Goal: Task Accomplishment & Management: Manage account settings

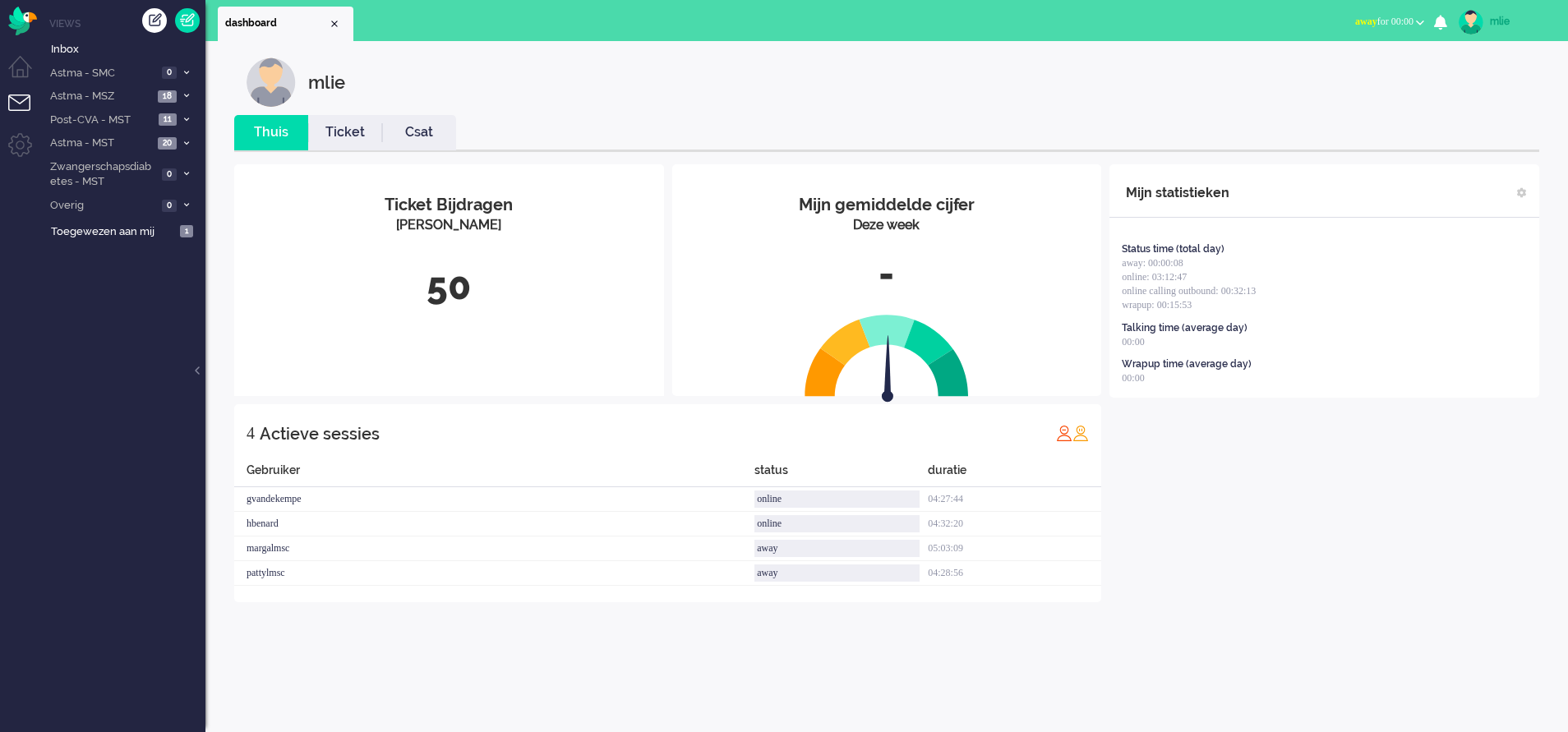
click at [1355, 22] on span "away" at bounding box center [1365, 21] width 22 height 12
click at [1315, 76] on label "Online" at bounding box center [1356, 73] width 130 height 14
click at [182, 65] on li "Astma - SMC 0" at bounding box center [123, 73] width 164 height 24
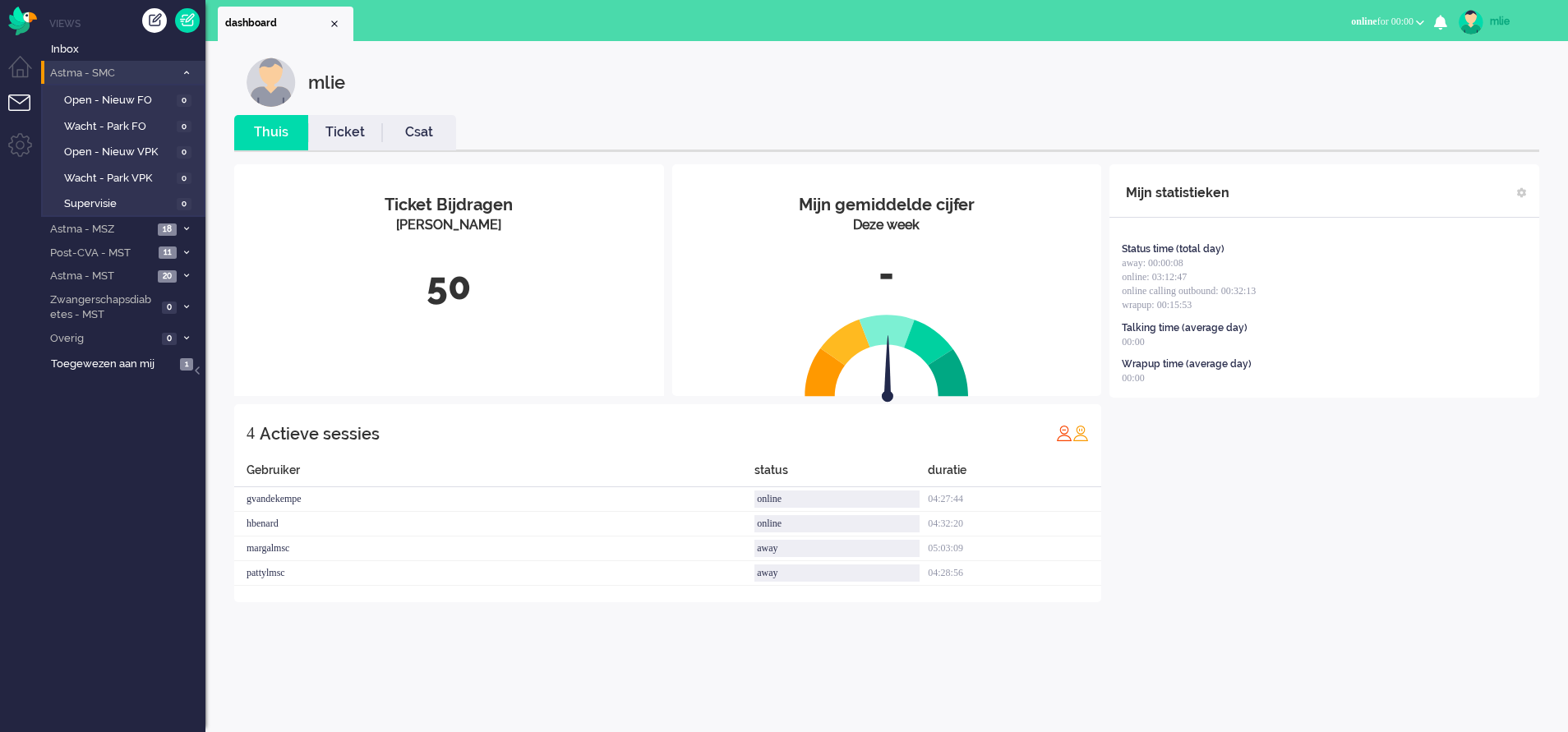
click at [182, 66] on li "Astma - SMC 0" at bounding box center [123, 73] width 164 height 24
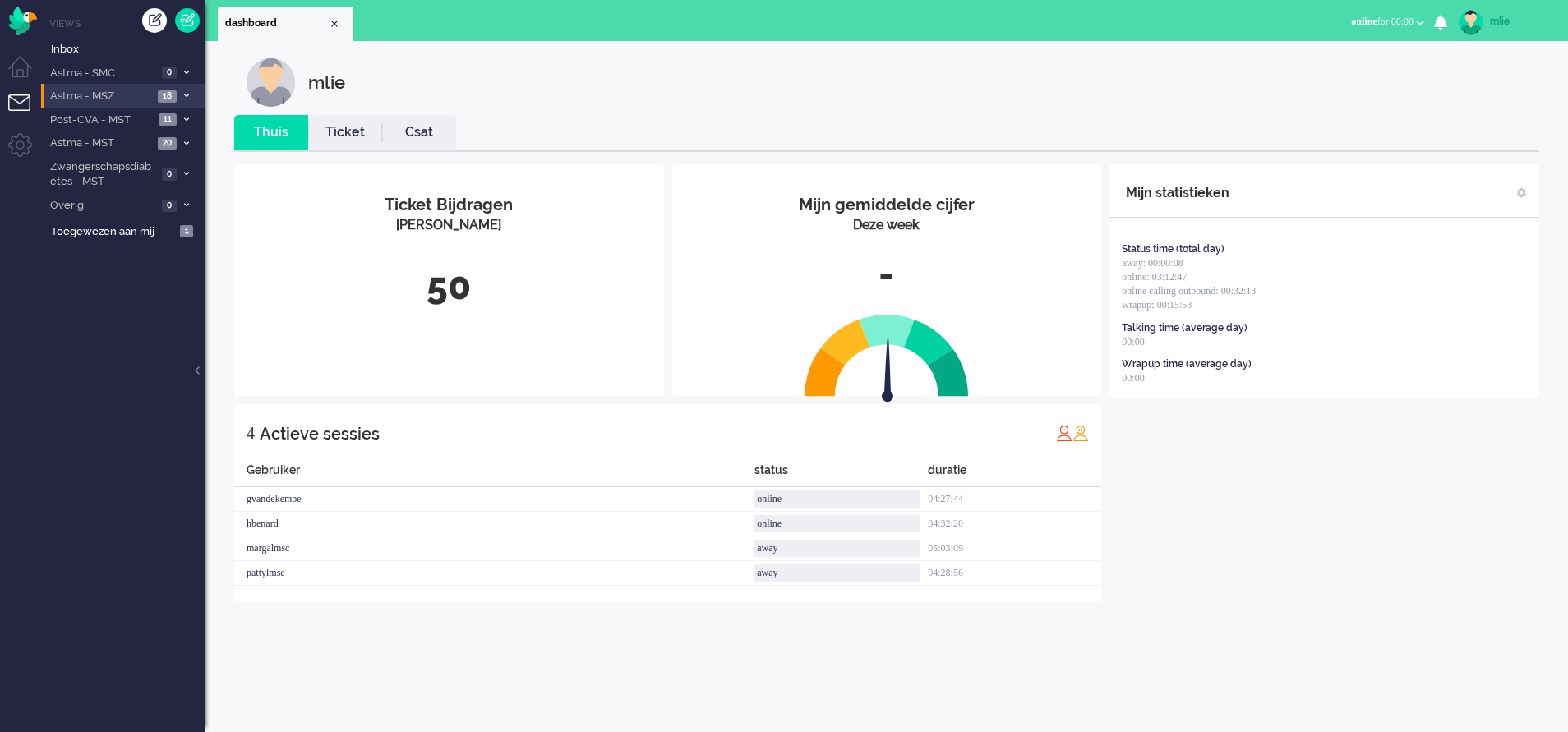
click at [186, 91] on li "Astma - MSZ 18" at bounding box center [123, 95] width 164 height 24
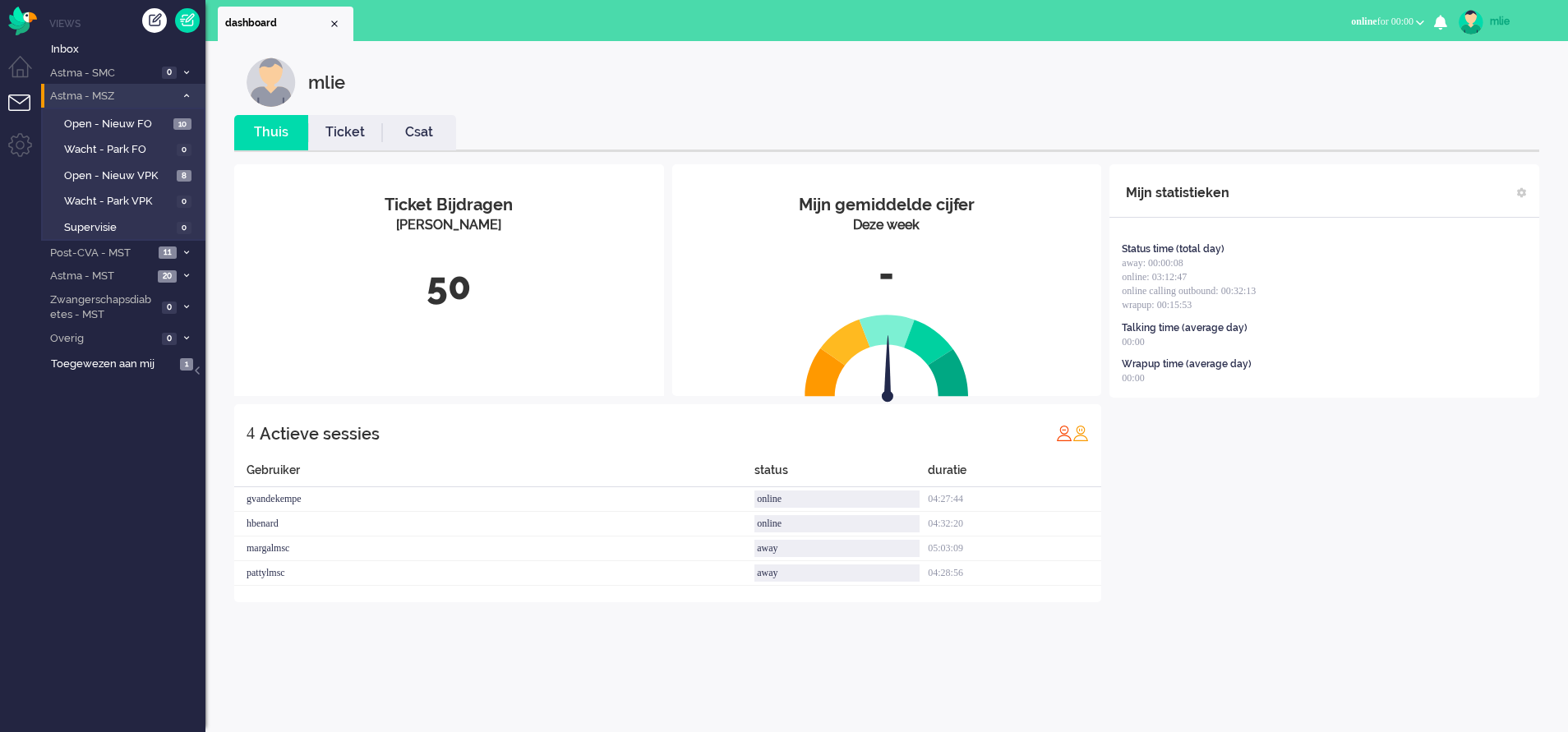
click at [189, 90] on li "Astma - MSZ 18" at bounding box center [123, 95] width 164 height 24
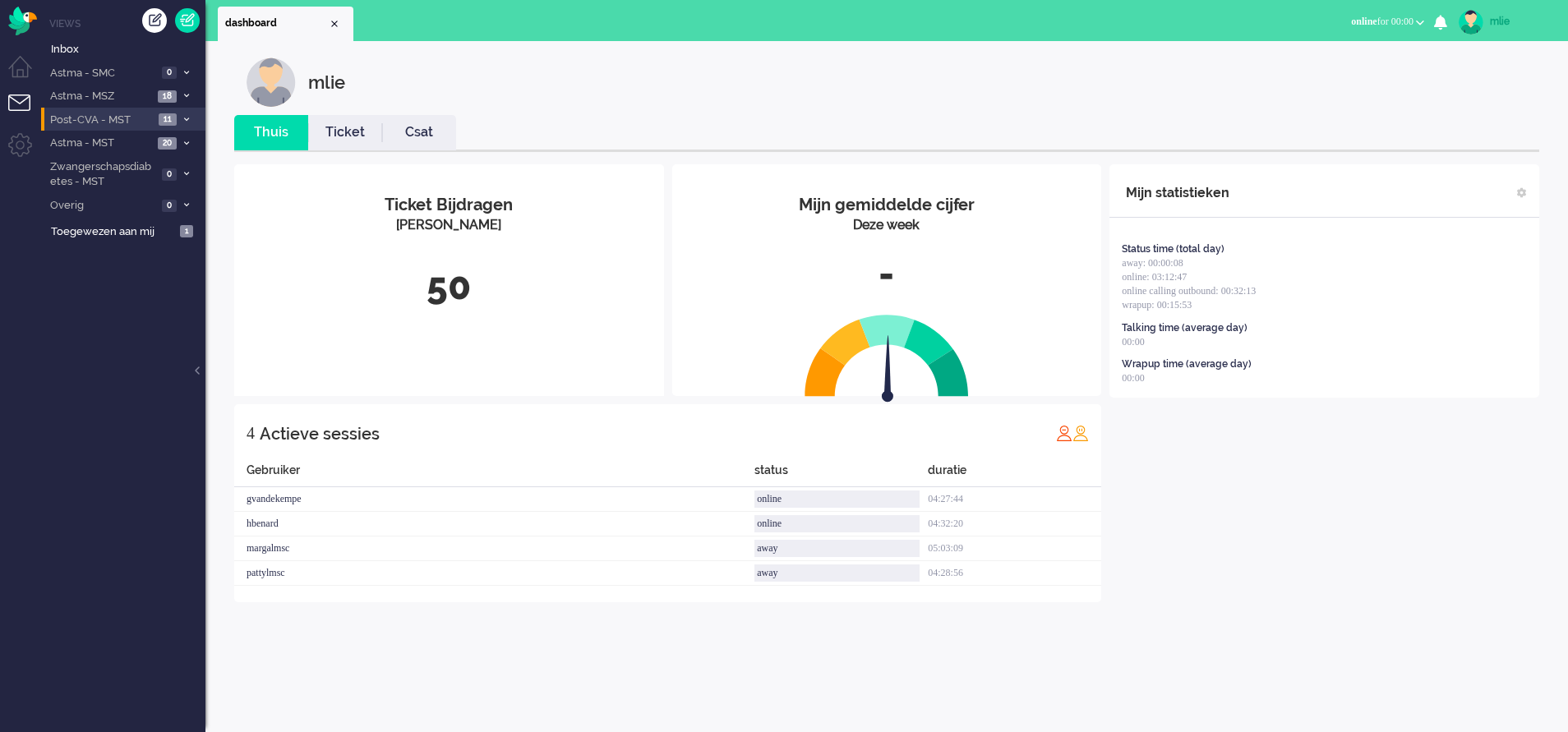
click at [178, 113] on li "Post-CVA - MST 11" at bounding box center [123, 119] width 164 height 24
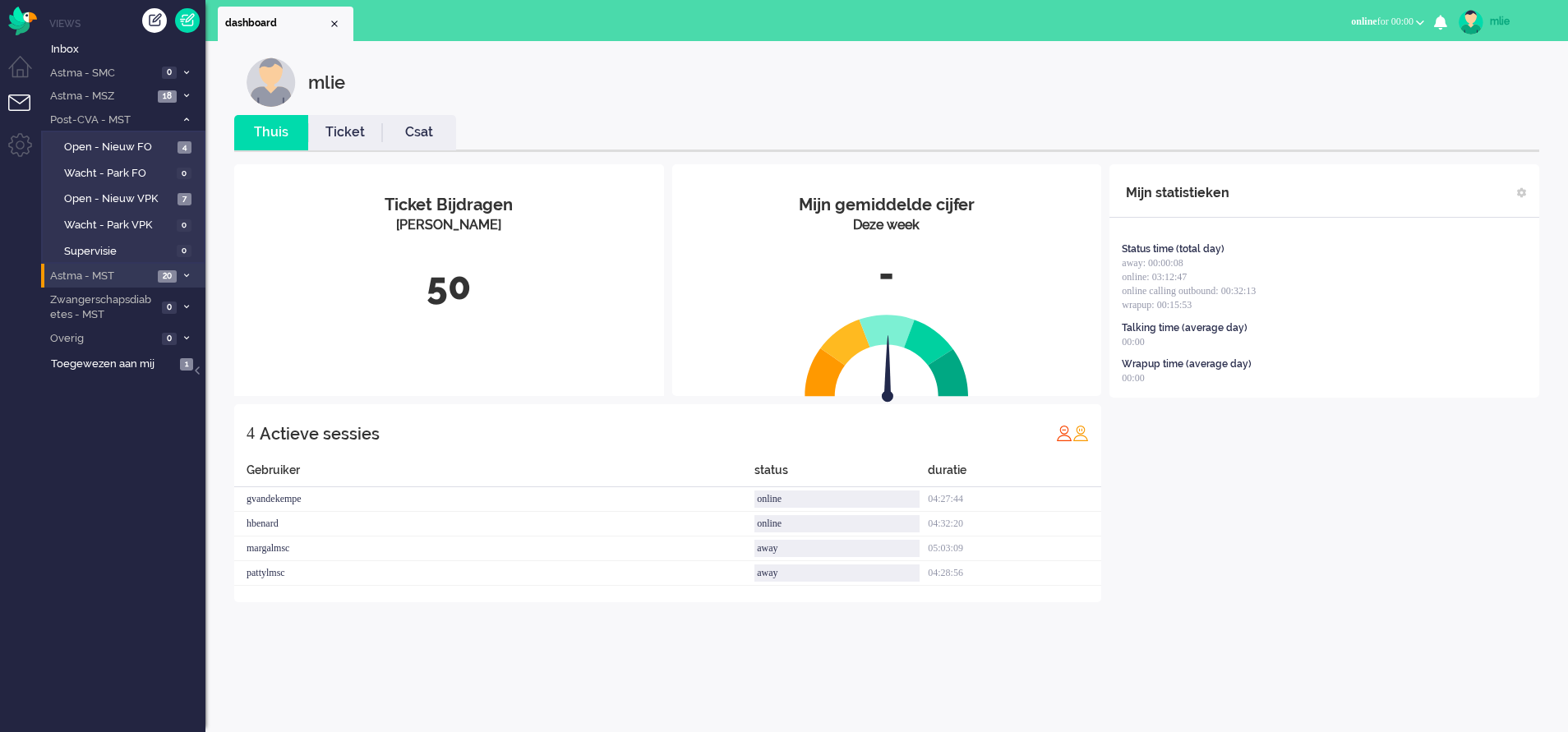
click at [192, 272] on span at bounding box center [186, 276] width 13 height 9
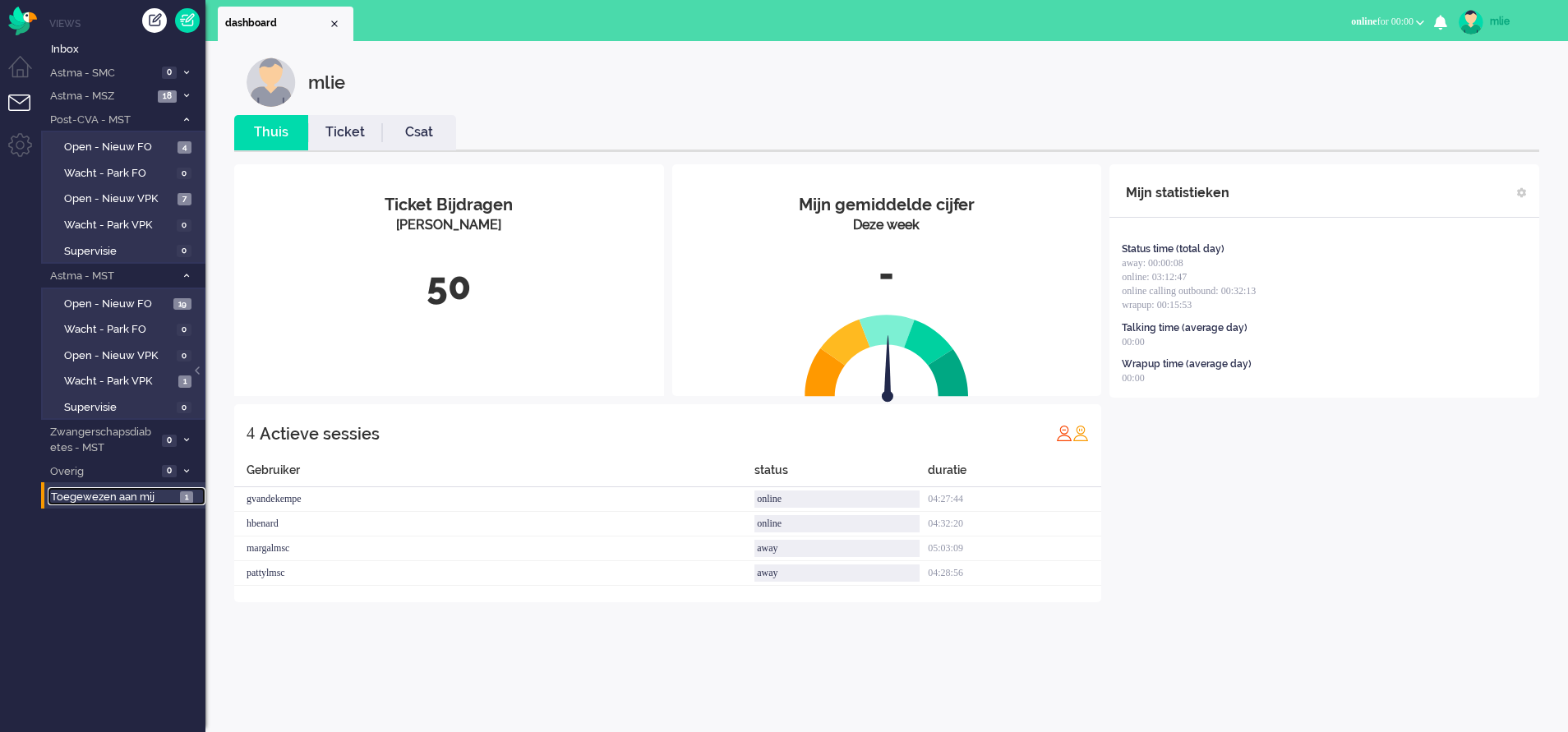
click at [130, 495] on span "Toegewezen aan mij" at bounding box center [113, 496] width 124 height 15
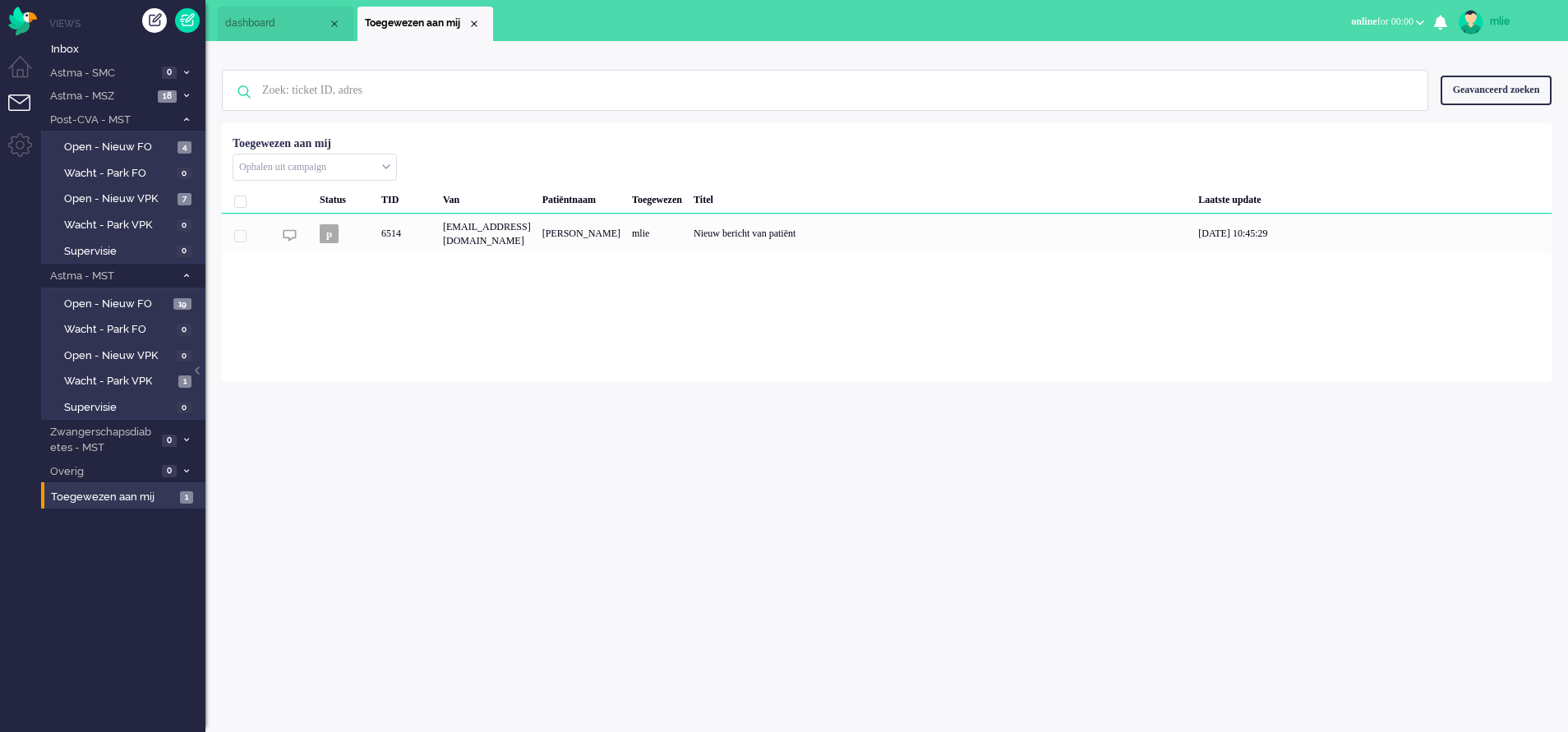
click at [595, 470] on div "mlie Thuis Ticket Csat Mijn gemiddelde cijfer Deze week - Ticket Bijdragen Per …" at bounding box center [887, 386] width 1363 height 691
click at [478, 29] on div "Close tab" at bounding box center [474, 23] width 13 height 13
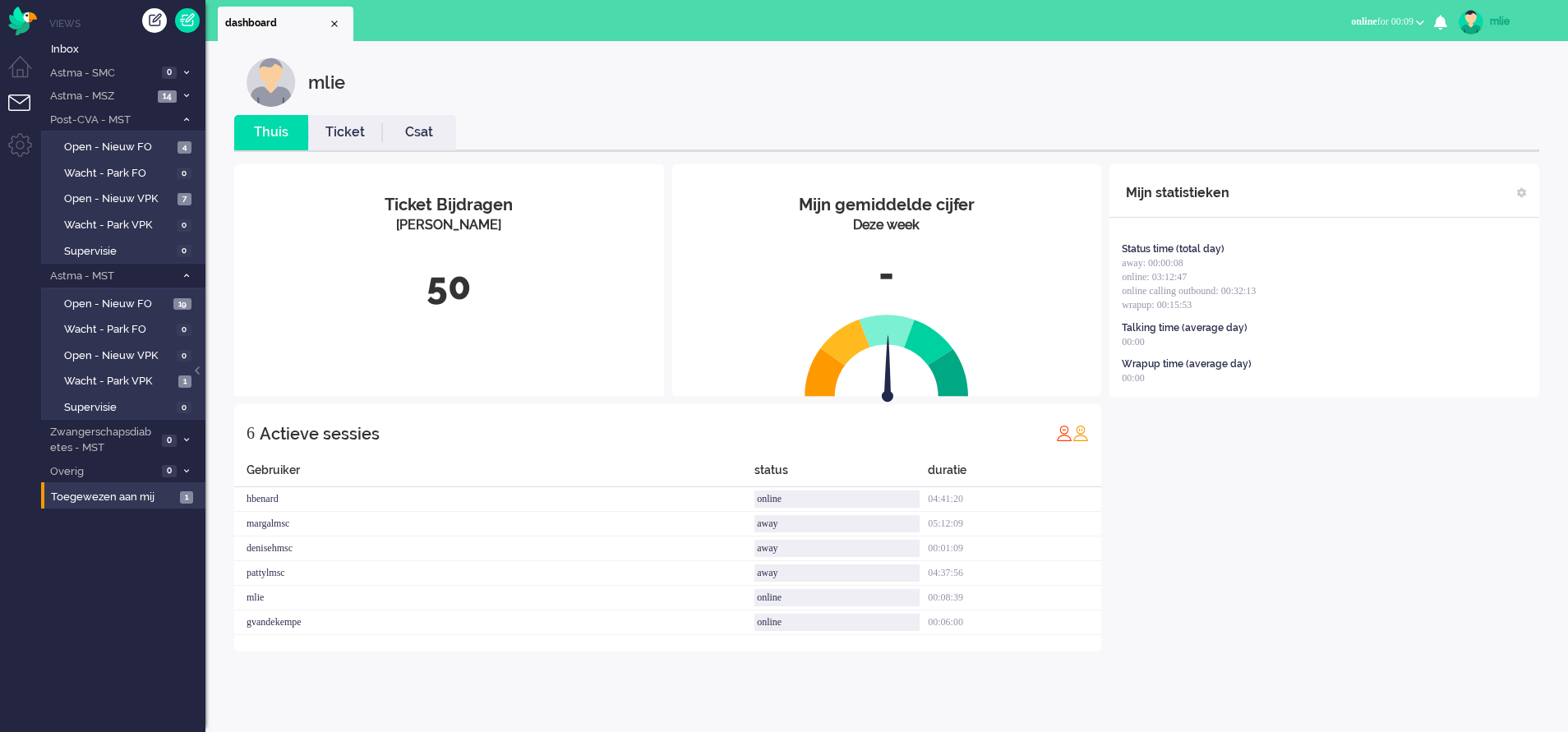
click at [347, 129] on link "Ticket" at bounding box center [345, 132] width 74 height 19
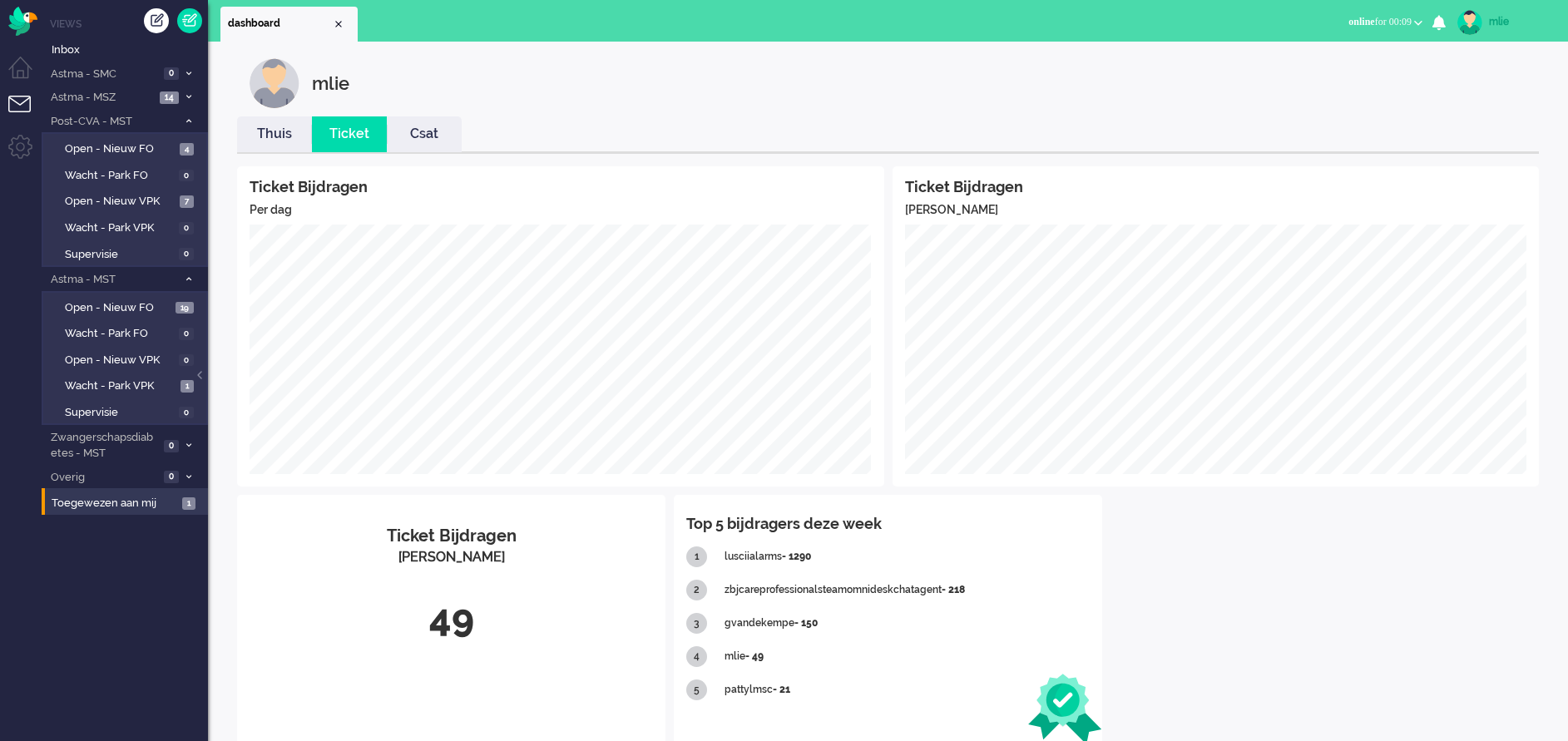
click at [269, 137] on link "Thuis" at bounding box center [274, 133] width 74 height 19
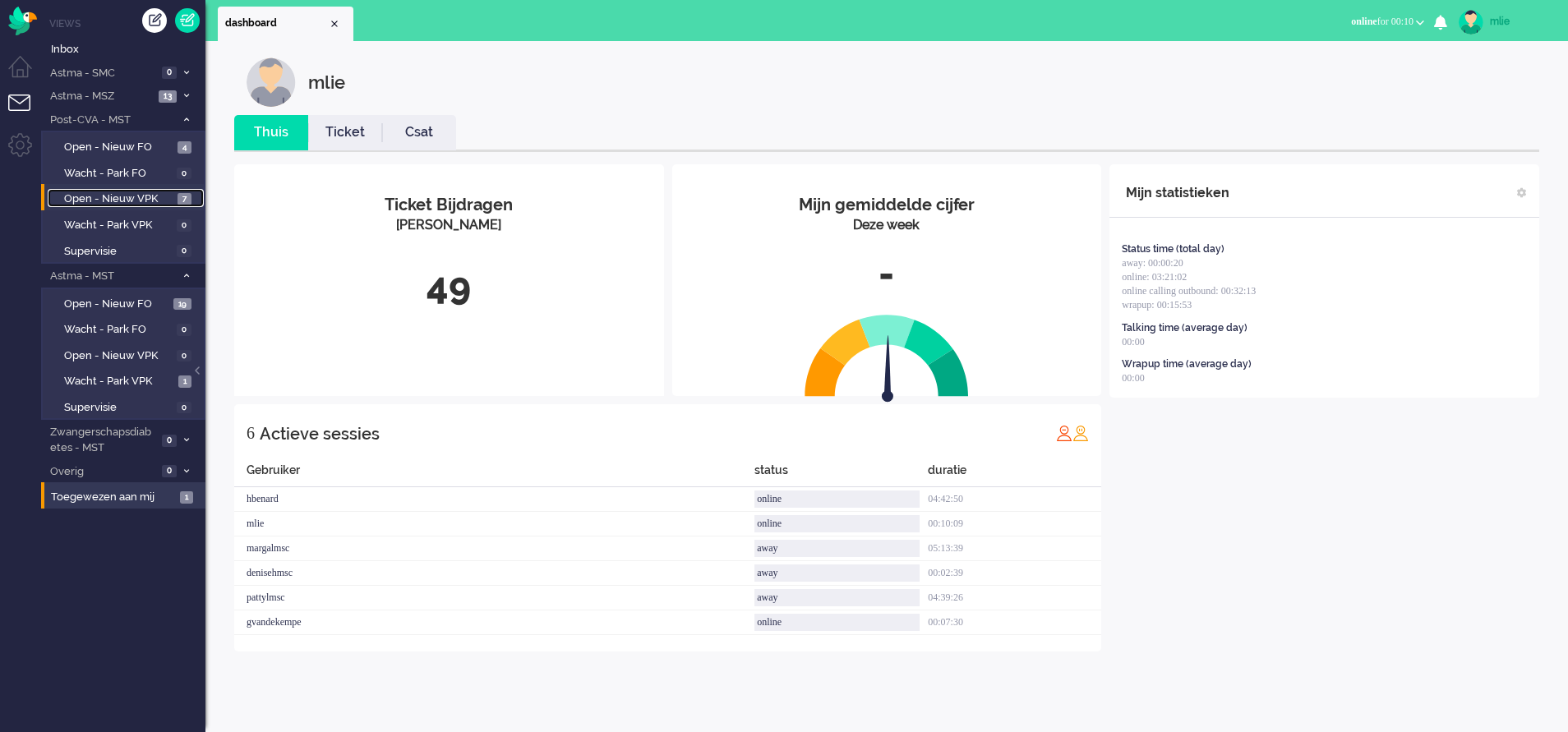
click at [143, 194] on span "Open - Nieuw VPK" at bounding box center [118, 199] width 109 height 15
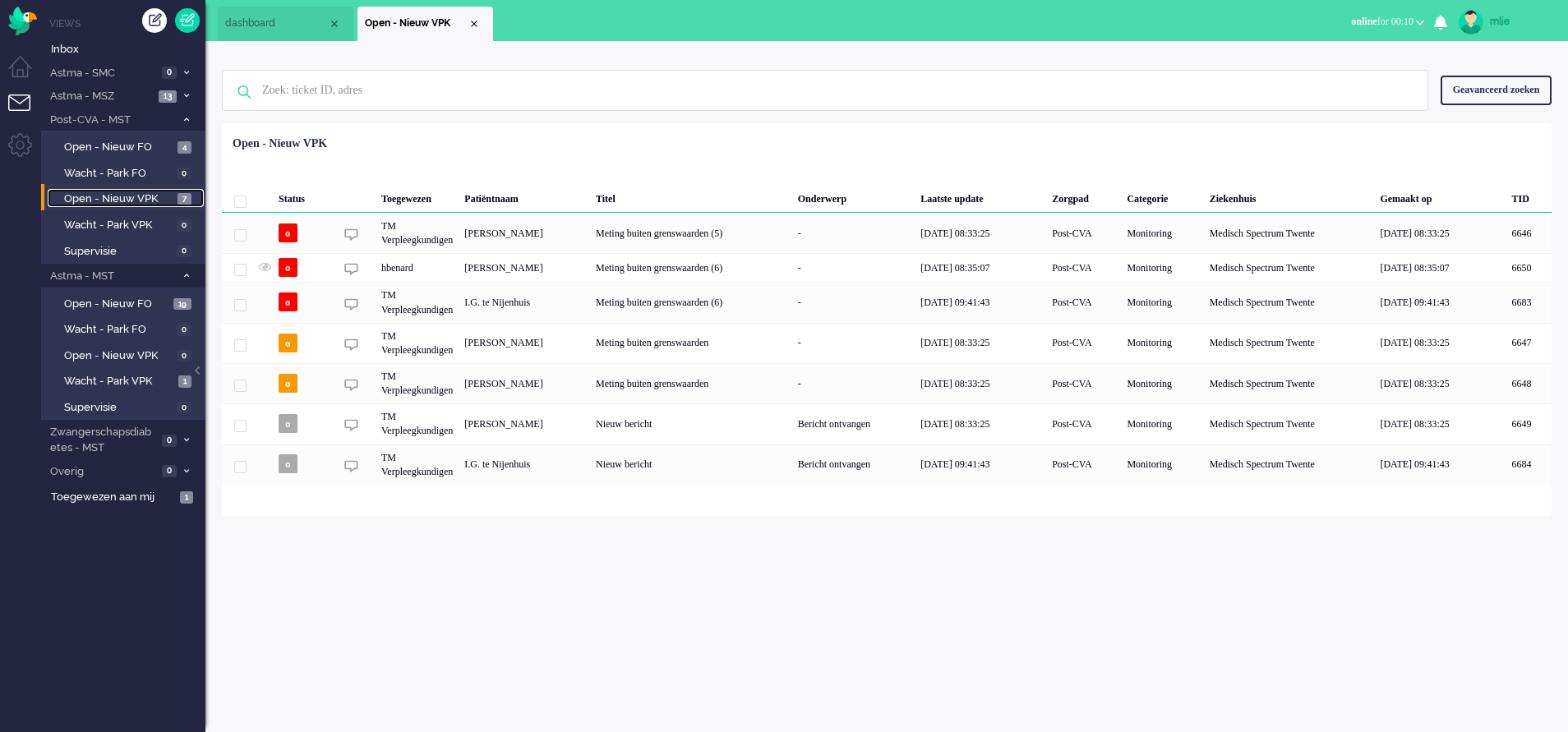
click at [143, 194] on span "Open - Nieuw VPK" at bounding box center [118, 199] width 109 height 15
click at [99, 278] on span "Astma - MST" at bounding box center [111, 276] width 127 height 15
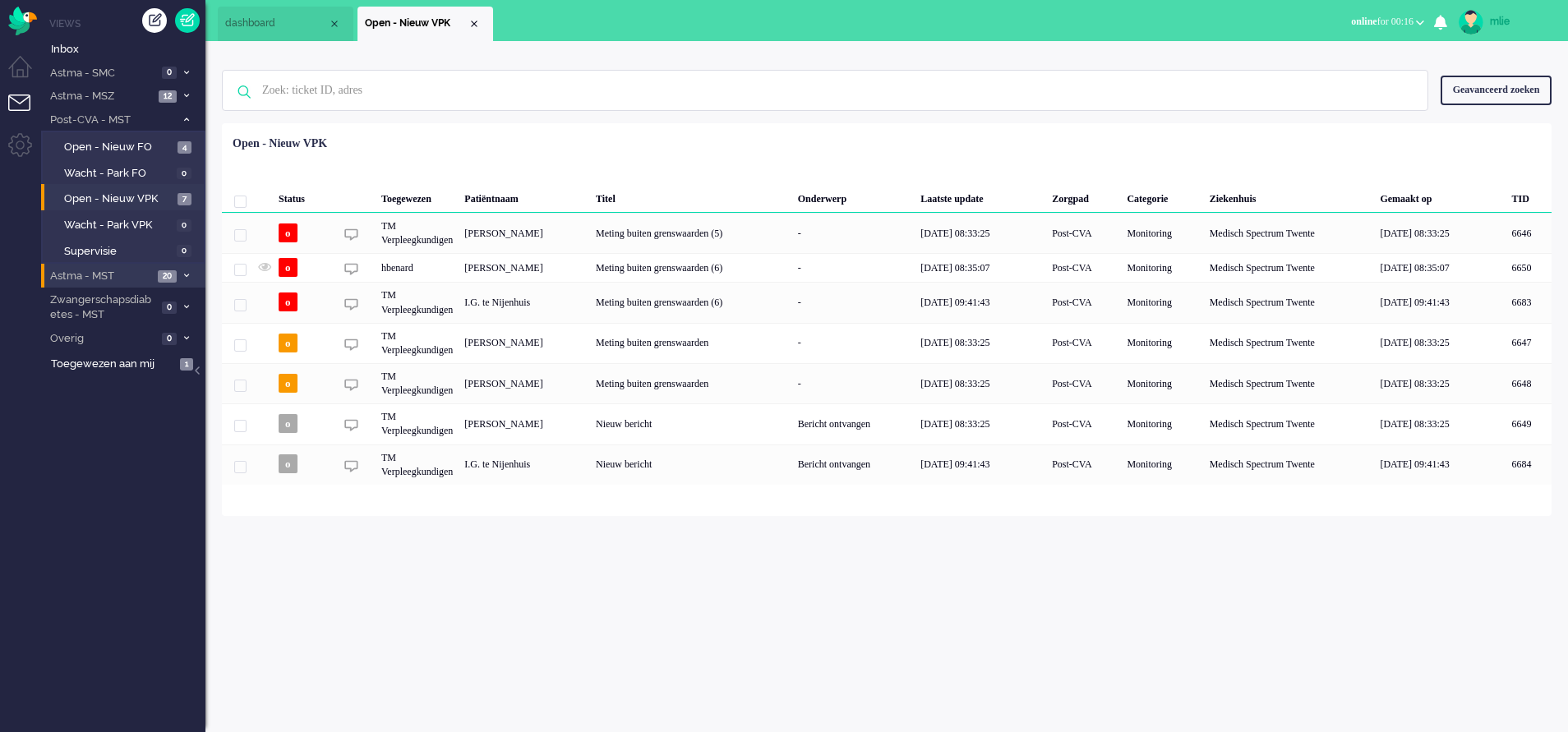
click at [118, 275] on span "Astma - MST" at bounding box center [100, 276] width 105 height 15
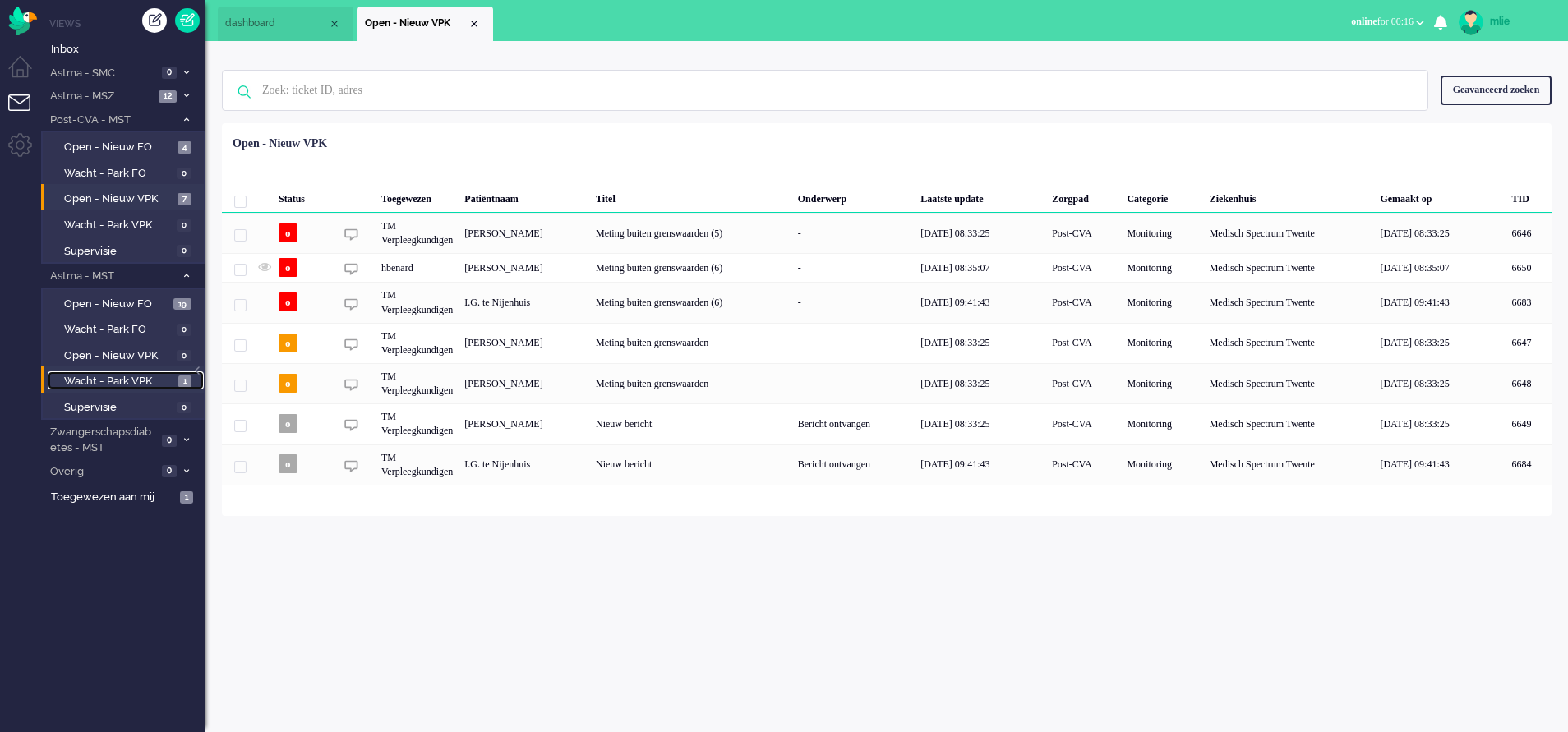
click at [108, 374] on span "Wacht - Park VPK" at bounding box center [118, 381] width 110 height 15
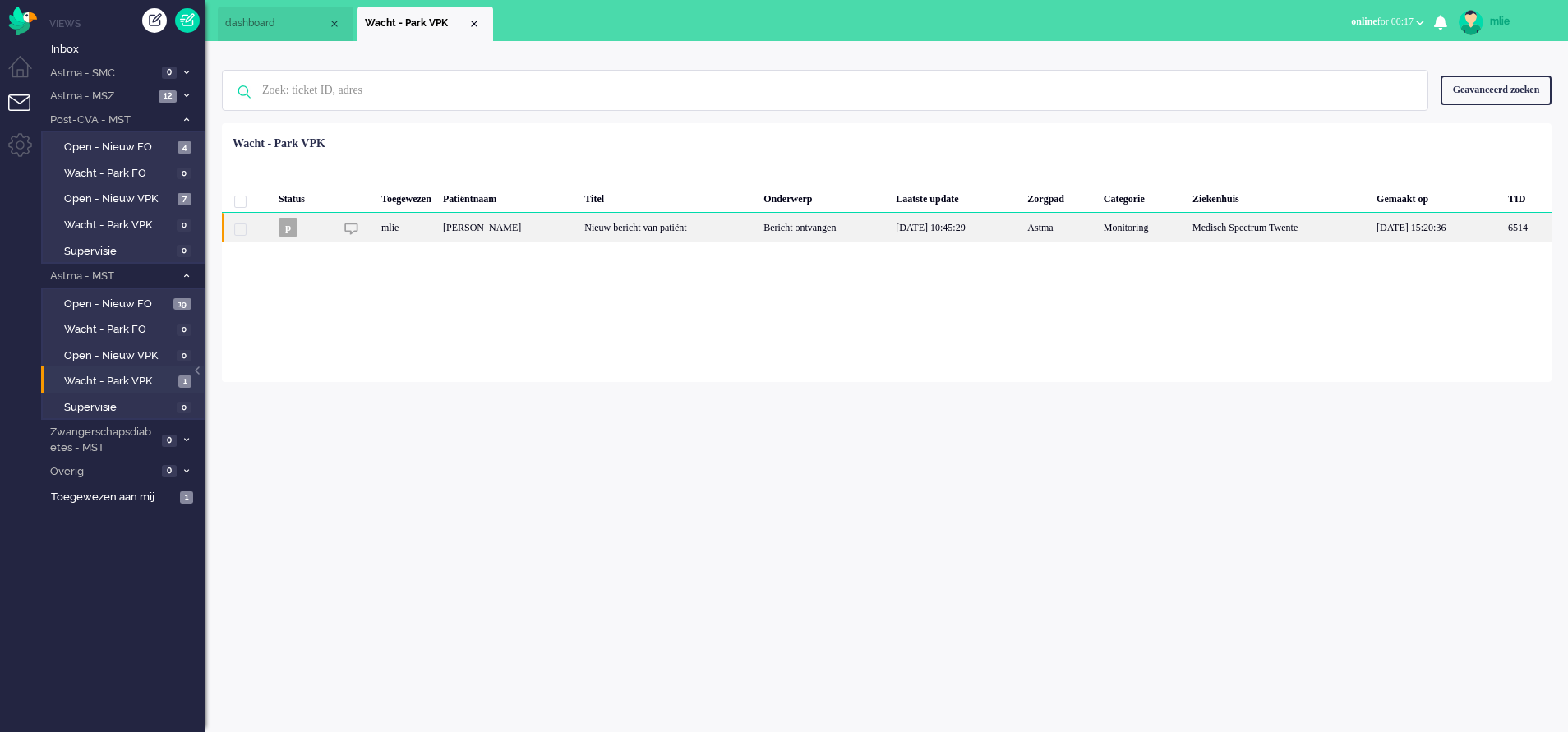
click at [1503, 229] on div "Nicole Shannon Michelle Mooibroek" at bounding box center [1527, 227] width 49 height 29
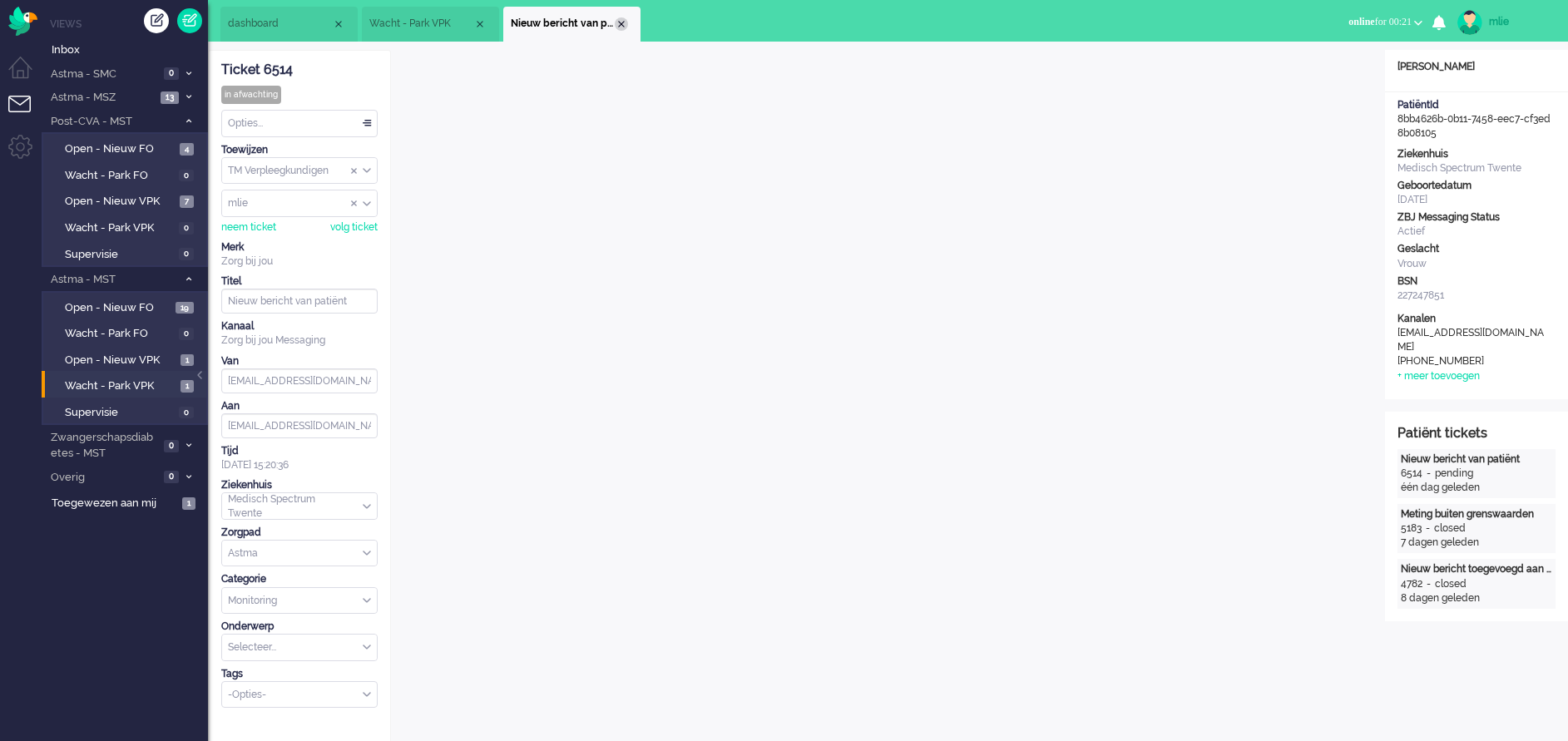
click at [623, 27] on div "Close tab" at bounding box center [621, 24] width 14 height 14
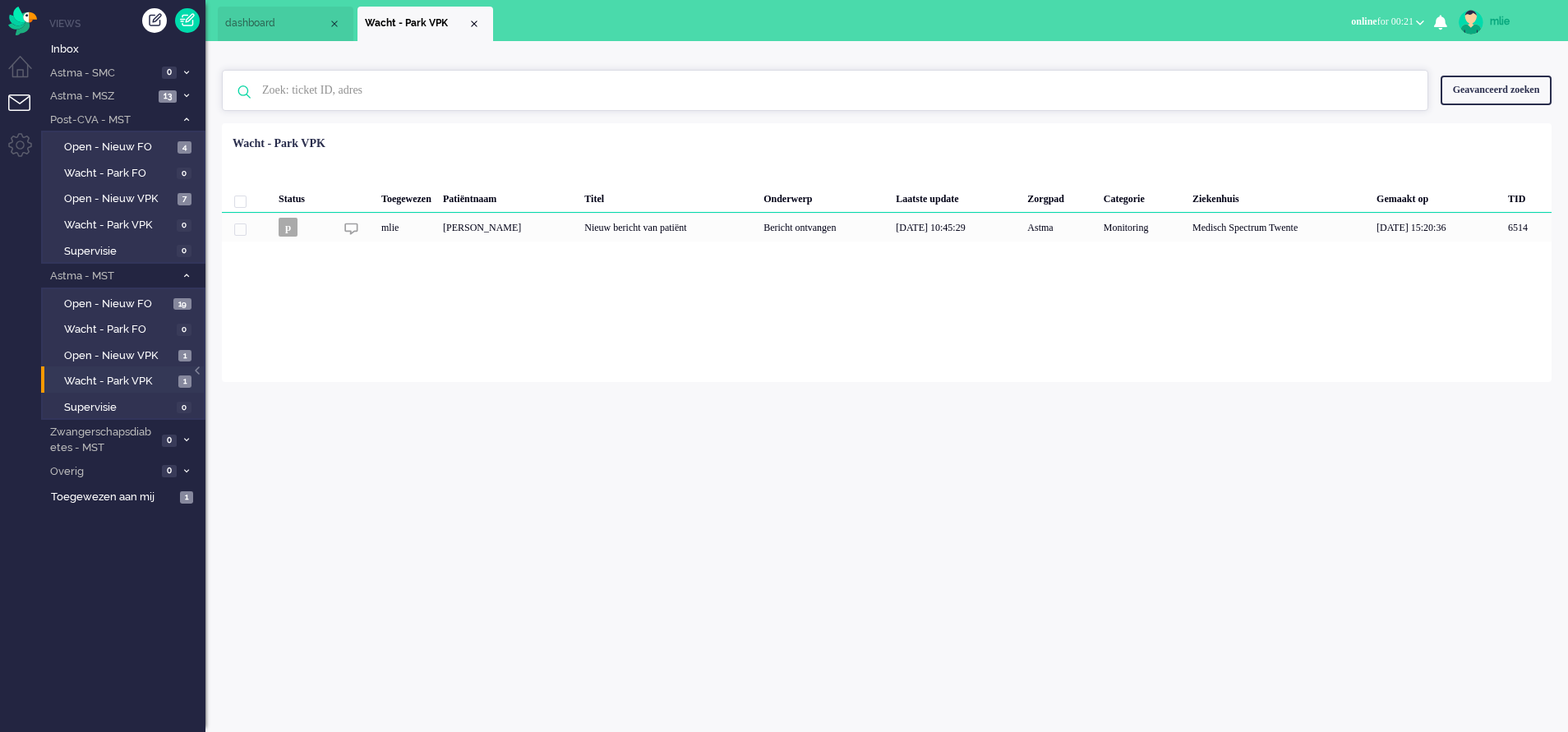
click at [306, 98] on input "text" at bounding box center [827, 90] width 1156 height 39
type input "bevers"
click at [79, 48] on span "Inbox" at bounding box center [128, 49] width 154 height 15
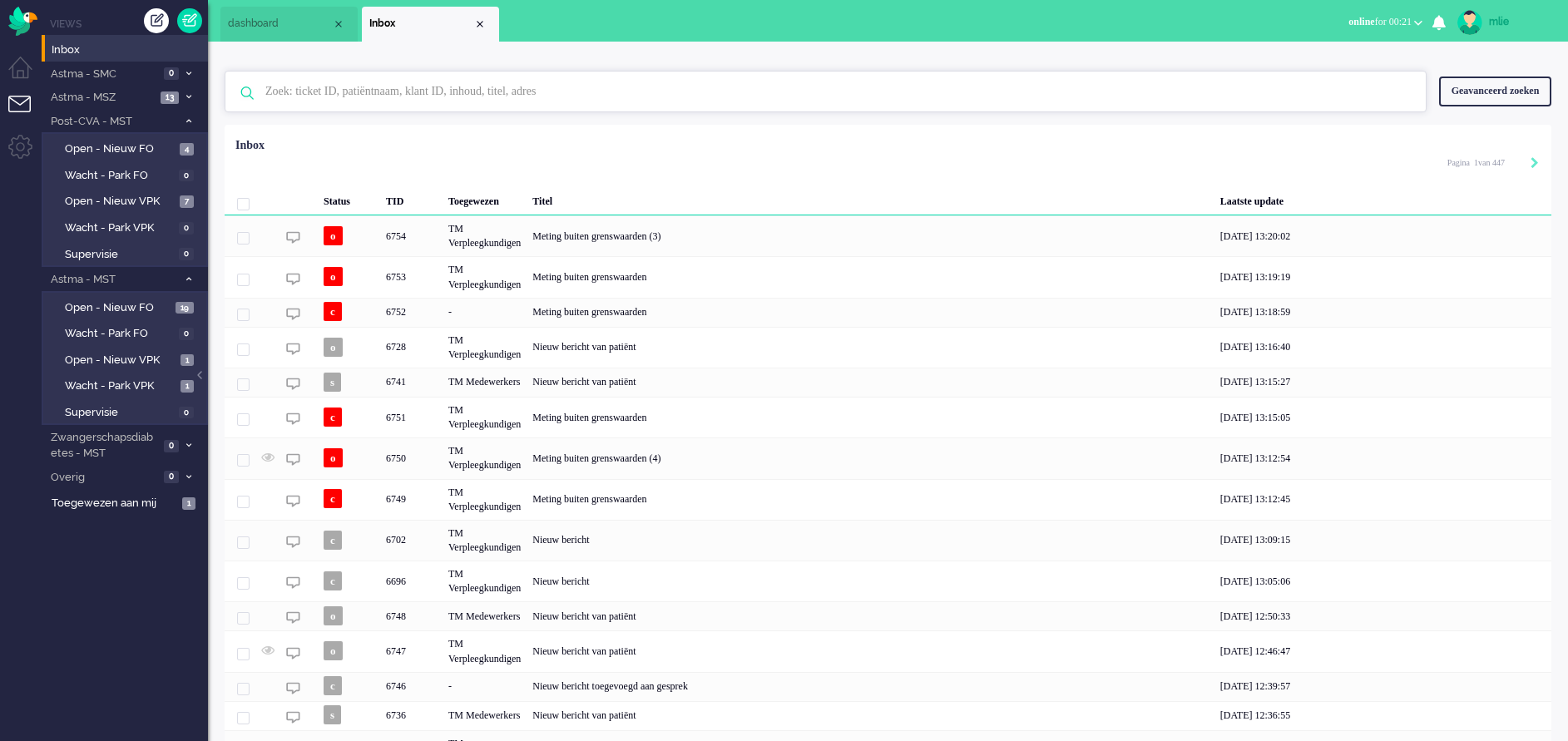
click at [415, 94] on input "text" at bounding box center [828, 92] width 1151 height 40
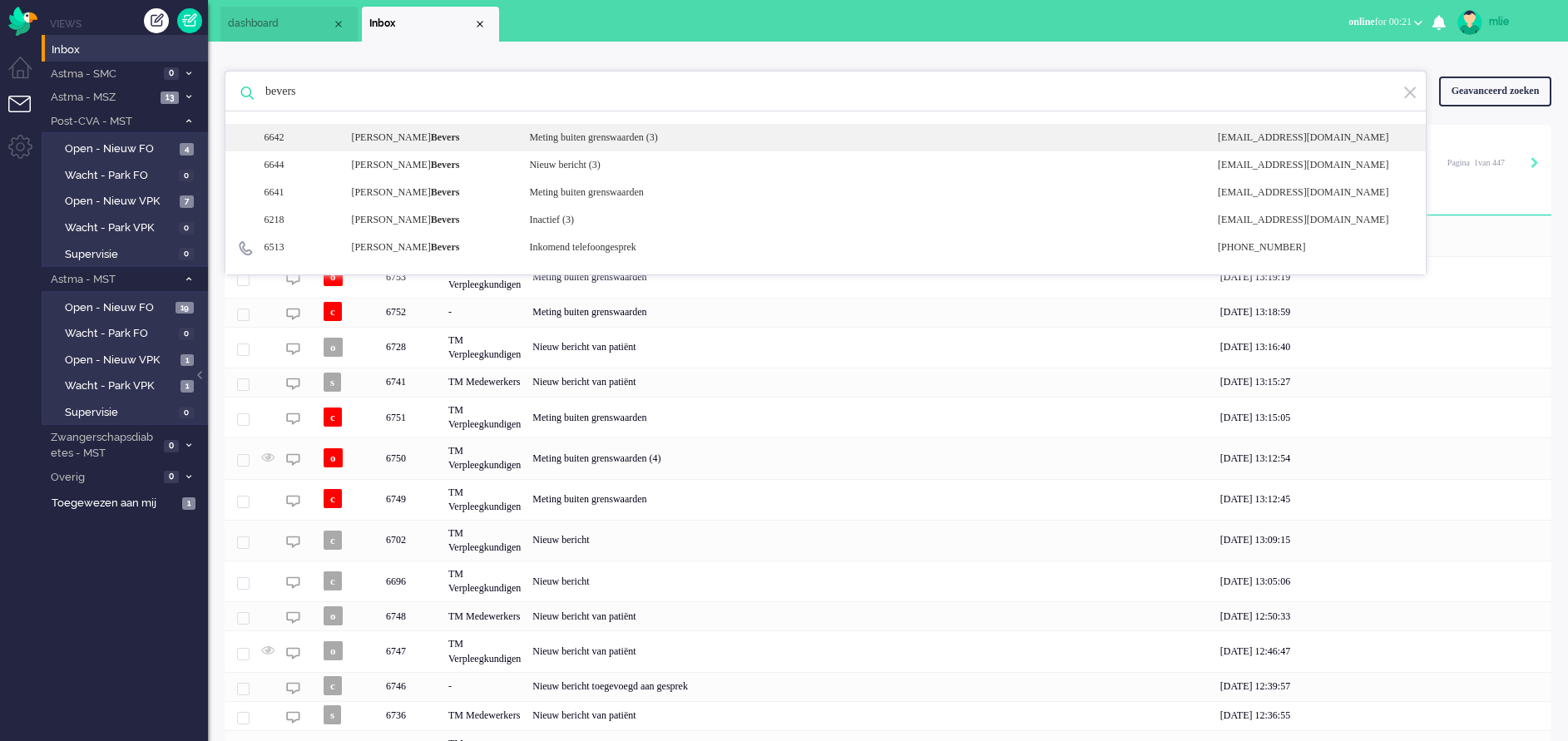
type input "bevers"
click at [612, 133] on div "Meting buiten grenswaarden (3)" at bounding box center [860, 138] width 689 height 15
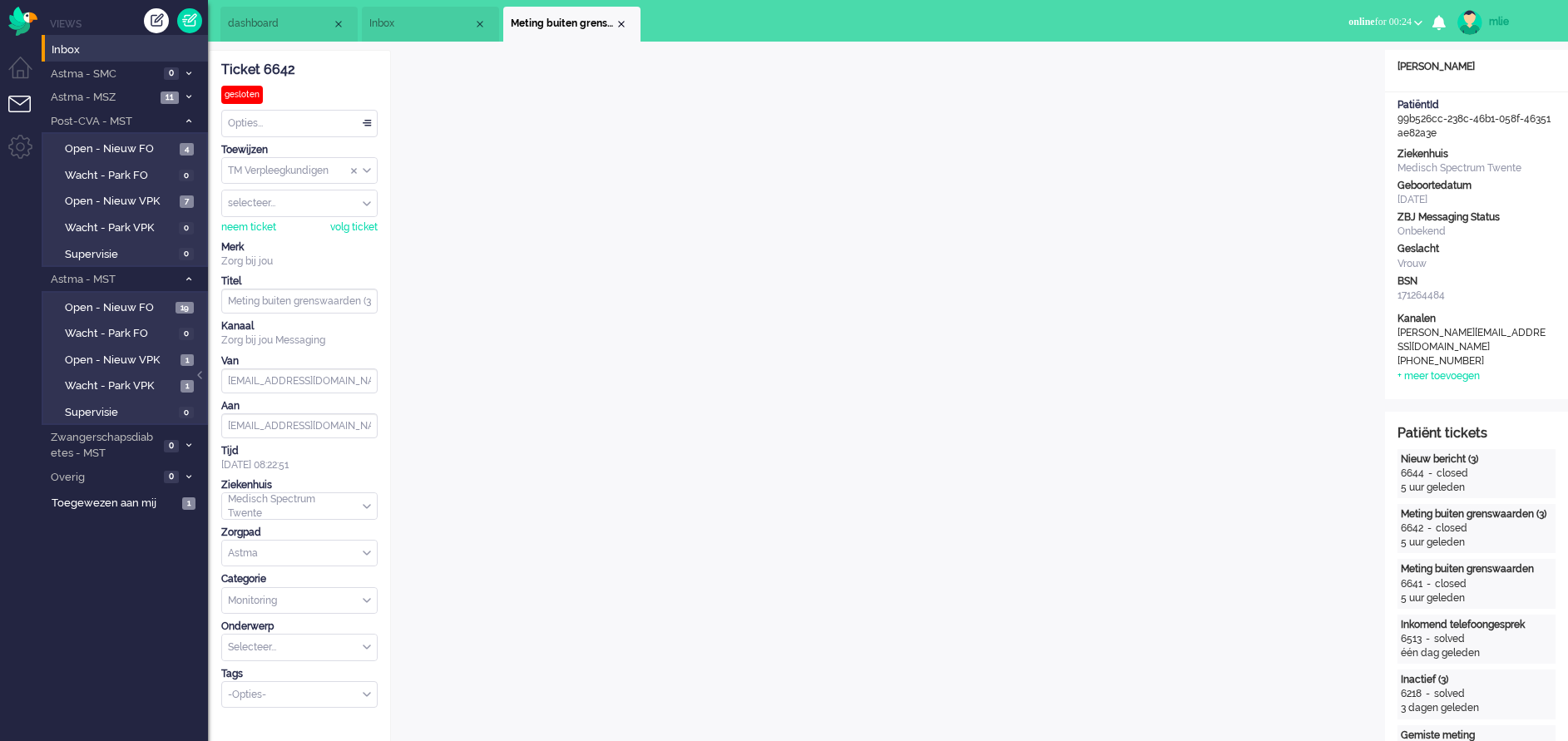
click at [629, 15] on li "Meting buiten grenswaarden (3)" at bounding box center [572, 24] width 137 height 34
click at [85, 51] on span "Inbox" at bounding box center [130, 50] width 156 height 15
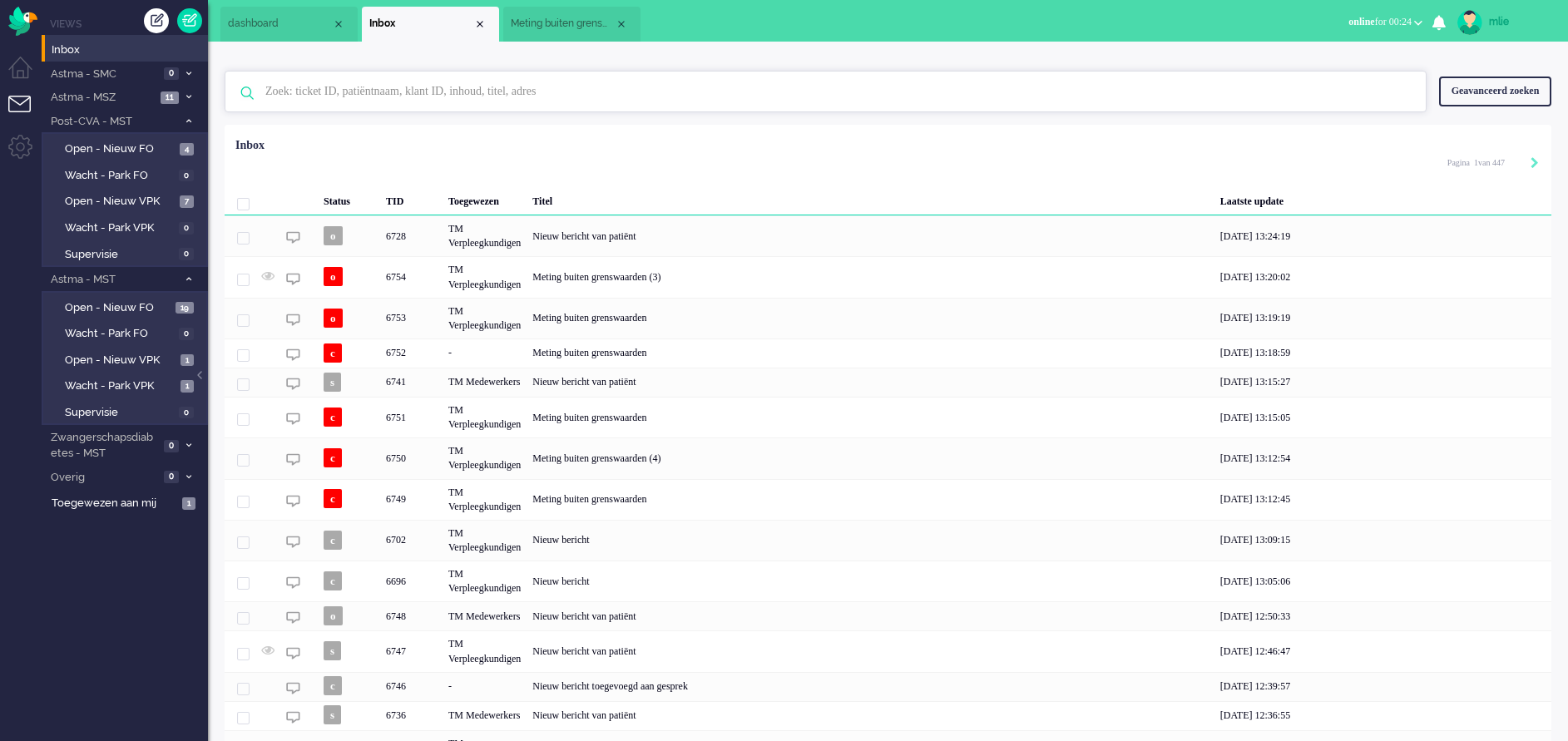
click at [407, 95] on input "text" at bounding box center [828, 92] width 1151 height 40
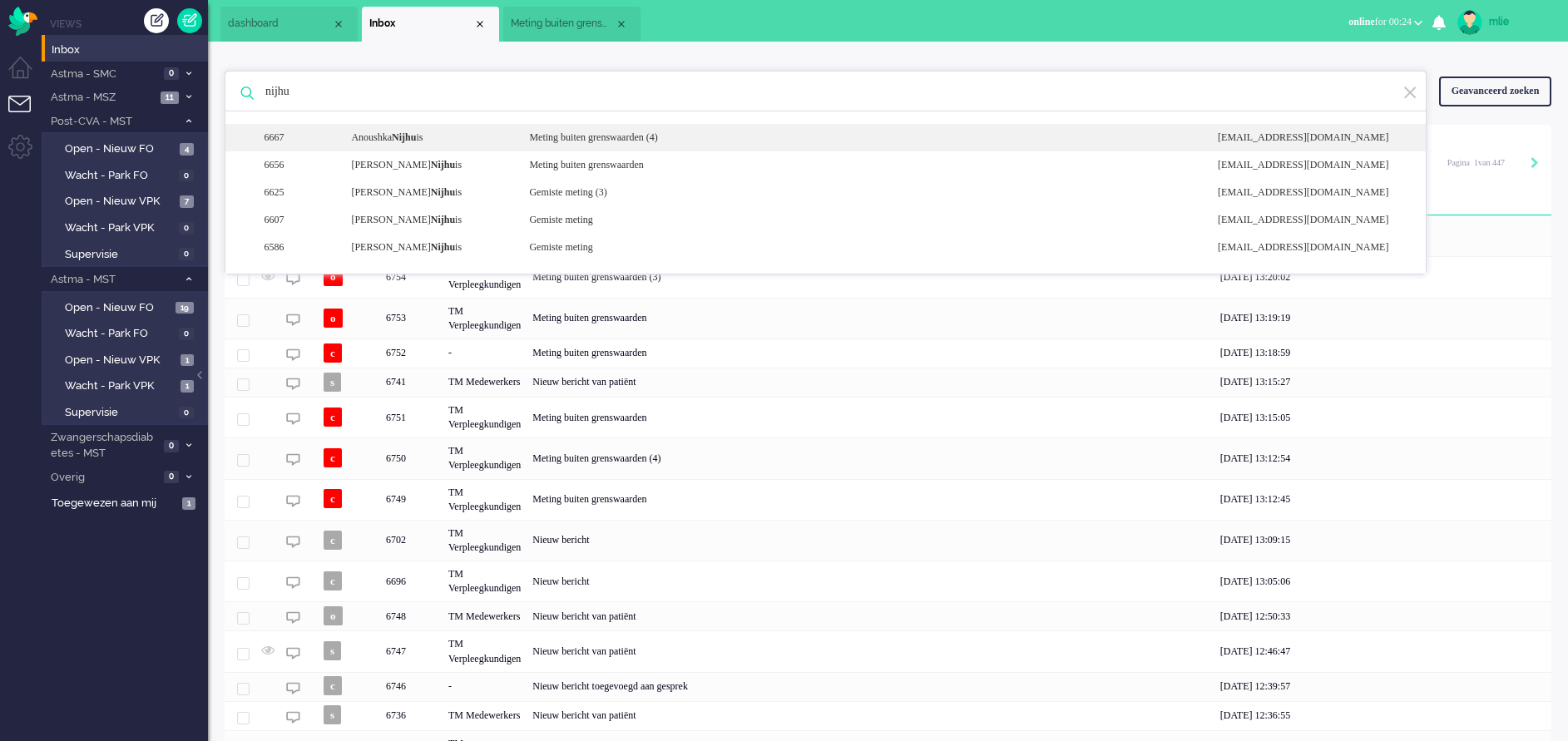
type input "nijhu"
click at [608, 132] on div "Meting buiten grenswaarden (4)" at bounding box center [860, 138] width 689 height 15
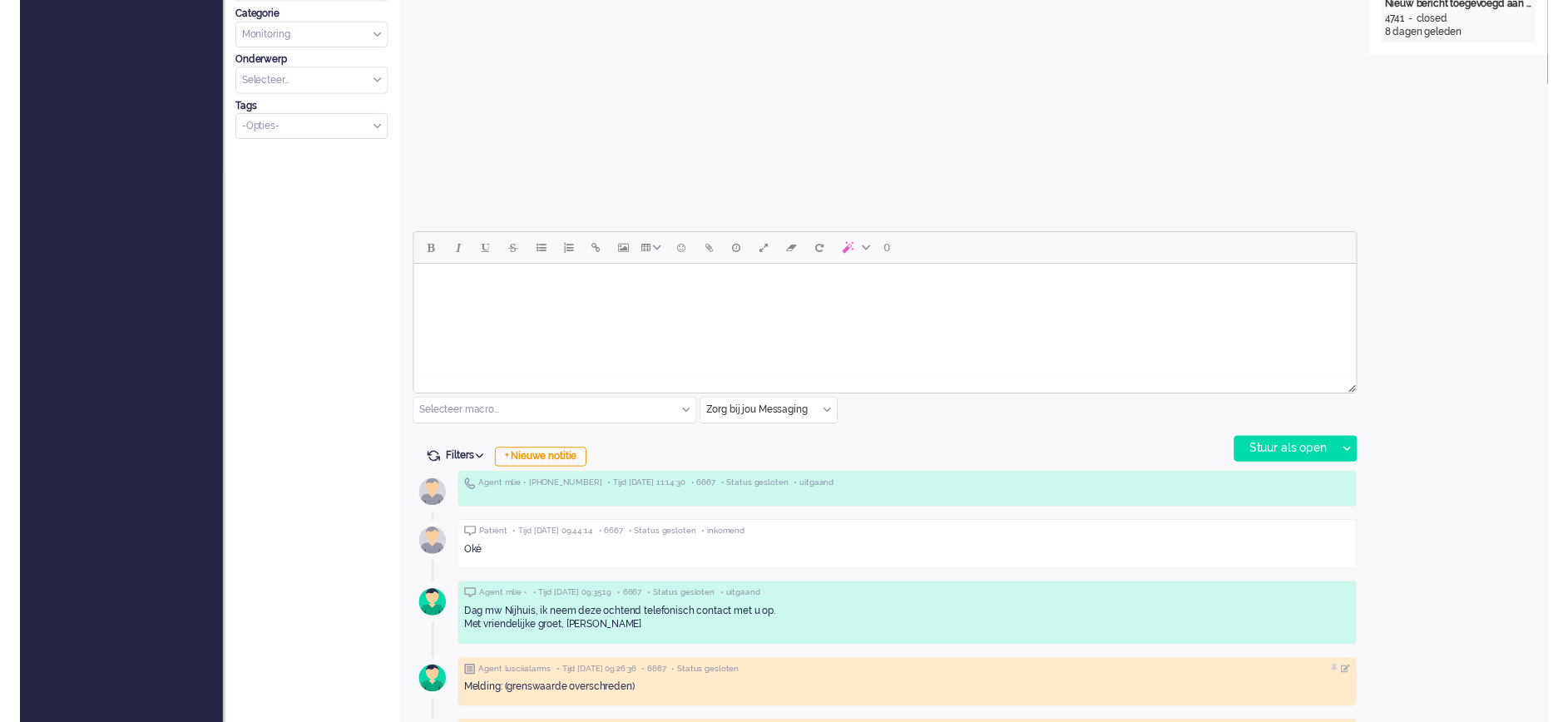
scroll to position [623, 0]
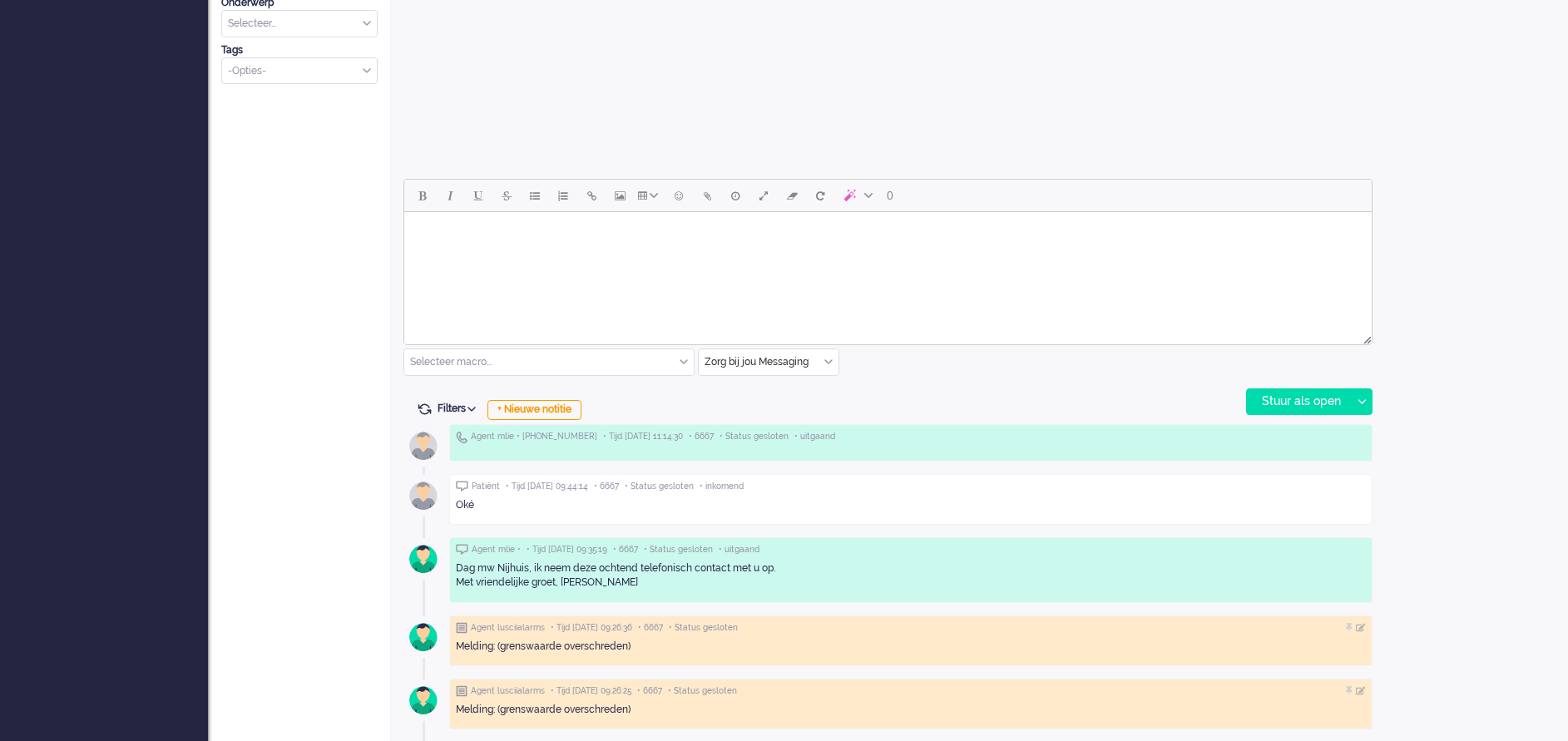
click at [824, 356] on div "Zorg bij jou Messaging" at bounding box center [769, 362] width 140 height 25
click at [755, 404] on li "uitgaand telefoon" at bounding box center [769, 411] width 140 height 24
click at [1289, 394] on div "Stuur als open" at bounding box center [1298, 401] width 104 height 24
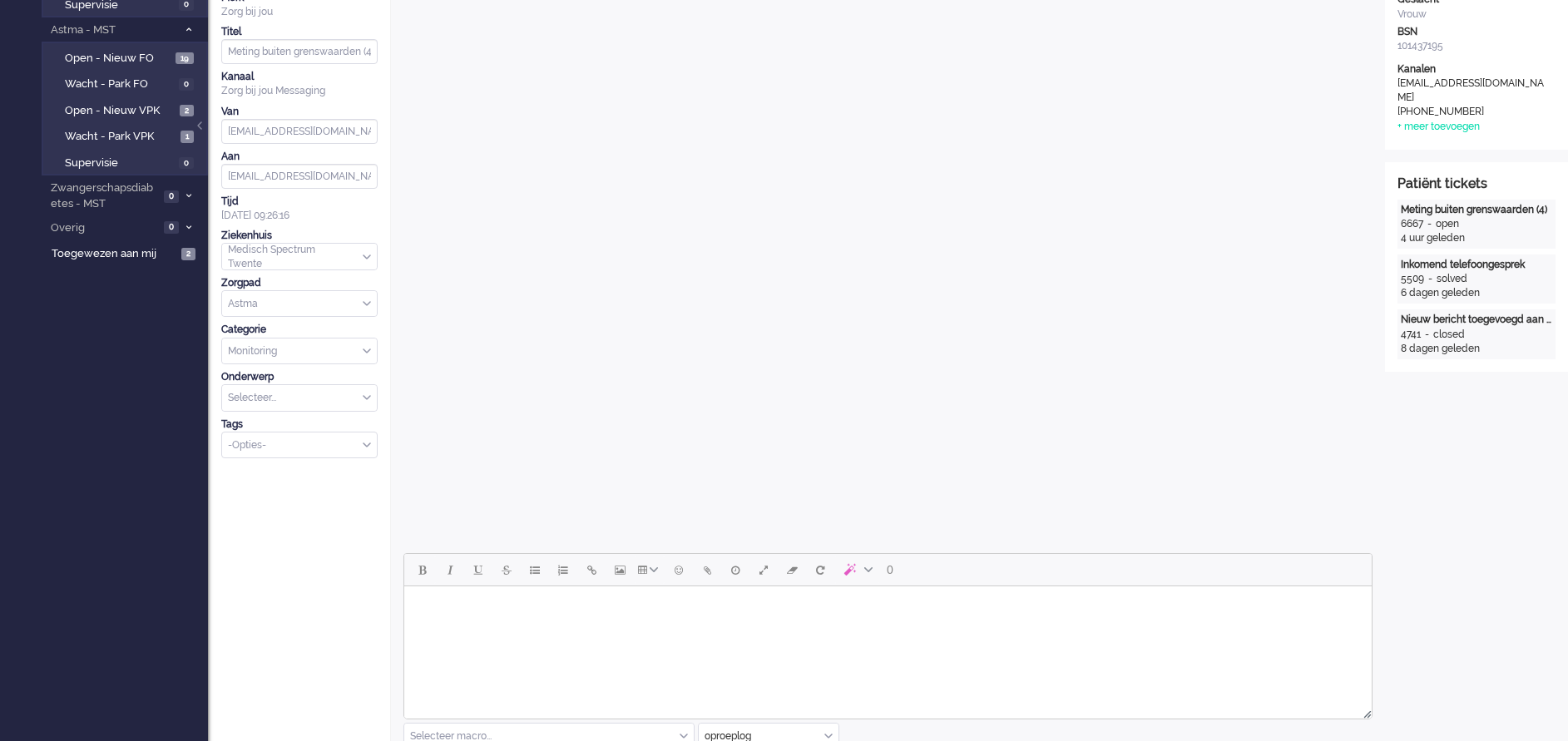
scroll to position [0, 0]
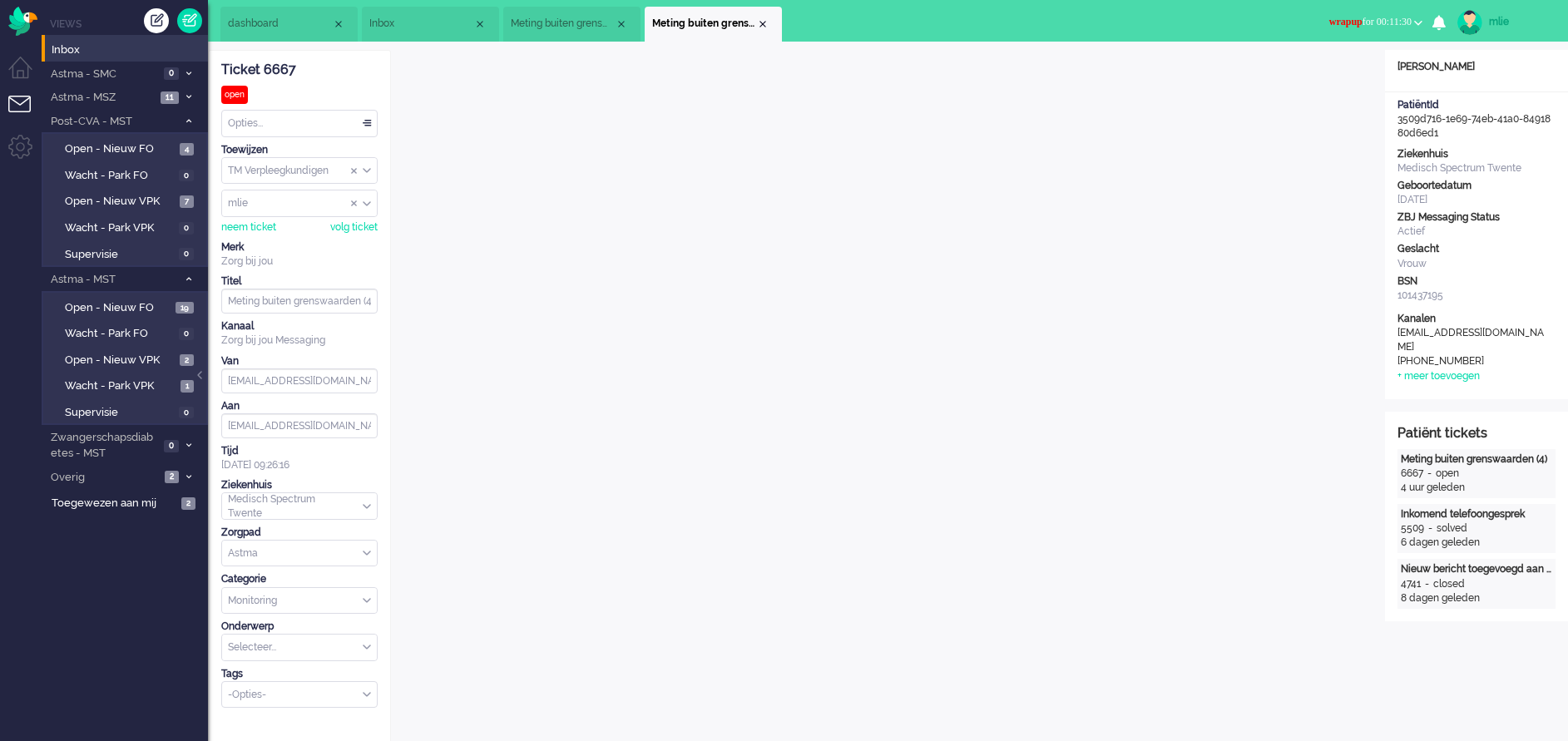
click at [1355, 15] on span "wrapup for 00:11:30" at bounding box center [1370, 21] width 83 height 12
click at [261, 34] on li "dashboard" at bounding box center [289, 24] width 137 height 34
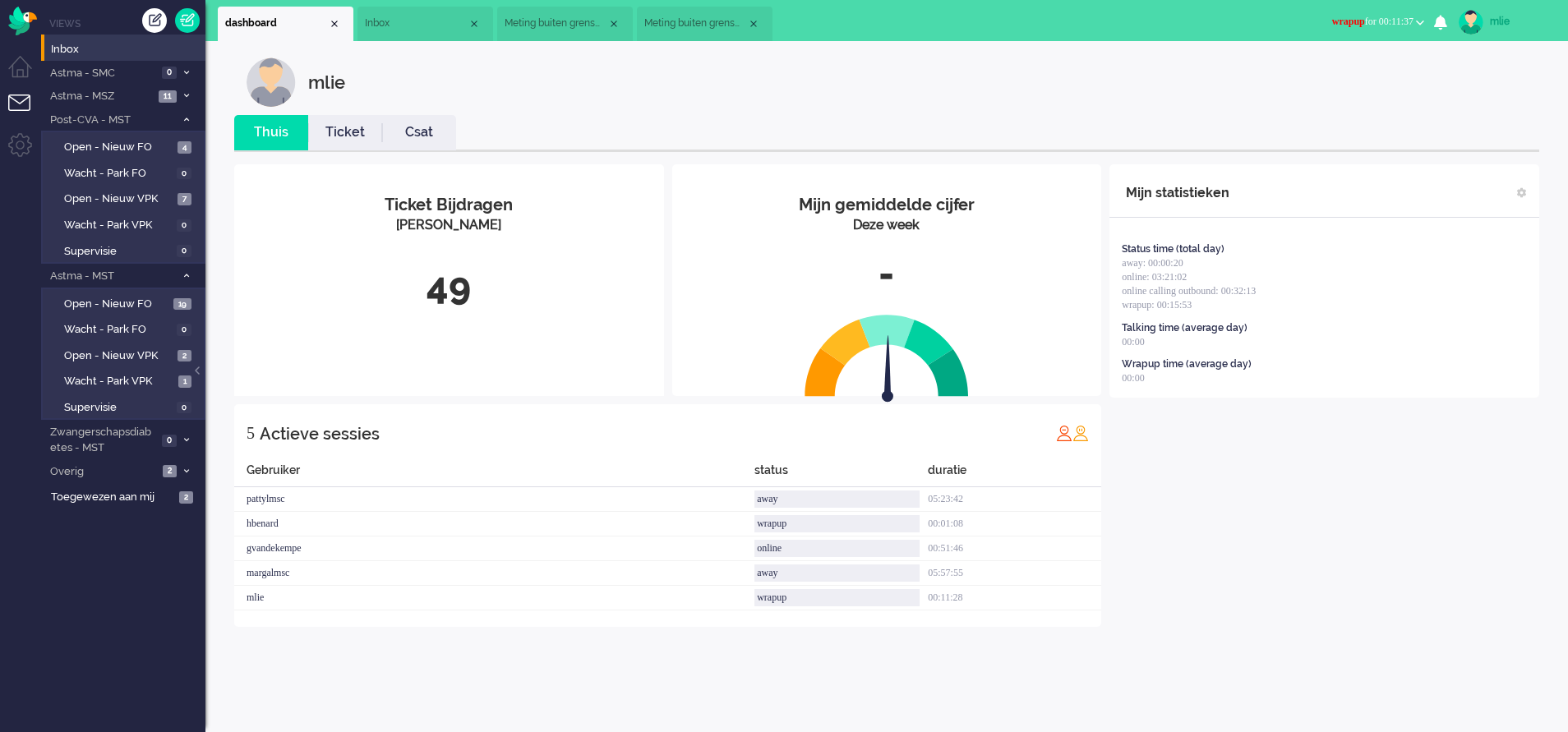
click at [345, 133] on link "Ticket" at bounding box center [345, 132] width 74 height 19
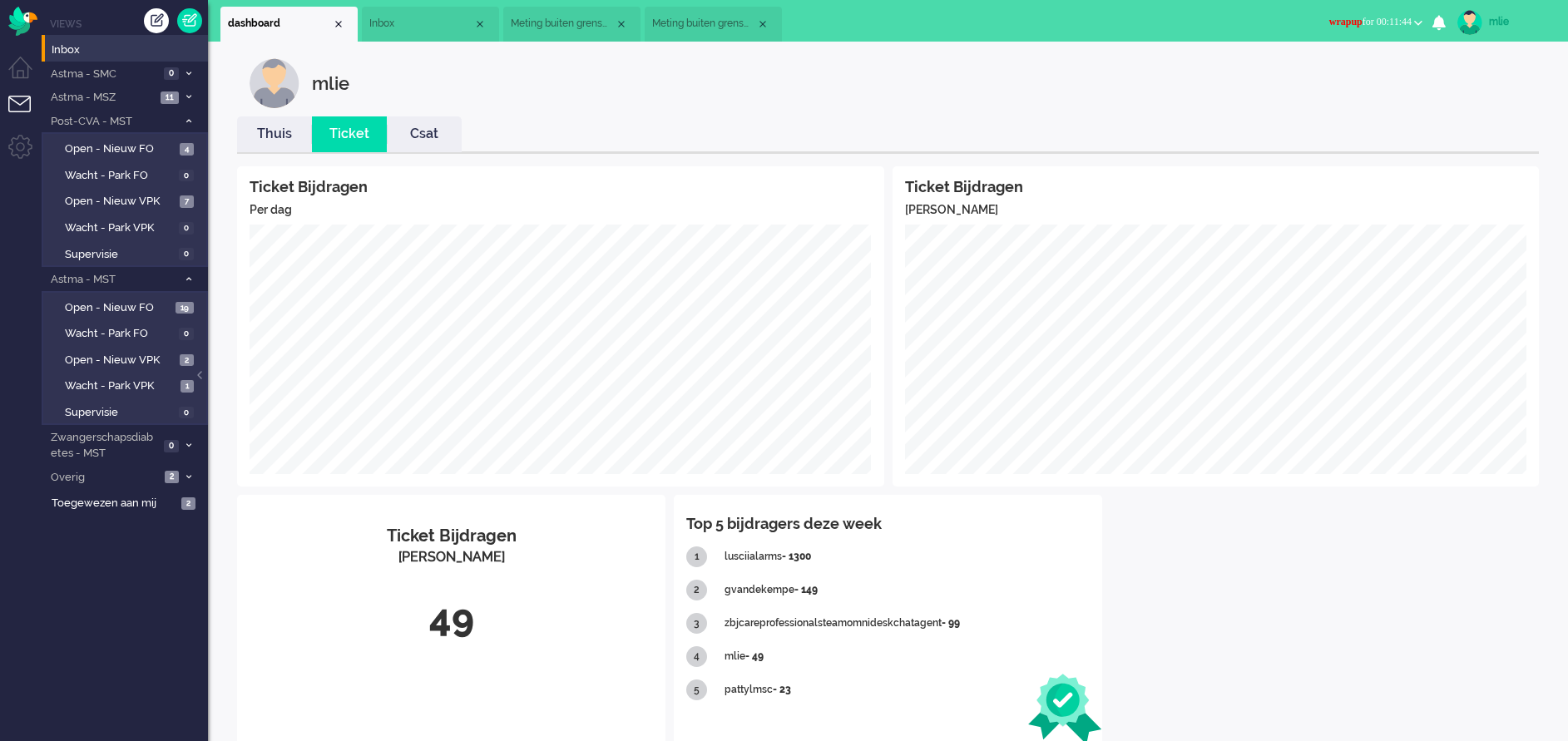
click at [729, 23] on span "Meting buiten grenswaarden (4)" at bounding box center [704, 24] width 104 height 15
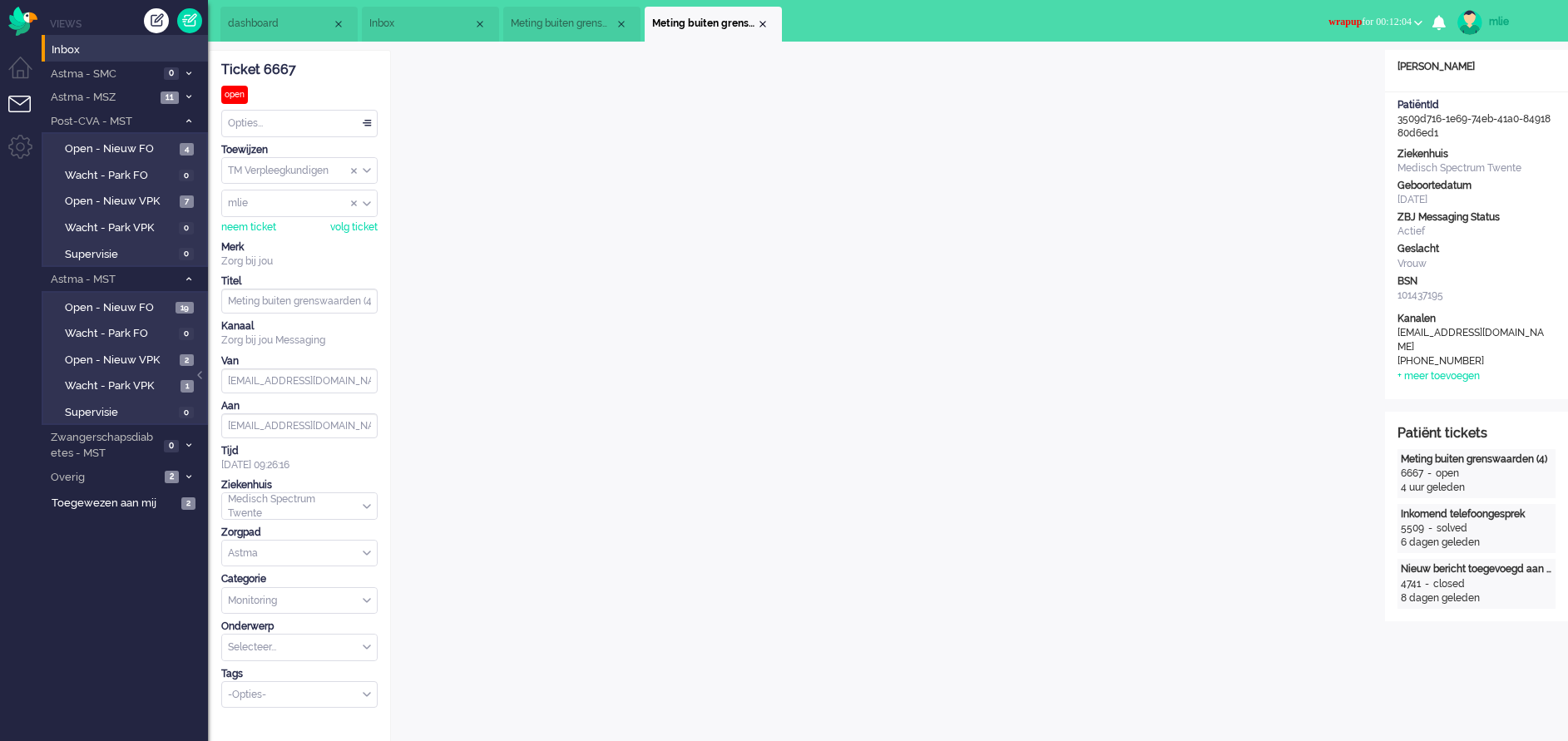
click at [349, 198] on input "Assign User" at bounding box center [299, 203] width 154 height 25
click at [355, 200] on span "Assign User" at bounding box center [354, 203] width 6 height 12
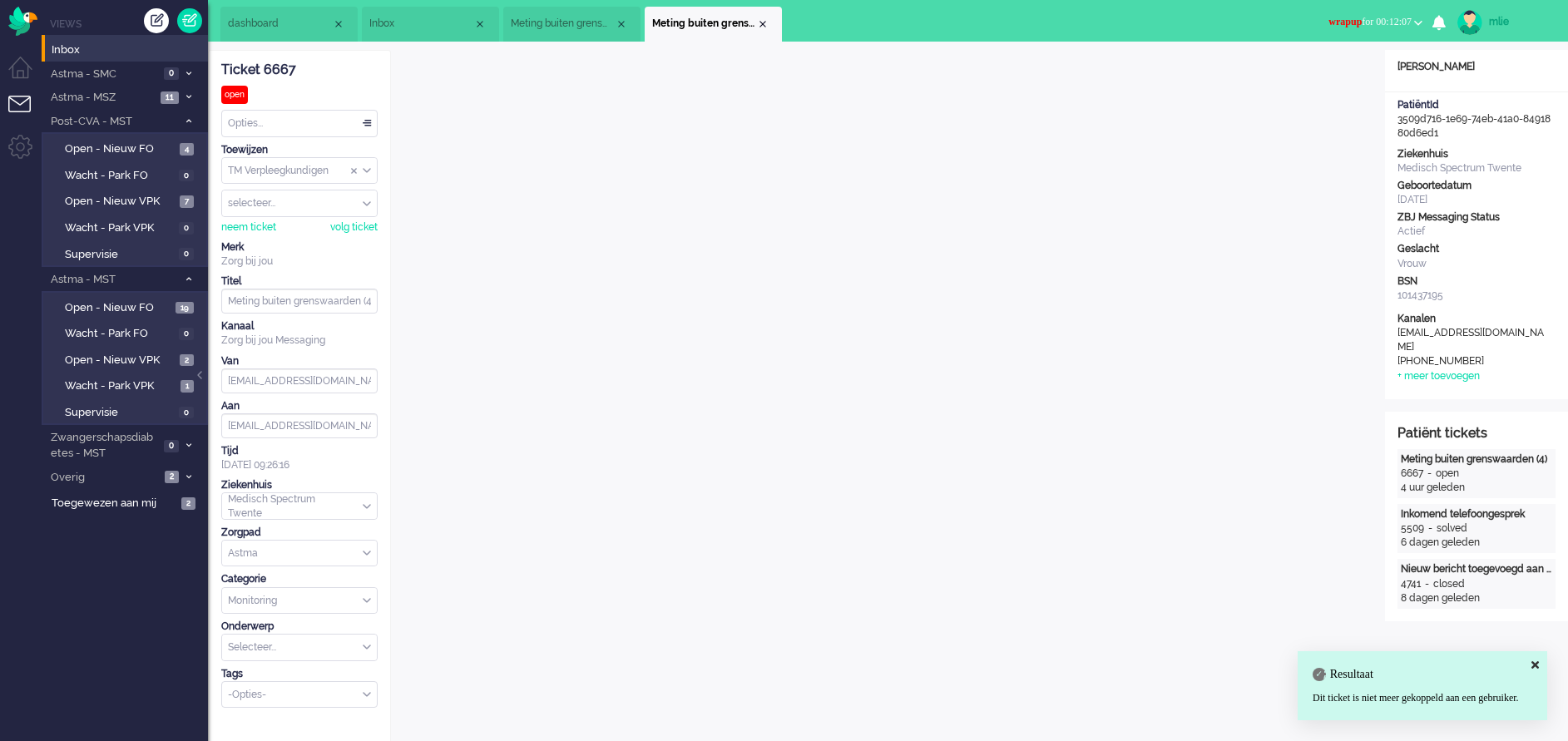
click at [364, 114] on div "Opties..." at bounding box center [299, 123] width 154 height 25
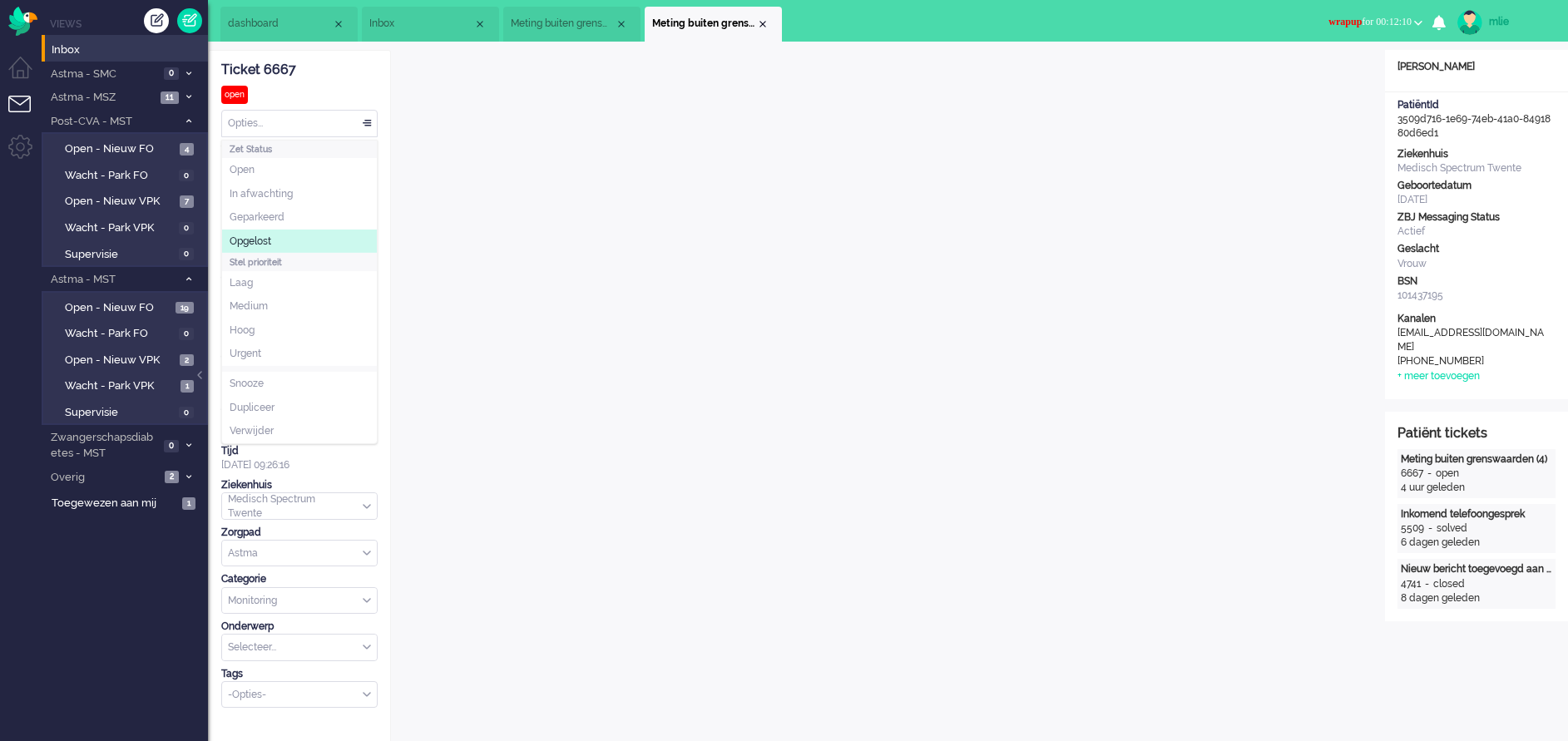
click at [270, 243] on span "Opgelost" at bounding box center [250, 241] width 42 height 15
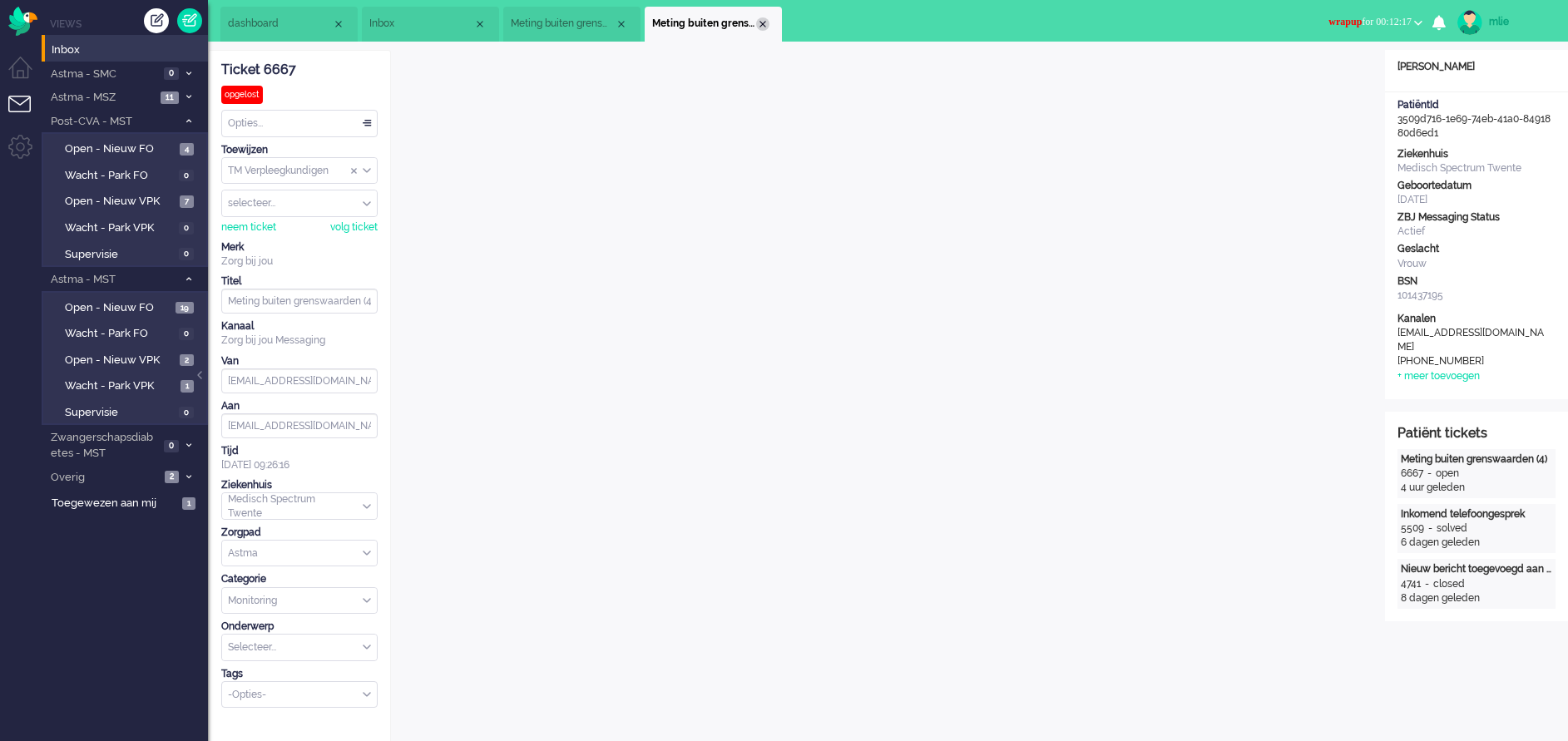
click at [765, 28] on div "Close tab" at bounding box center [762, 24] width 14 height 14
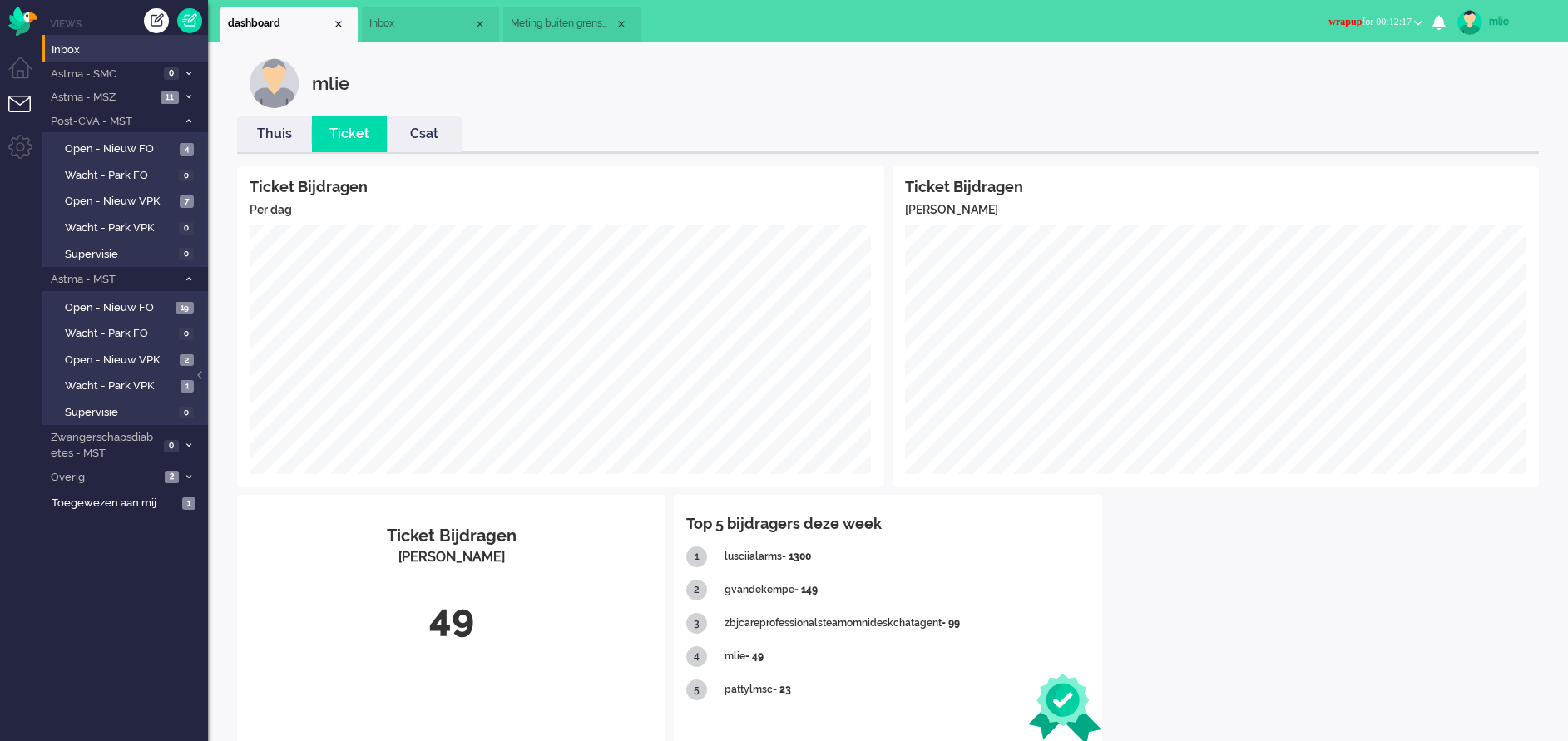
click at [547, 22] on span "Meting buiten grenswaarden (3)" at bounding box center [563, 24] width 104 height 15
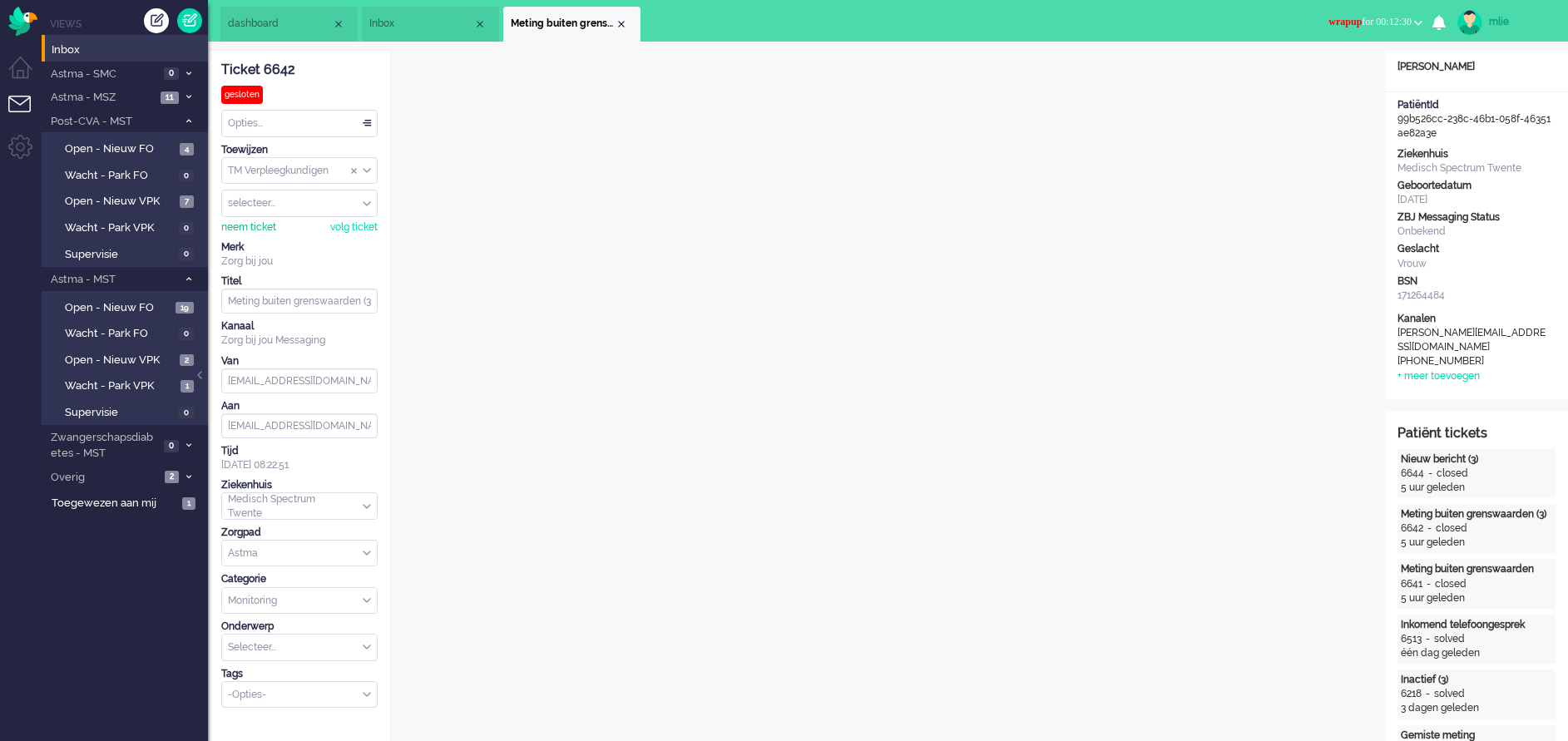
click at [253, 225] on div "neem ticket" at bounding box center [249, 228] width 54 height 15
click at [367, 124] on div "Opties..." at bounding box center [299, 123] width 154 height 25
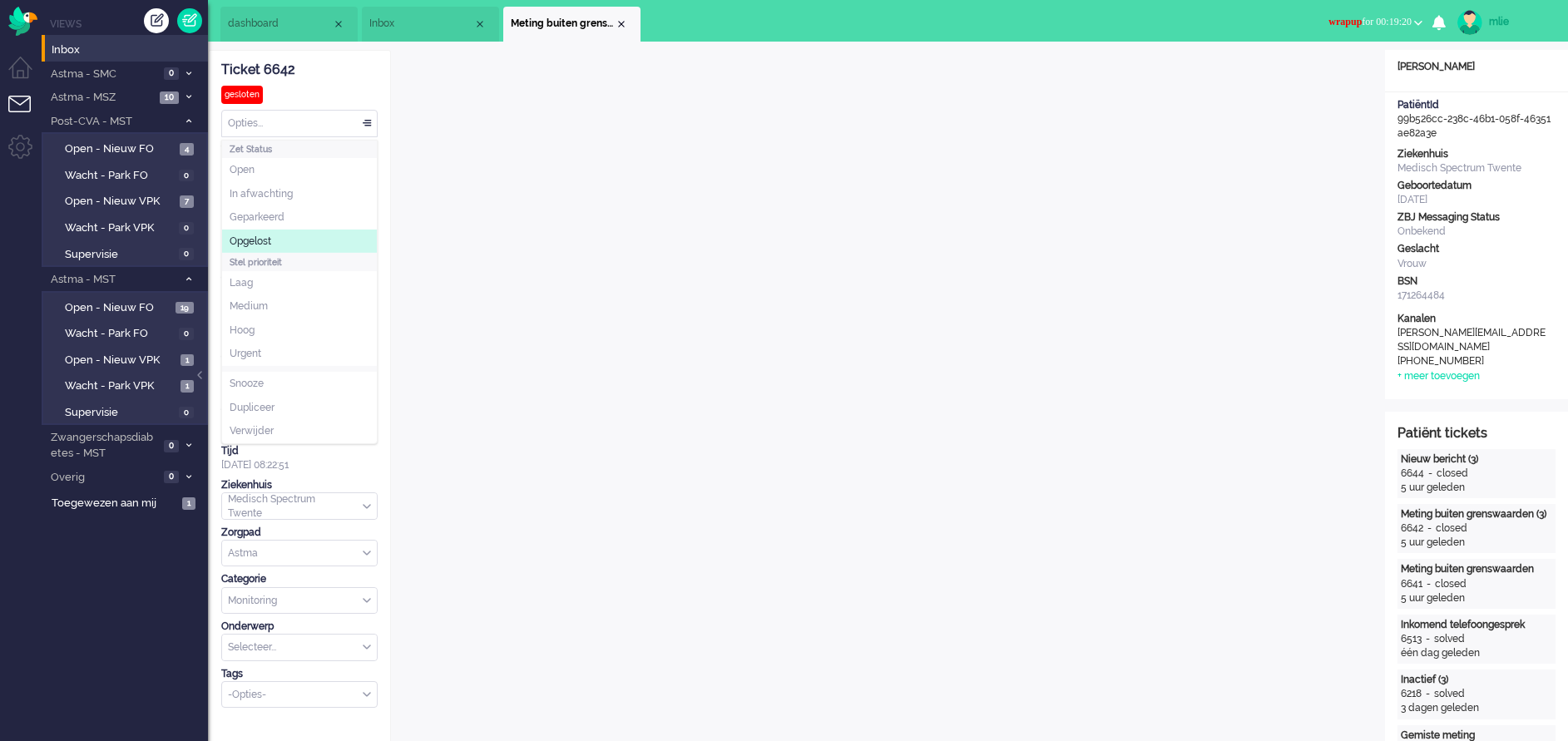
click at [267, 232] on li "Opgelost" at bounding box center [299, 241] width 154 height 24
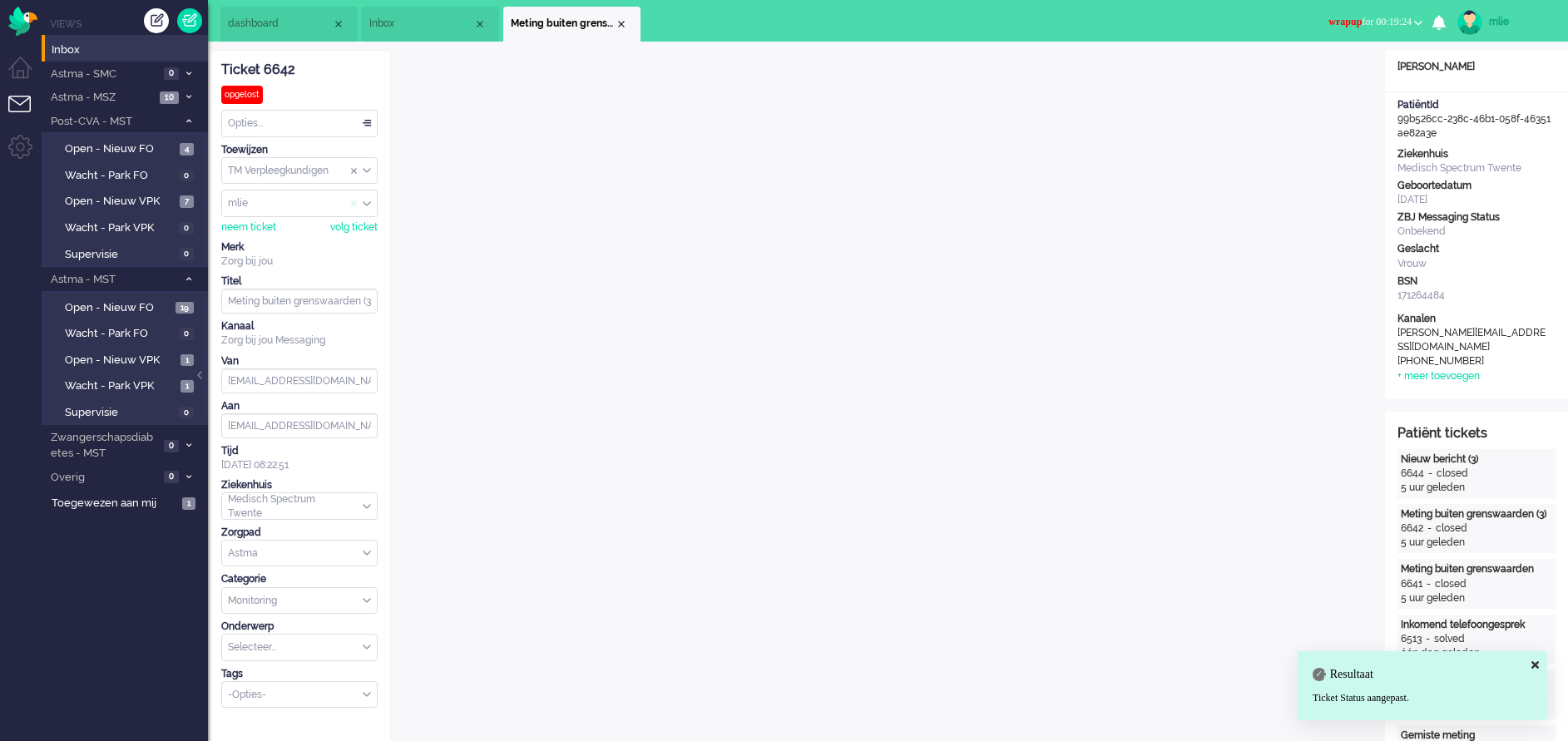
click at [353, 200] on span "Assign User" at bounding box center [354, 203] width 6 height 12
click at [623, 19] on div "Close tab" at bounding box center [621, 24] width 14 height 14
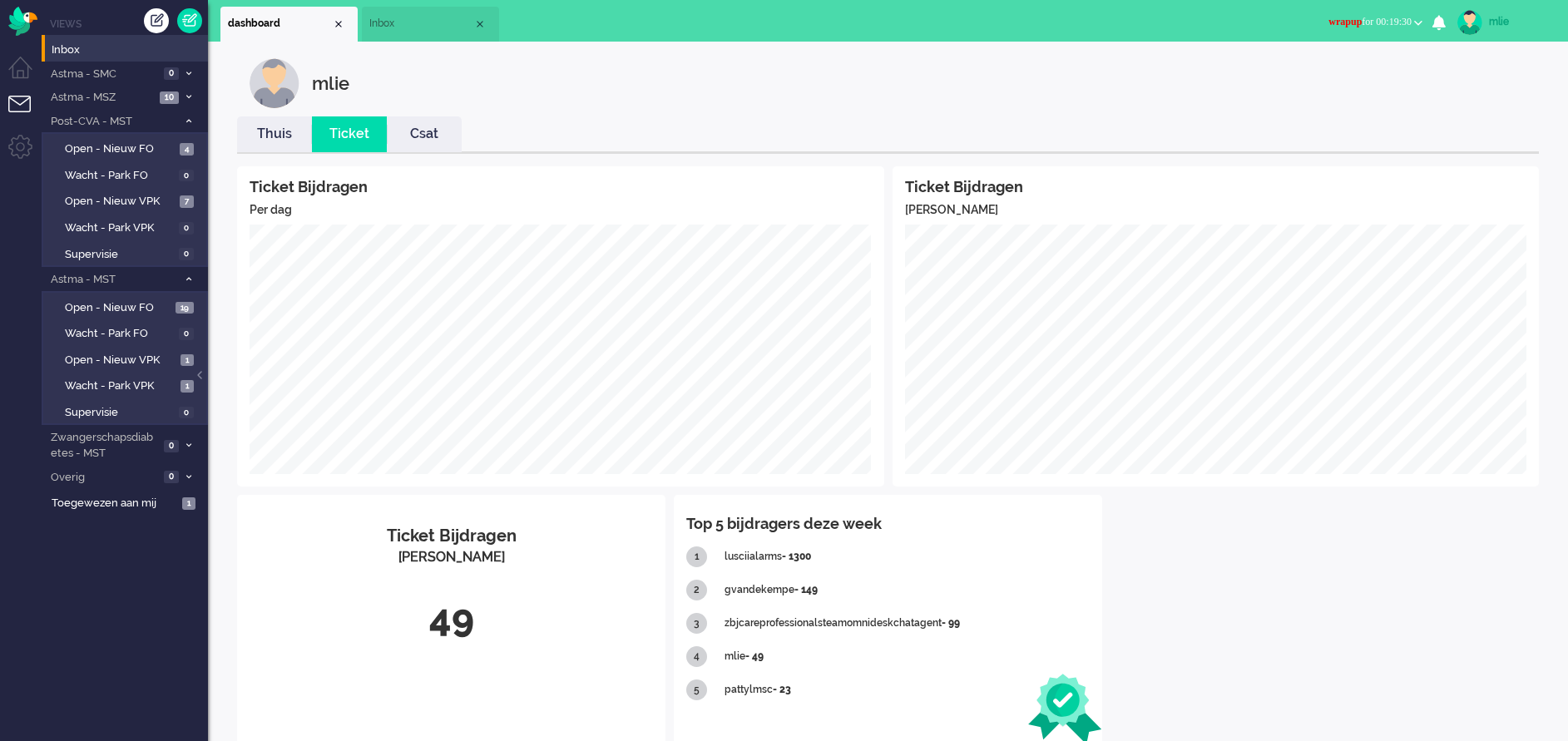
click at [395, 18] on span "Inbox" at bounding box center [421, 24] width 104 height 15
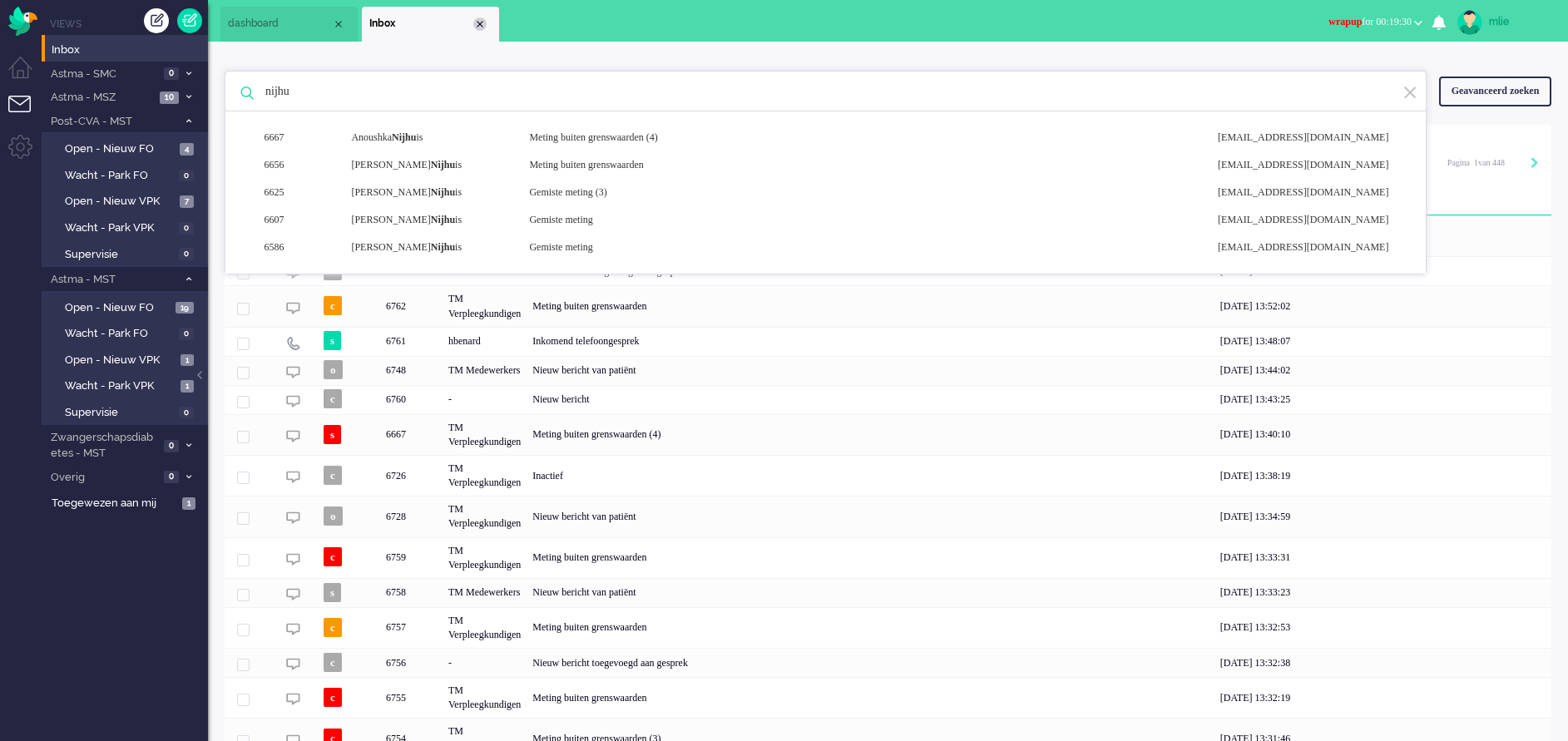
click at [475, 24] on div "Close tab" at bounding box center [480, 24] width 14 height 14
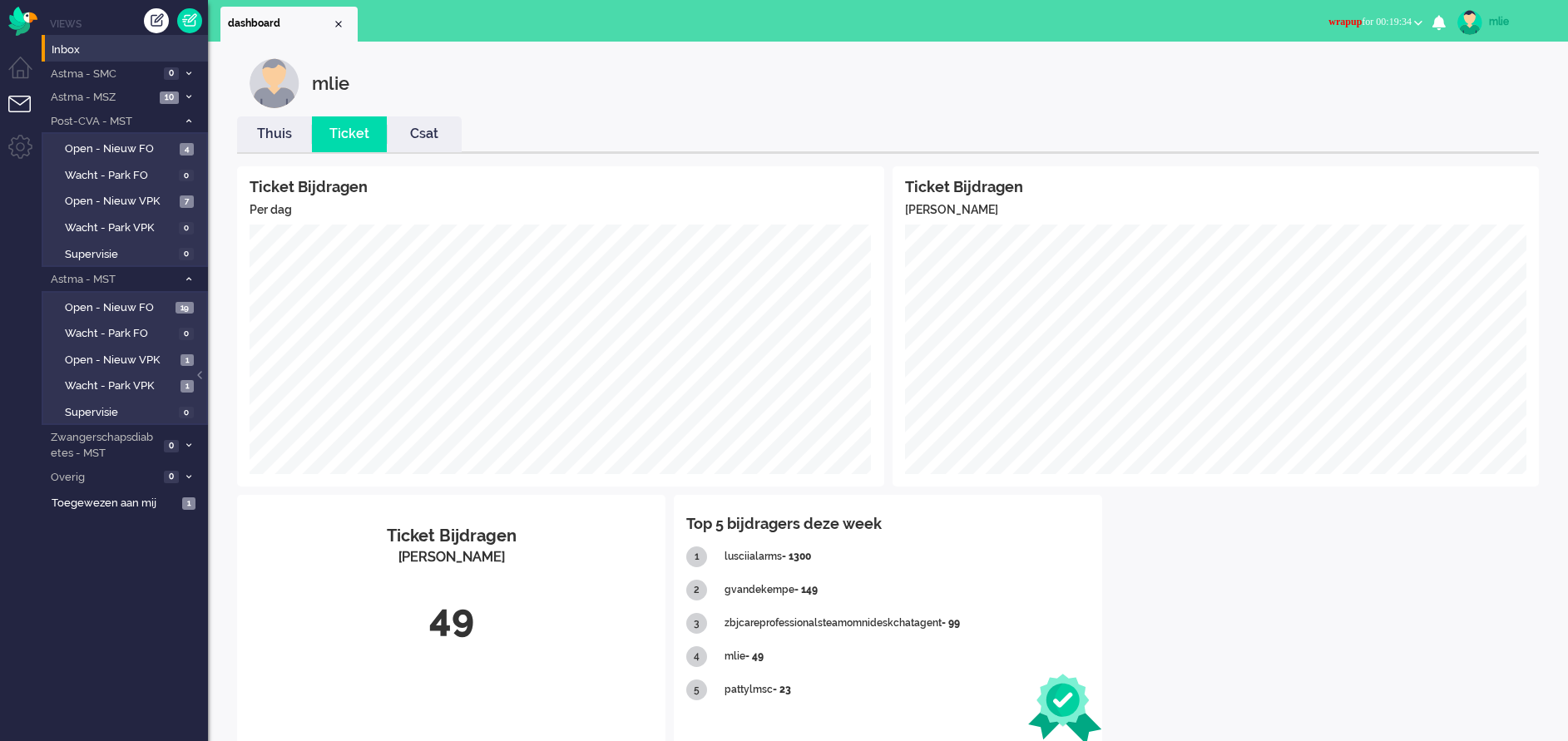
click at [281, 135] on link "Thuis" at bounding box center [274, 133] width 74 height 19
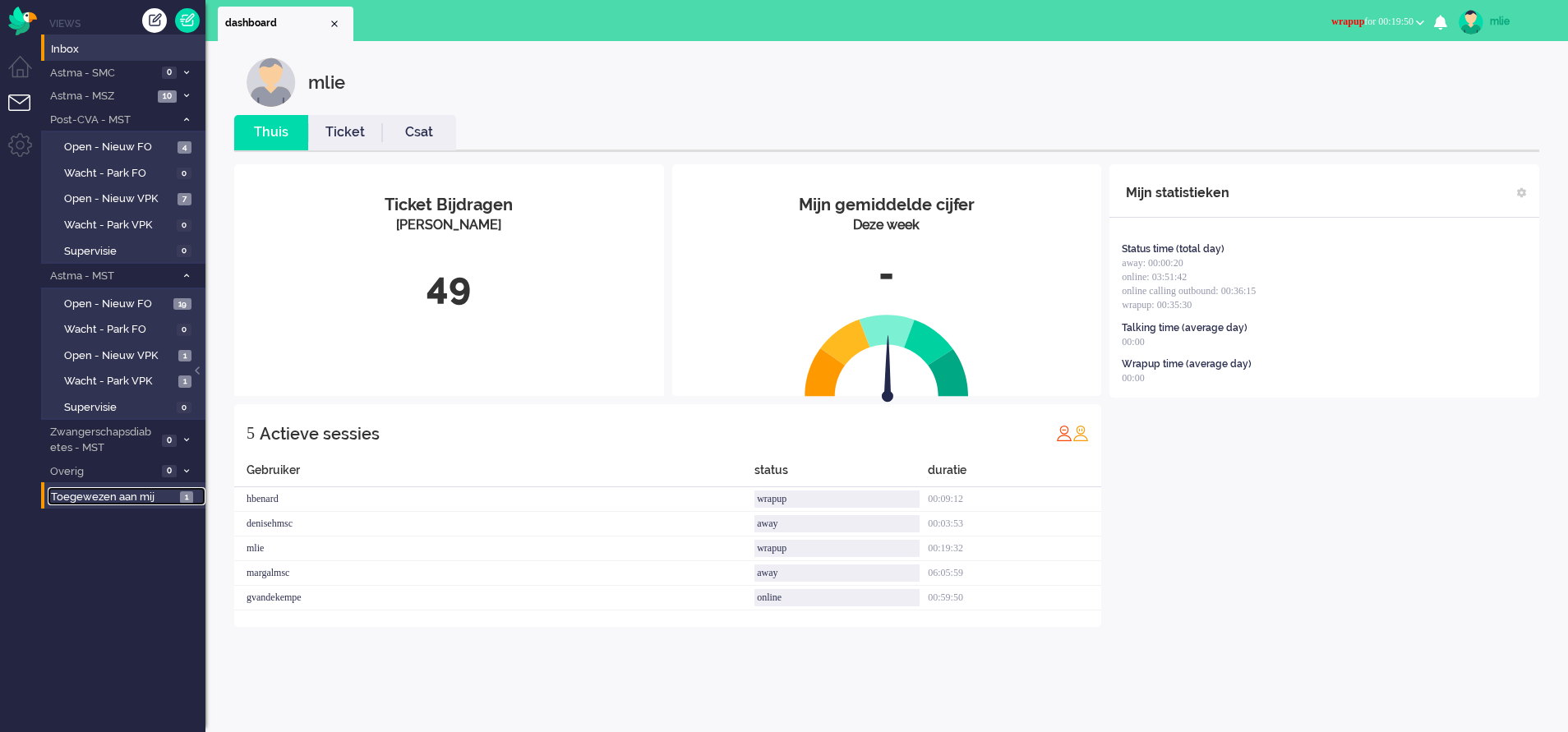
click at [82, 497] on span "Toegewezen aan mij" at bounding box center [113, 496] width 124 height 15
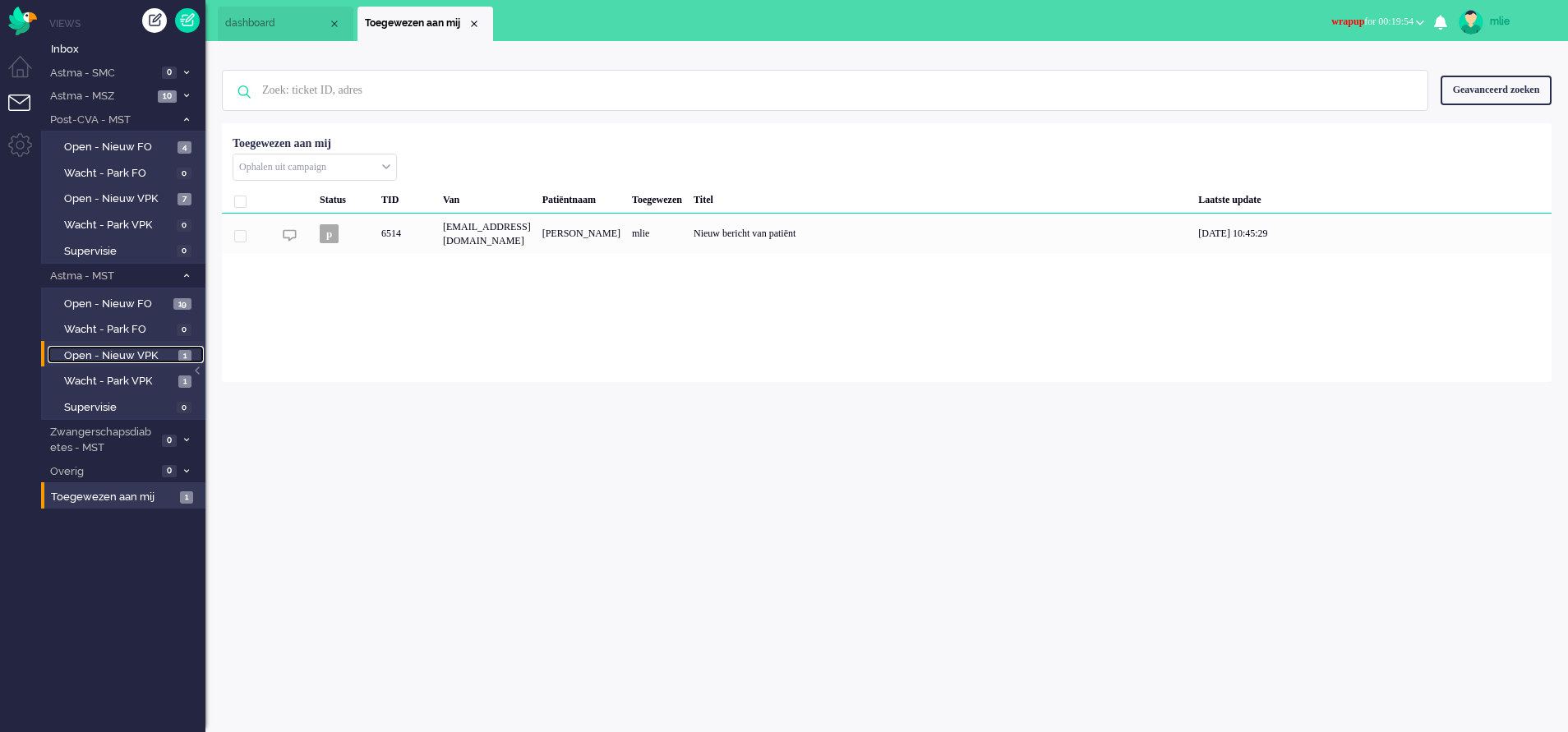
click at [113, 350] on span "Open - Nieuw VPK" at bounding box center [118, 356] width 110 height 15
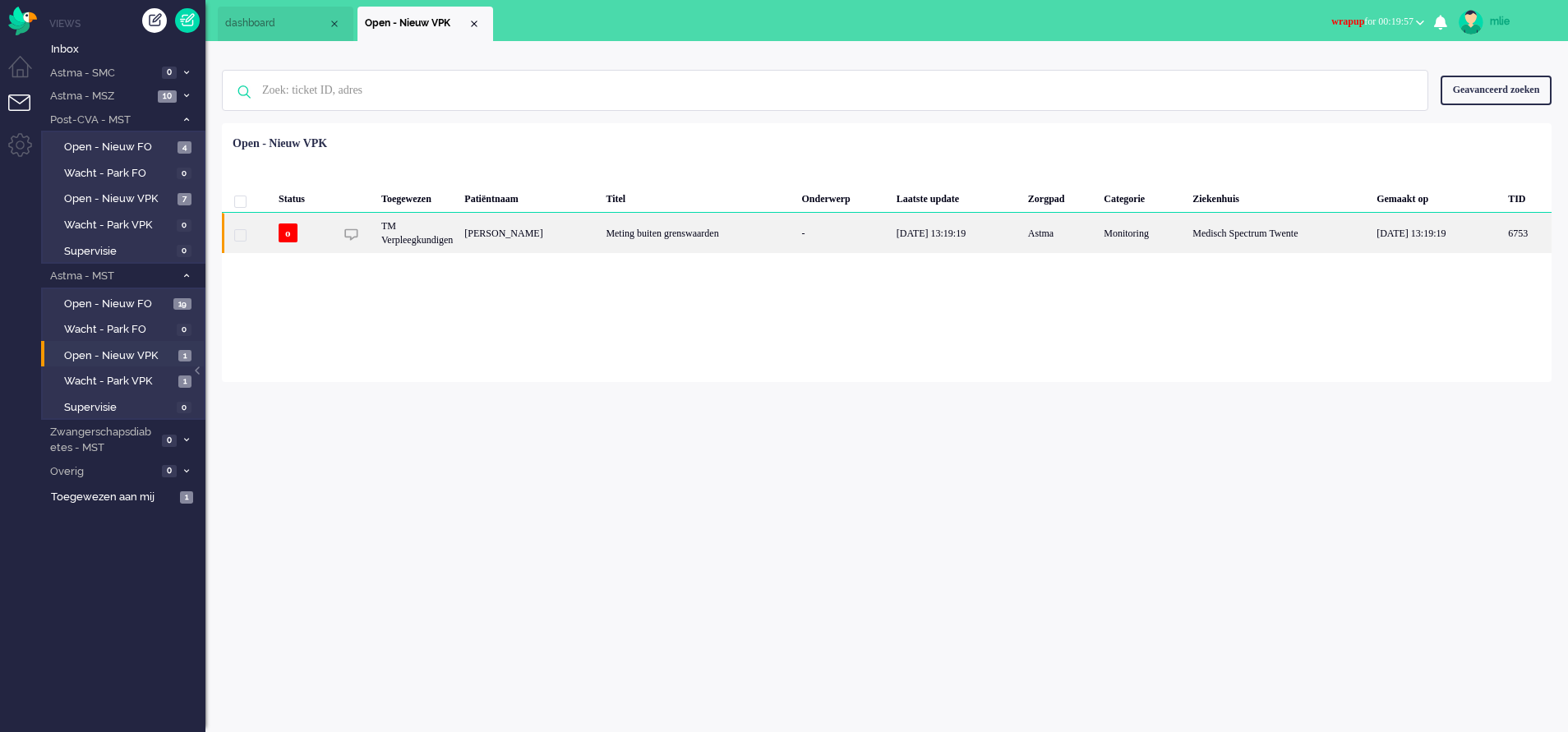
click at [734, 239] on div "Meting buiten grenswaarden" at bounding box center [697, 232] width 195 height 40
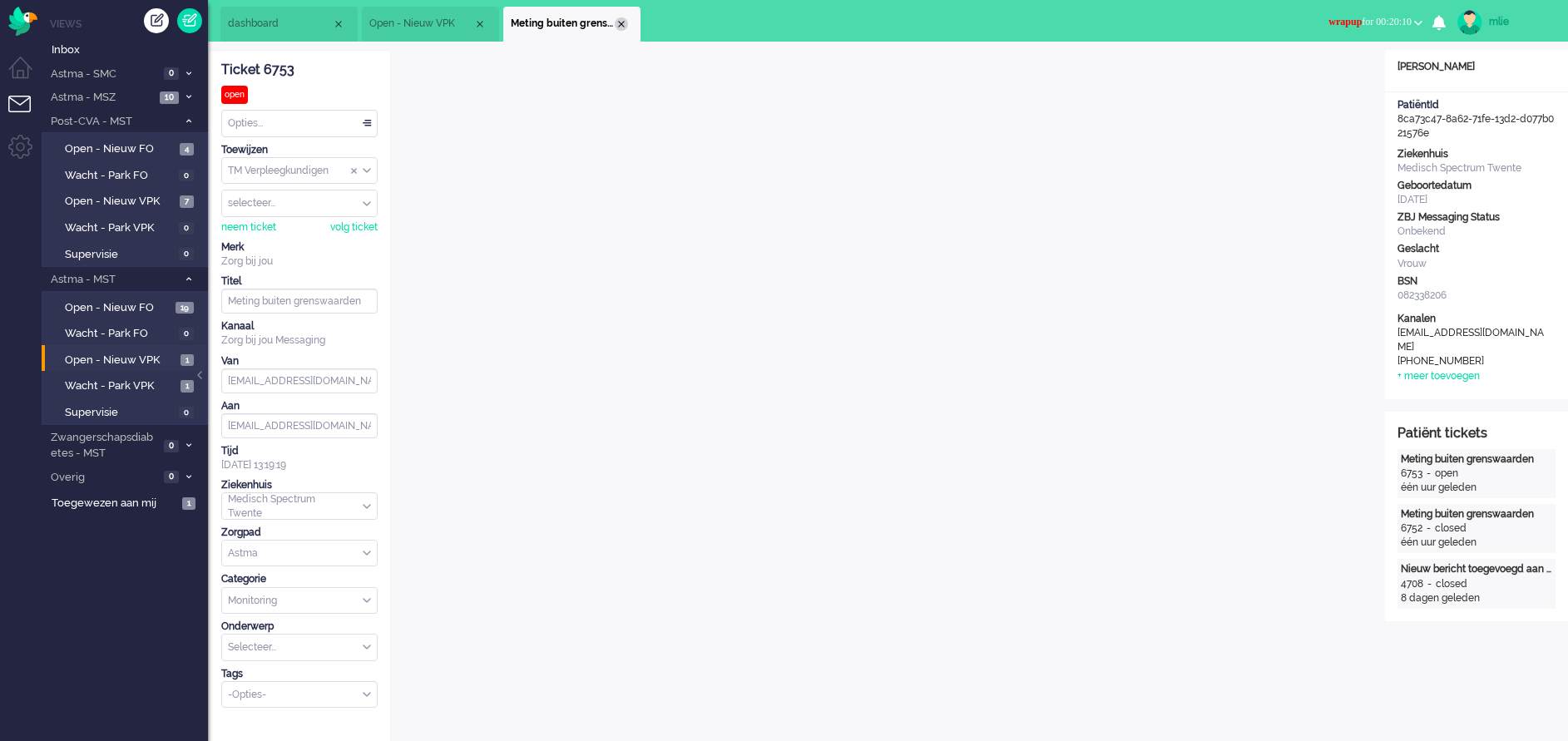
click at [626, 24] on div "Close tab" at bounding box center [621, 24] width 14 height 14
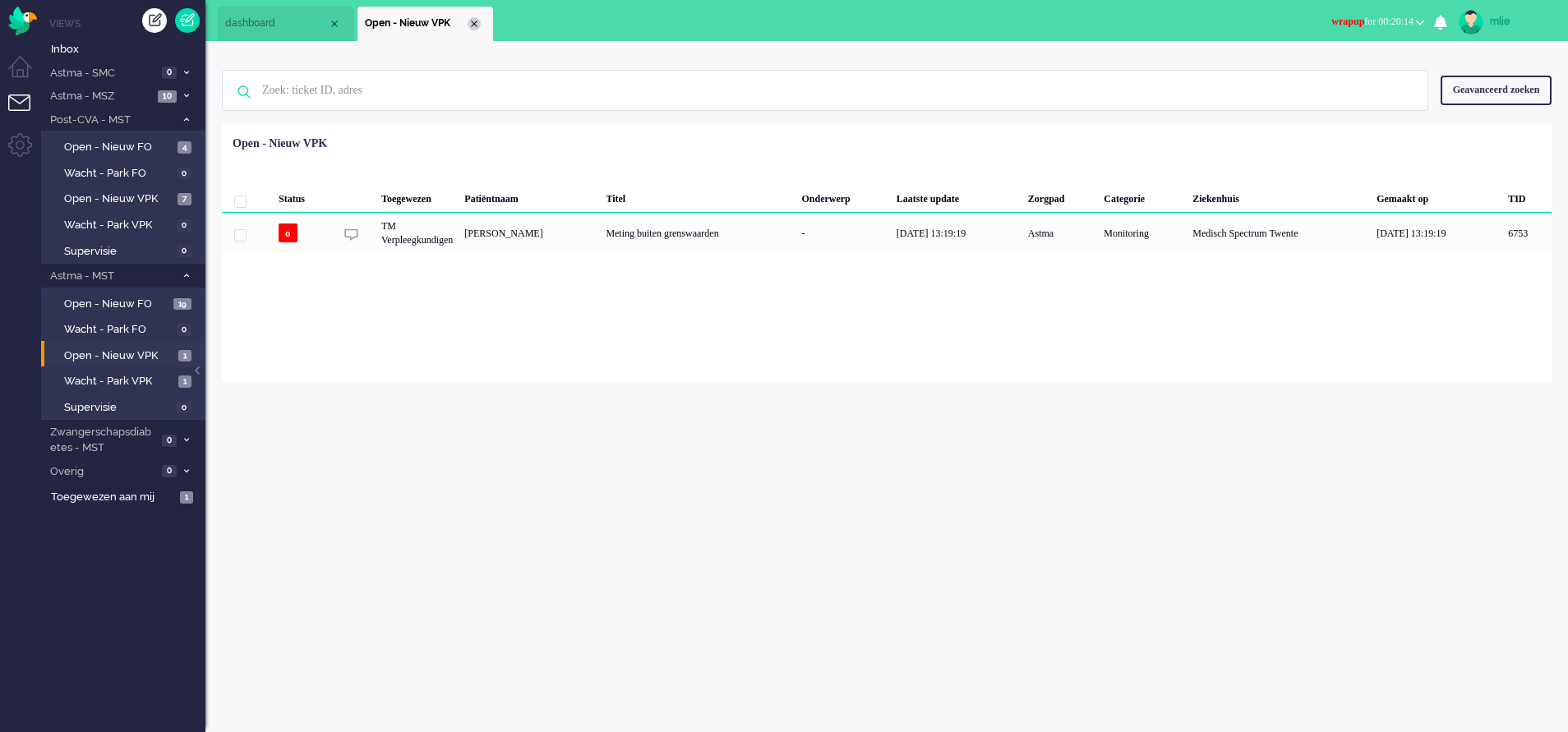
click at [474, 28] on div "Close tab" at bounding box center [474, 23] width 13 height 13
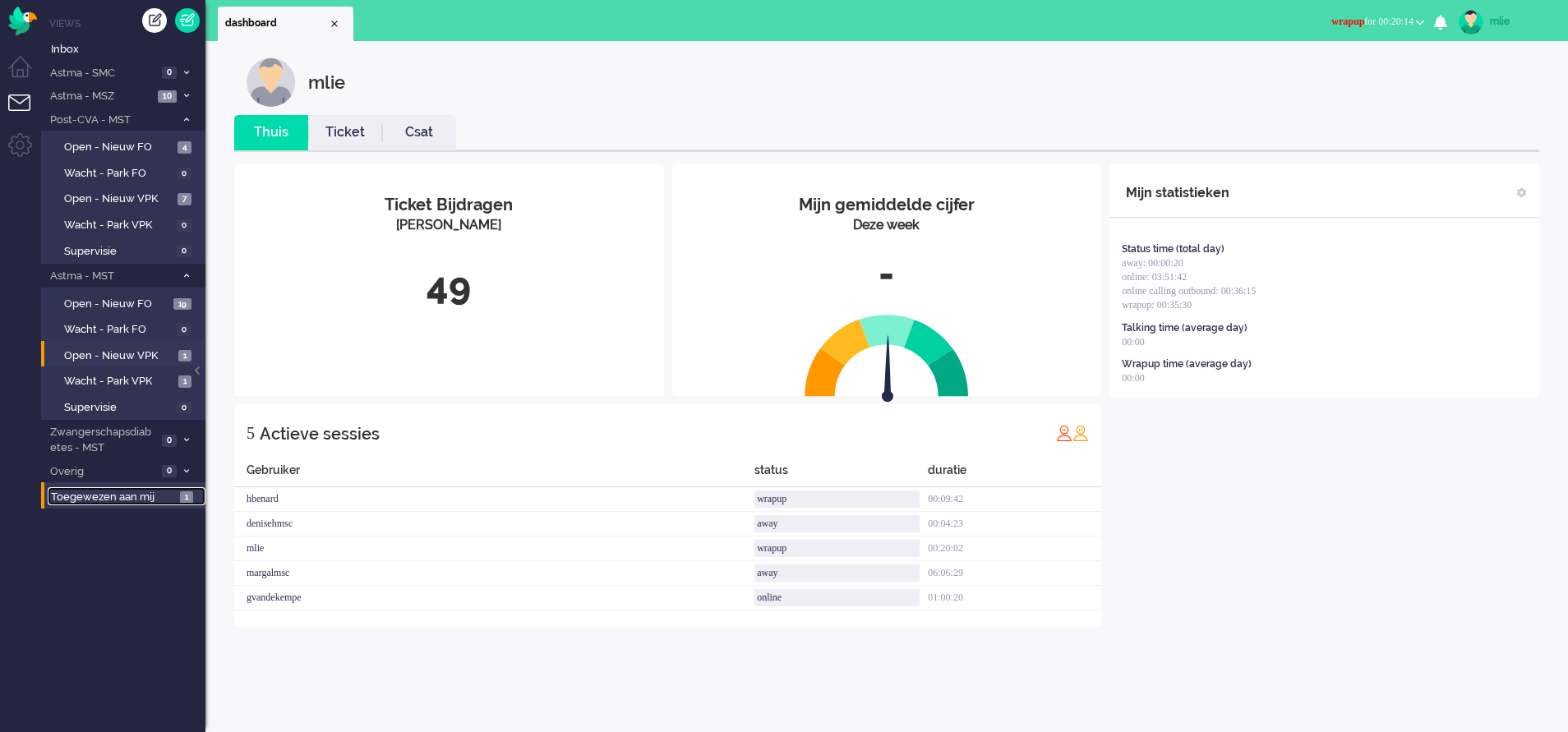
click at [106, 495] on span "Toegewezen aan mij" at bounding box center [113, 496] width 124 height 15
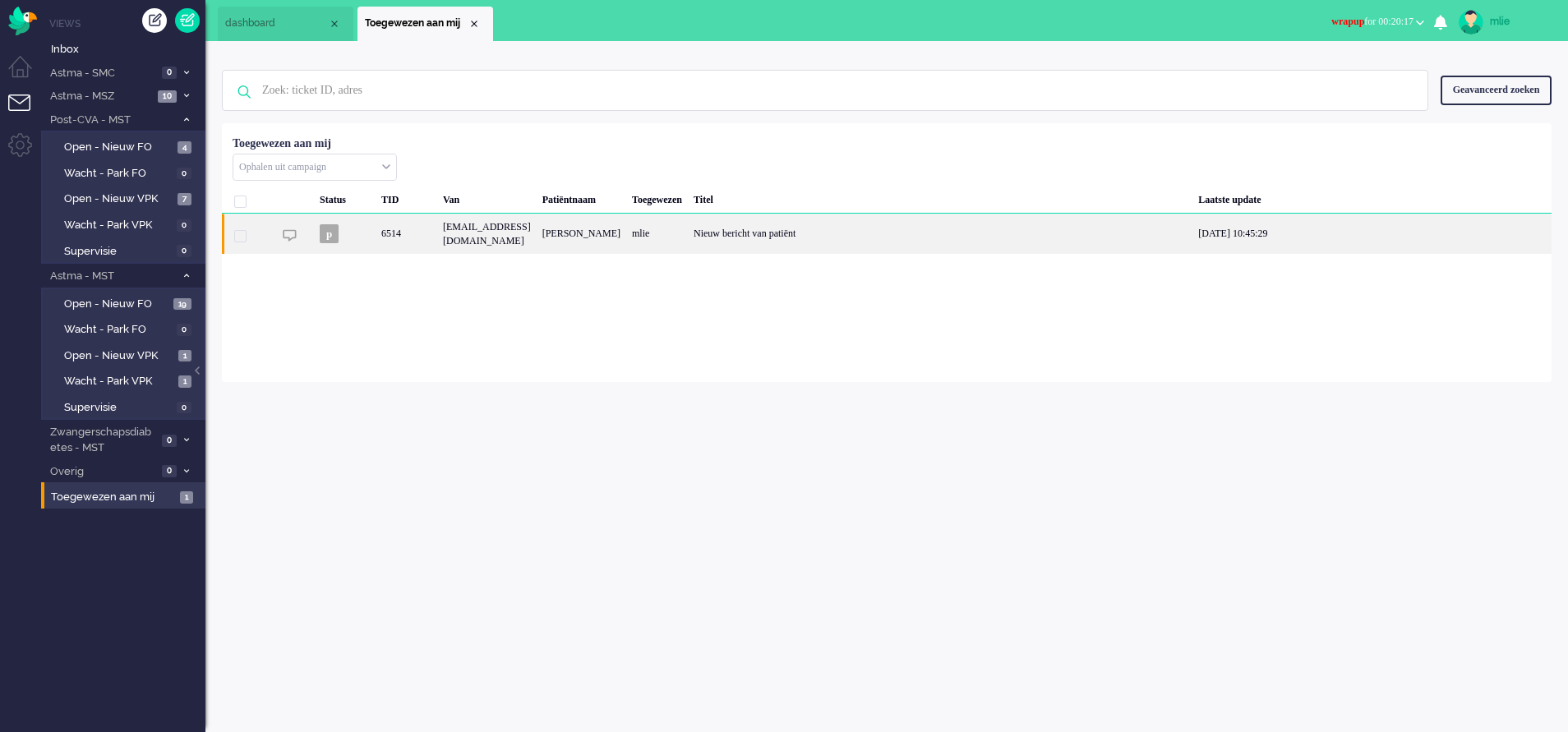
click at [827, 238] on div "Nieuw bericht van patiënt" at bounding box center [940, 233] width 505 height 40
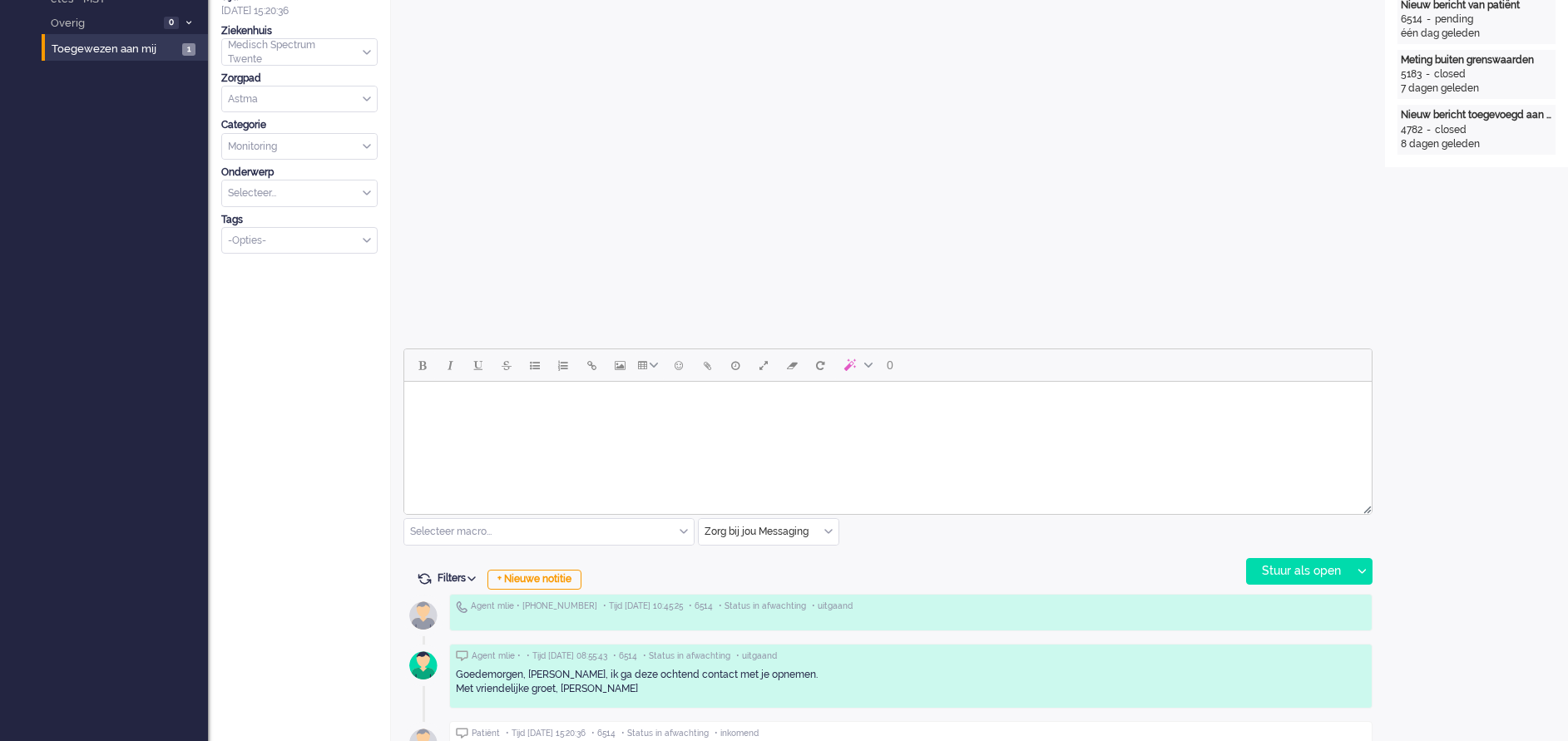
scroll to position [57, 0]
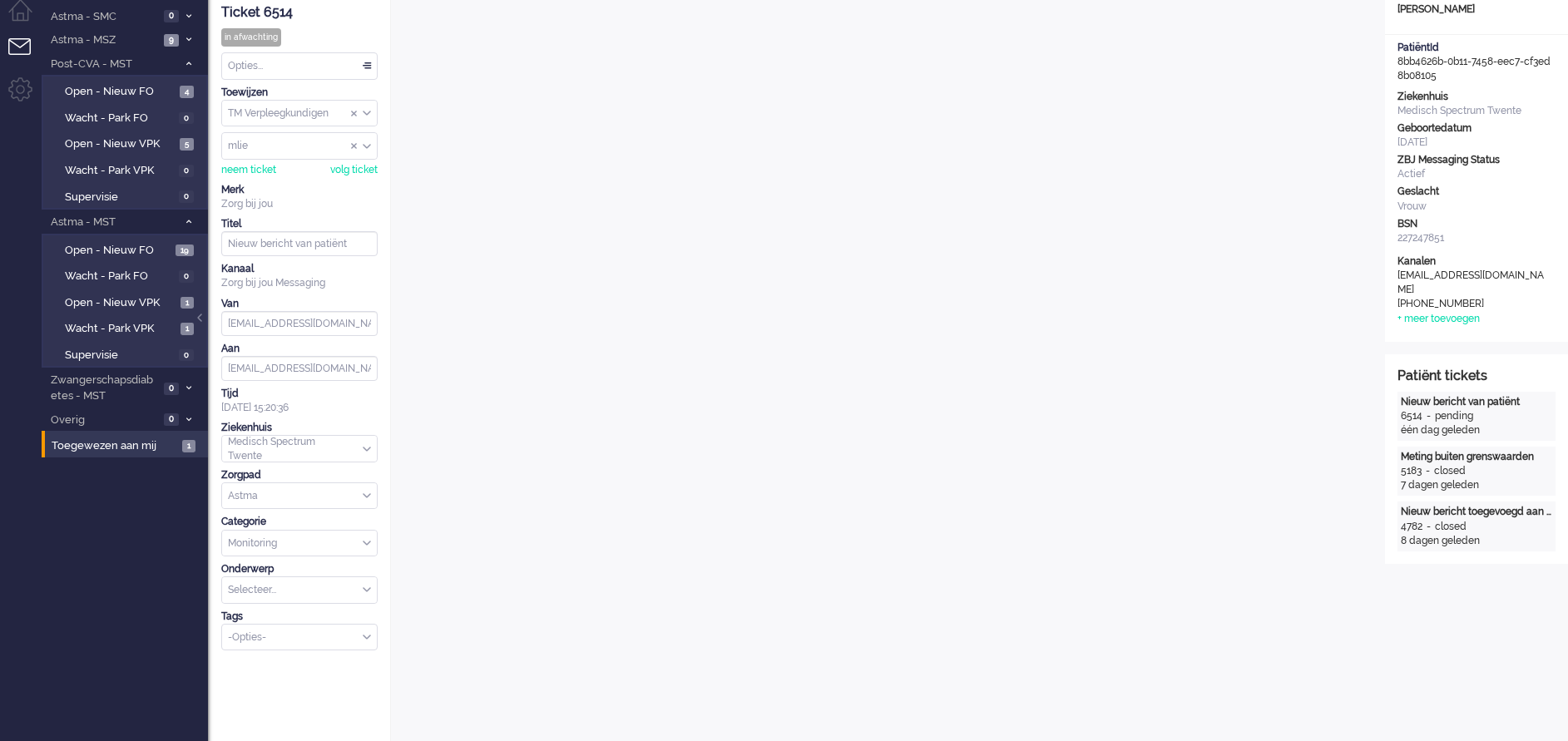
click at [364, 56] on div "Opties..." at bounding box center [299, 66] width 154 height 25
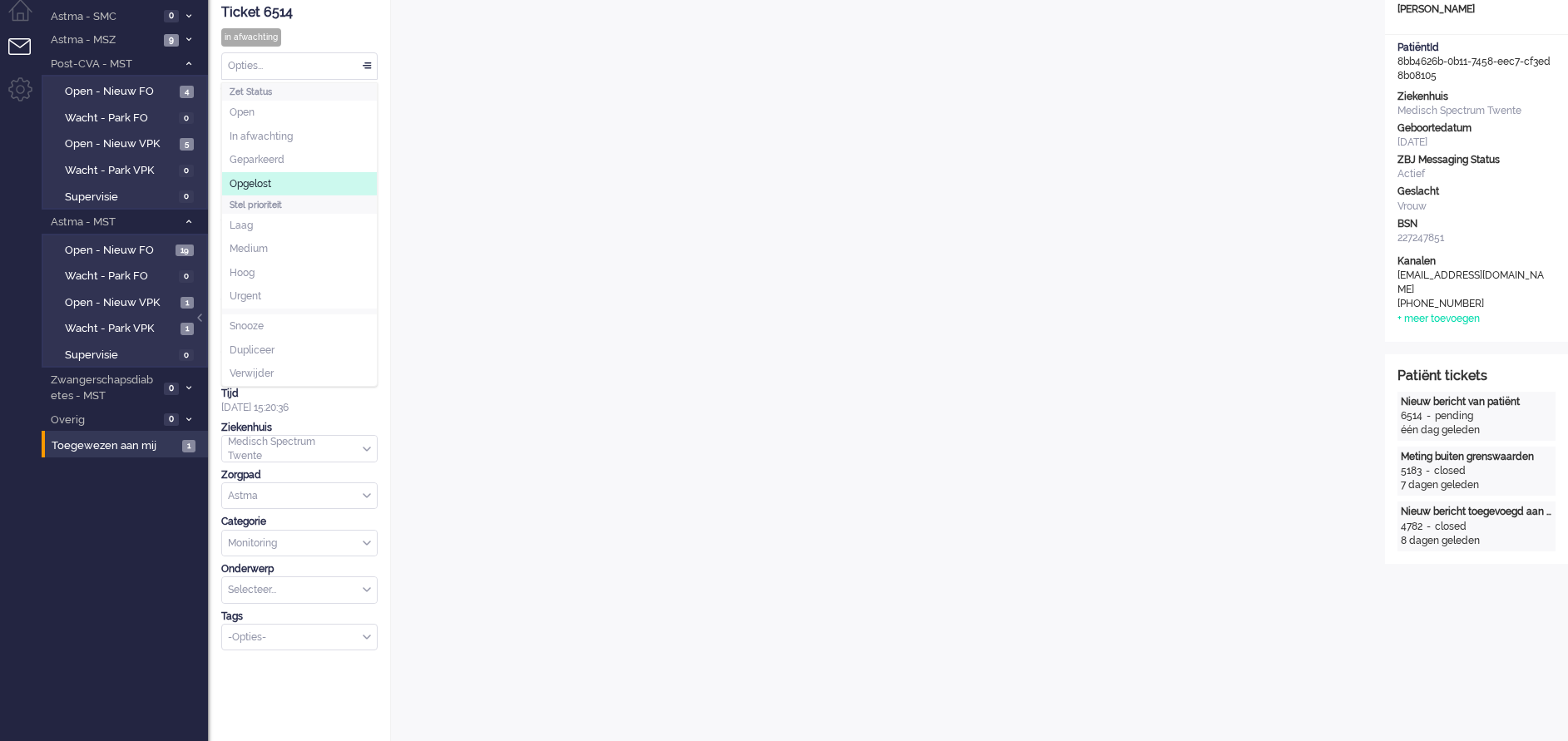
click at [271, 174] on li "Opgelost" at bounding box center [299, 184] width 154 height 24
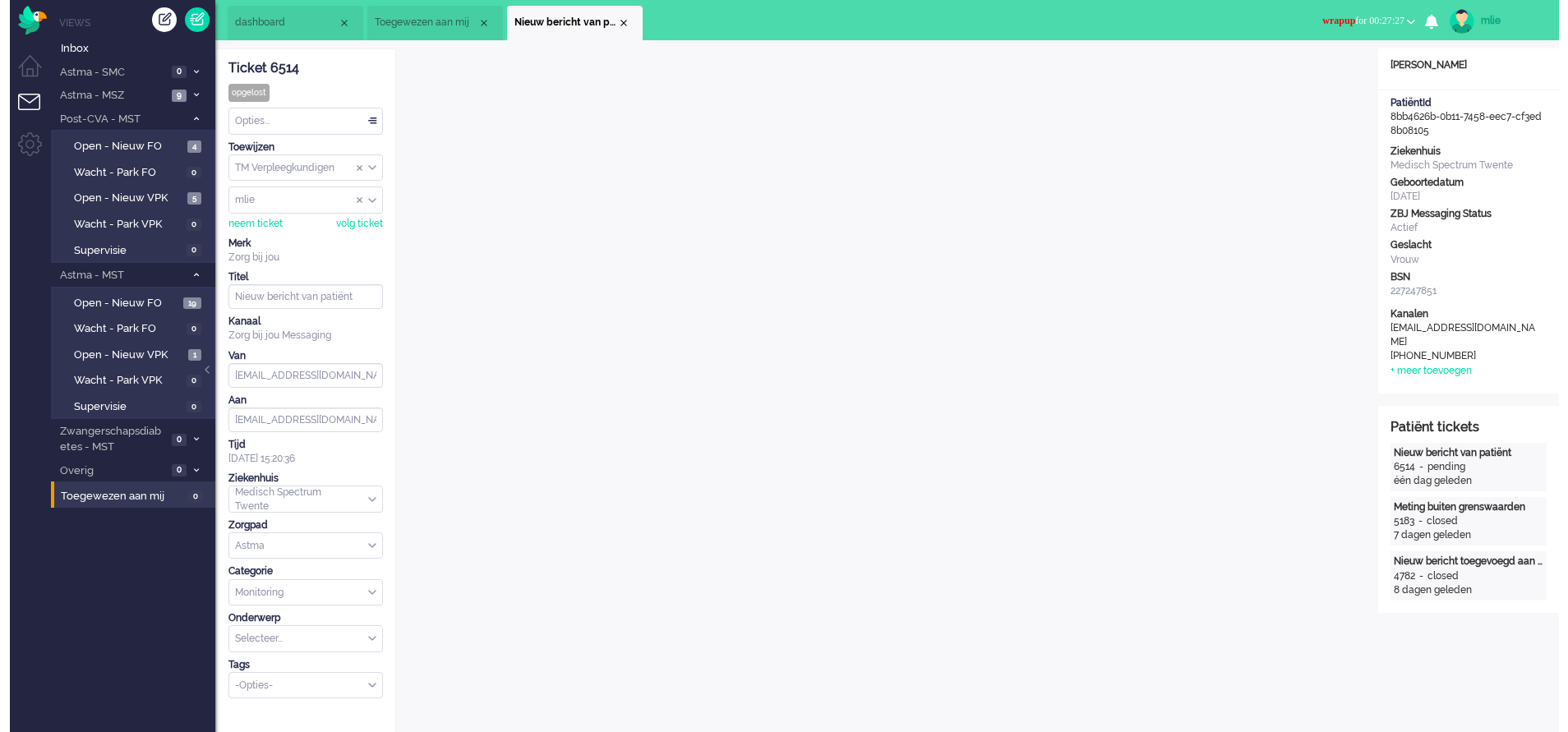
scroll to position [0, 0]
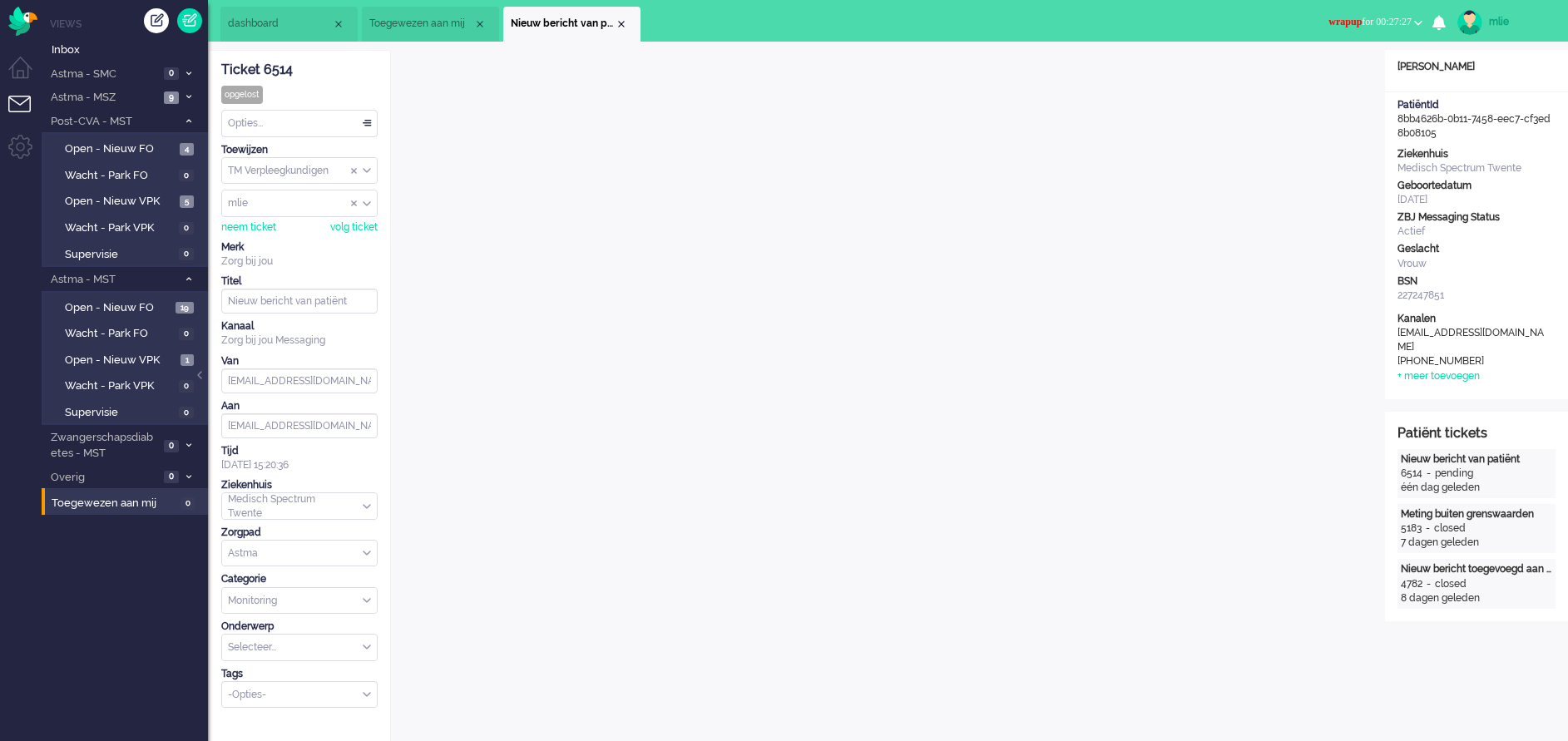
click at [1346, 20] on span "wrapup for 00:27:27" at bounding box center [1370, 21] width 83 height 12
click at [1308, 72] on label "Online" at bounding box center [1353, 74] width 132 height 15
click at [619, 18] on div "Close tab" at bounding box center [621, 24] width 14 height 14
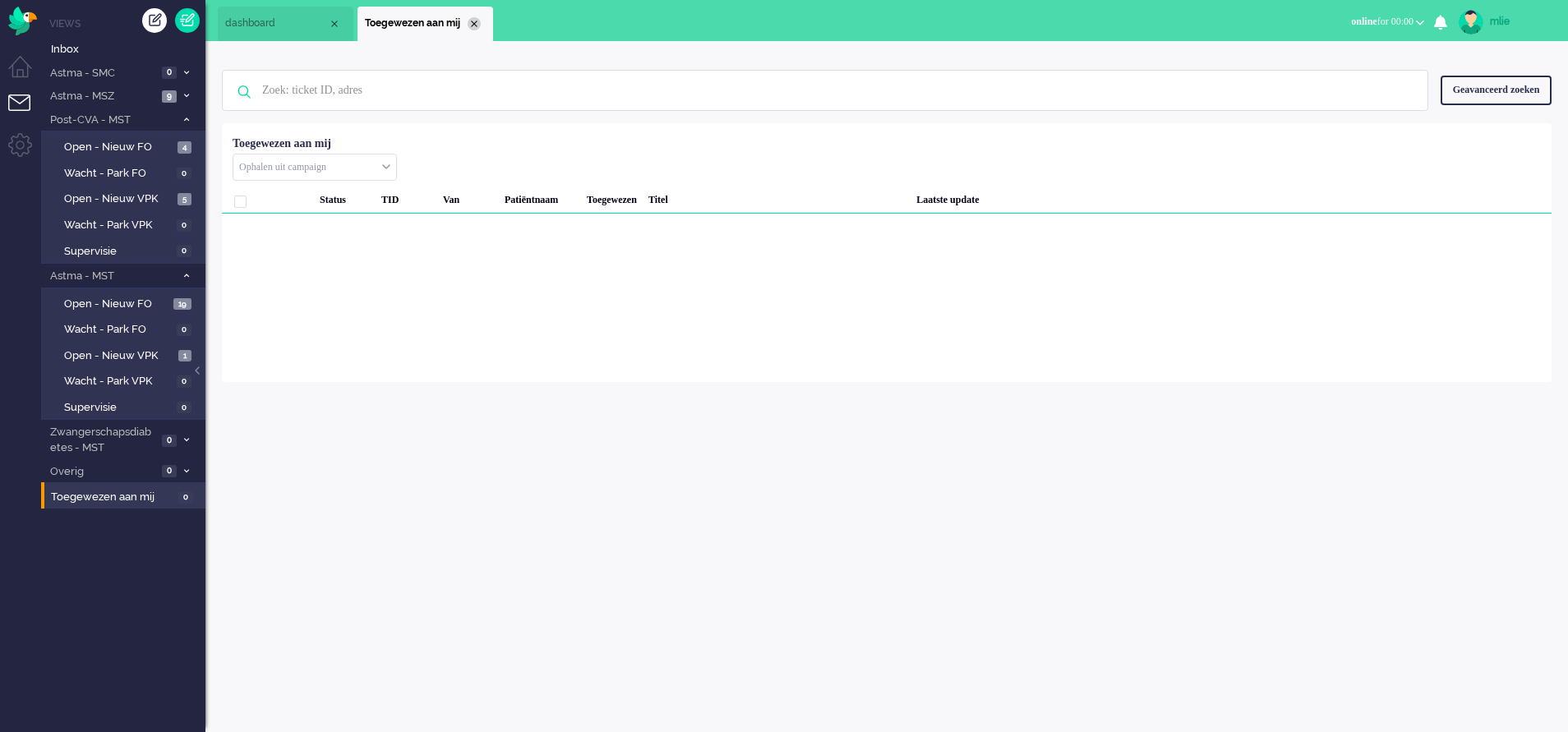
click at [478, 22] on div "Close tab" at bounding box center [474, 23] width 13 height 13
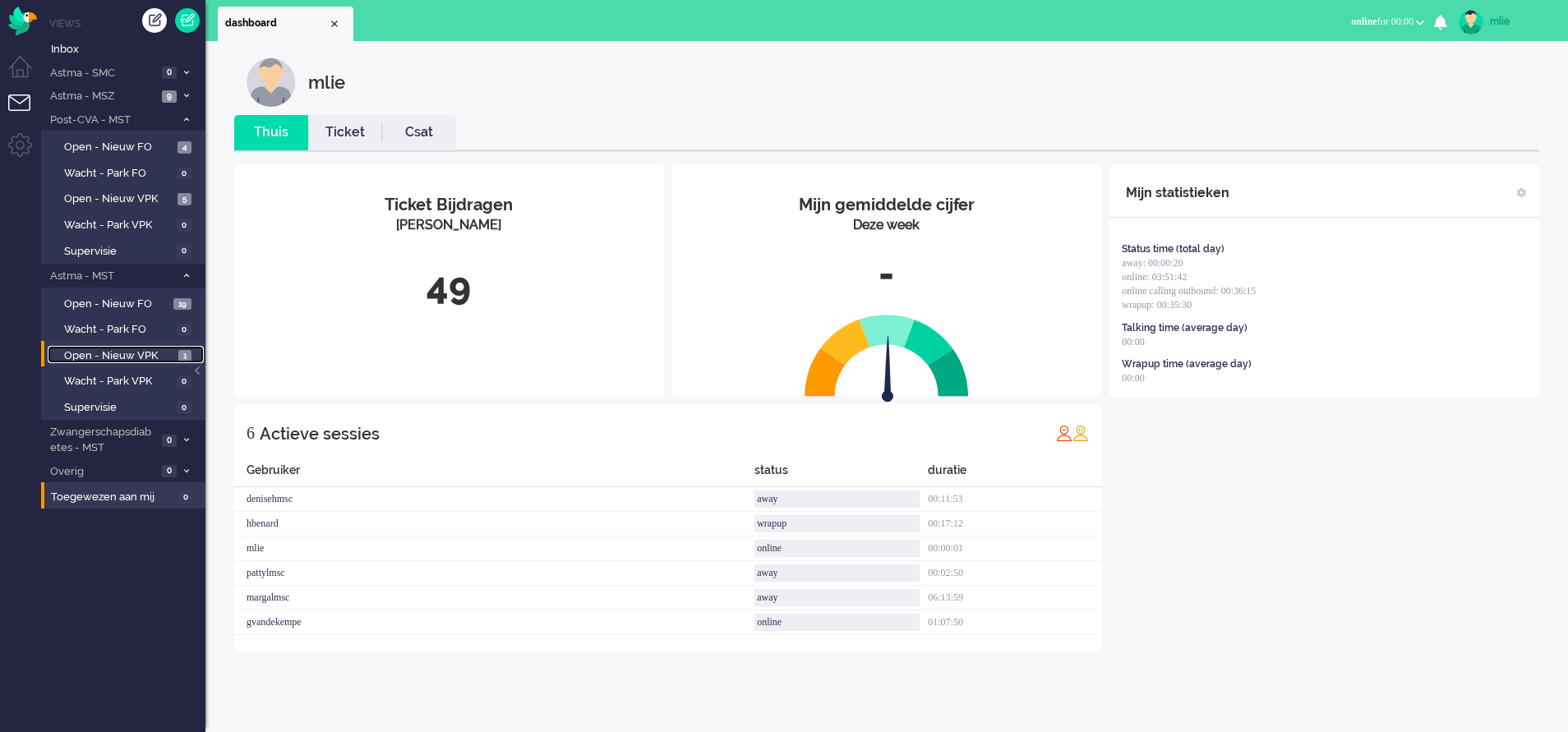
click at [77, 356] on span "Open - Nieuw VPK" at bounding box center [118, 356] width 110 height 15
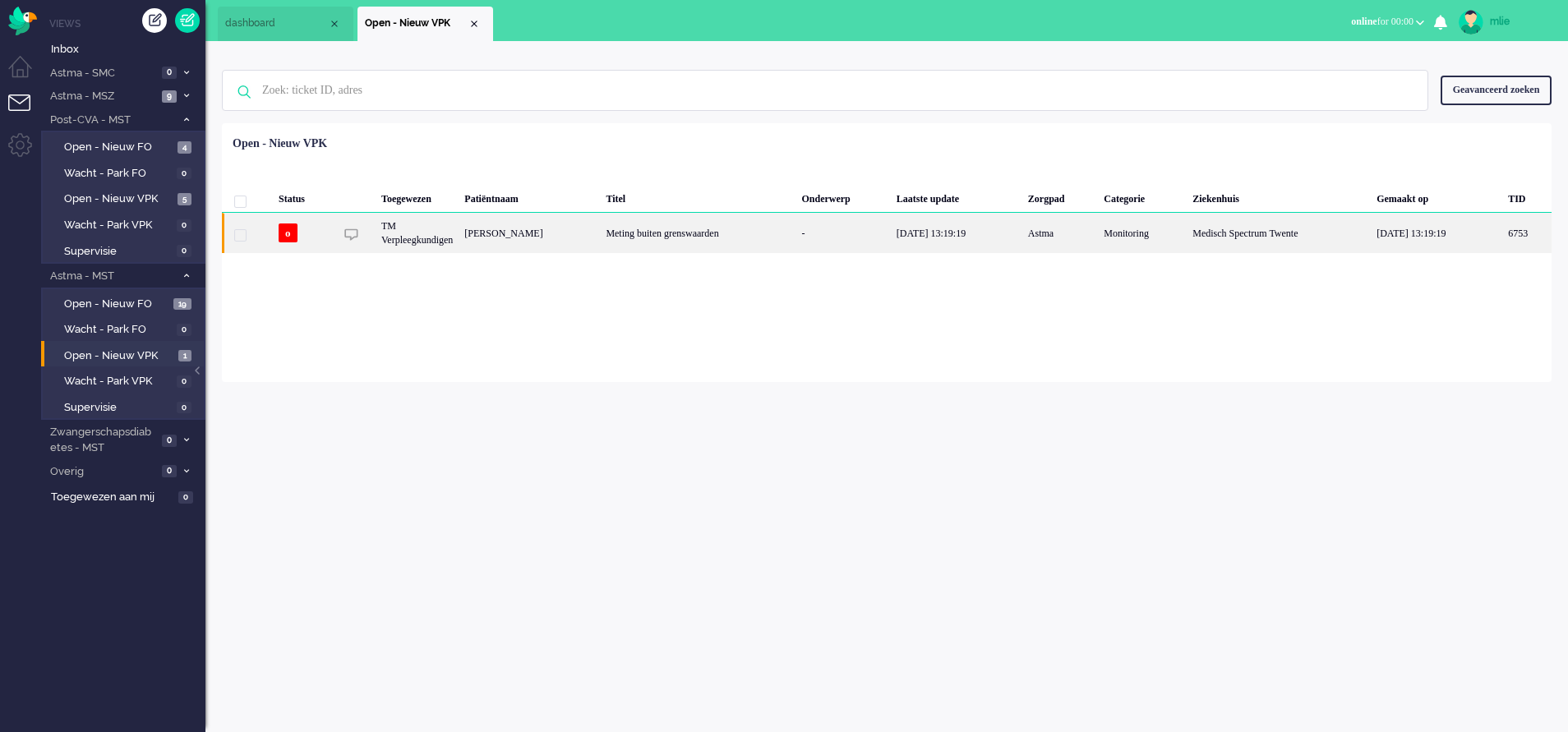
click at [795, 244] on div "Meting buiten grenswaarden" at bounding box center [697, 232] width 195 height 40
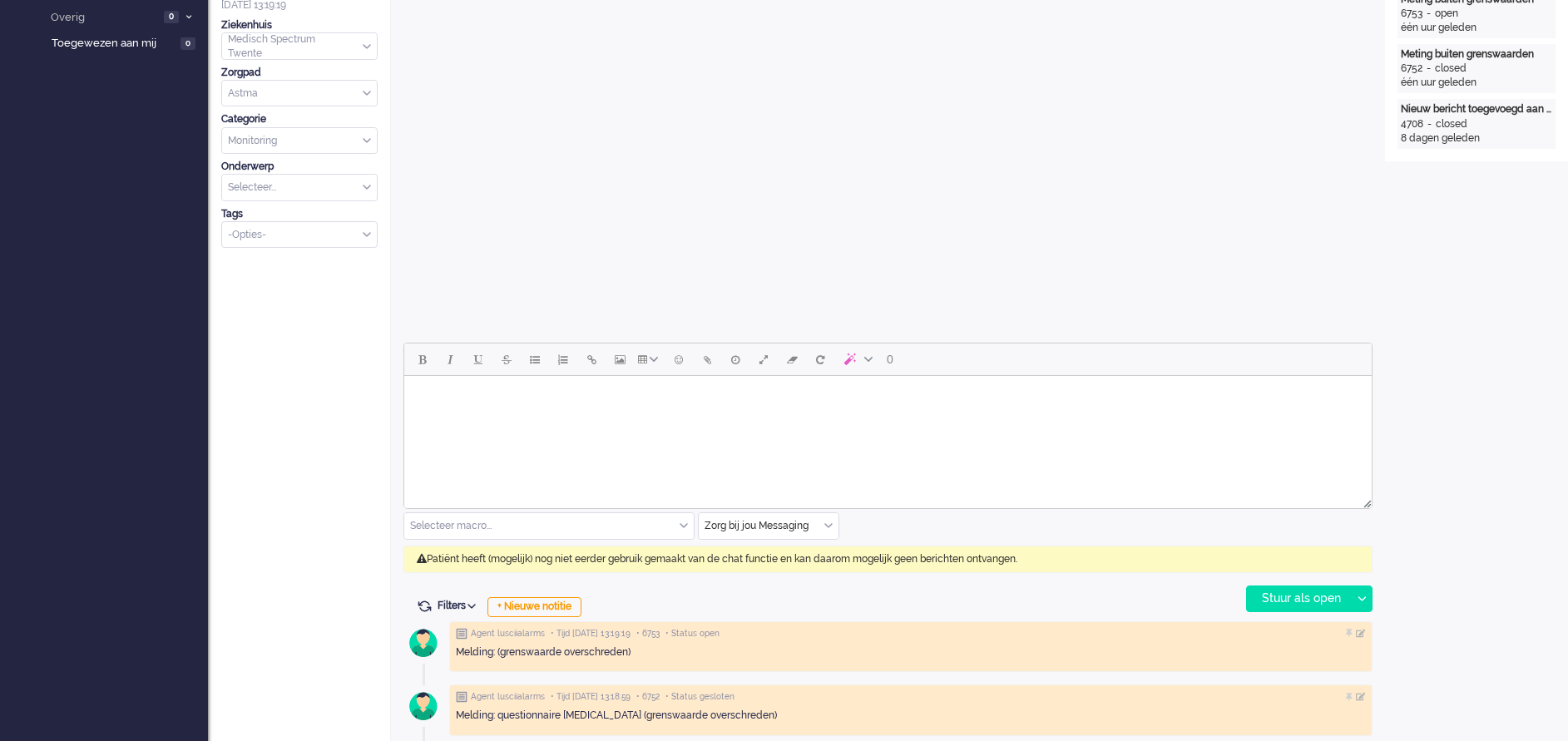
scroll to position [499, 0]
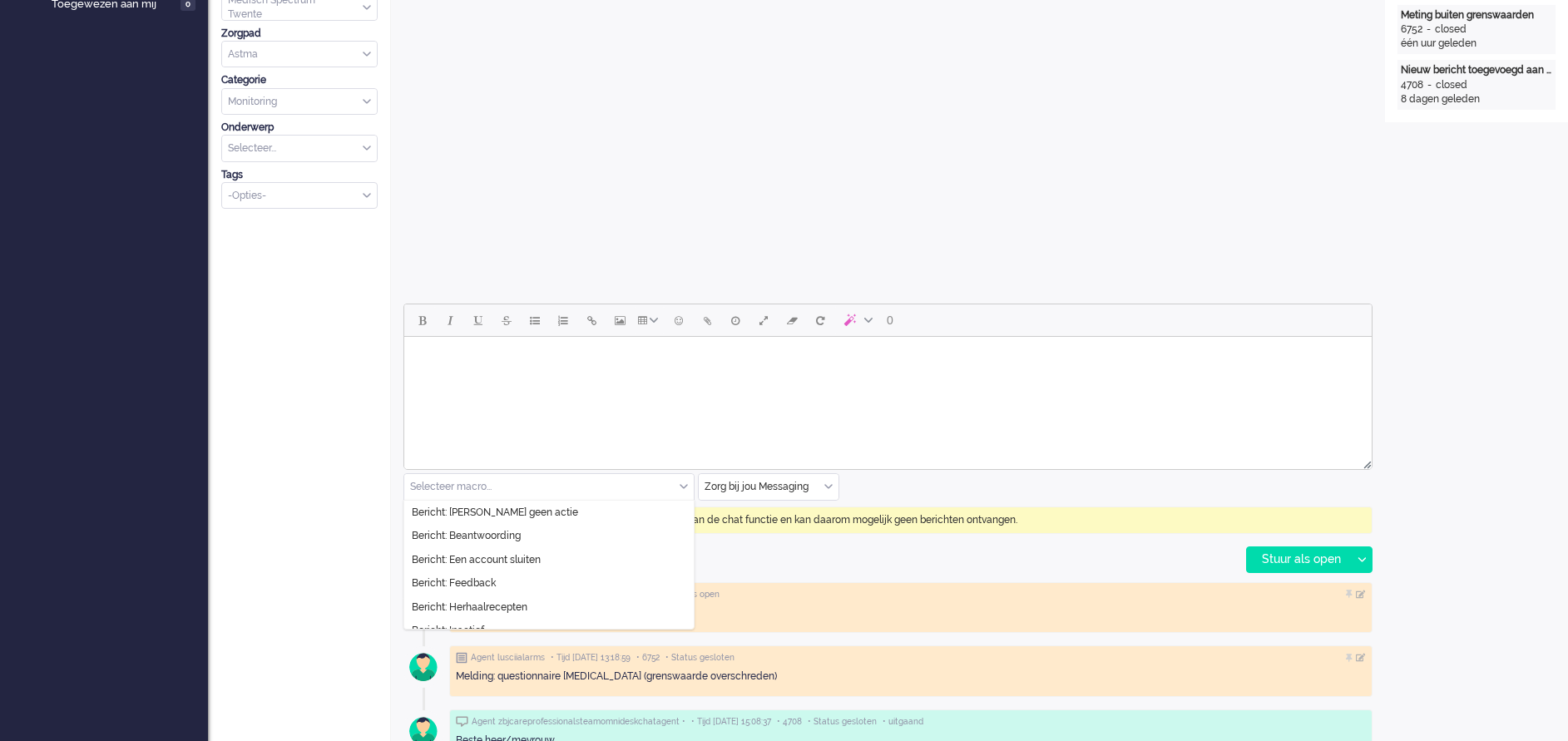
click at [682, 489] on div "Selecteer macro..." at bounding box center [548, 486] width 289 height 25
click at [562, 512] on li "Bericht: [PERSON_NAME] geen actie" at bounding box center [548, 512] width 289 height 24
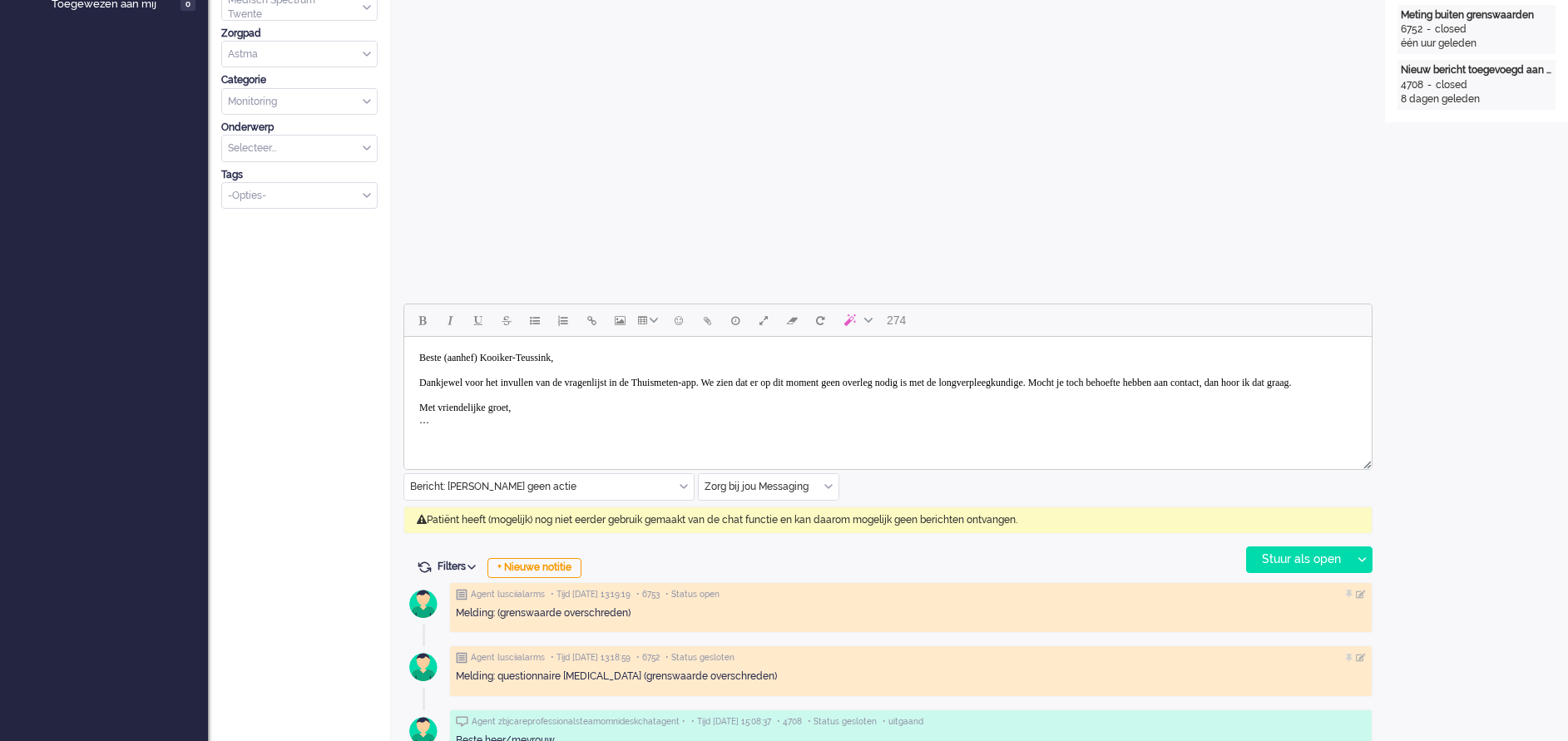
click at [495, 353] on body "Beste (aanhef) Kooiker-Teussink, Dankjewel voor het invullen van de vragenlijst…" at bounding box center [887, 389] width 954 height 92
click at [773, 383] on body "Beste mw Kooiker-Teussink, Dankjewel voor het invullen van de vragenlijst in de…" at bounding box center [887, 389] width 954 height 92
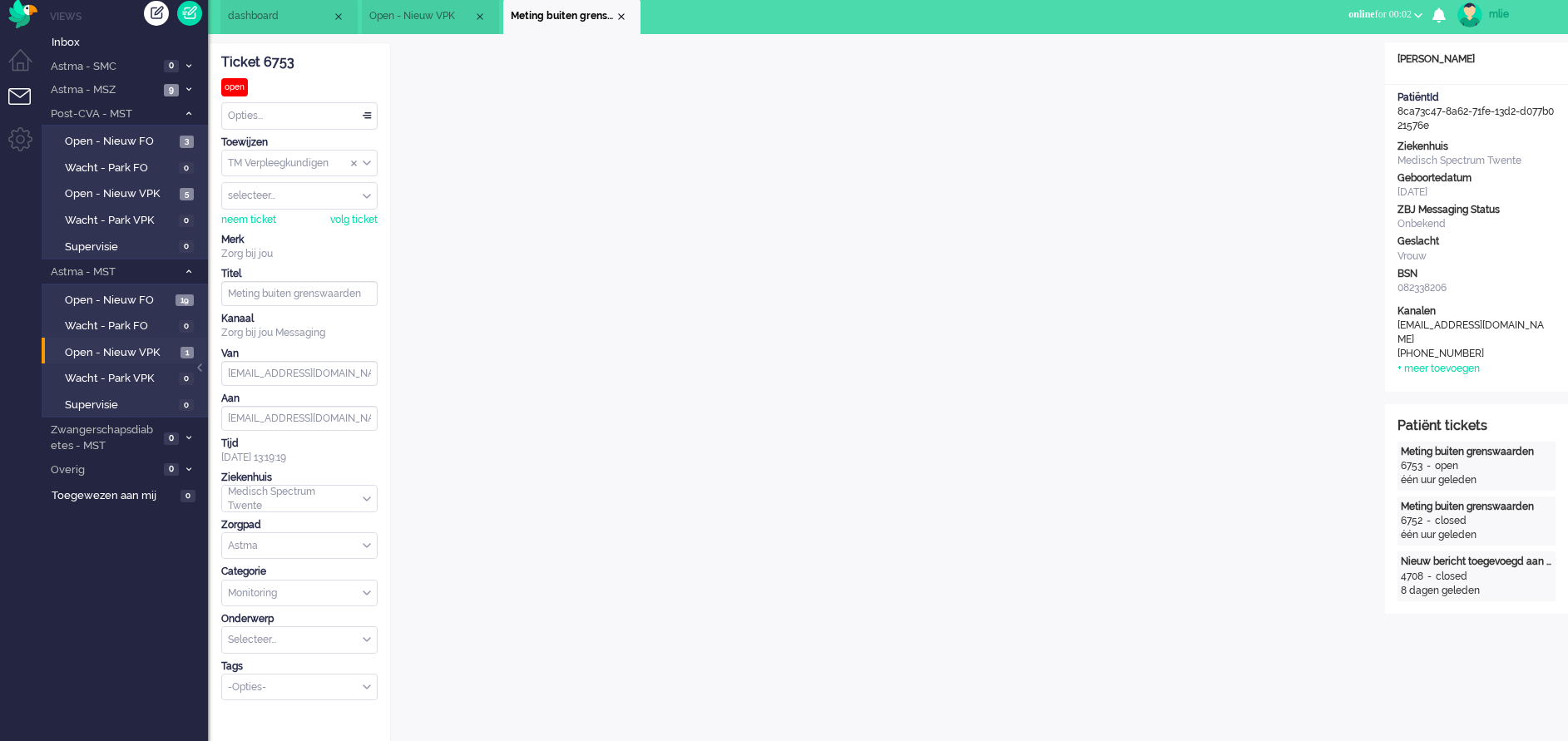
scroll to position [0, 0]
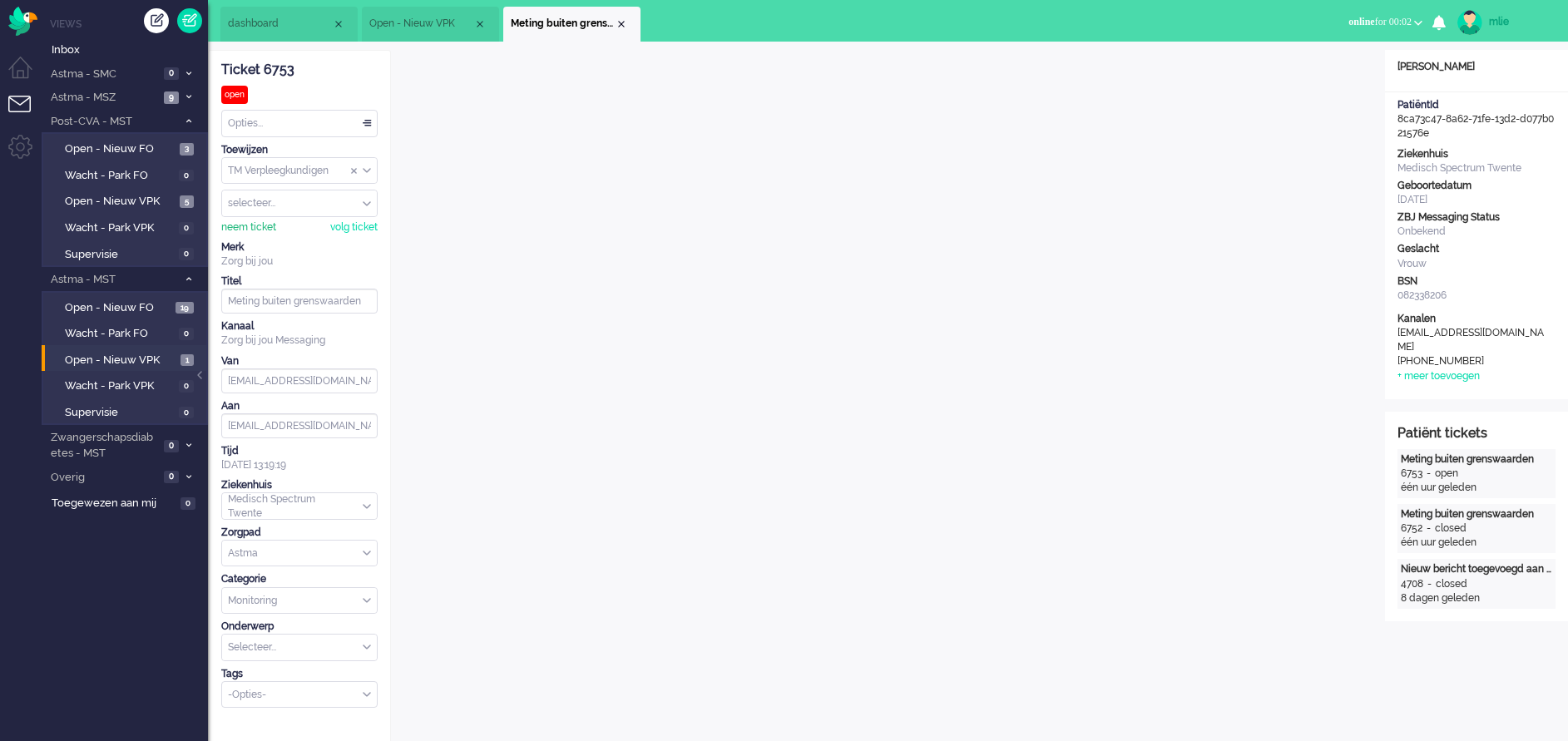
click at [238, 224] on div "neem ticket" at bounding box center [249, 228] width 54 height 15
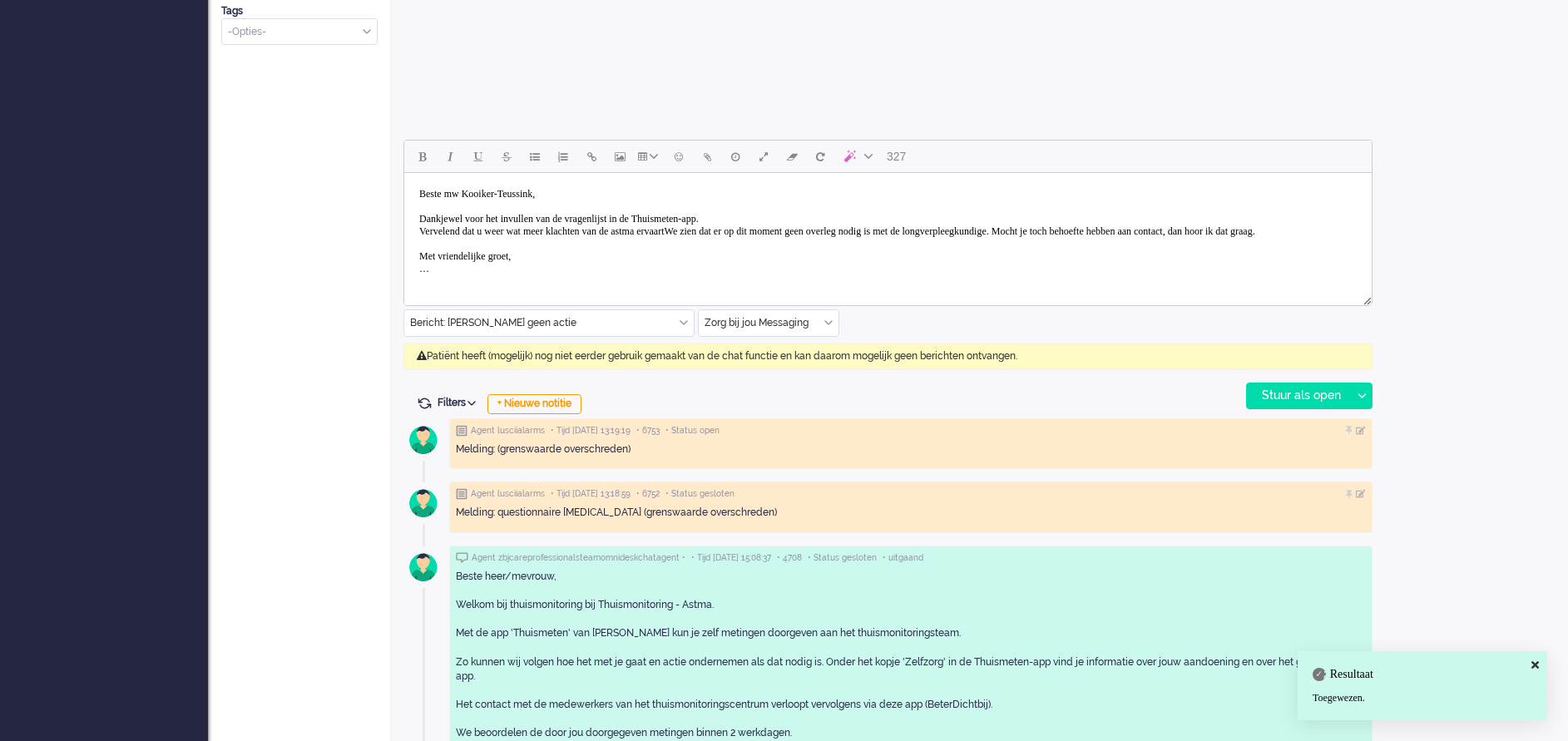
scroll to position [623, 0]
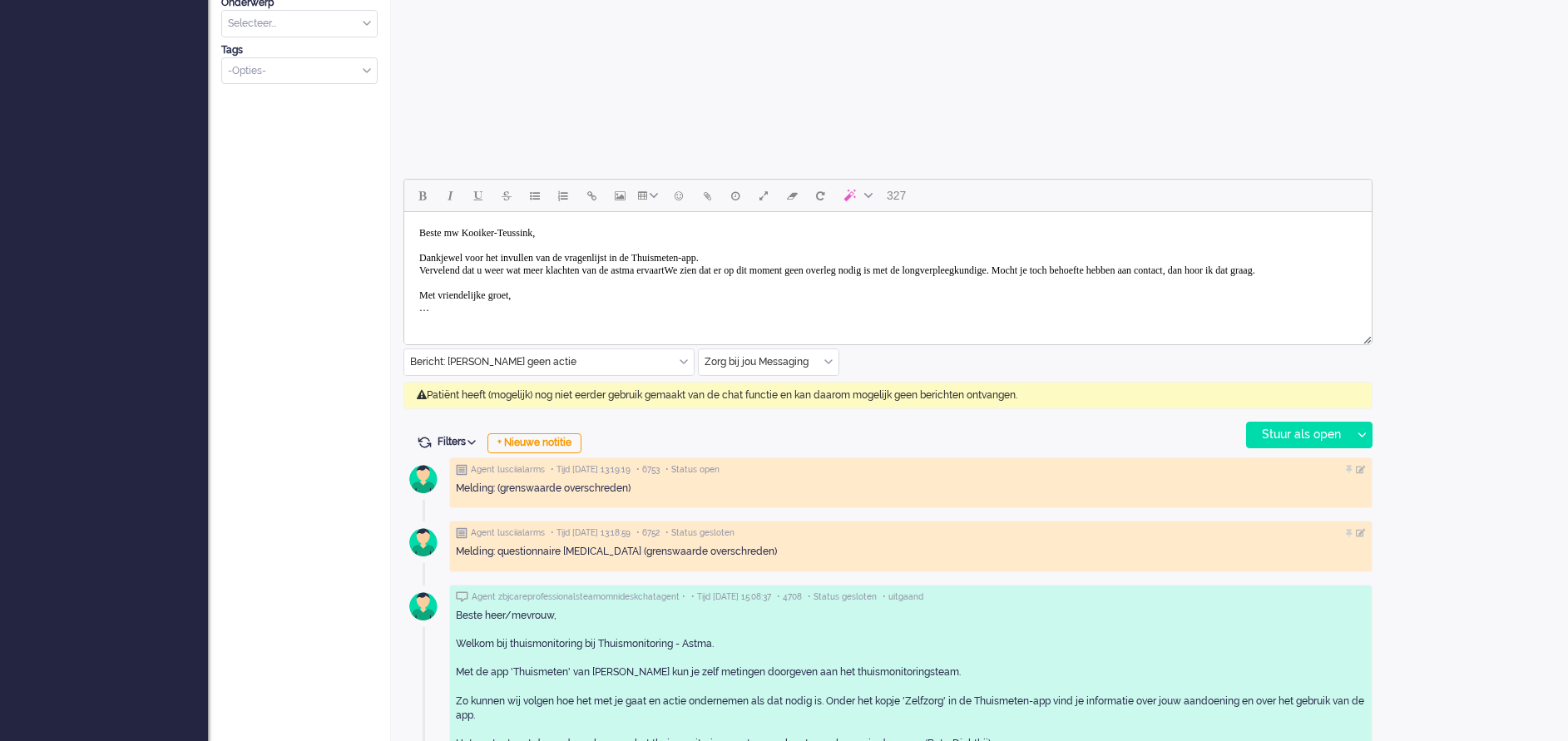
click at [734, 268] on body "Beste mw Kooiker-Teussink, Dankjewel voor het invullen van de vragenlijst in de…" at bounding box center [887, 270] width 954 height 104
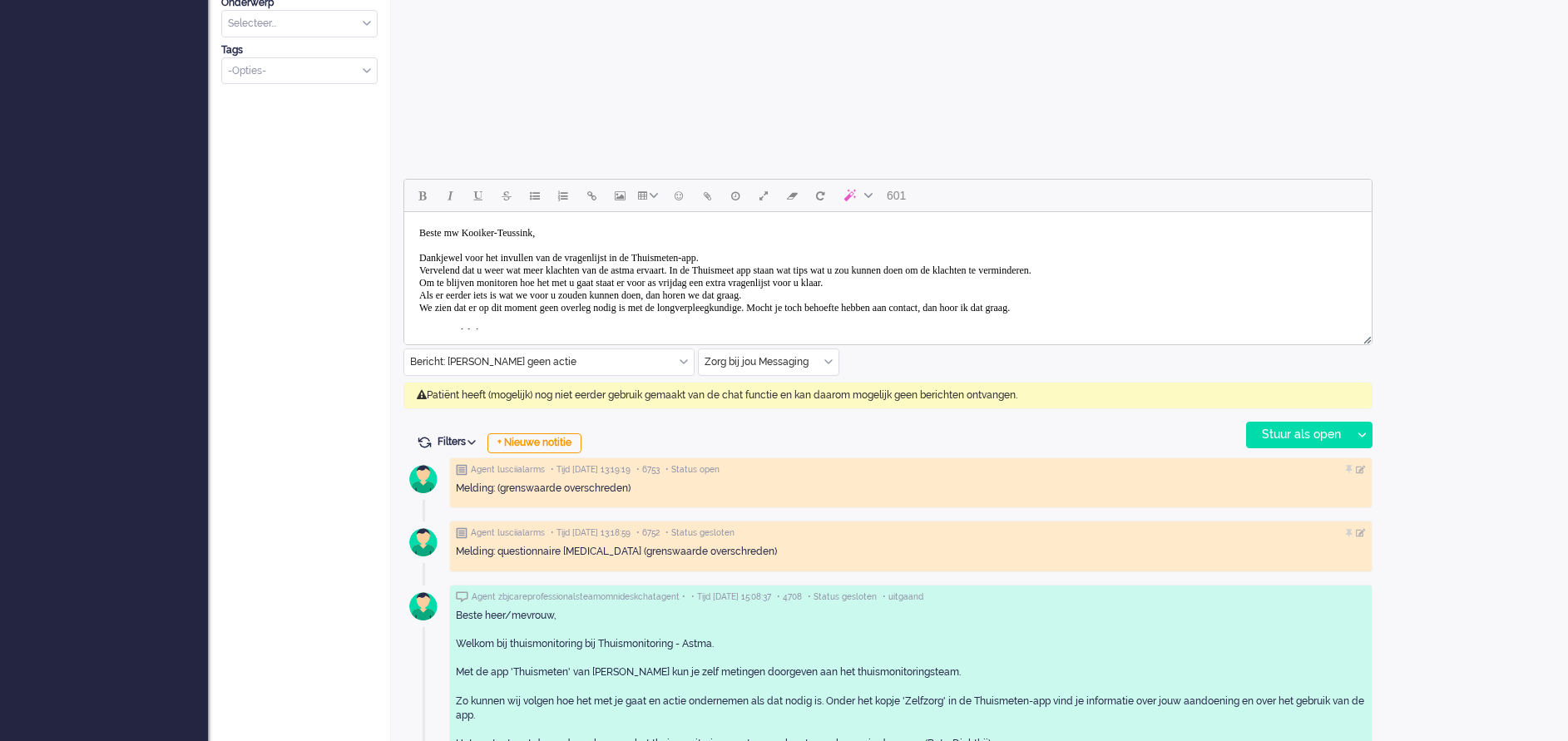
click at [462, 307] on body "Beste mw Kooiker-Teussink, Dankjewel voor het invullen van de vragenlijst in de…" at bounding box center [887, 289] width 954 height 141
click at [672, 309] on body "Beste mw Kooiker-Teussink, Dankjewel voor het invullen van de vragenlijst in de…" at bounding box center [887, 289] width 954 height 141
click at [814, 304] on body "Beste mw Kooiker-Teussink, Dankjewel voor het invullen van de vragenlijst in de…" at bounding box center [887, 289] width 954 height 141
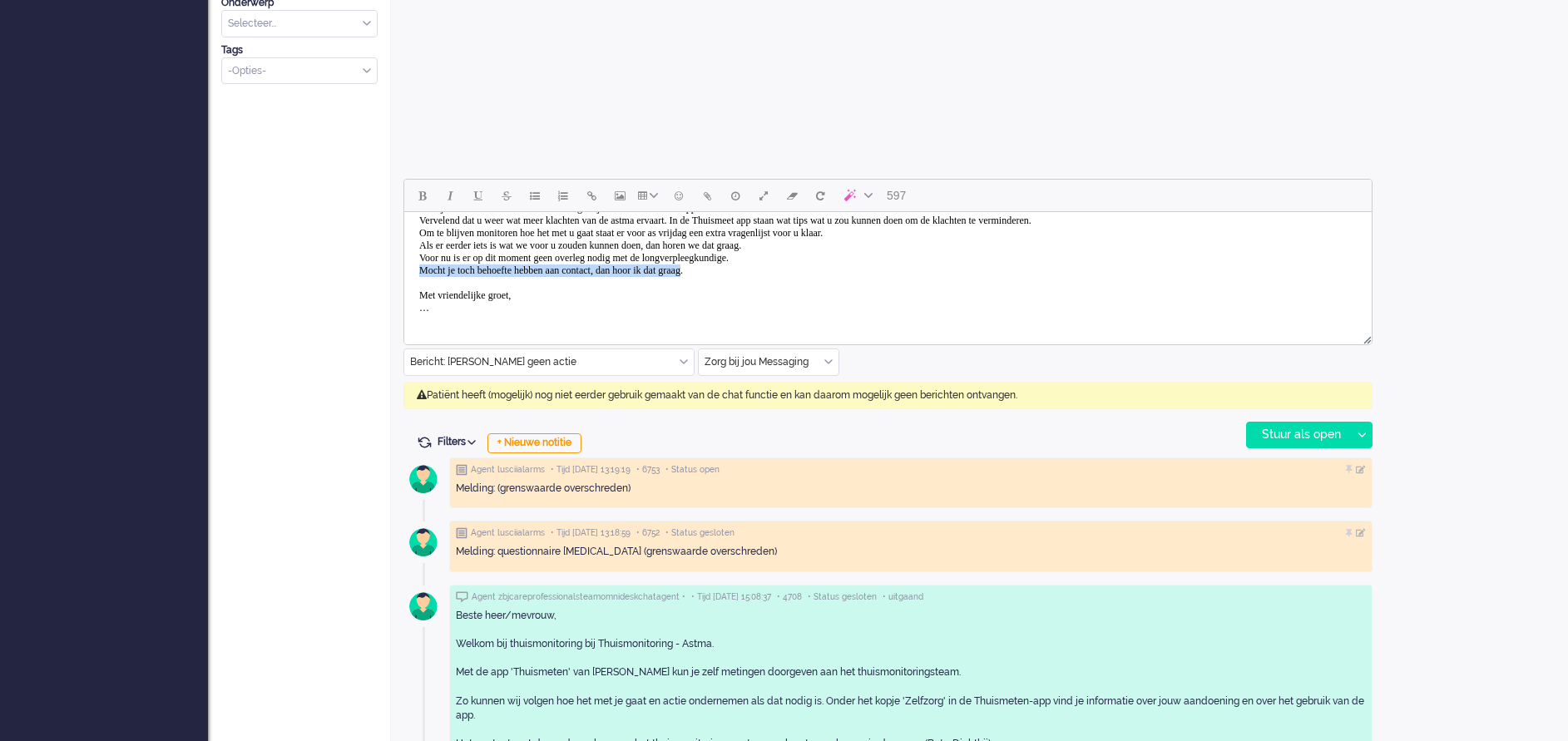
drag, startPoint x: 753, startPoint y: 320, endPoint x: 424, endPoint y: 269, distance: 332.9
click at [424, 269] on body "Beste mw Kooiker-Teussink, Dankjewel voor het invullen van de vragenlijst in de…" at bounding box center [887, 246] width 954 height 154
click at [444, 320] on body "Beste mw Kooiker-Teussink, Dankjewel voor het invullen van de vragenlijst in de…" at bounding box center [887, 246] width 954 height 154
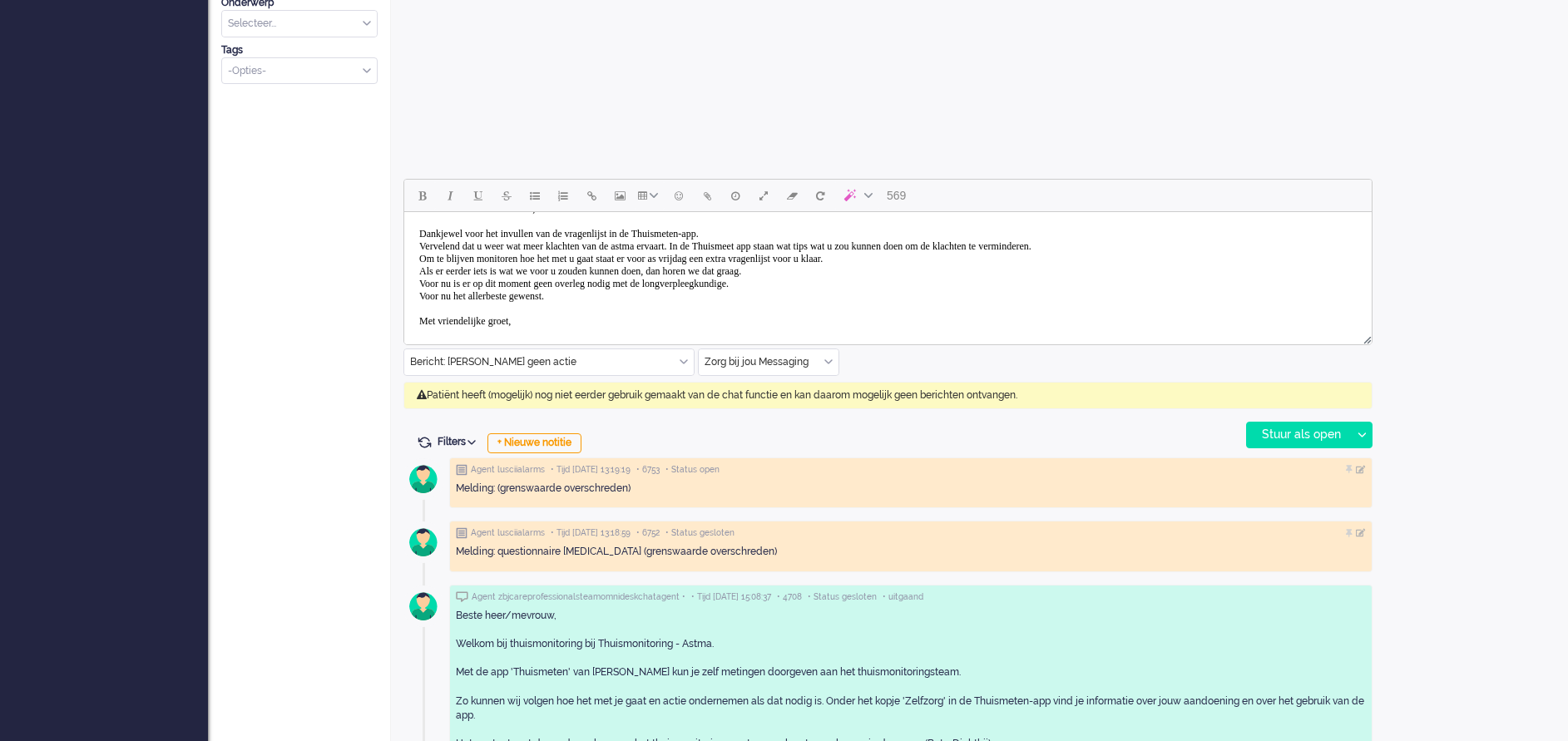
scroll to position [0, 0]
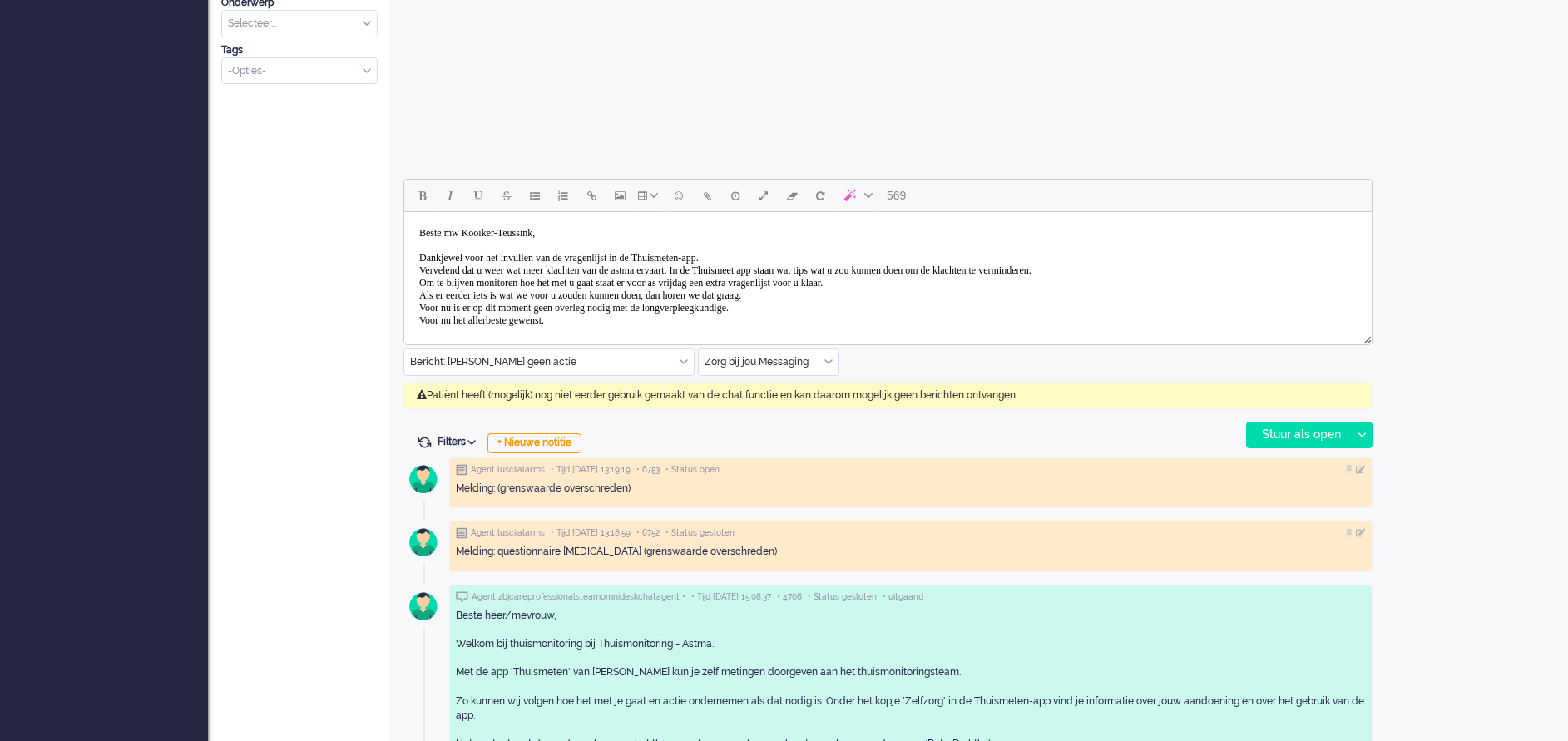
click at [642, 280] on body "Beste mw Kooiker-Teussink, Dankjewel voor het invullen van de vragenlijst in de…" at bounding box center [887, 296] width 954 height 154
click at [1296, 434] on div "Stuur als open" at bounding box center [1298, 434] width 104 height 24
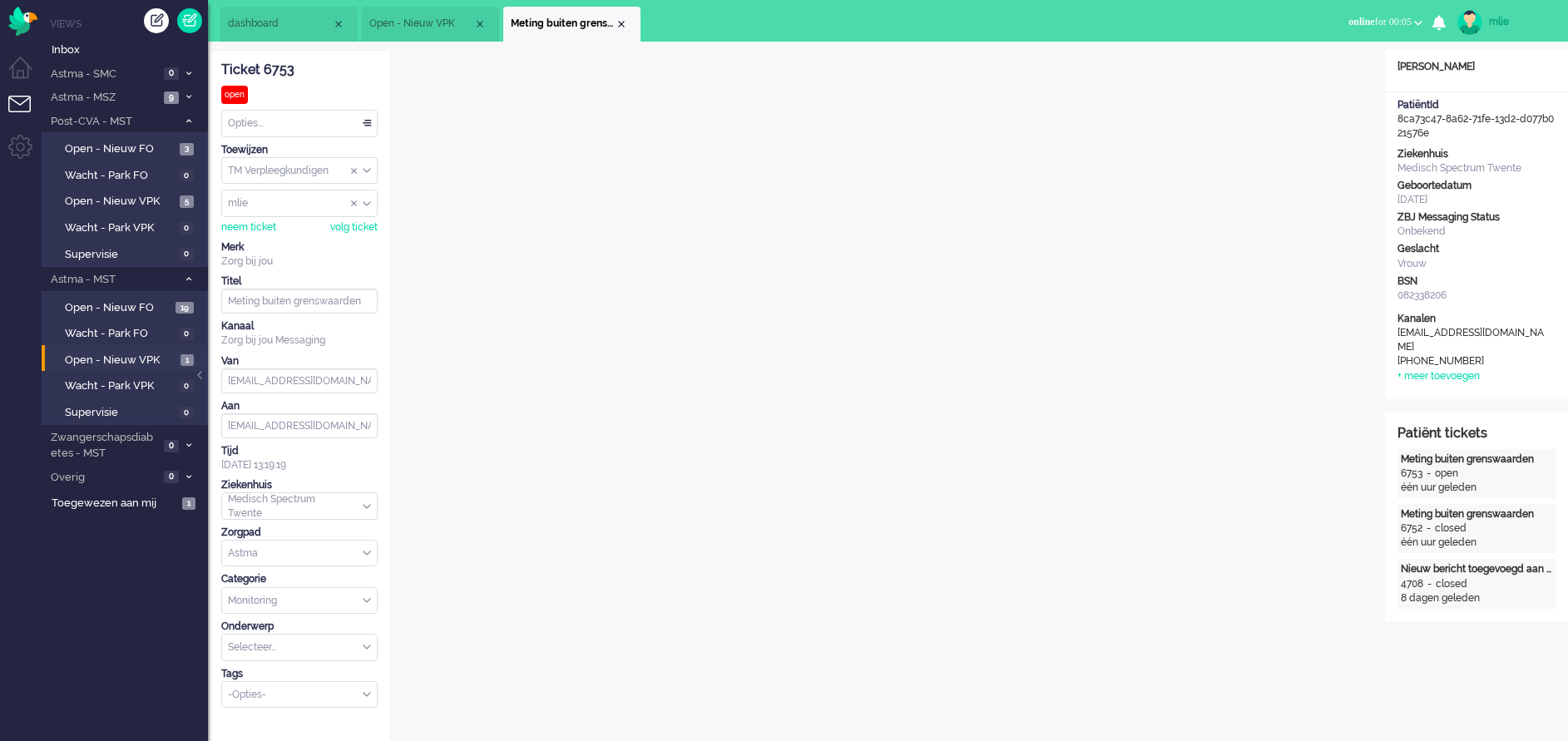
click at [367, 120] on div "Opties..." at bounding box center [299, 123] width 154 height 25
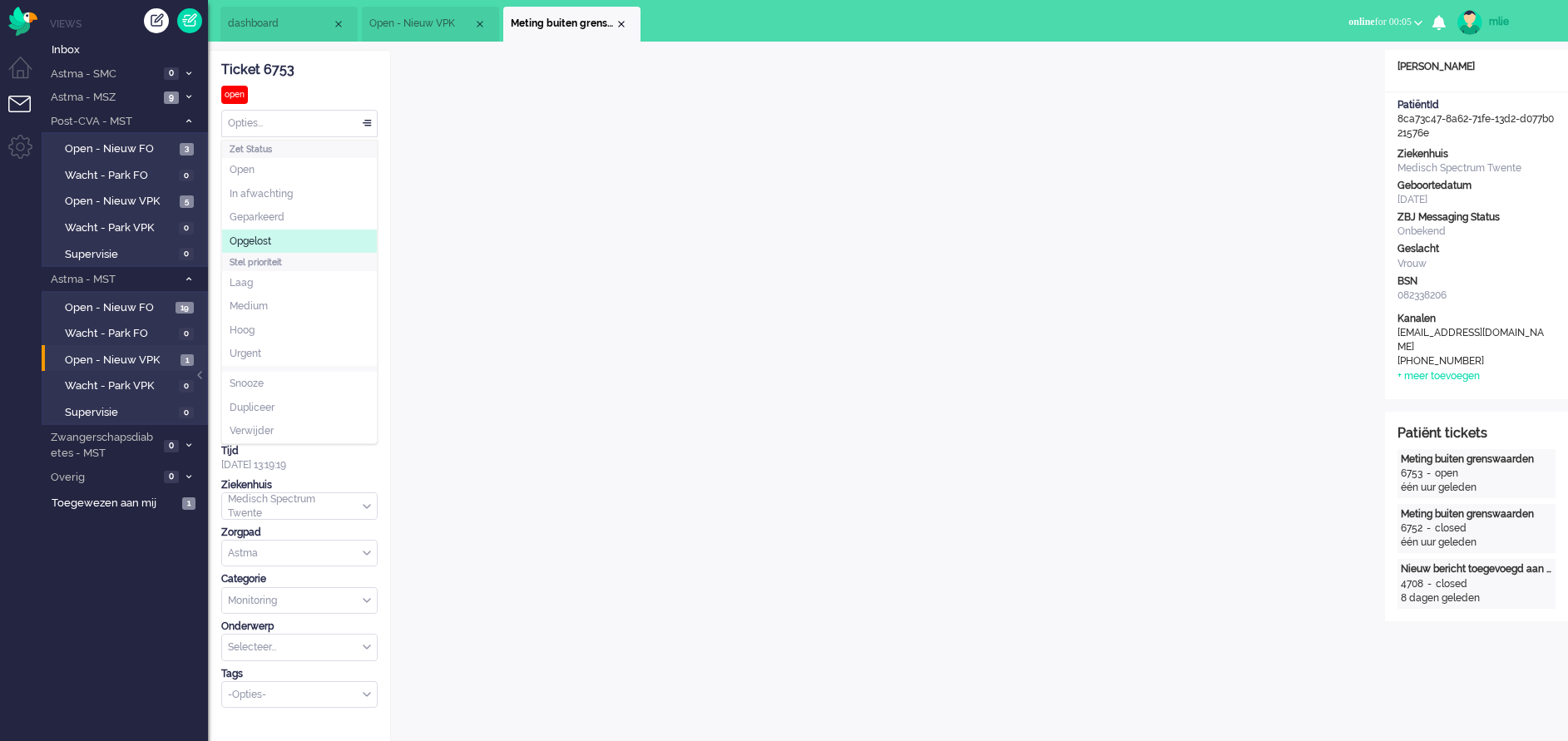
click at [260, 239] on span "Opgelost" at bounding box center [250, 241] width 42 height 15
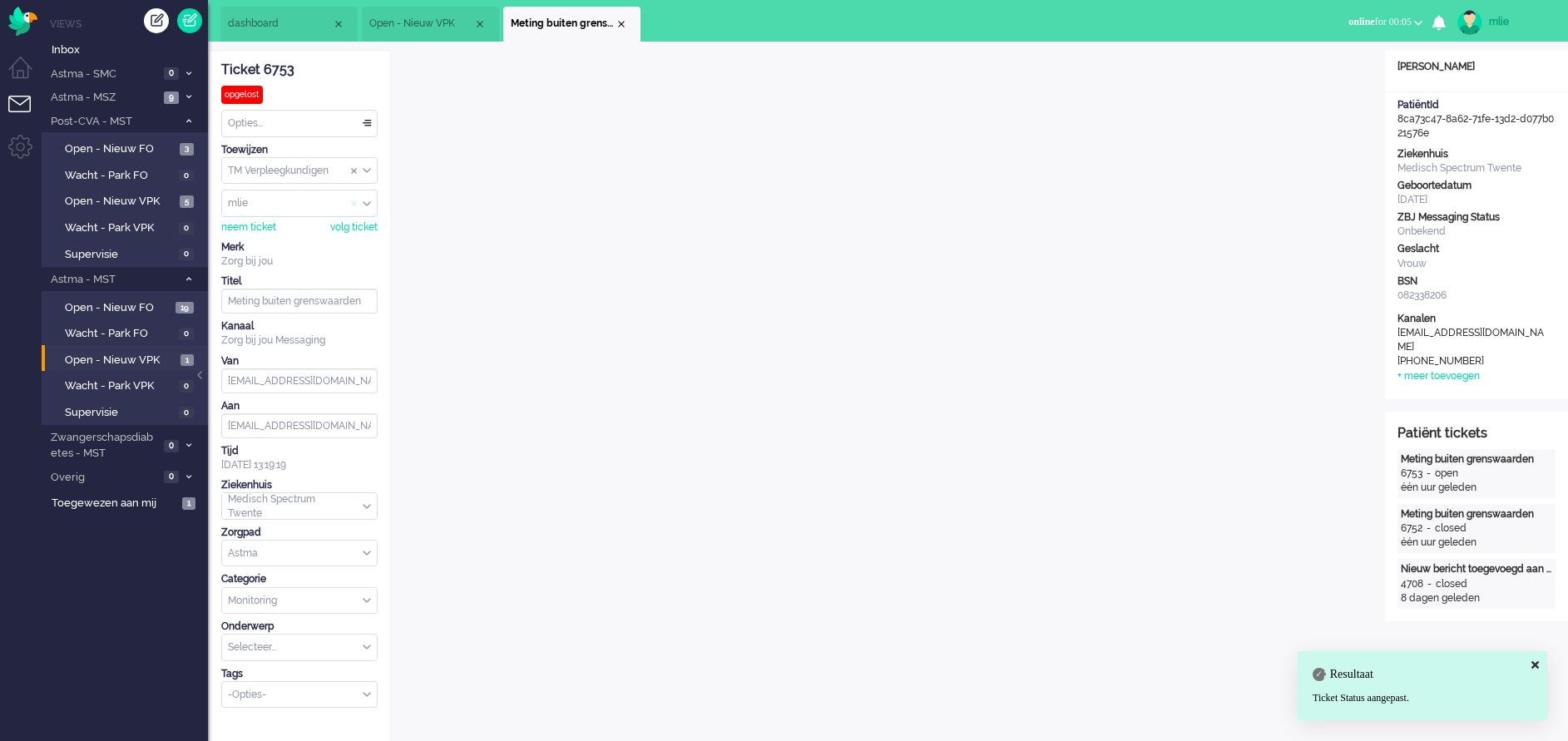
click at [354, 200] on span "Assign User" at bounding box center [354, 203] width 6 height 12
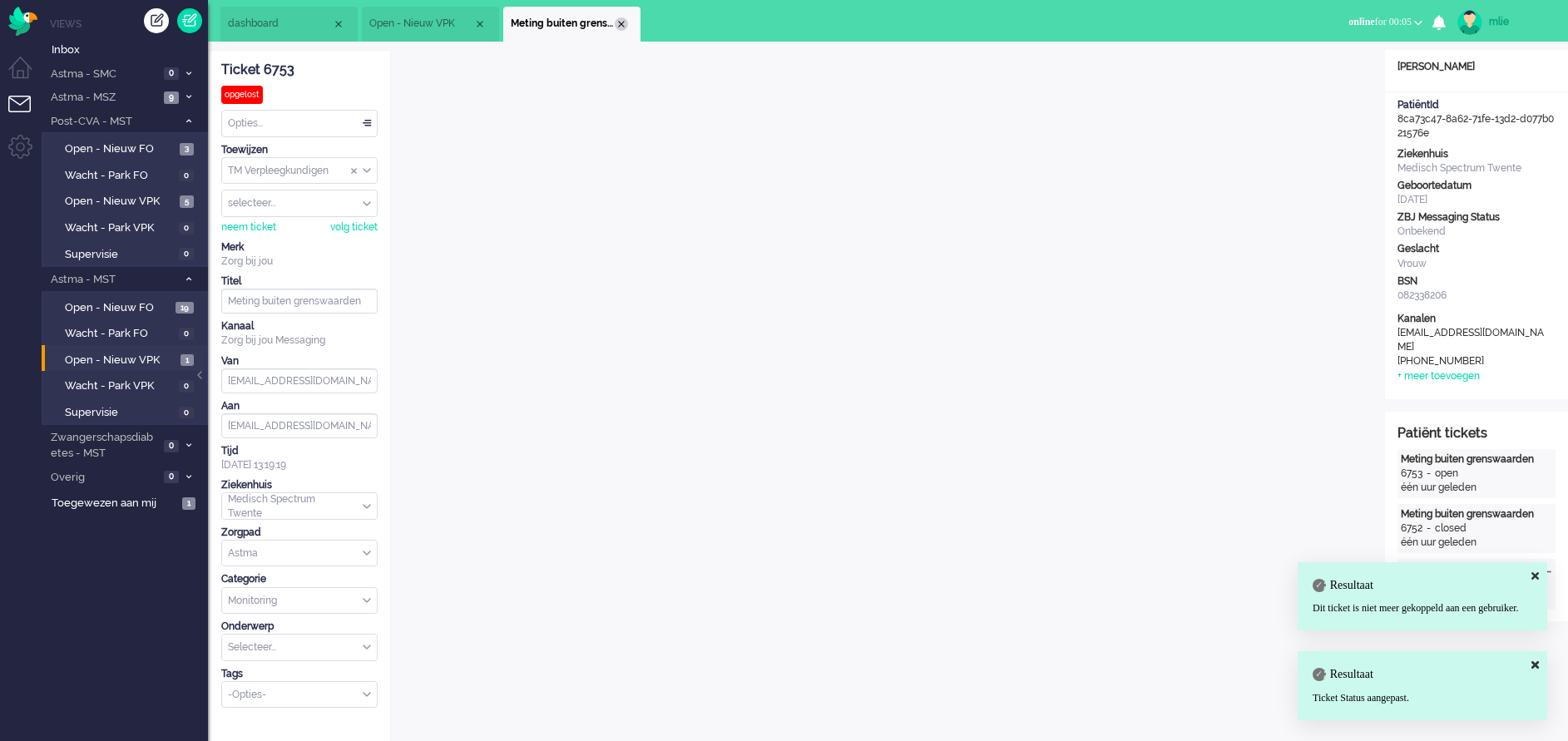
click at [616, 22] on div "Close tab" at bounding box center [621, 24] width 14 height 14
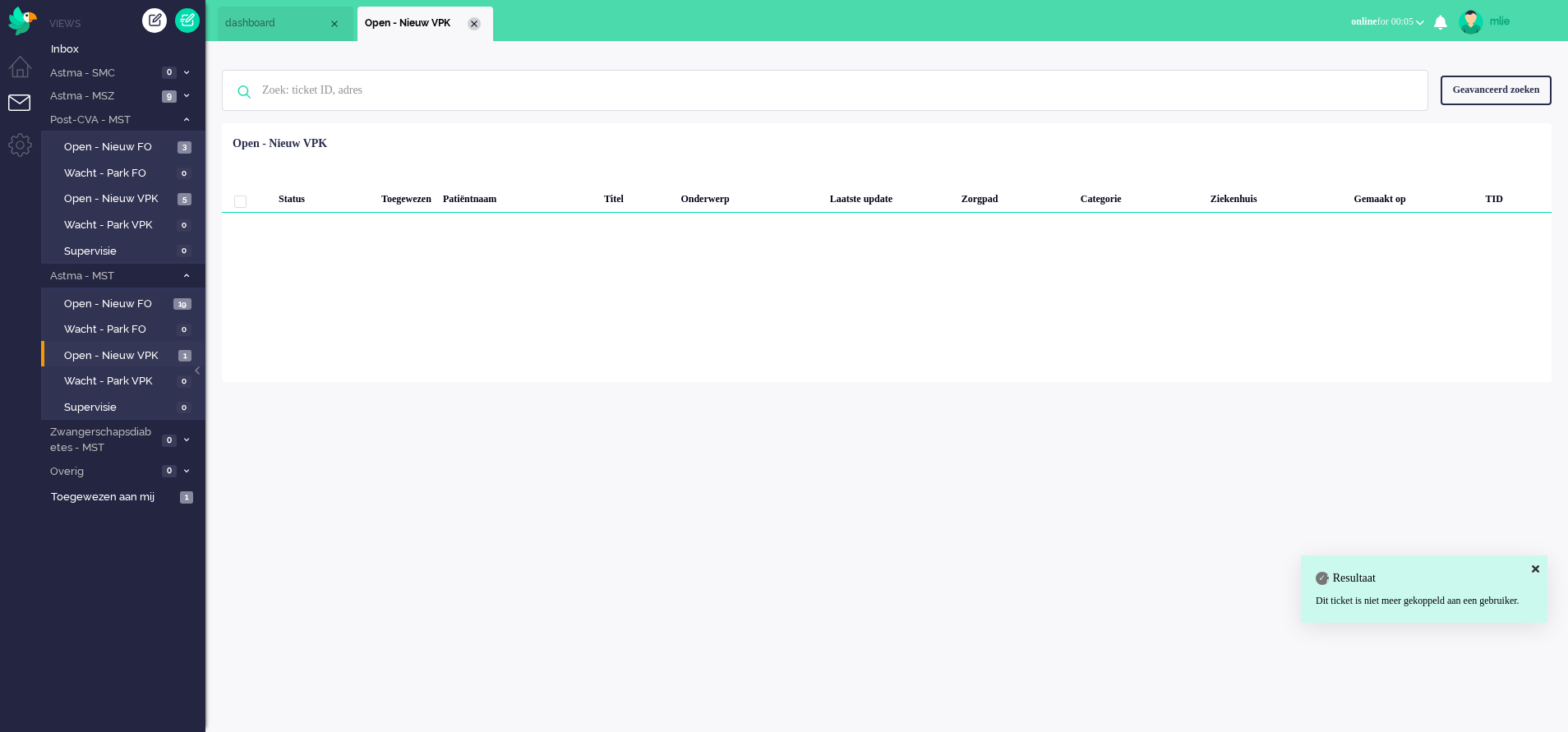
click at [474, 22] on div "Close tab" at bounding box center [474, 23] width 13 height 13
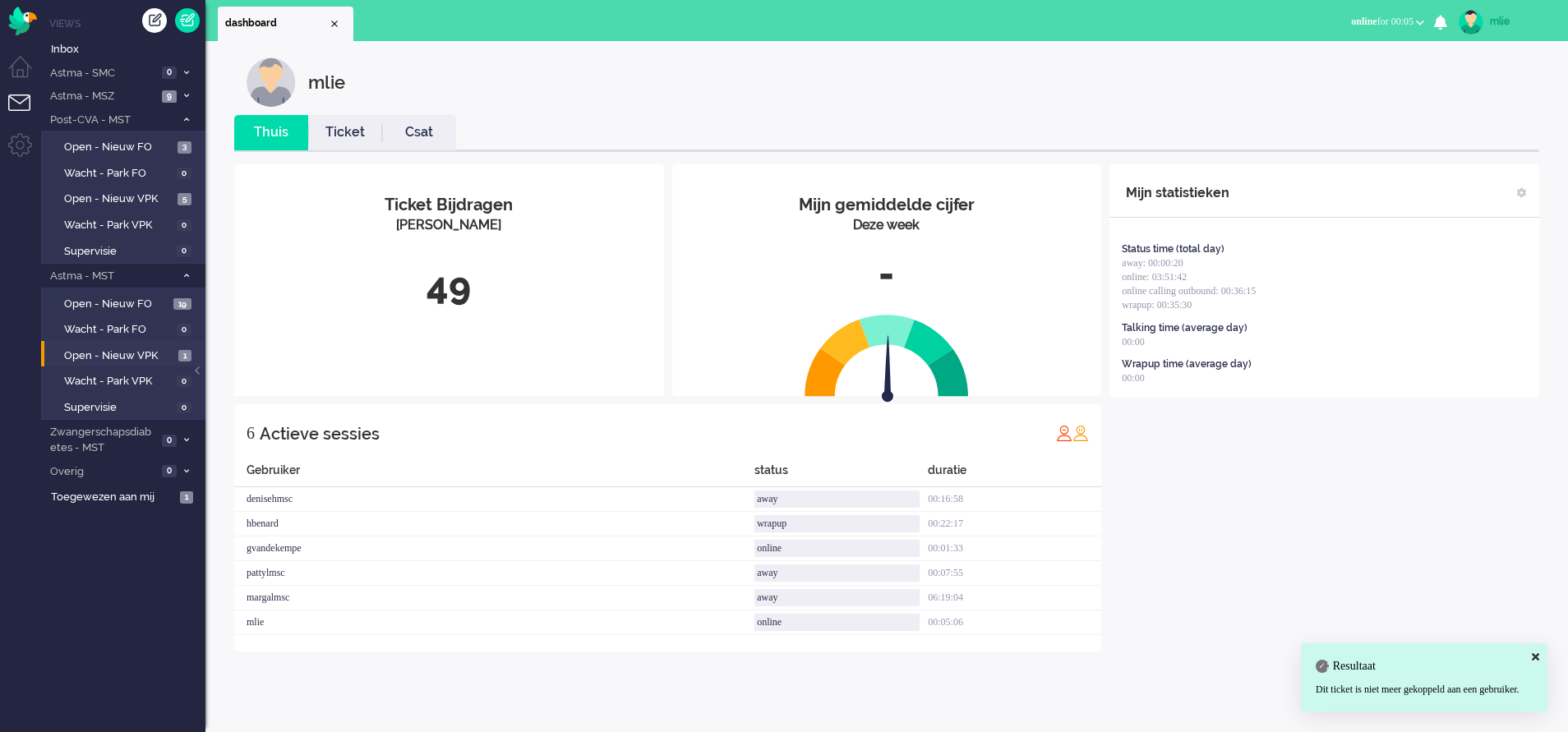
click at [343, 141] on link "Ticket" at bounding box center [345, 132] width 74 height 19
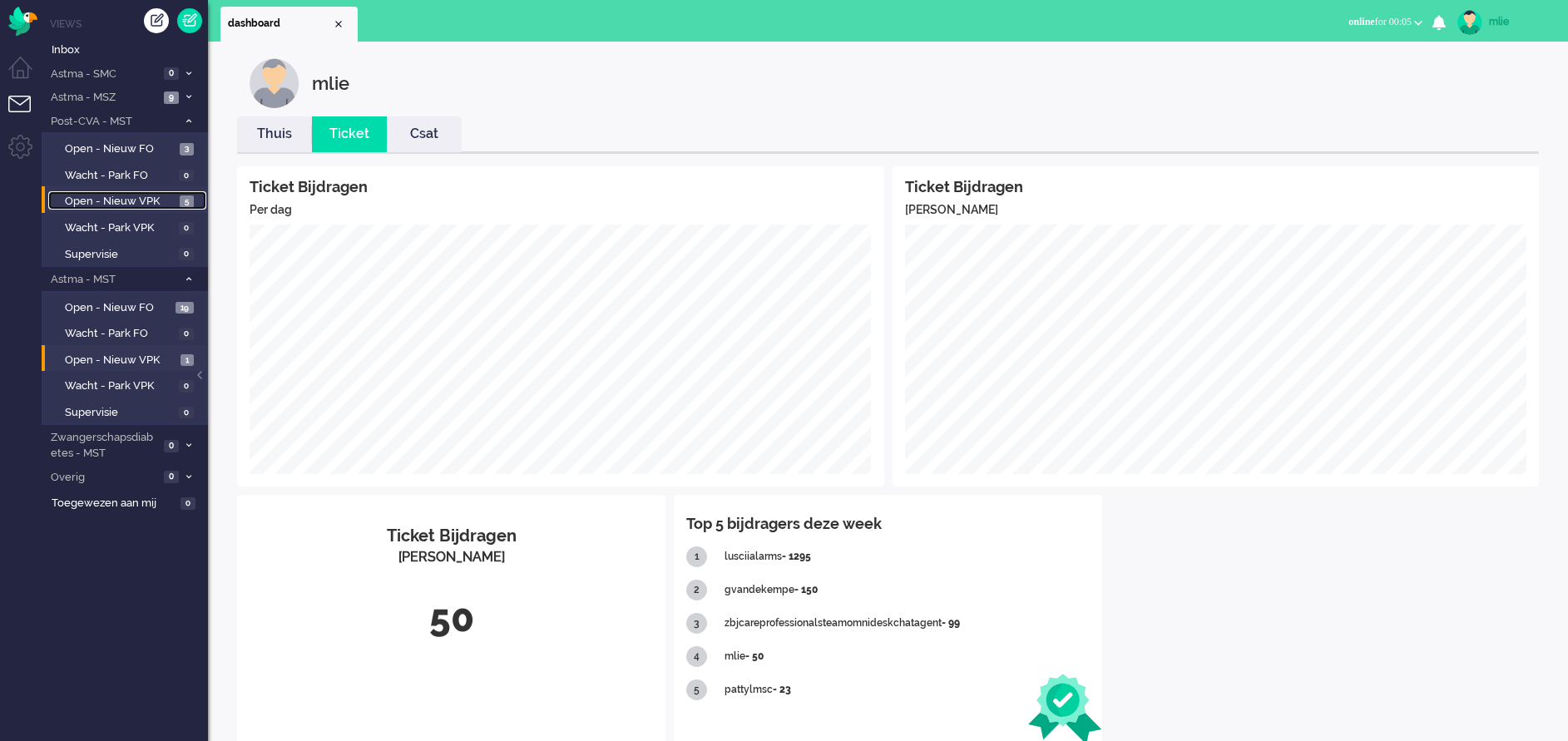
click at [106, 204] on span "Open - Nieuw VPK" at bounding box center [120, 201] width 111 height 15
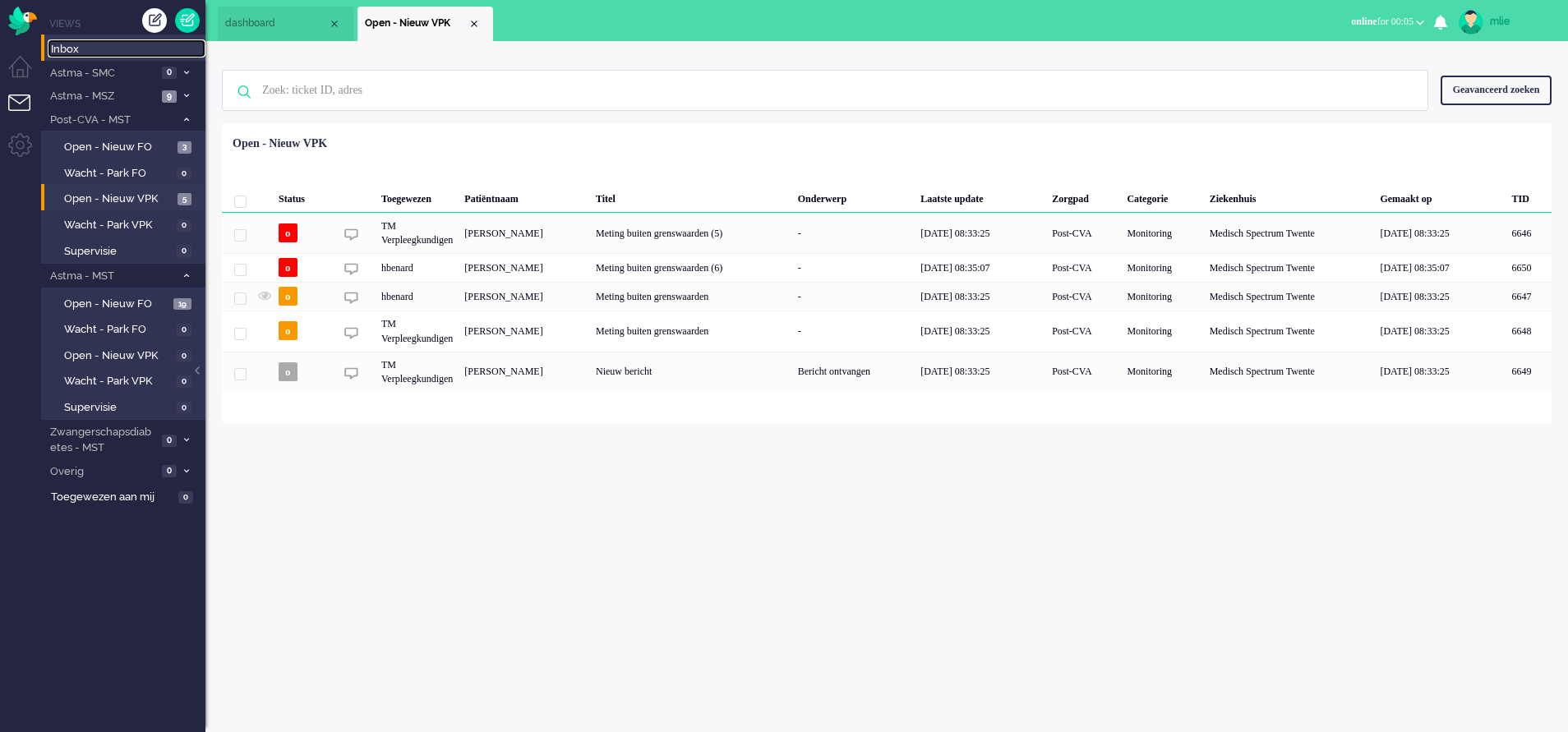
click at [93, 52] on span "Inbox" at bounding box center [128, 49] width 154 height 15
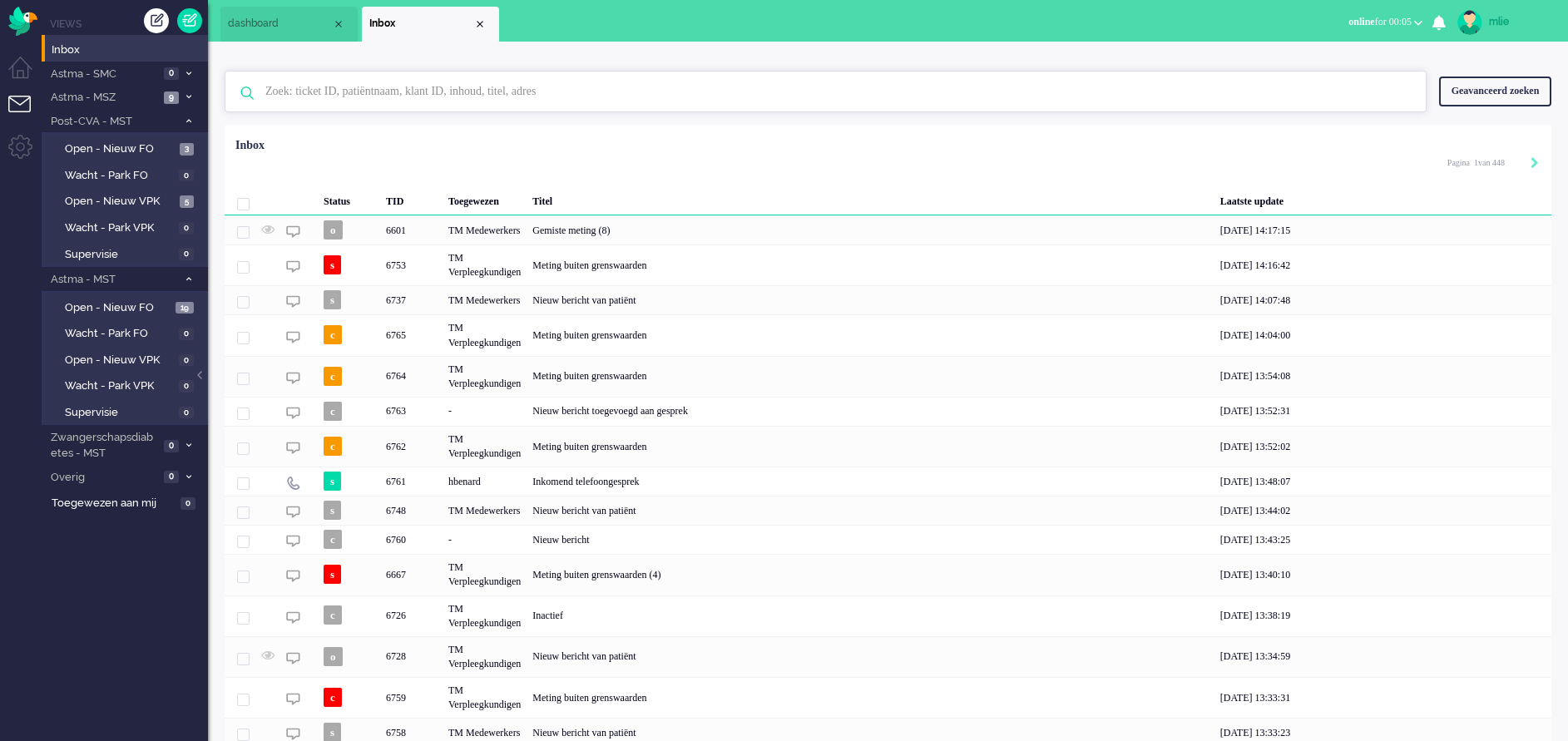
click at [469, 100] on input "text" at bounding box center [828, 92] width 1151 height 40
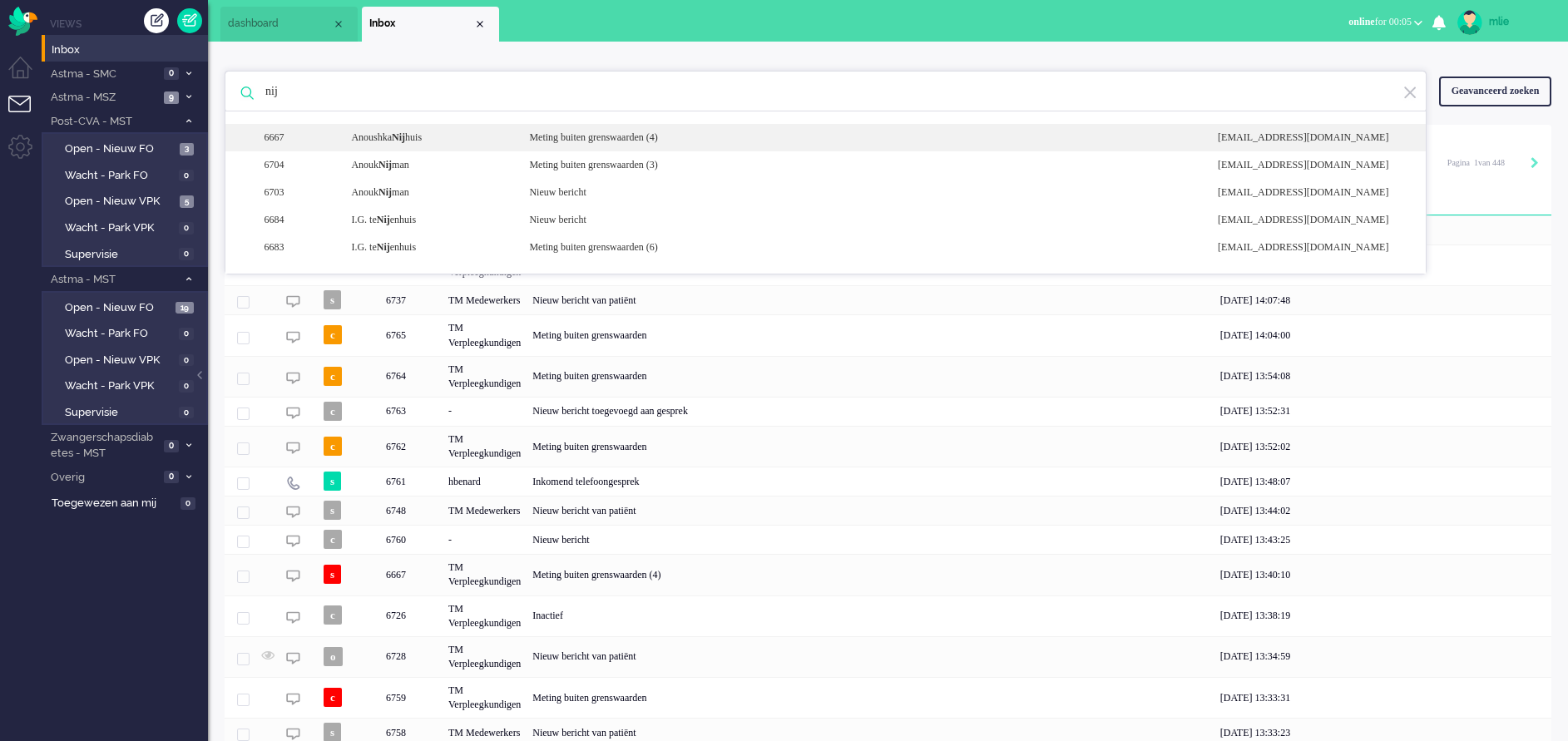
type input "nij"
click at [651, 132] on div "Meting buiten grenswaarden (4)" at bounding box center [860, 138] width 689 height 15
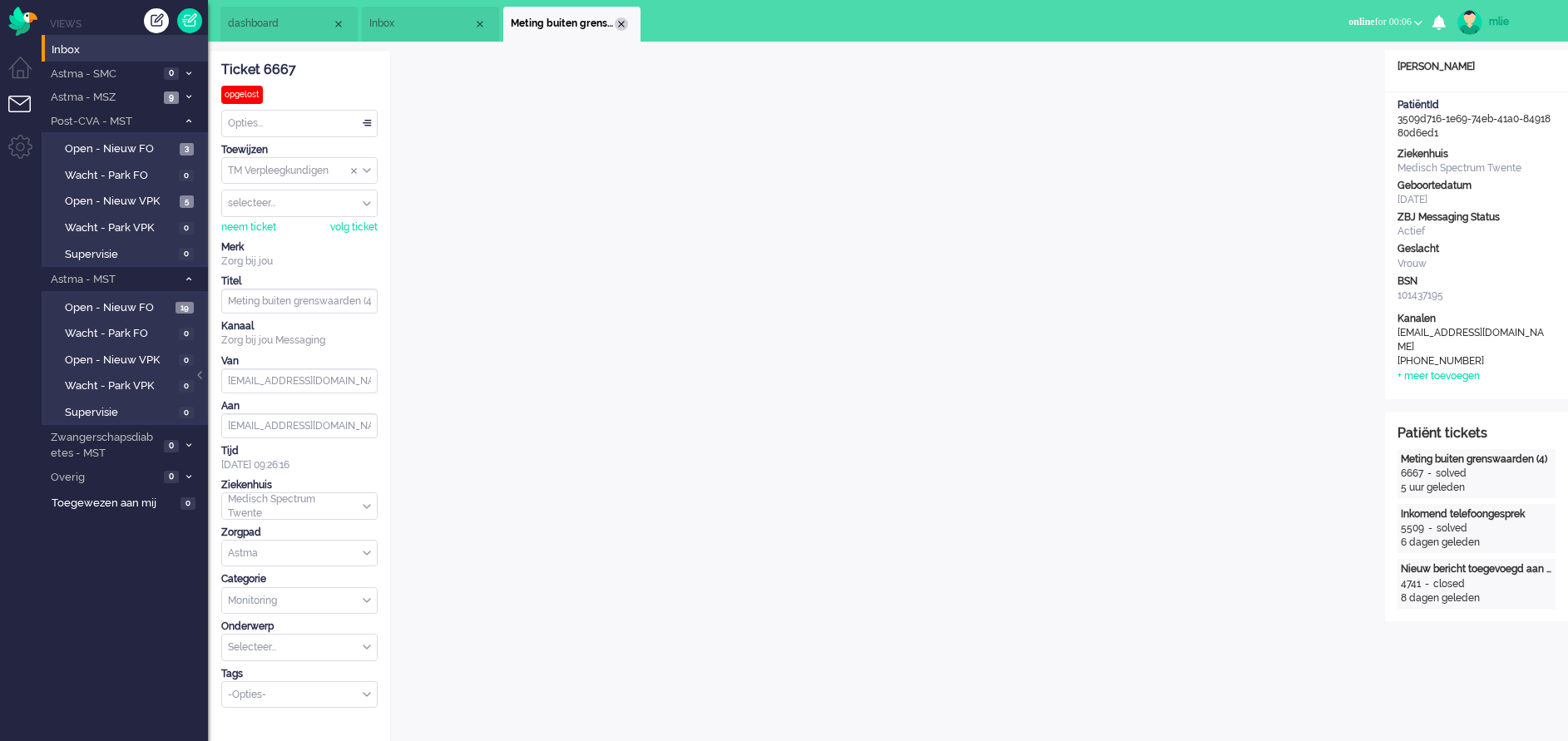
click at [621, 20] on div "Close tab" at bounding box center [621, 24] width 14 height 14
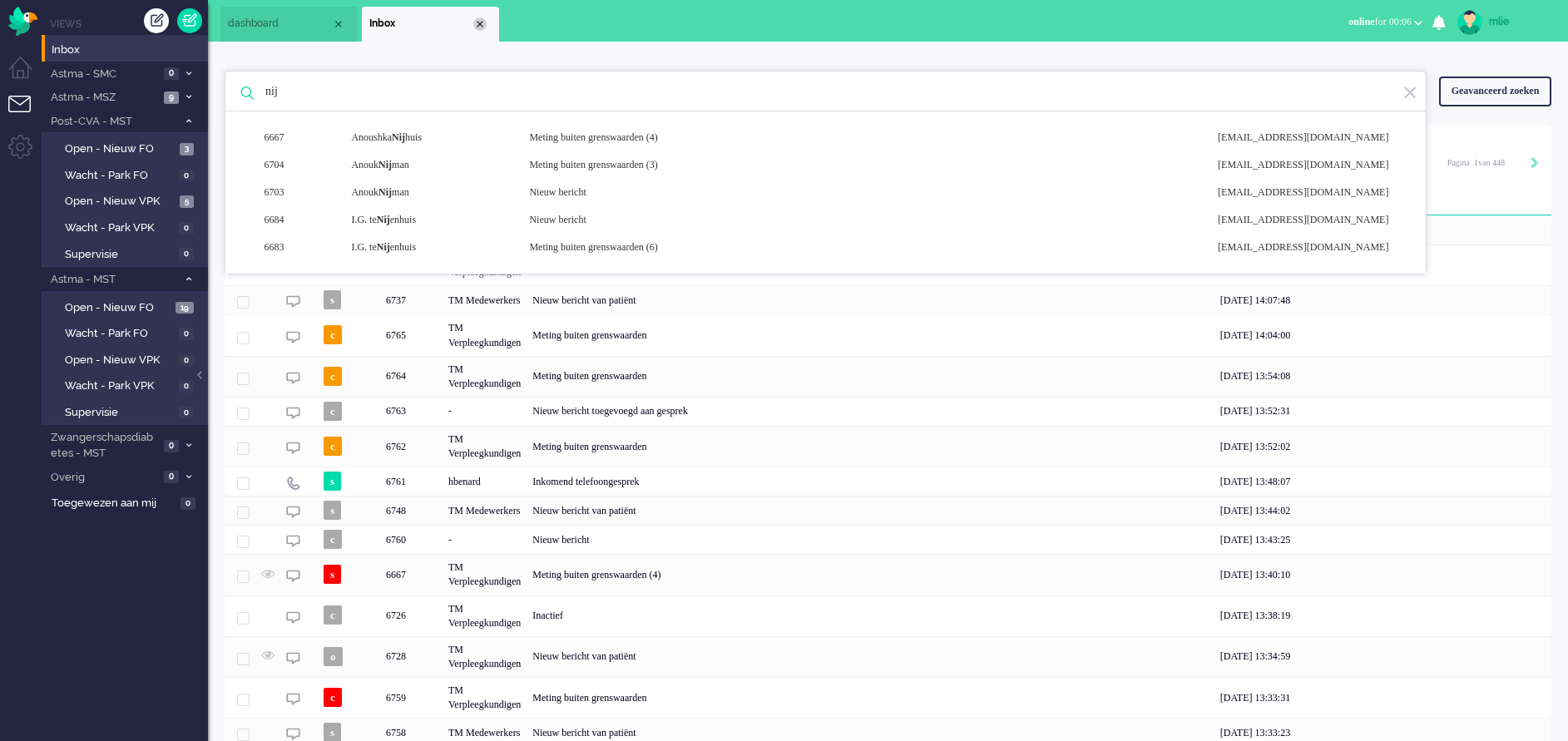
click at [478, 23] on div "Close tab" at bounding box center [480, 24] width 14 height 14
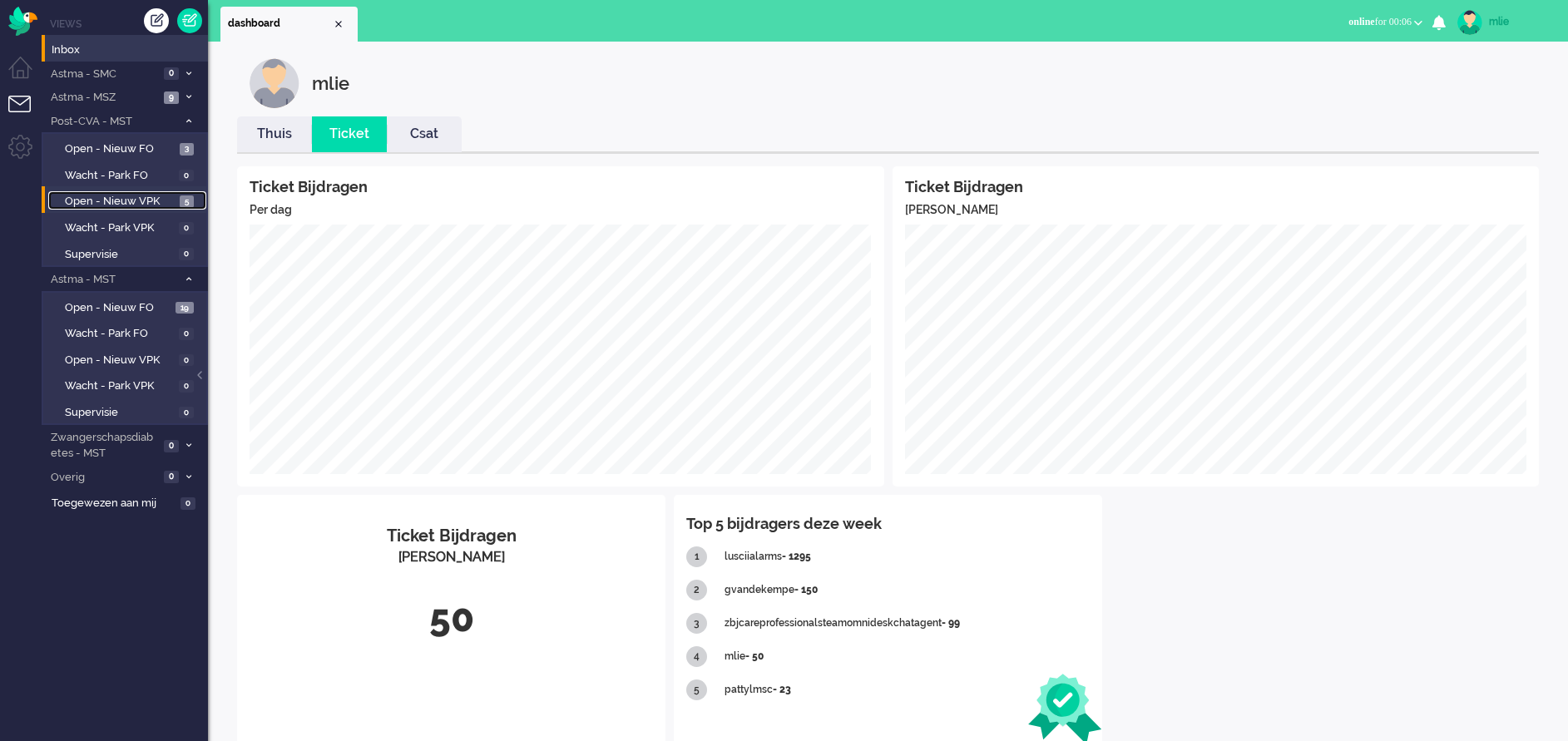
click at [103, 198] on span "Open - Nieuw VPK" at bounding box center [120, 201] width 111 height 15
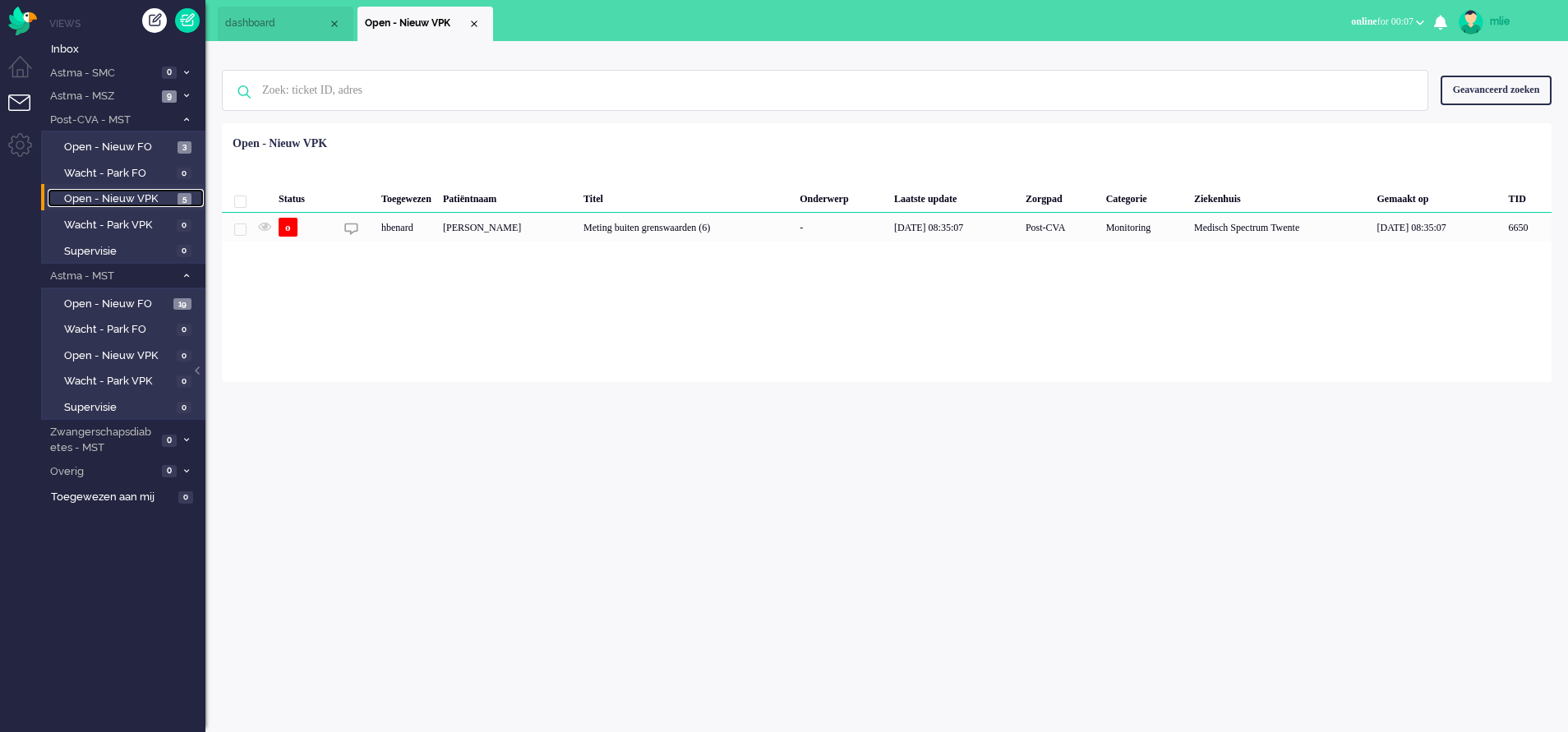
click at [111, 193] on span "Open - Nieuw VPK" at bounding box center [118, 199] width 109 height 15
click at [113, 139] on link "Open - Nieuw FO 3" at bounding box center [126, 146] width 156 height 18
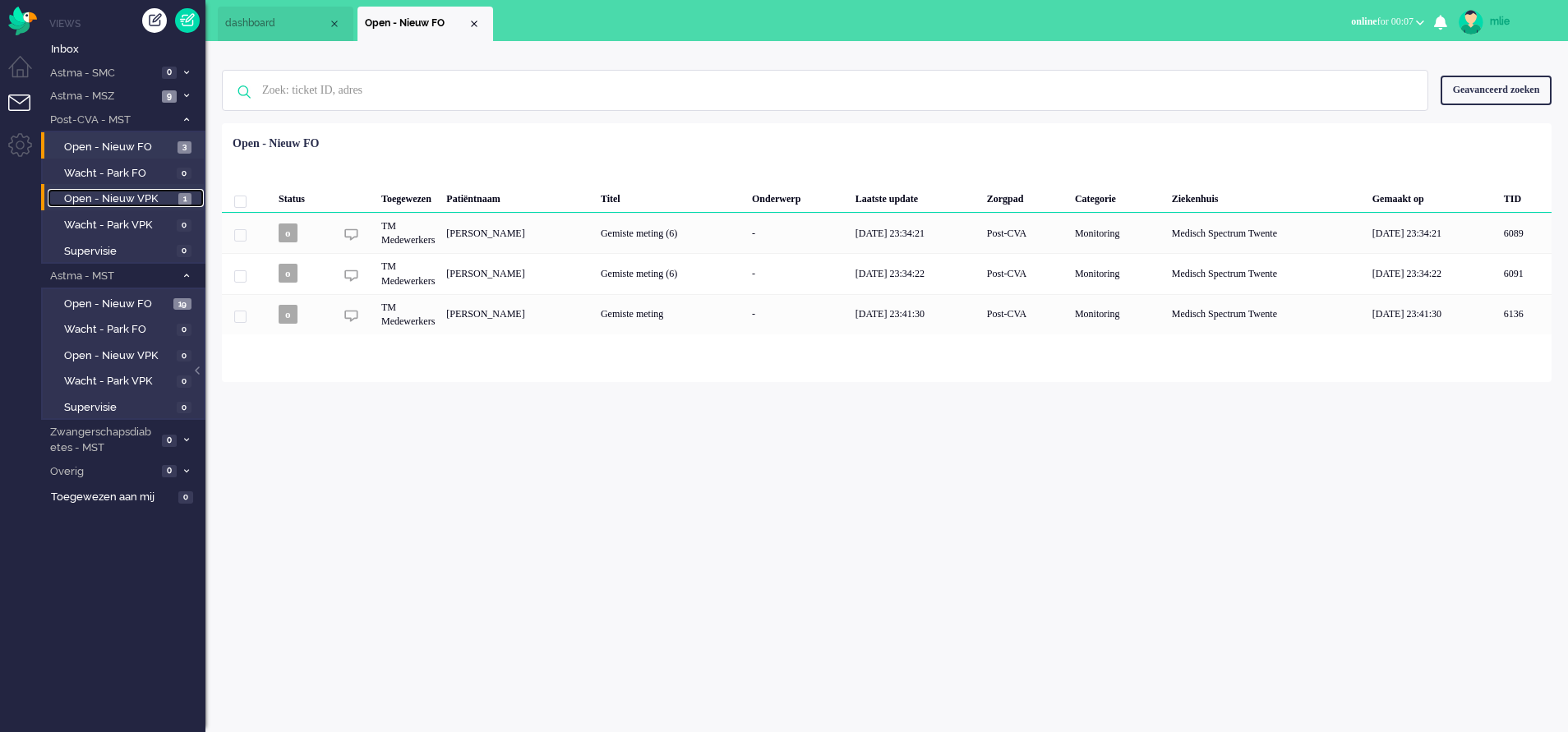
click at [114, 194] on span "Open - Nieuw VPK" at bounding box center [118, 199] width 110 height 15
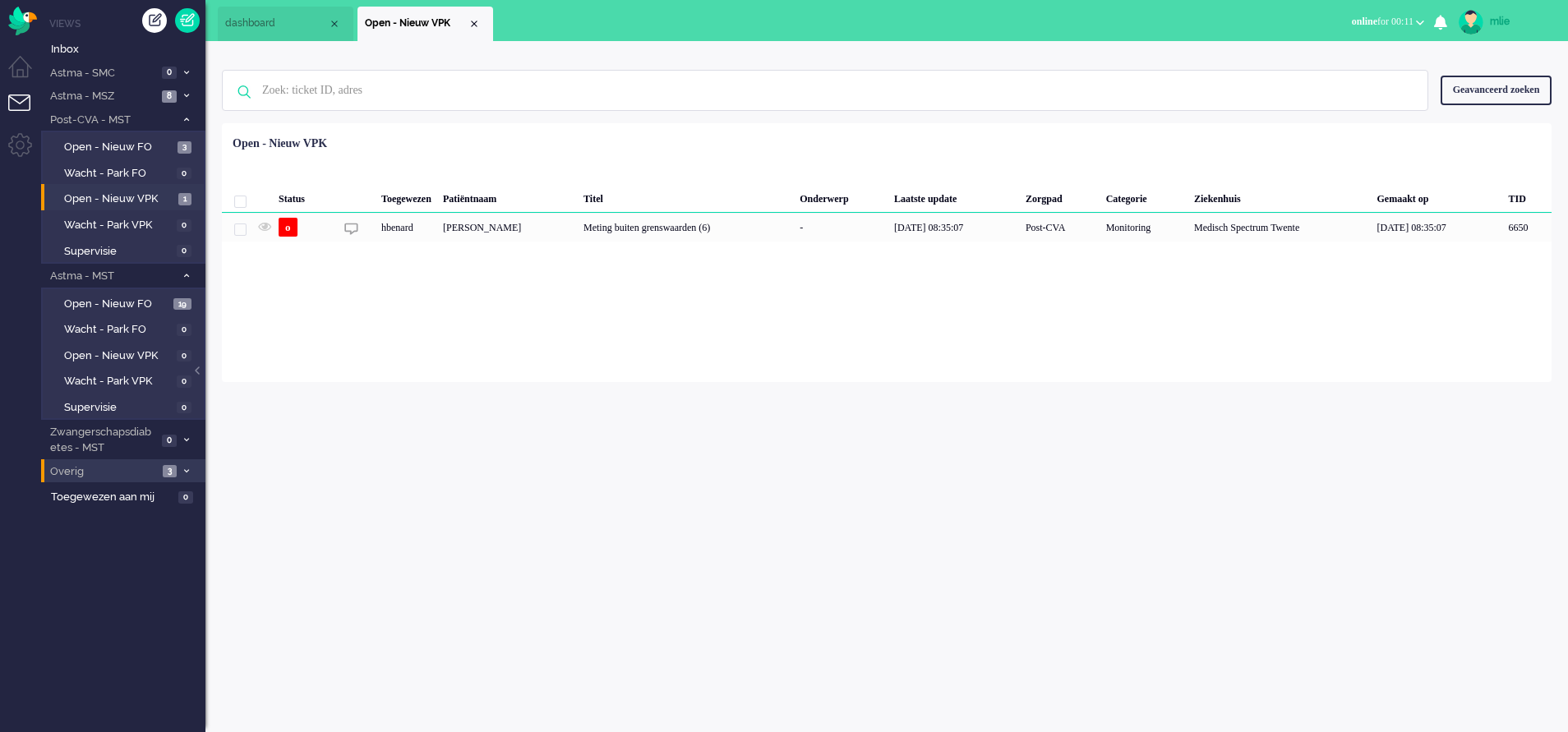
click at [82, 474] on span "Overig" at bounding box center [102, 471] width 110 height 15
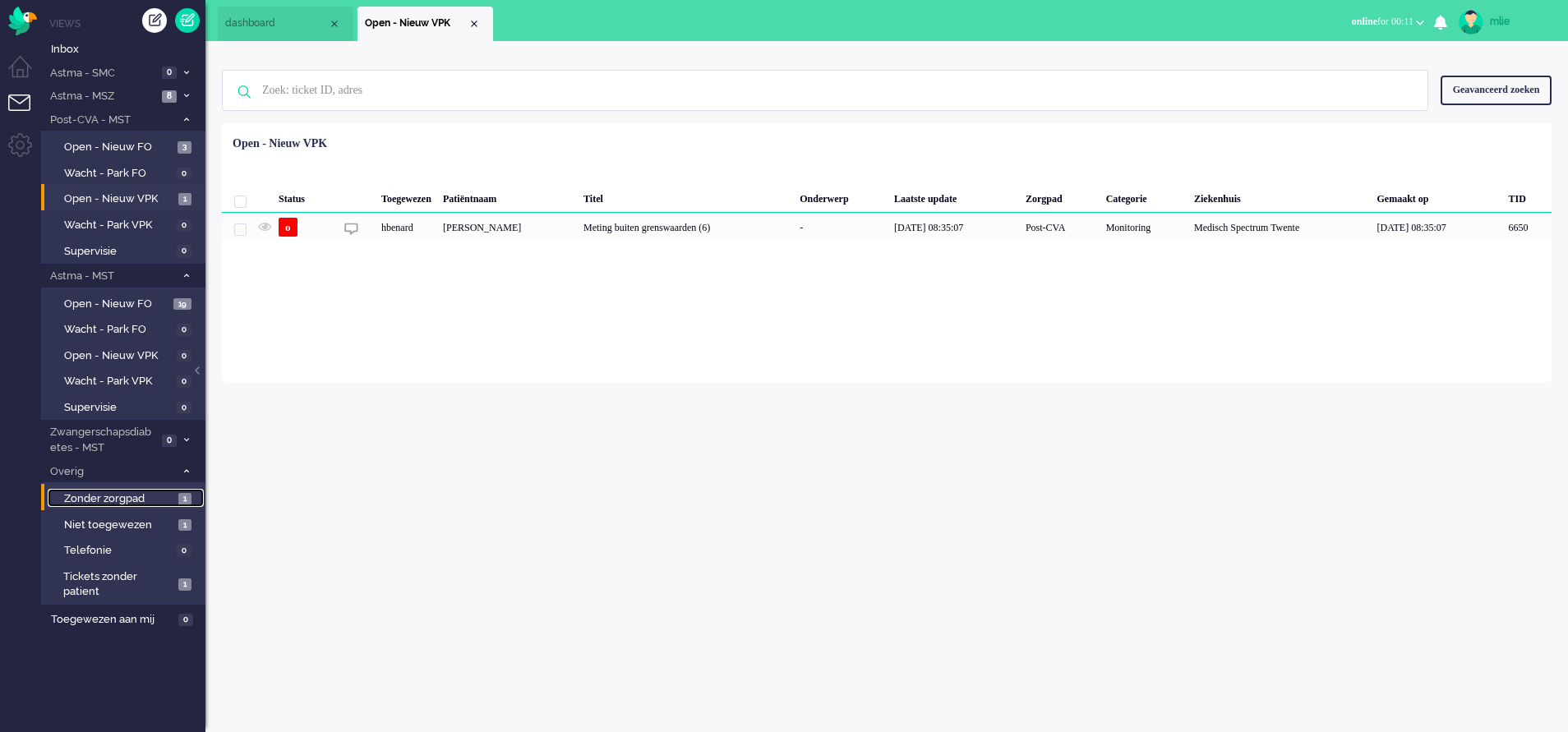
click at [100, 491] on span "Zonder zorgpad" at bounding box center [118, 498] width 110 height 15
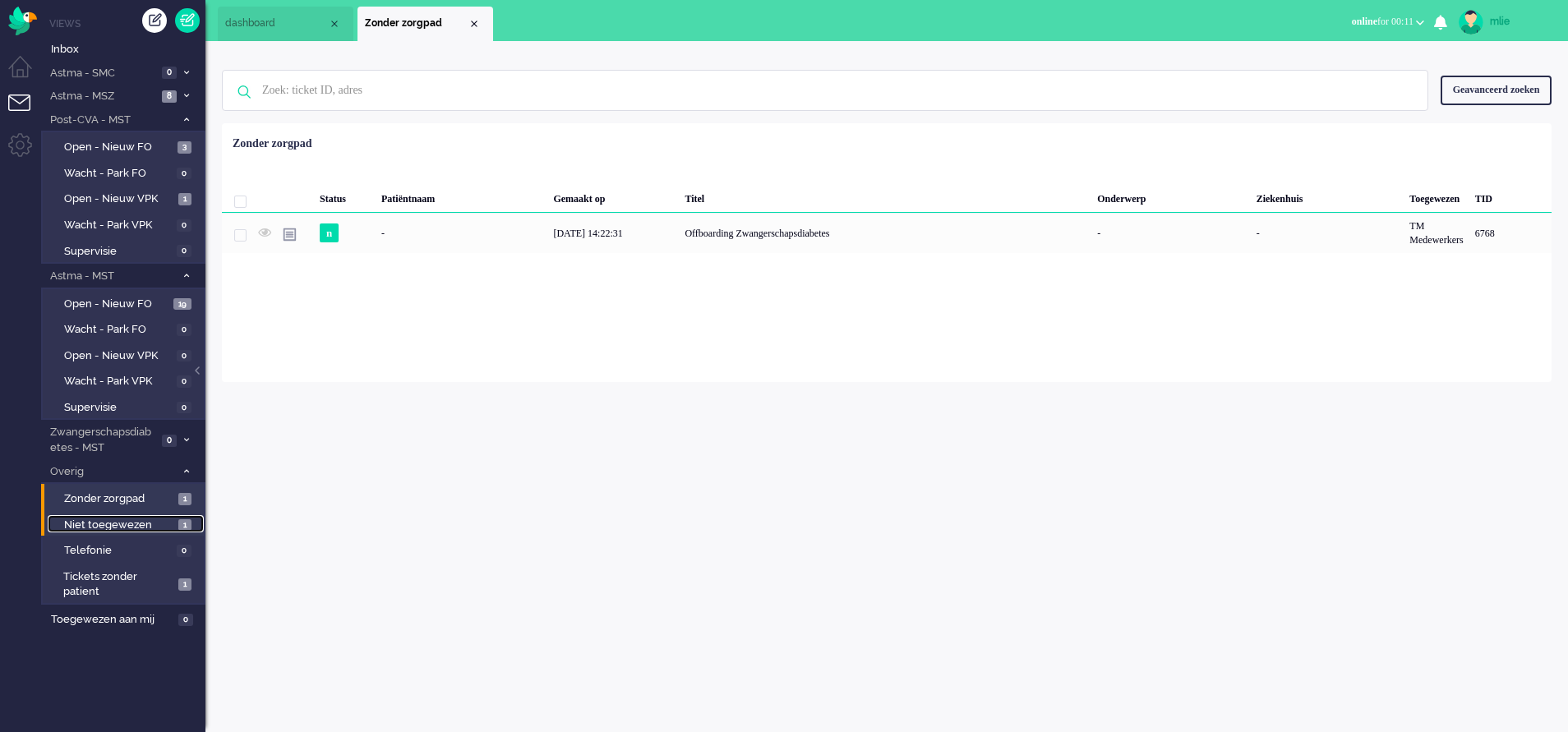
click at [110, 522] on span "Niet toegewezen" at bounding box center [118, 524] width 110 height 15
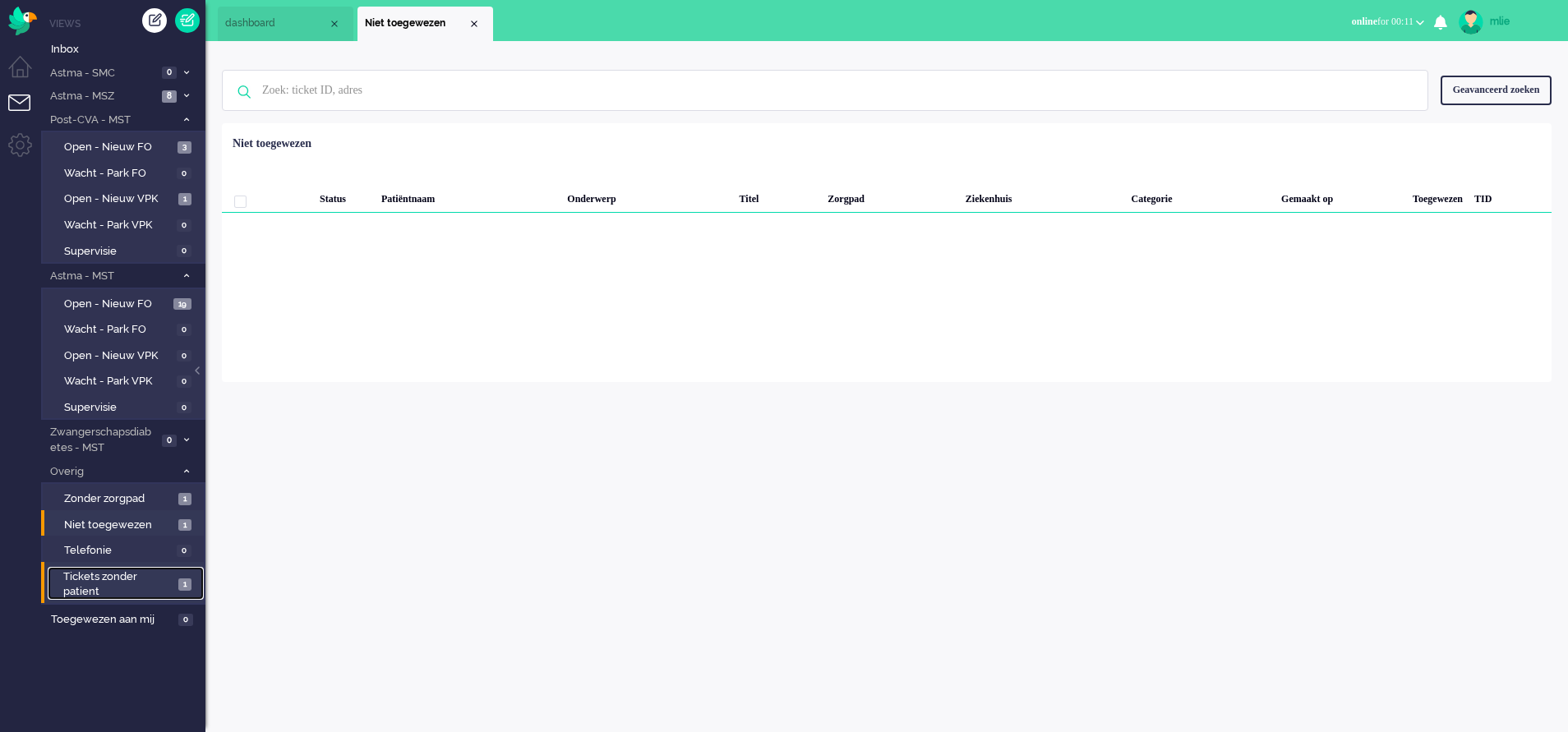
click at [75, 578] on span "Tickets zonder patient" at bounding box center [118, 584] width 110 height 30
click at [99, 300] on span "Open - Nieuw FO" at bounding box center [116, 304] width 105 height 15
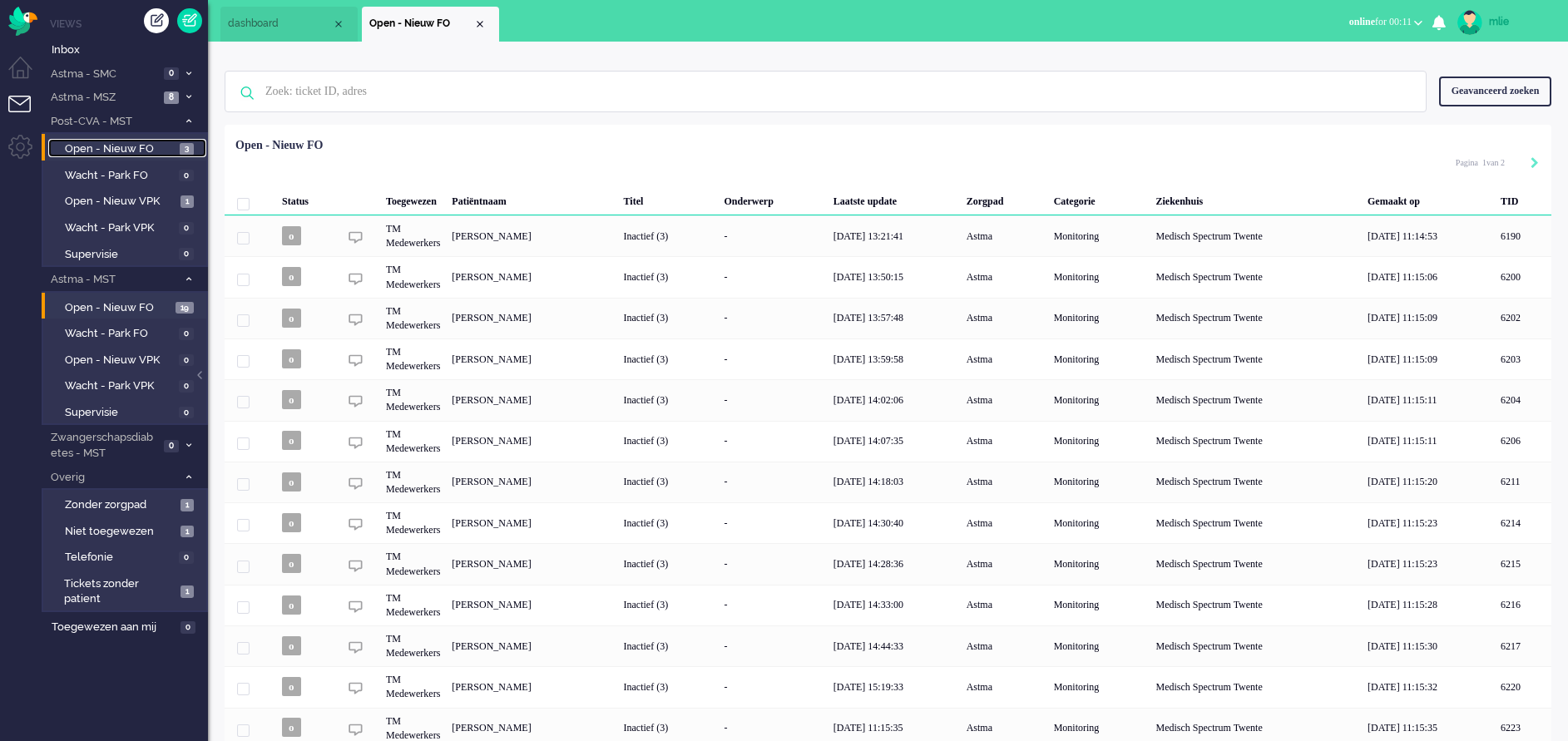
click at [97, 143] on span "Open - Nieuw FO" at bounding box center [120, 149] width 111 height 15
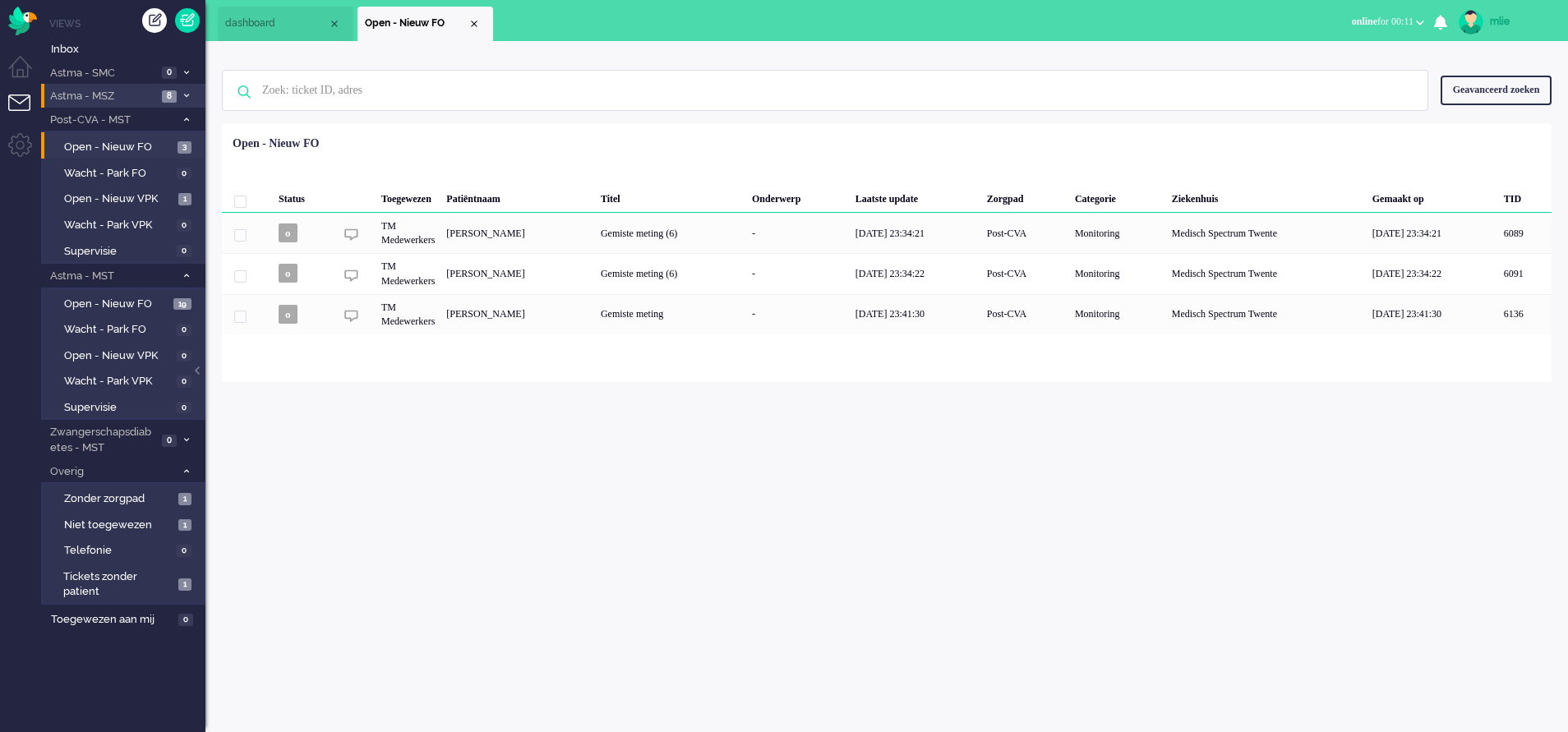
click at [109, 92] on span "Astma - MSZ" at bounding box center [102, 96] width 109 height 15
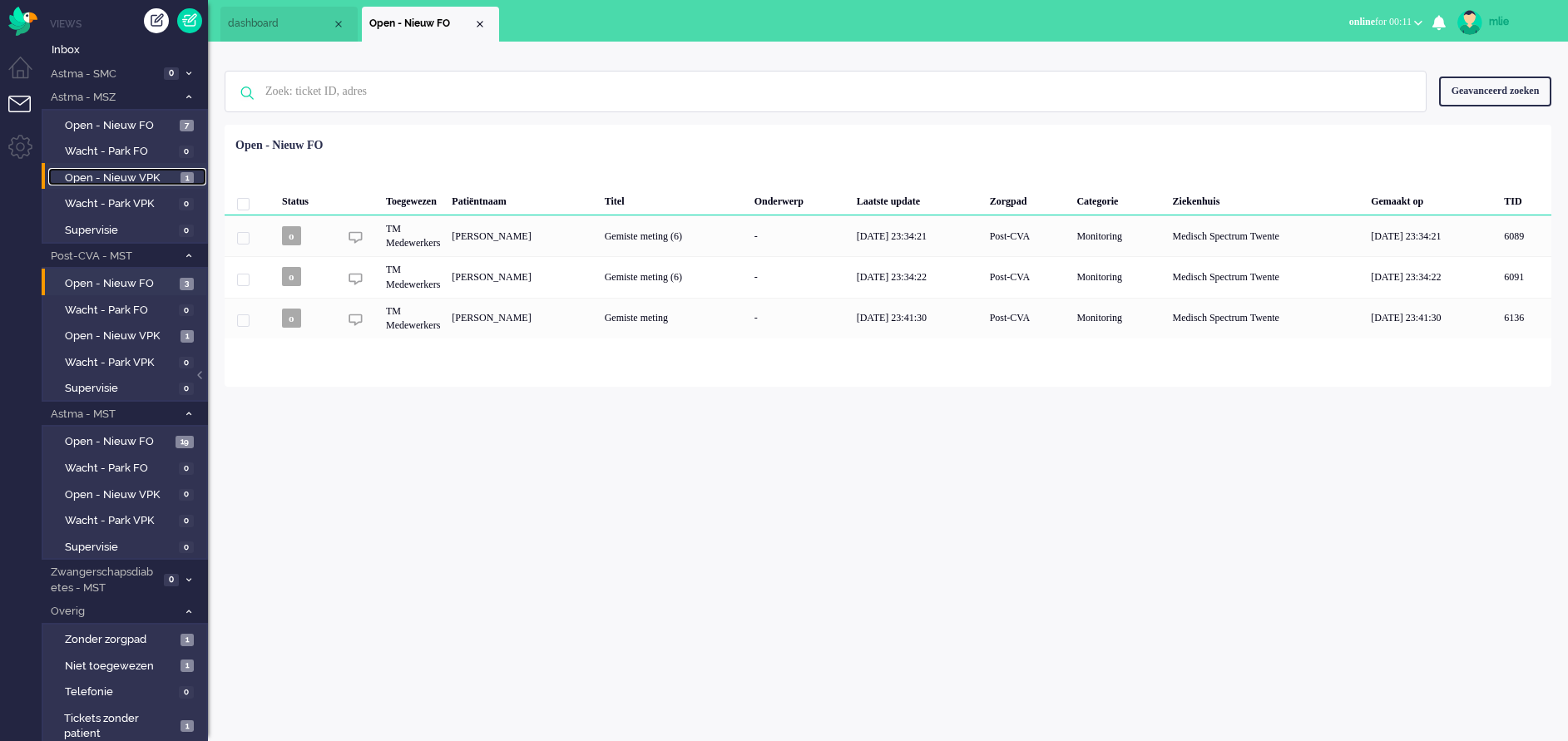
click at [107, 176] on span "Open - Nieuw VPK" at bounding box center [120, 178] width 112 height 15
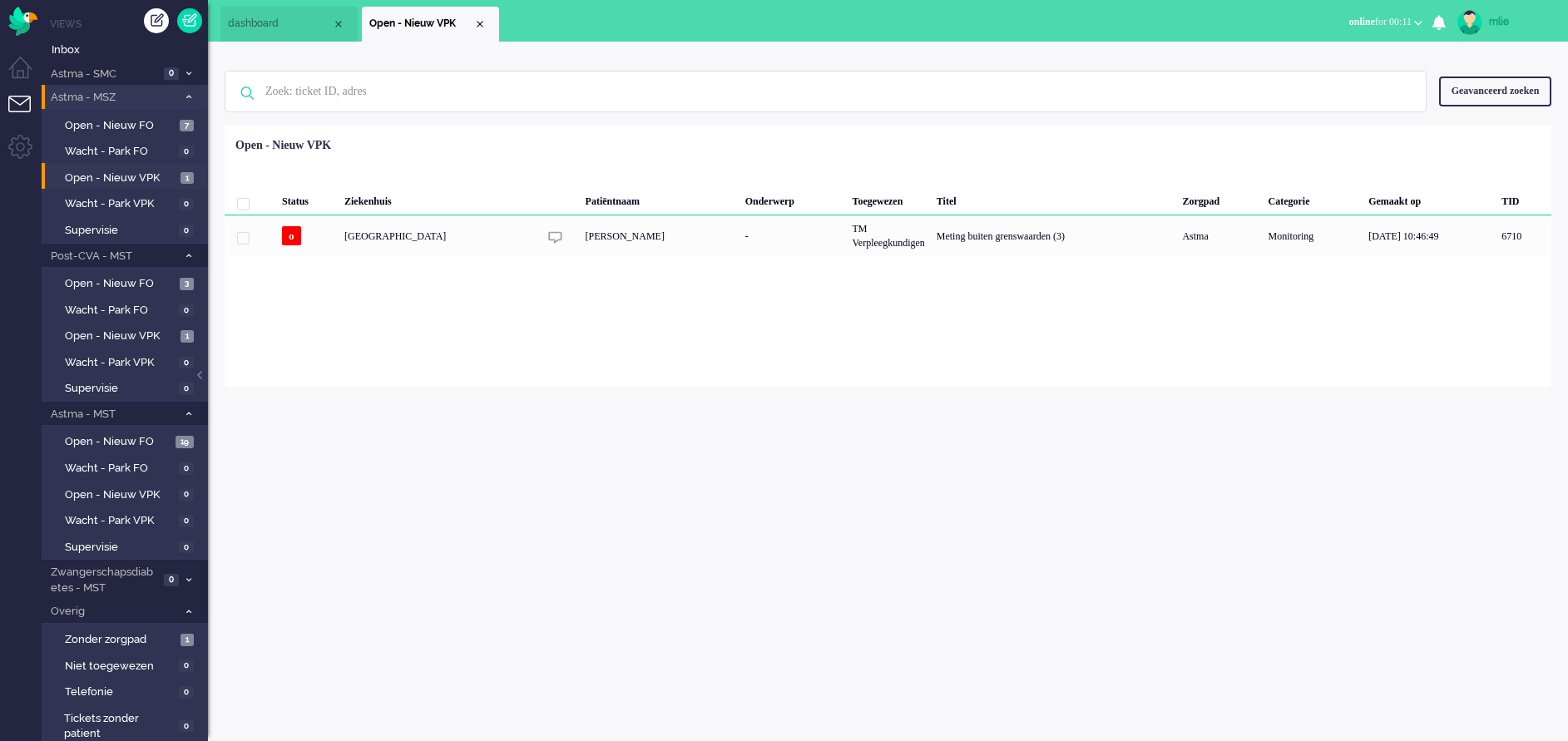
click at [188, 89] on li "Astma - MSZ 8" at bounding box center [124, 96] width 166 height 24
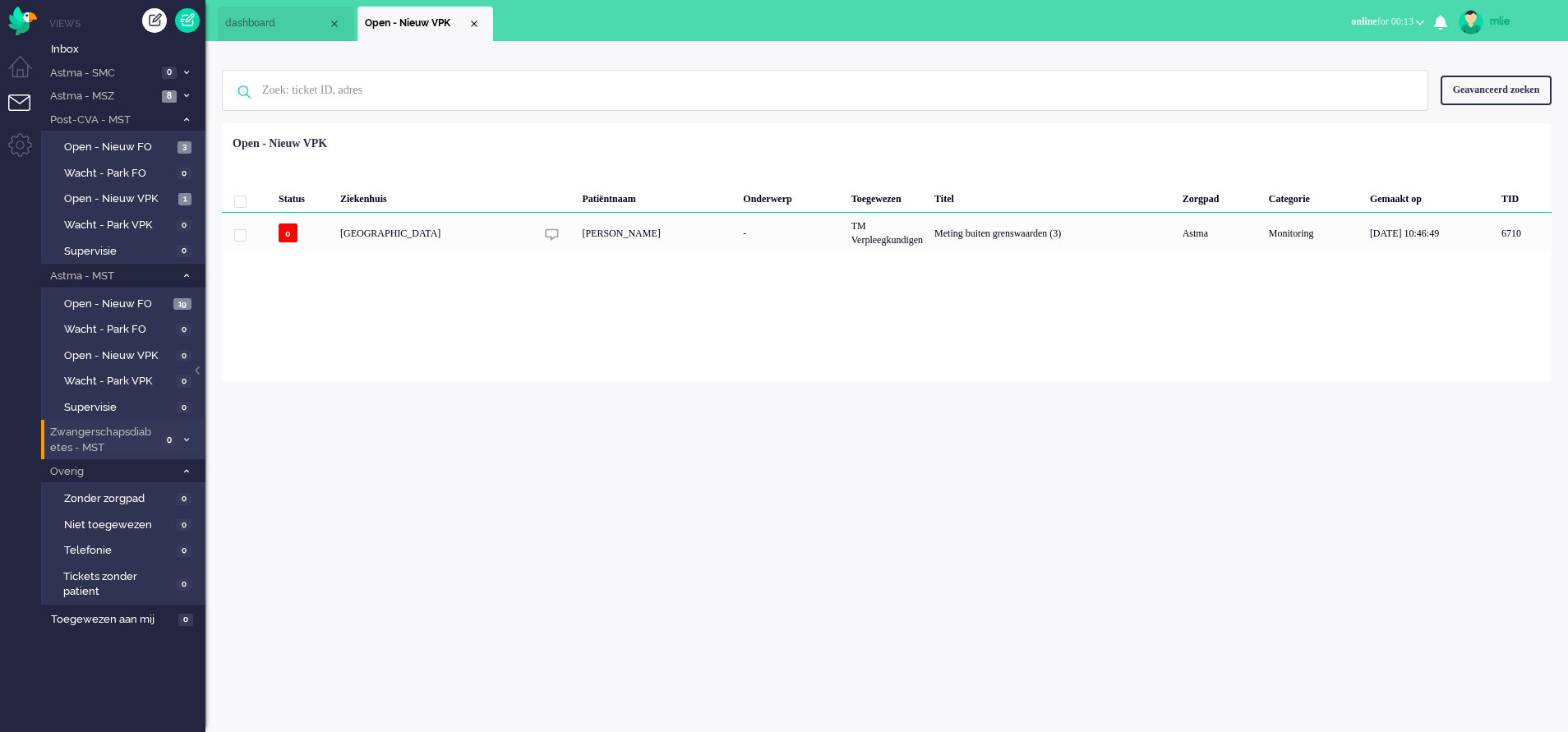
click at [182, 429] on li "Zwangerschapsdiabetes - MST 0" at bounding box center [123, 438] width 164 height 39
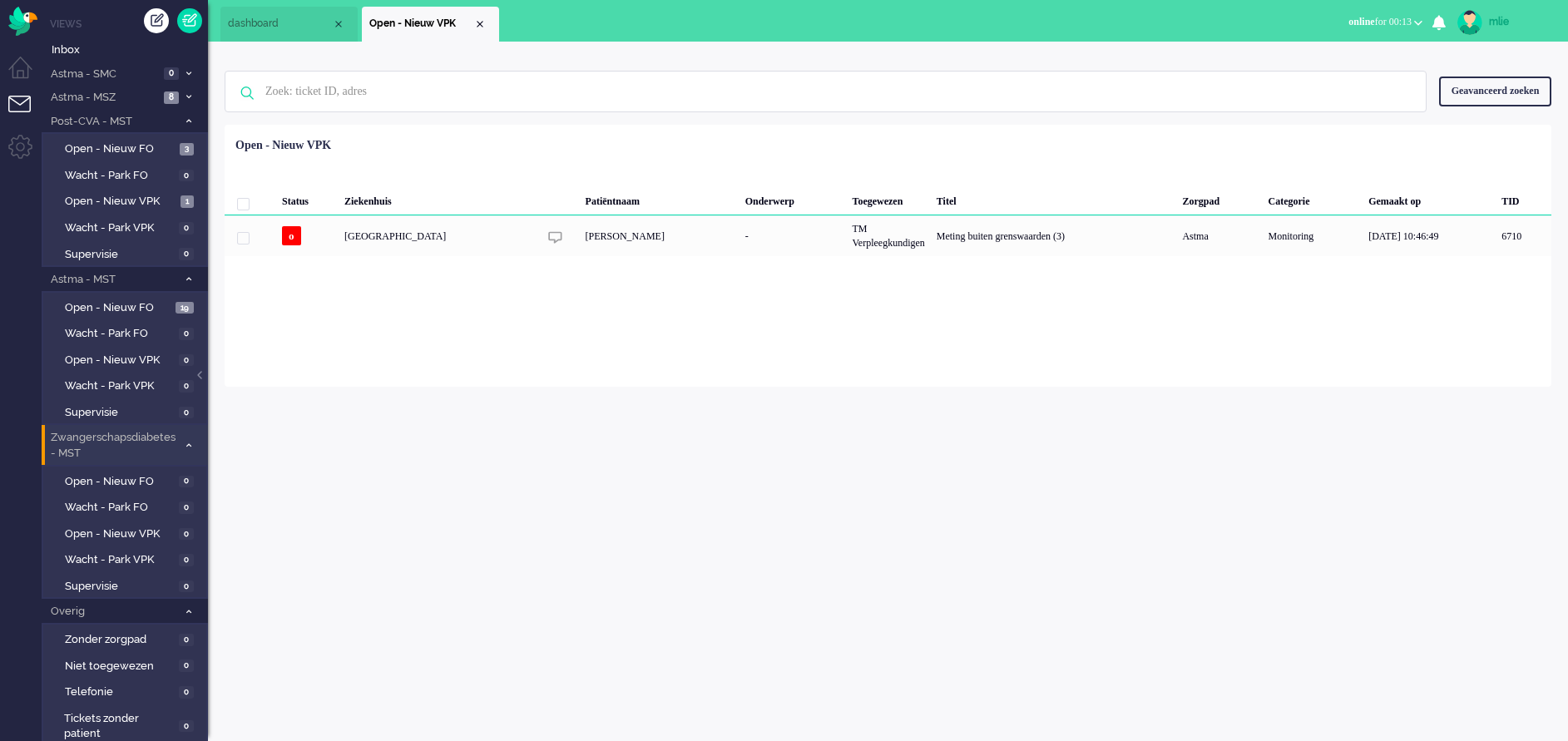
click at [184, 434] on li "Zwangerschapsdiabetes - MST 0" at bounding box center [124, 444] width 166 height 39
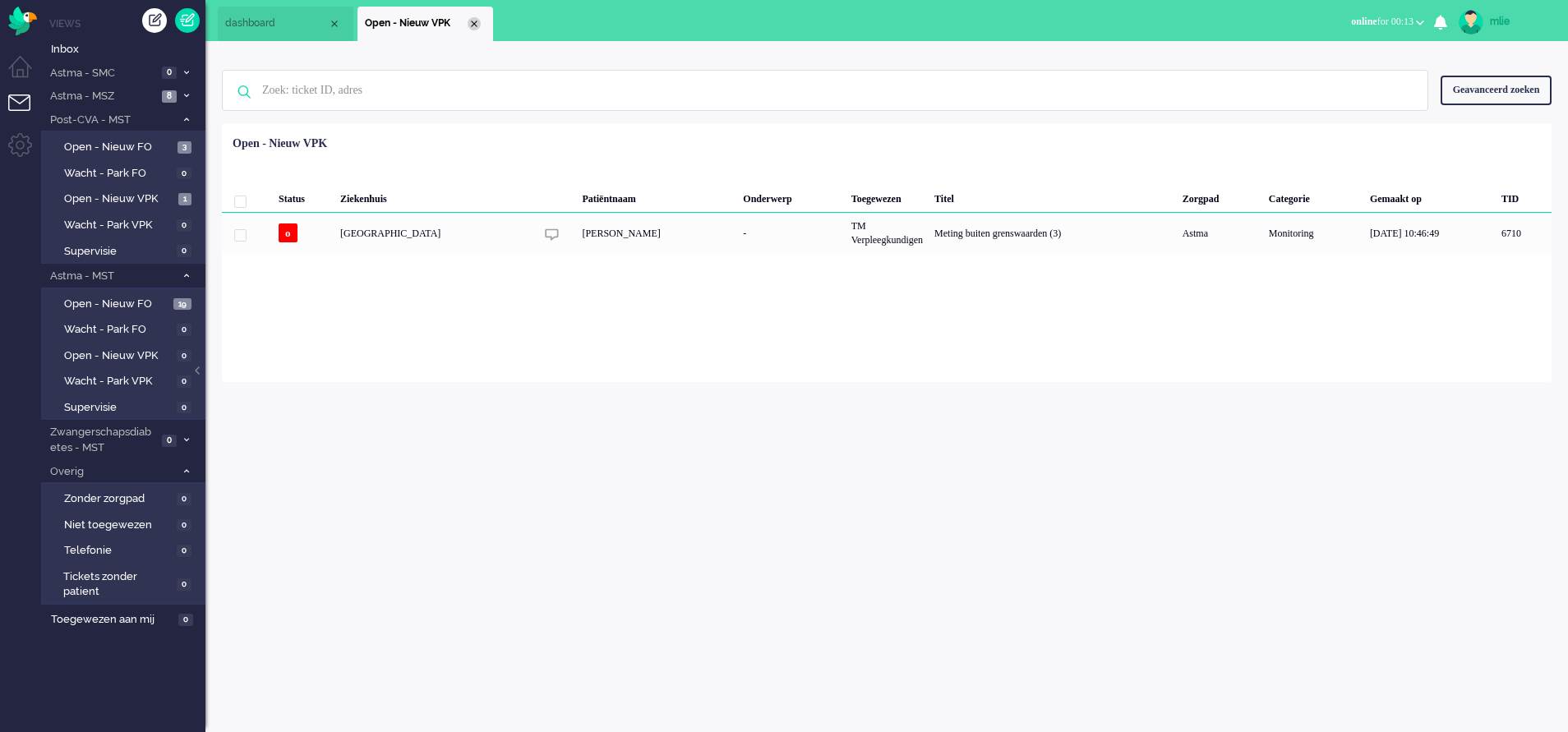
click at [471, 23] on div "Close tab" at bounding box center [474, 23] width 13 height 13
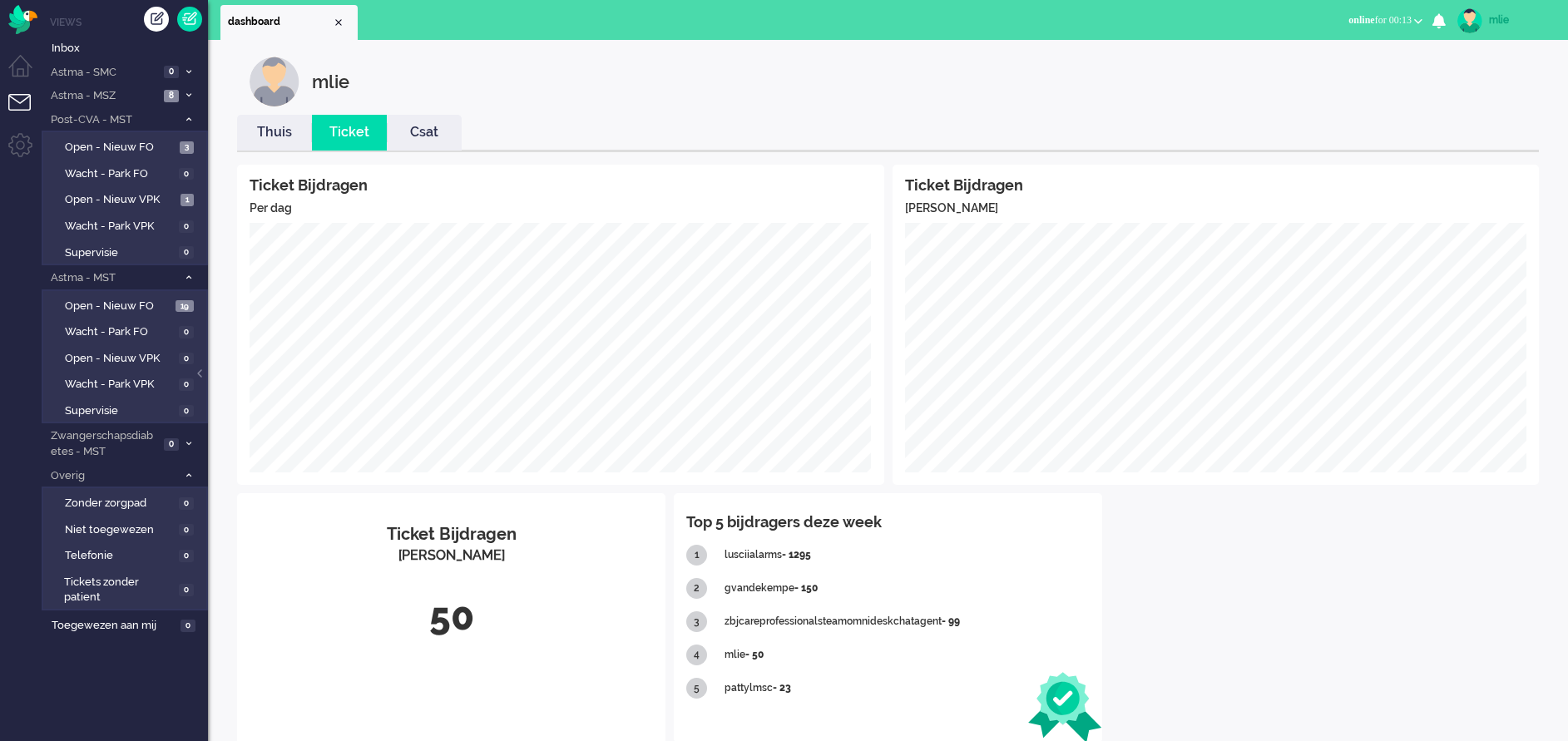
scroll to position [33, 0]
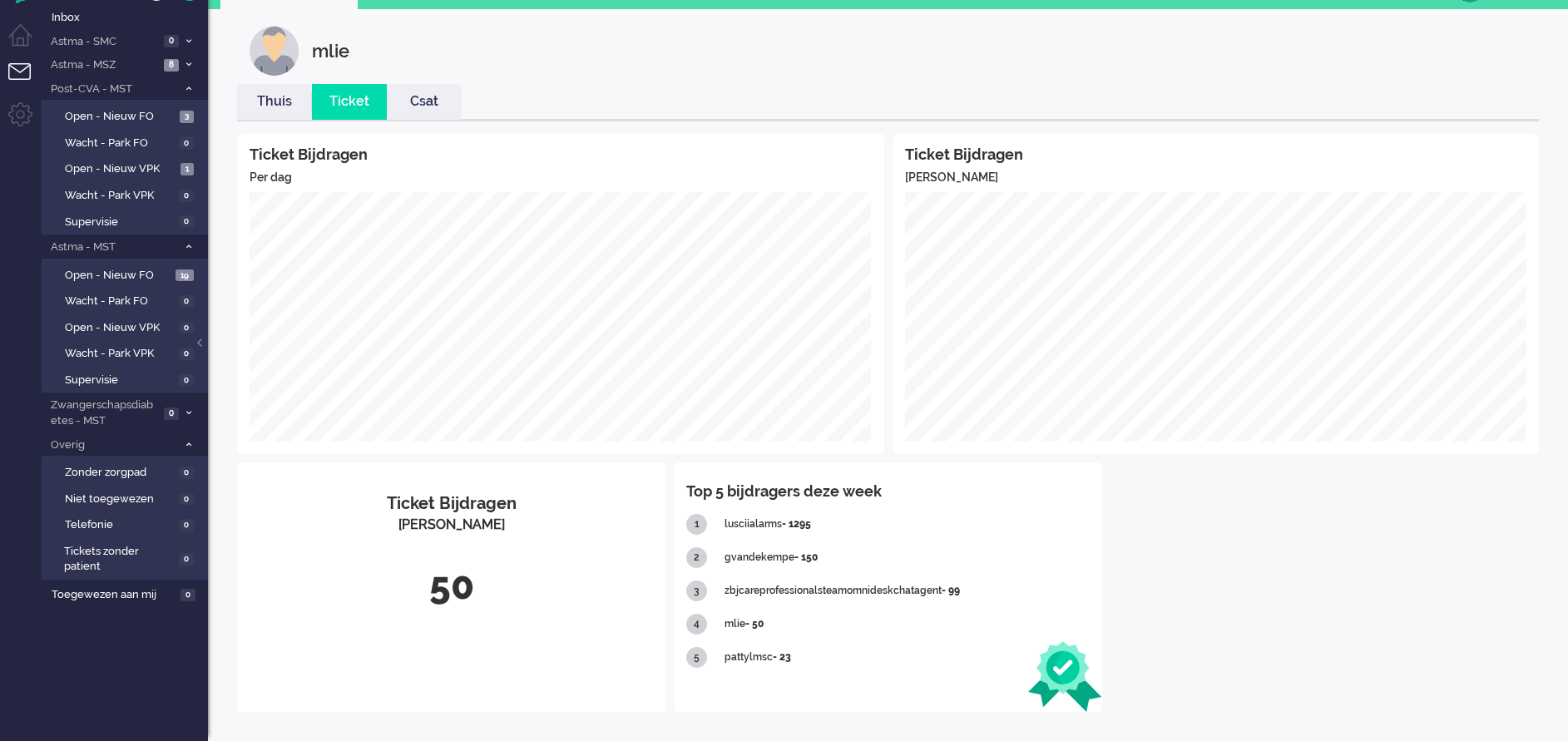
click at [277, 107] on link "Thuis" at bounding box center [274, 102] width 74 height 19
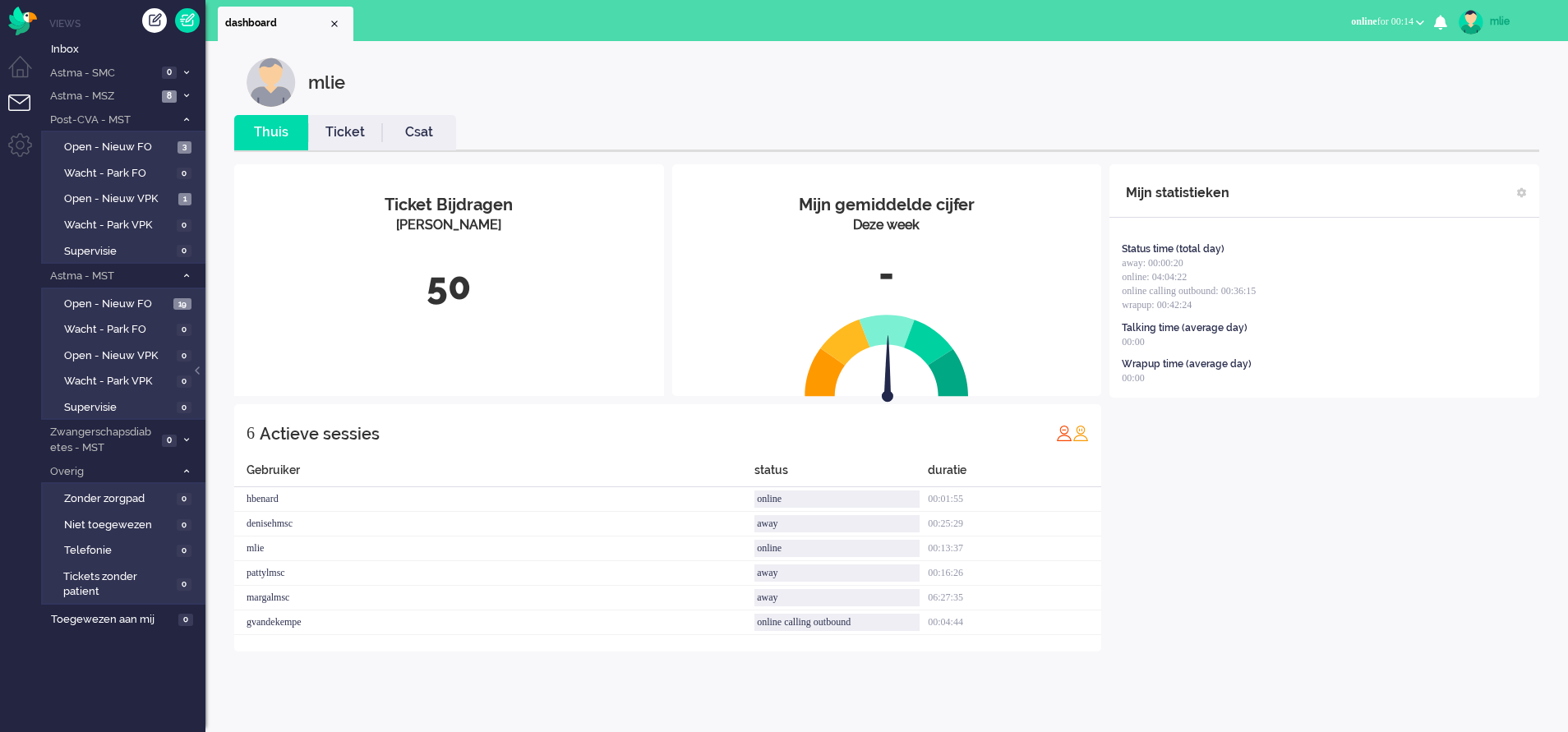
click at [1430, 567] on div "Mijn statistieken Status time (total day) away: 00:00:20 online: 04:04:22 onlin…" at bounding box center [1323, 408] width 429 height 487
click at [1424, 540] on div "Mijn statistieken Status time (total day) away: 00:00:20 online: 04:04:22 onlin…" at bounding box center [1323, 408] width 429 height 487
click at [107, 302] on span "Open - Nieuw FO" at bounding box center [116, 304] width 105 height 15
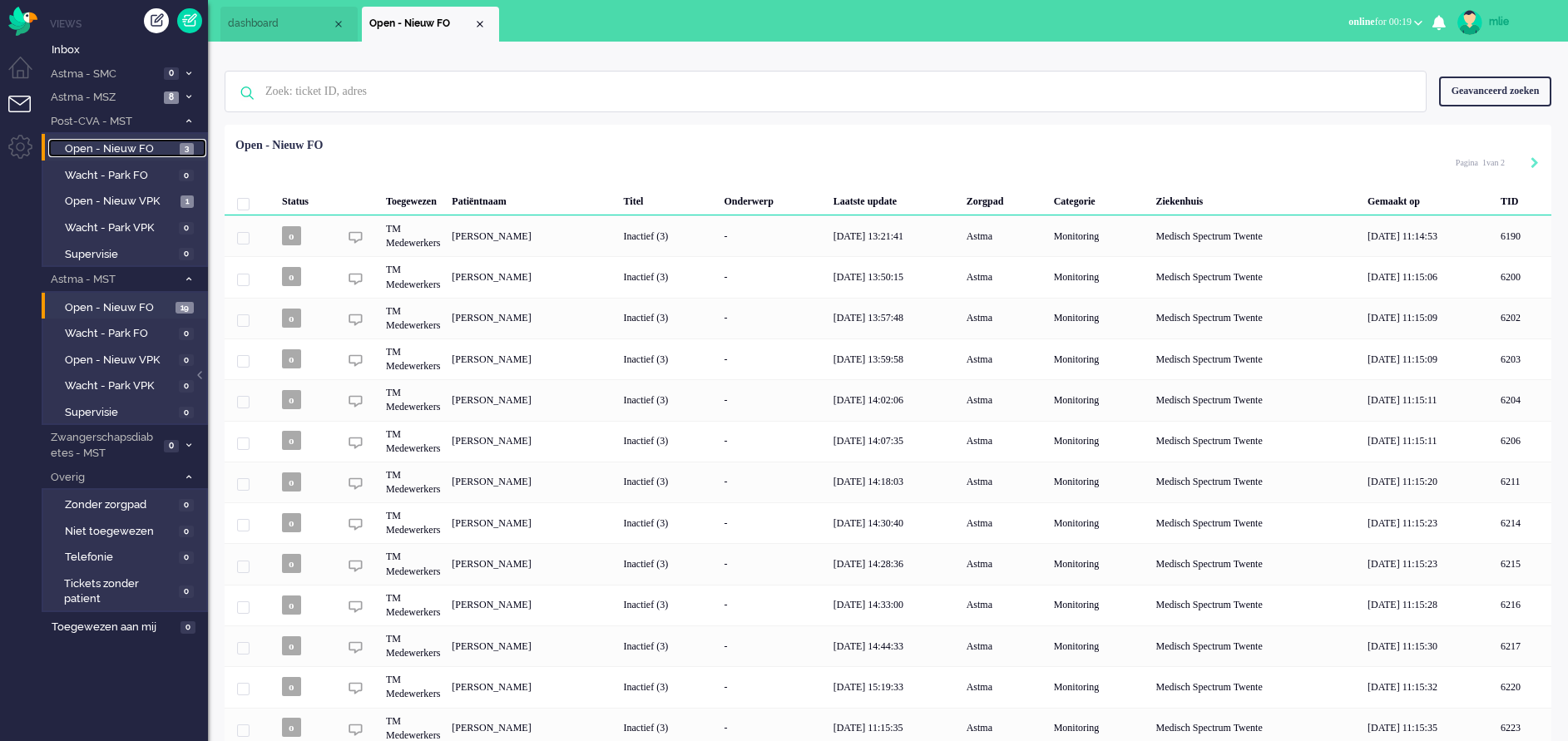
click at [124, 143] on span "Open - Nieuw FO" at bounding box center [120, 149] width 111 height 15
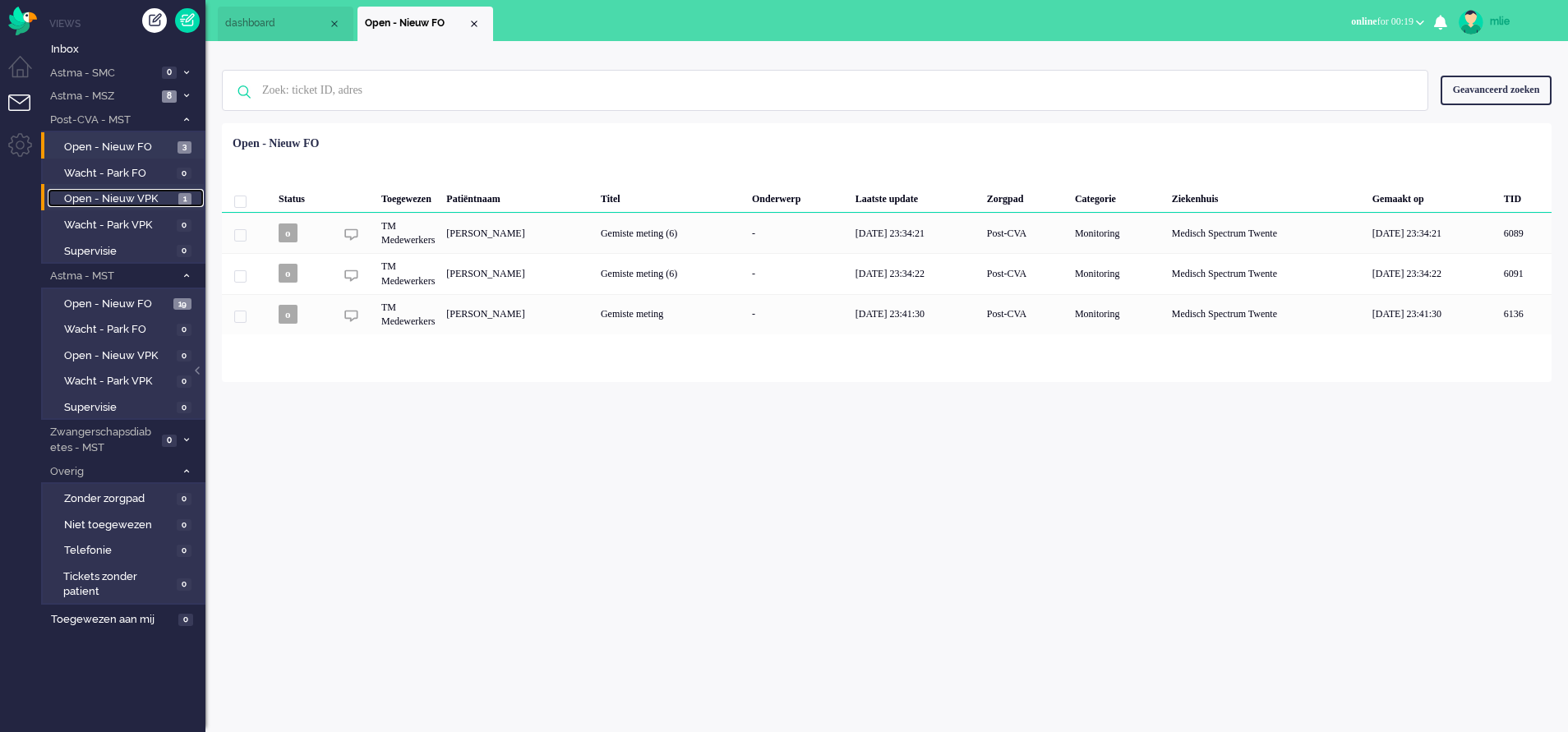
click at [135, 192] on span "Open - Nieuw VPK" at bounding box center [118, 199] width 110 height 15
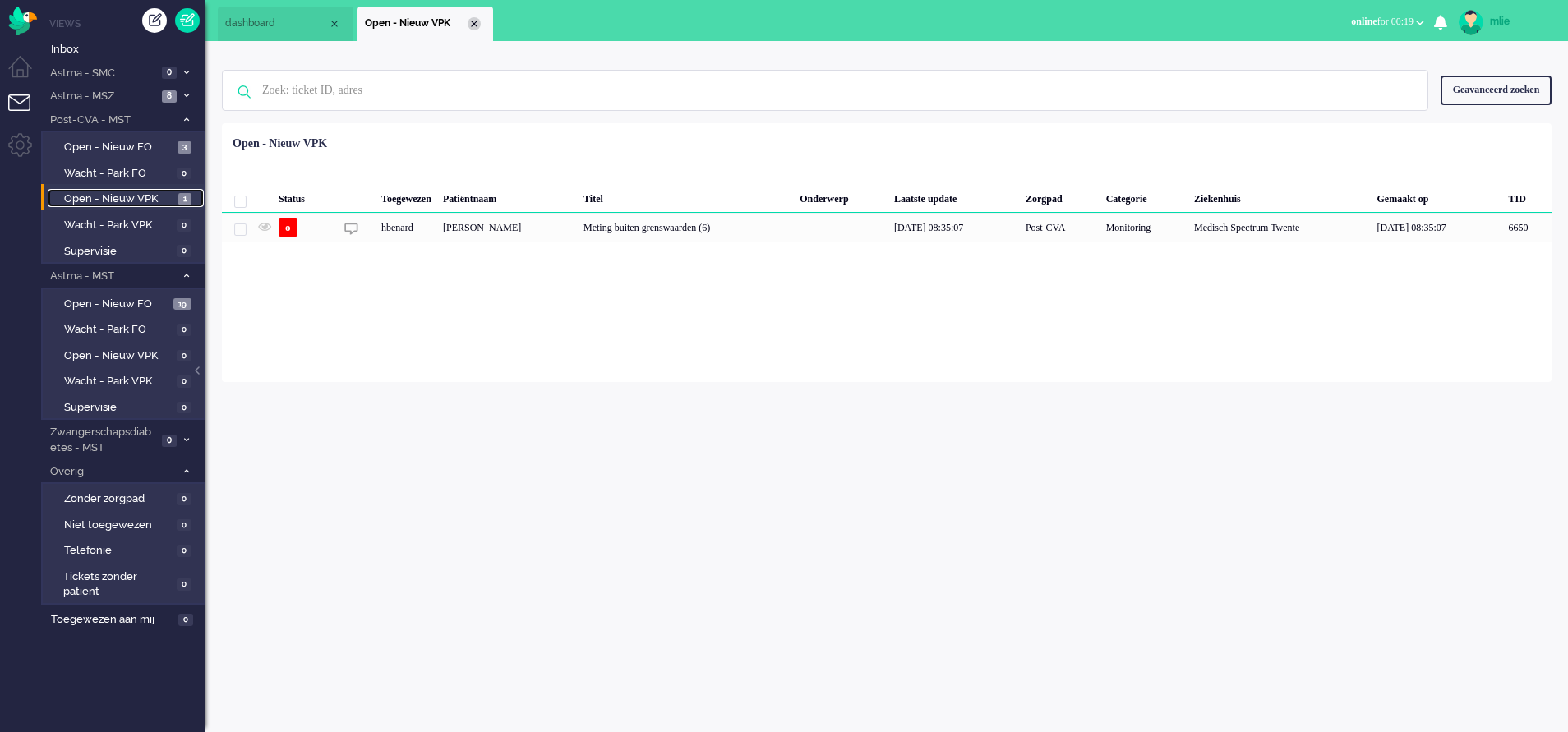
click at [468, 19] on div "Close tab" at bounding box center [474, 23] width 13 height 13
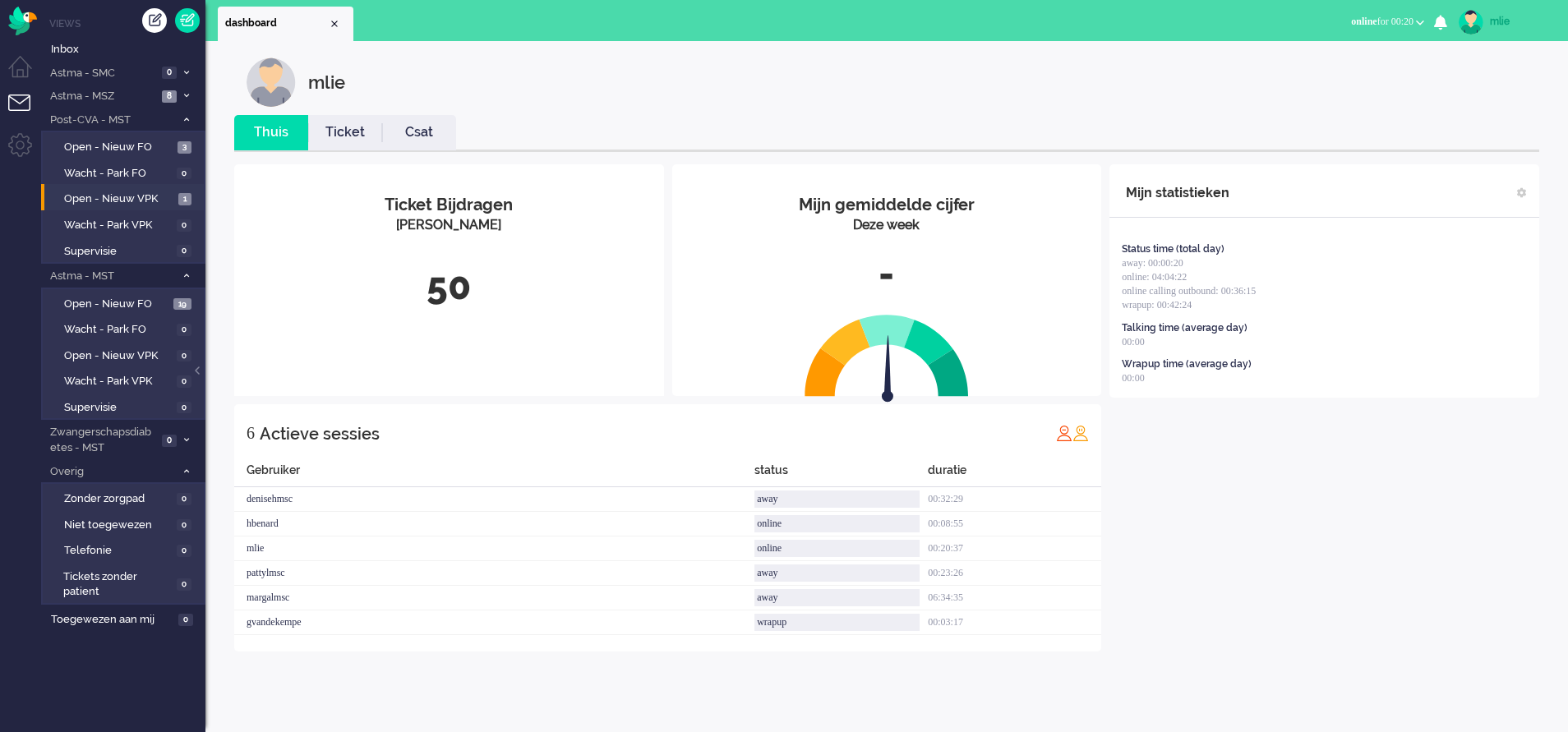
click at [350, 135] on link "Ticket" at bounding box center [345, 132] width 74 height 19
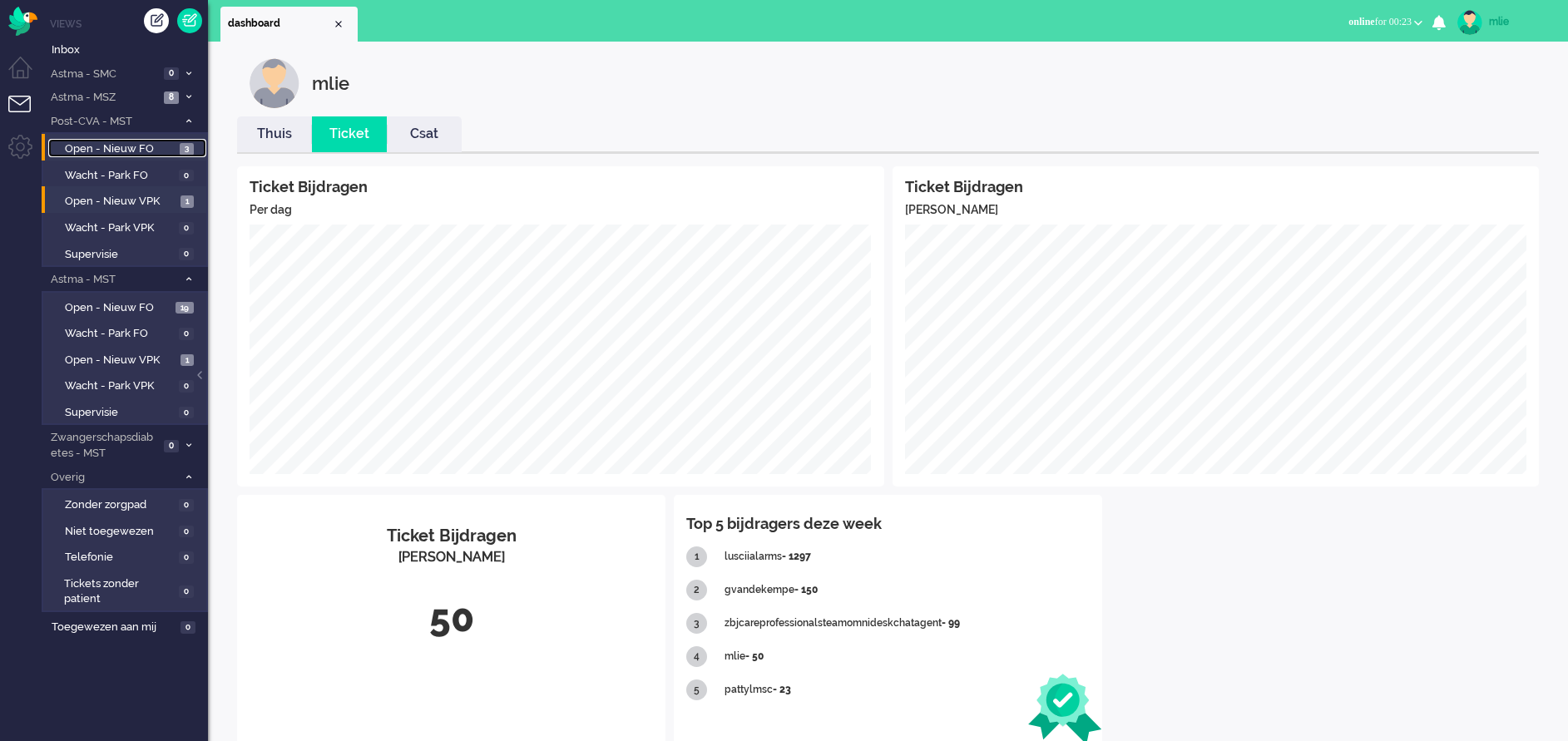
click at [95, 142] on span "Open - Nieuw FO" at bounding box center [120, 149] width 111 height 15
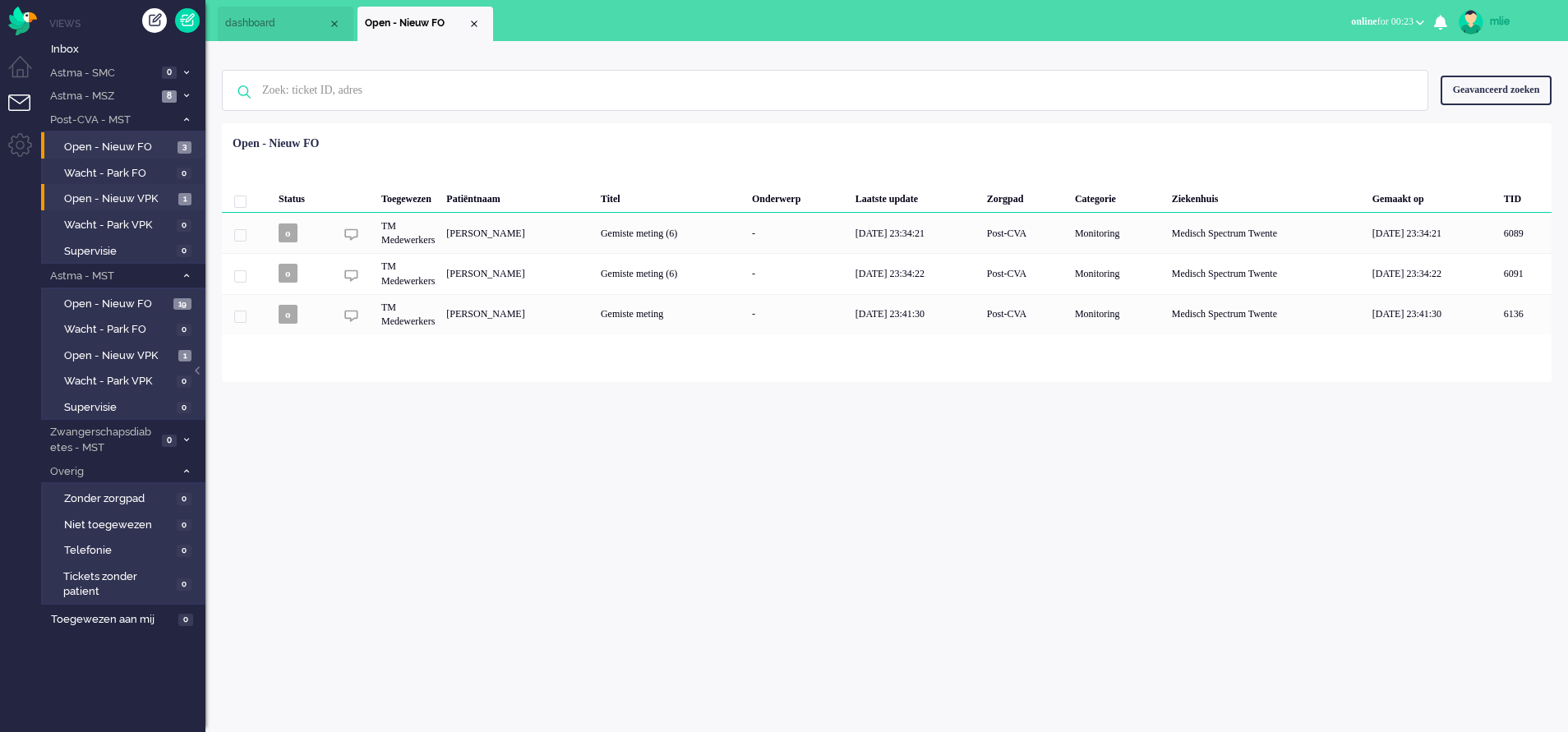
click at [137, 188] on li "Open - Nieuw VPK 1" at bounding box center [122, 196] width 162 height 26
click at [135, 198] on span "Open - Nieuw VPK" at bounding box center [118, 199] width 110 height 15
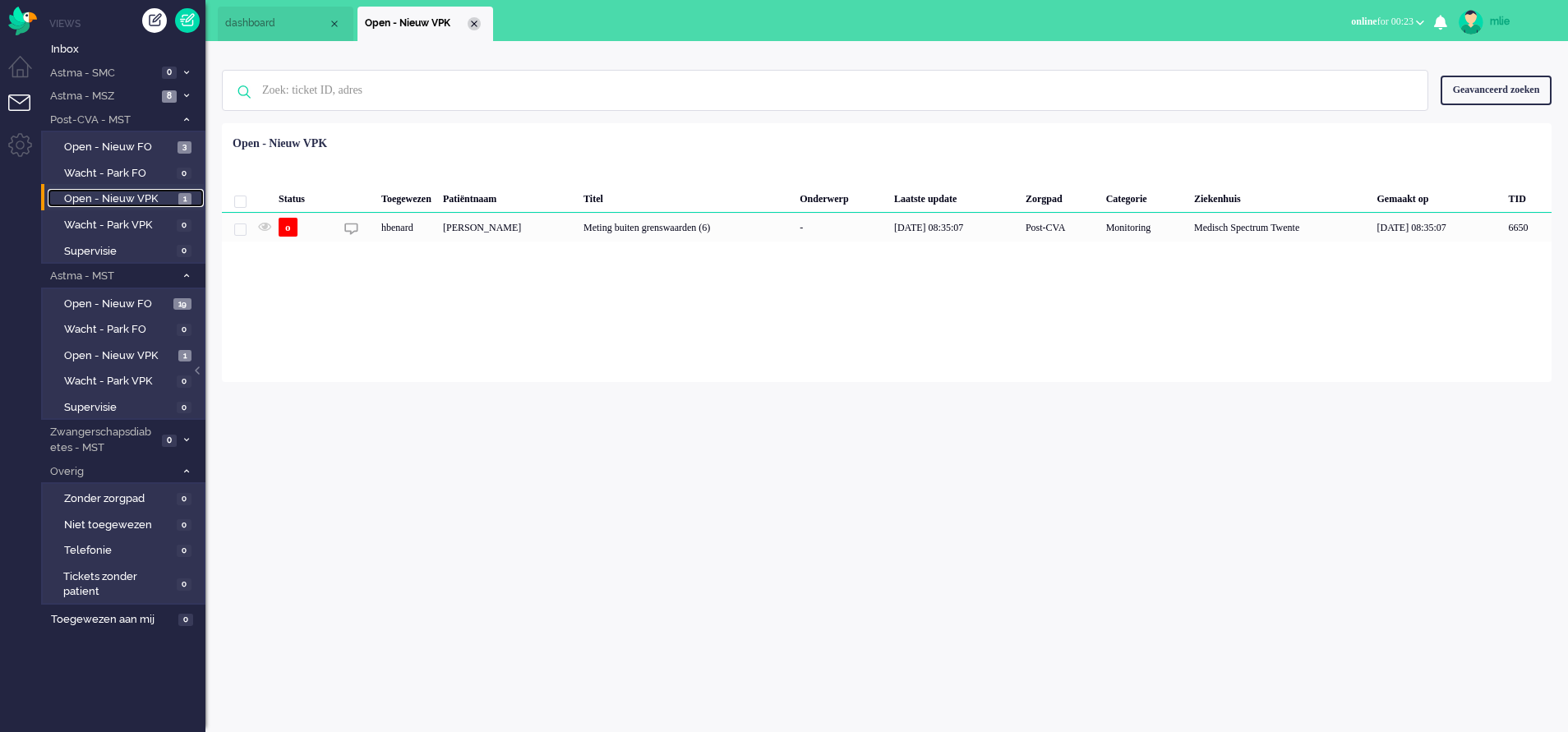
click at [474, 22] on div "Close tab" at bounding box center [474, 23] width 13 height 13
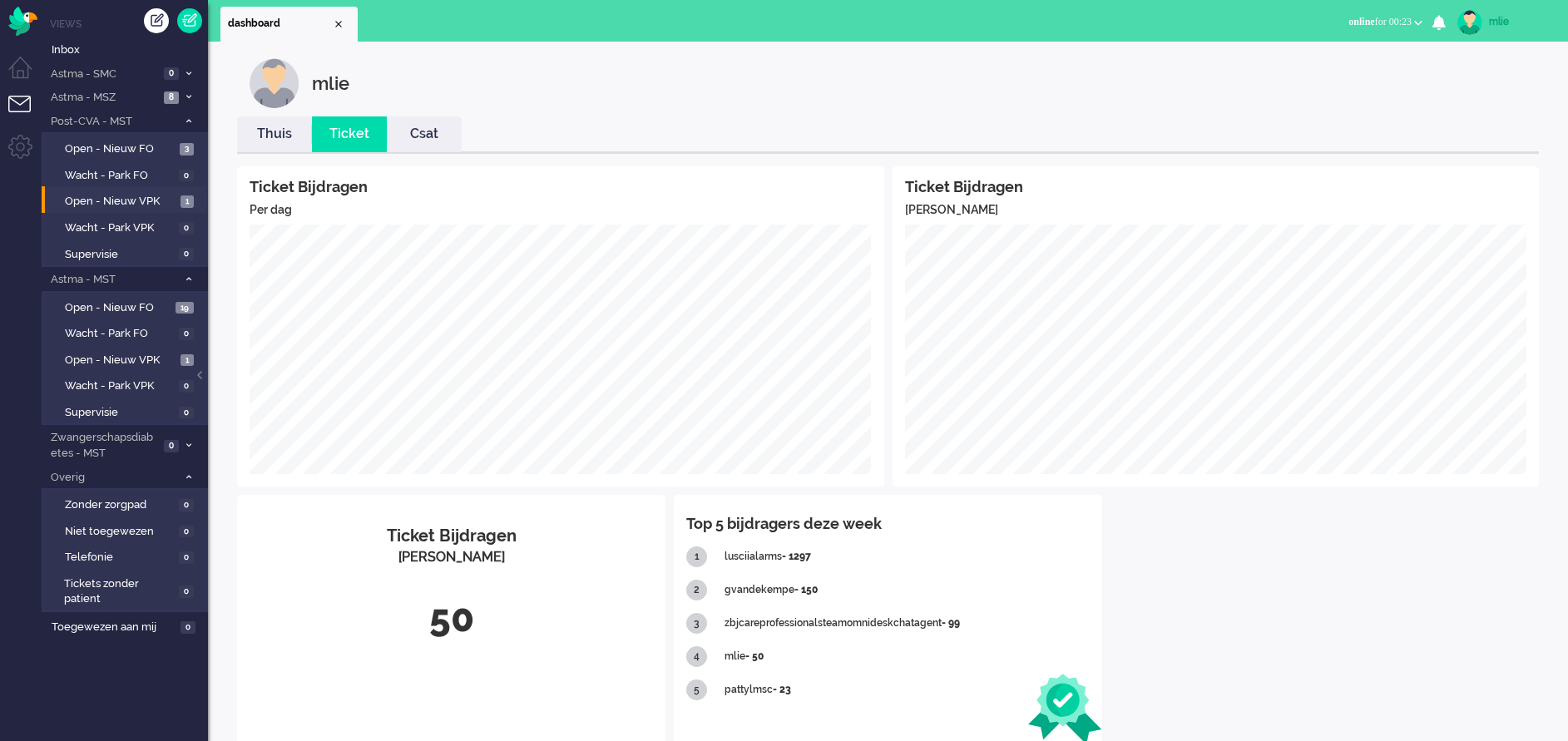
click at [271, 118] on li "Thuis" at bounding box center [274, 133] width 74 height 35
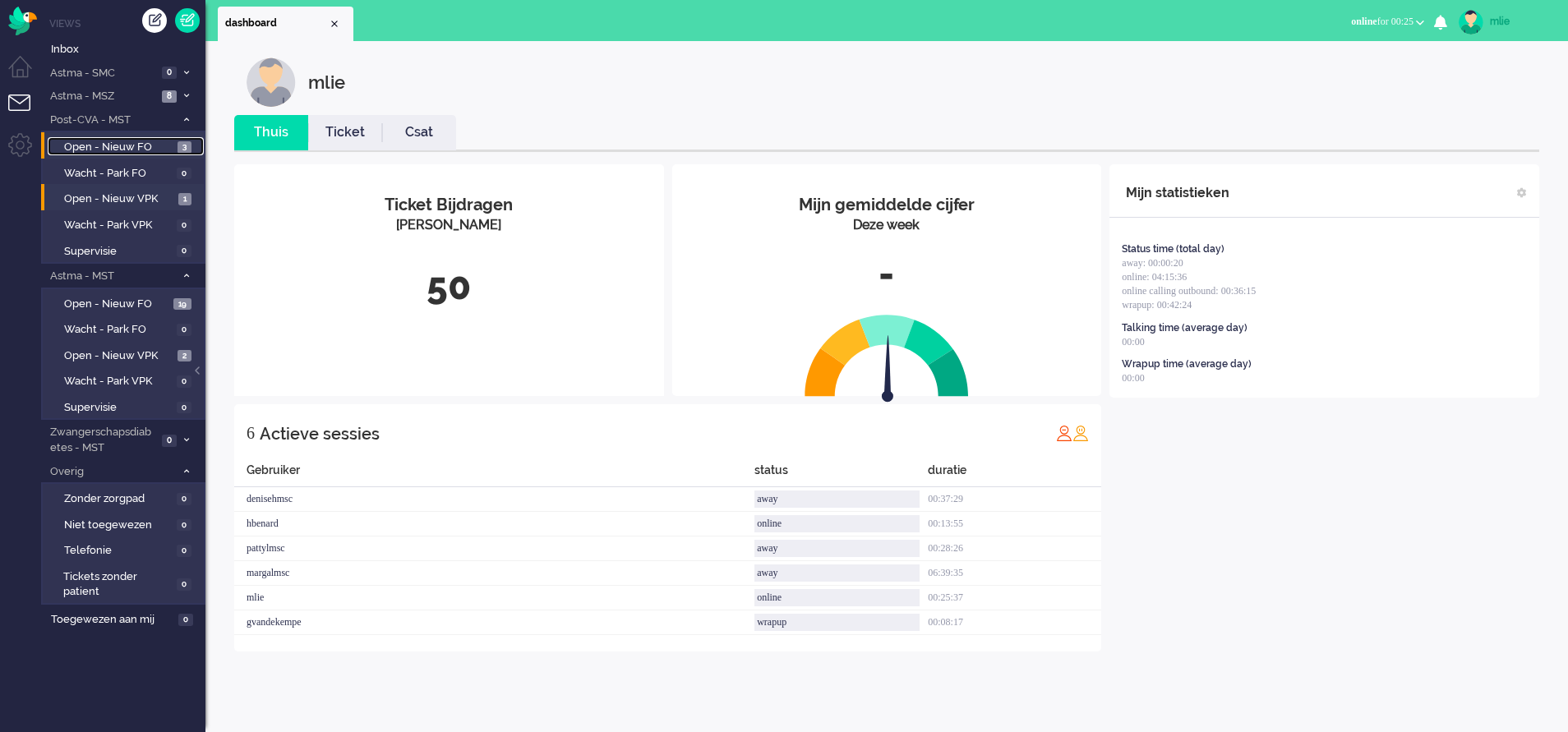
click at [125, 150] on span "Open - Nieuw FO" at bounding box center [118, 147] width 109 height 15
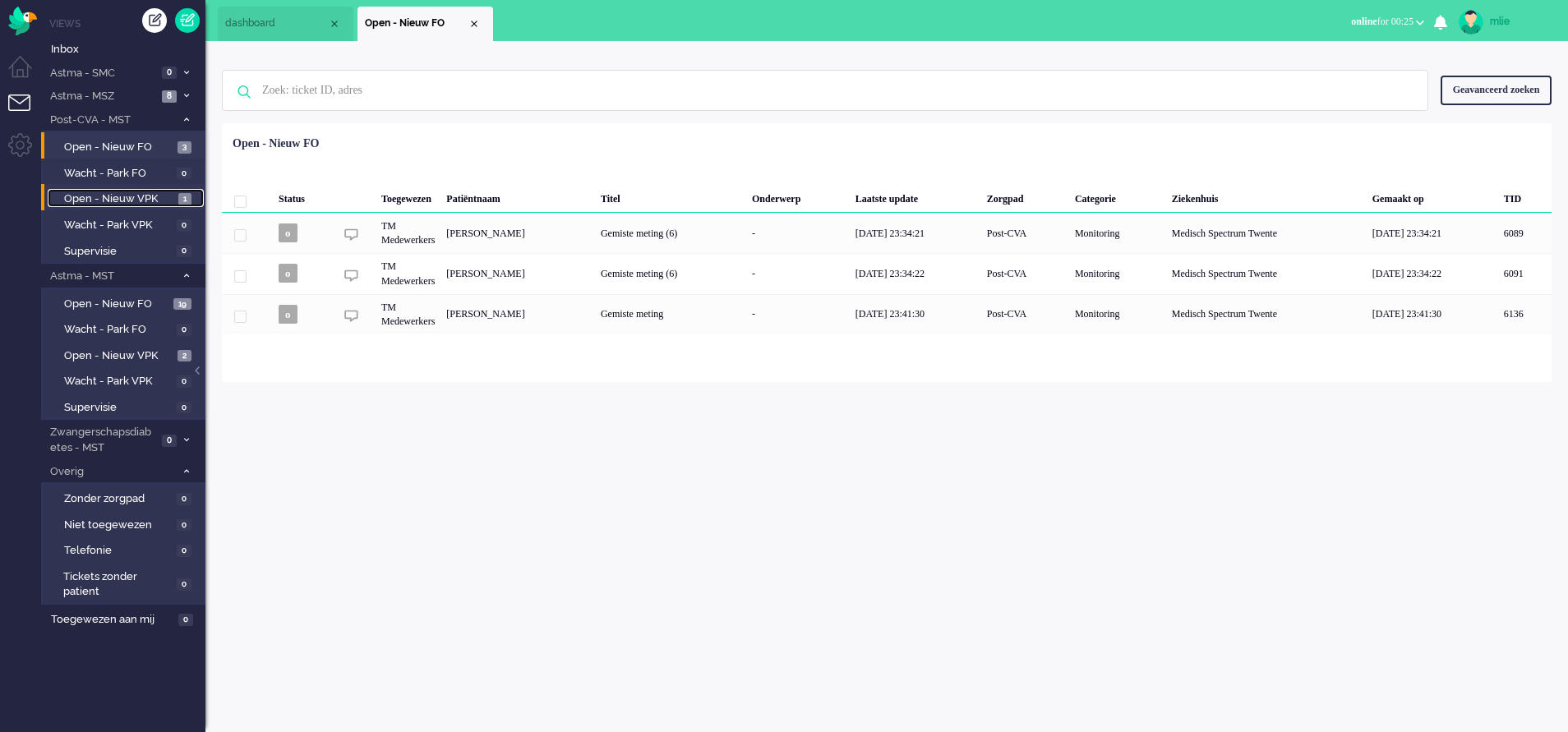
click at [92, 200] on span "Open - Nieuw VPK" at bounding box center [118, 199] width 110 height 15
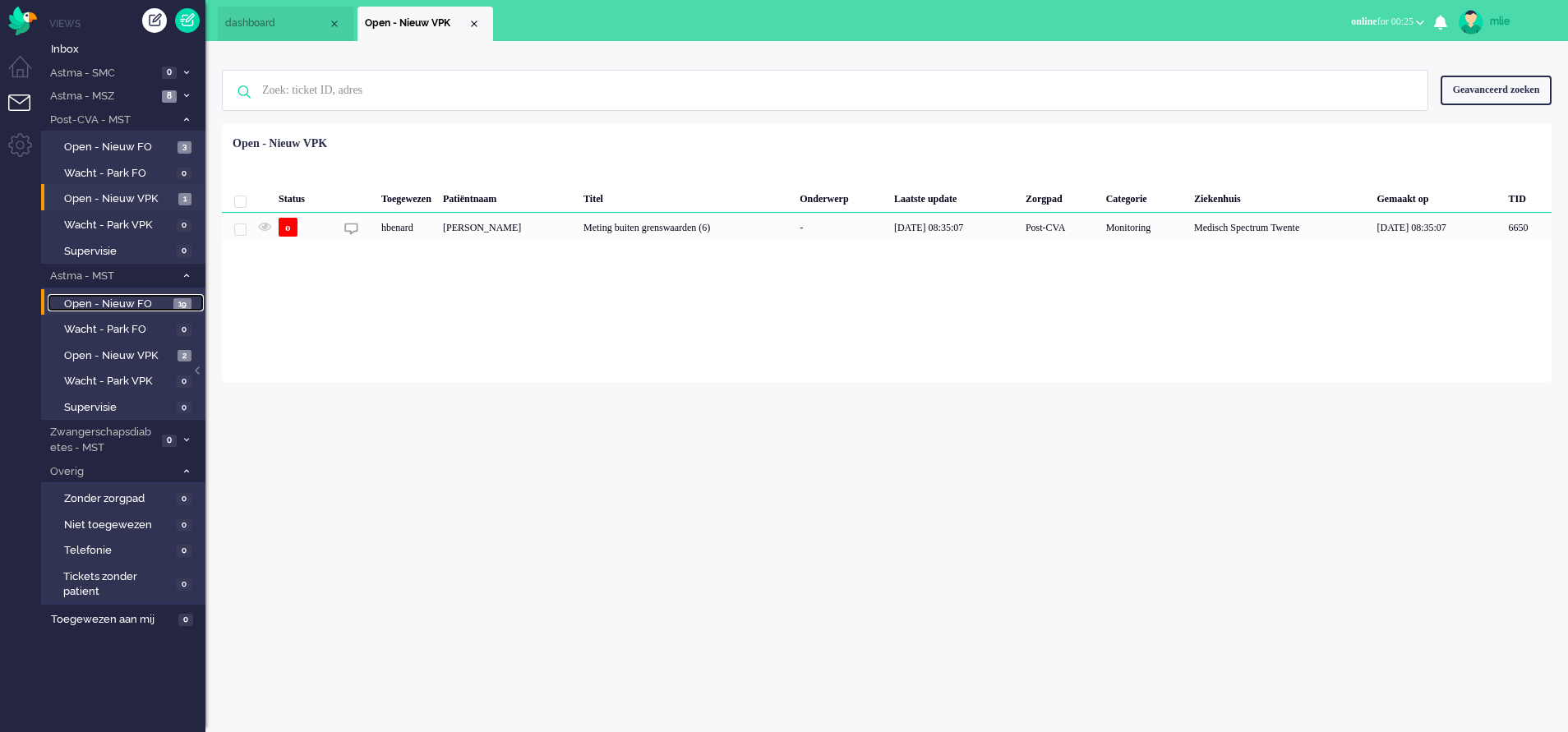
click at [110, 301] on span "Open - Nieuw FO" at bounding box center [116, 304] width 105 height 15
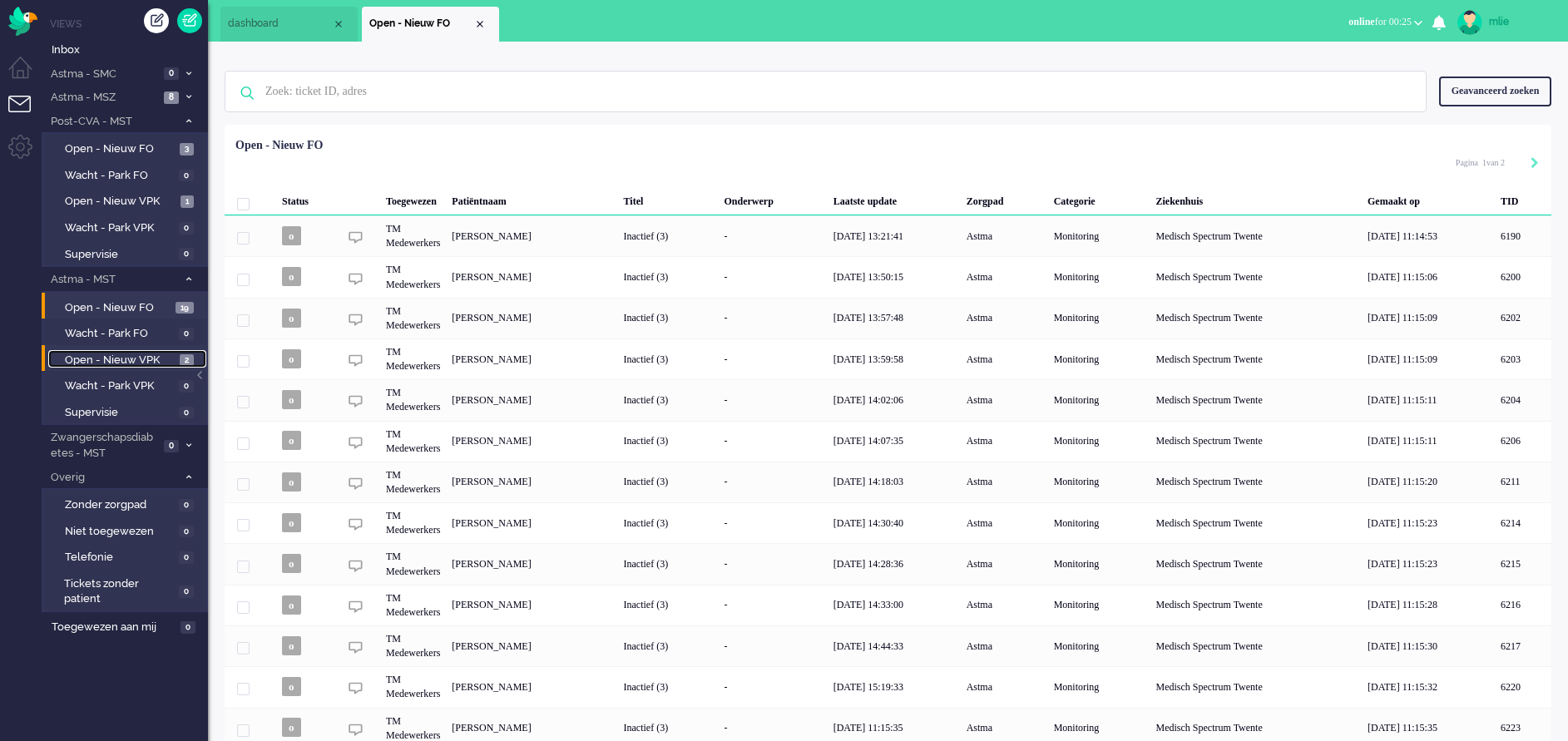
click at [103, 353] on span "Open - Nieuw VPK" at bounding box center [120, 360] width 111 height 15
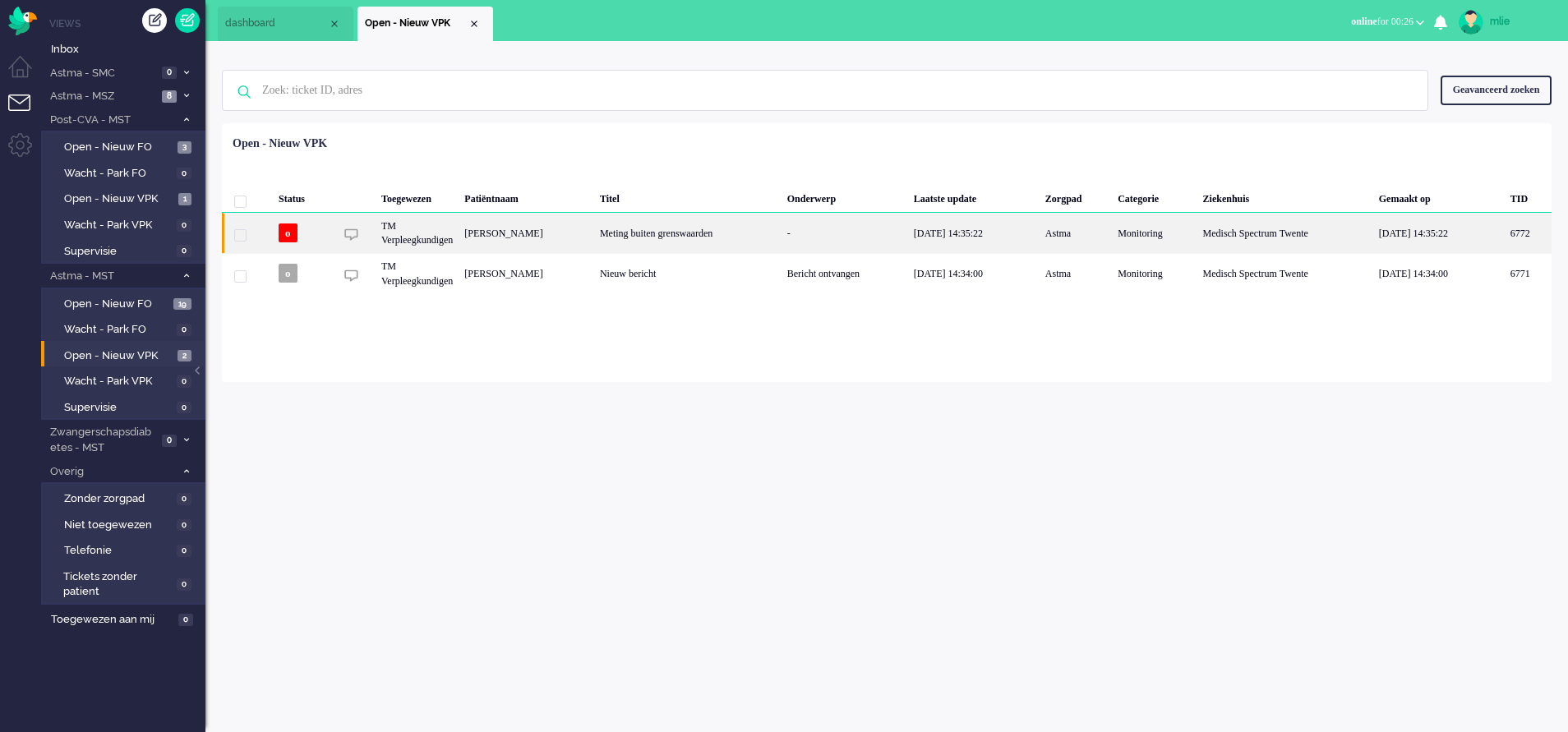
click at [892, 228] on div "-" at bounding box center [845, 232] width 126 height 40
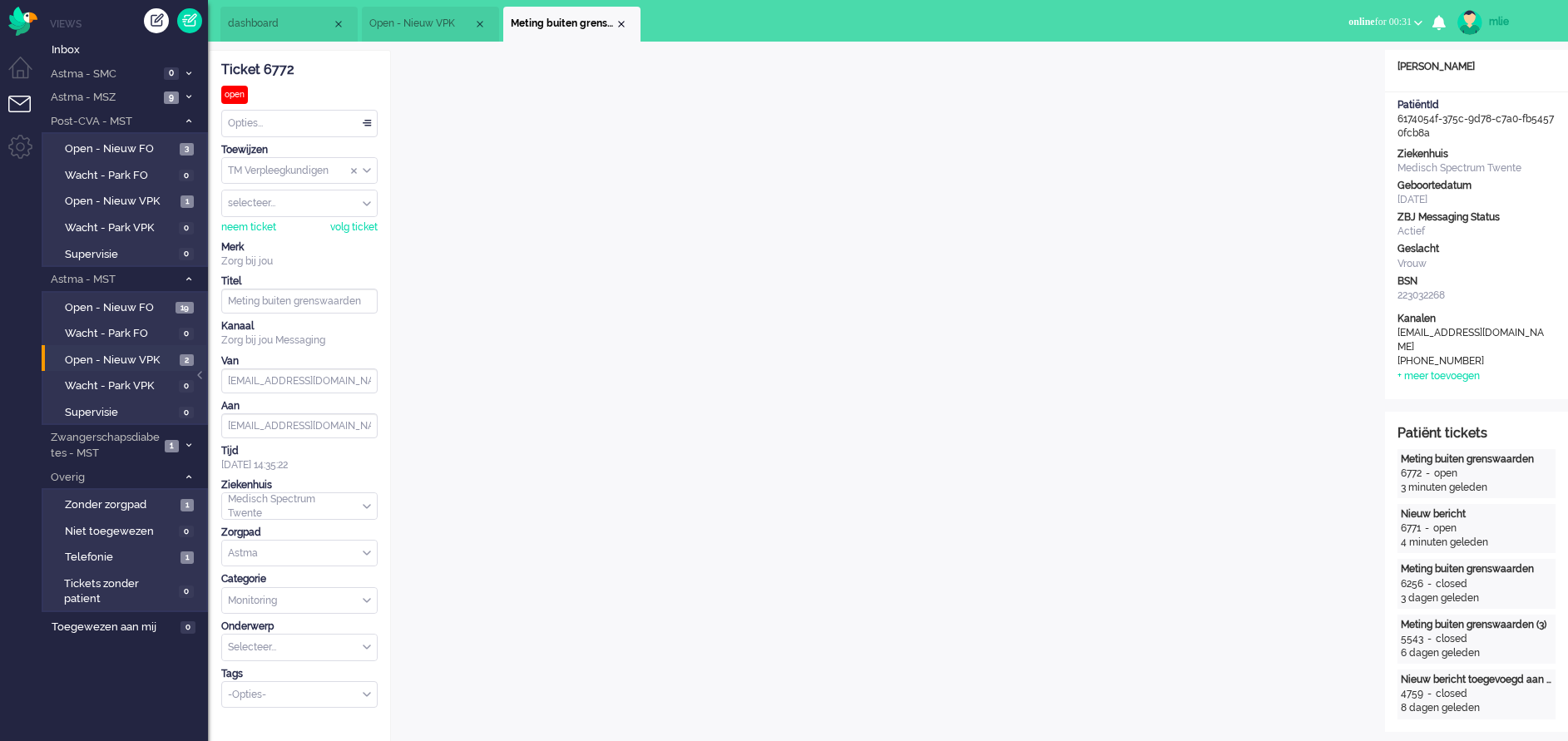
click at [1348, 26] on span "online" at bounding box center [1361, 21] width 25 height 12
click at [1298, 54] on label "Away" at bounding box center [1353, 56] width 132 height 15
click at [1356, 15] on button "away for 00:15" at bounding box center [1387, 22] width 90 height 24
click at [1302, 74] on label "Online" at bounding box center [1353, 74] width 132 height 15
click at [618, 22] on div "Close tab" at bounding box center [621, 24] width 14 height 14
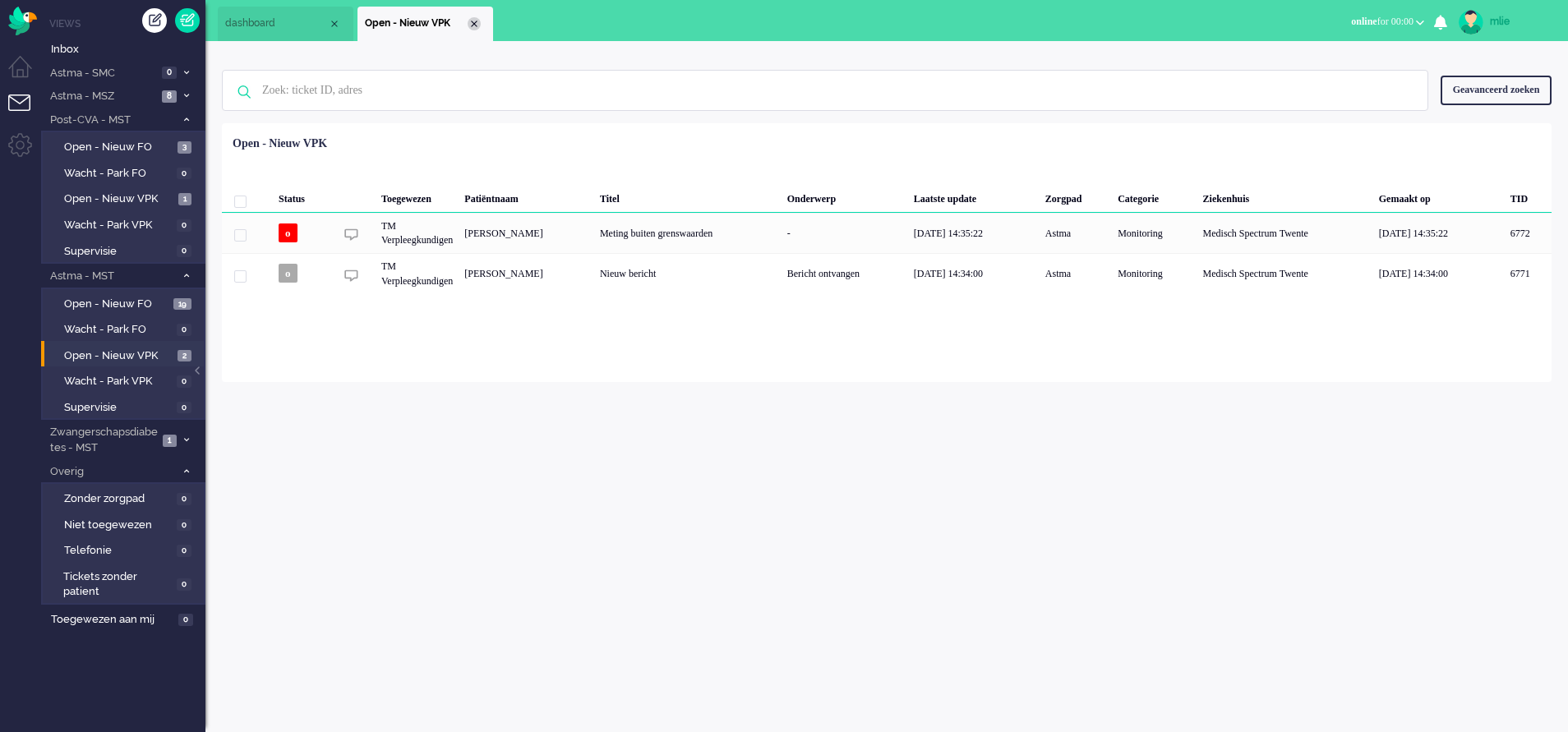
click at [475, 26] on div "Close tab" at bounding box center [474, 23] width 13 height 13
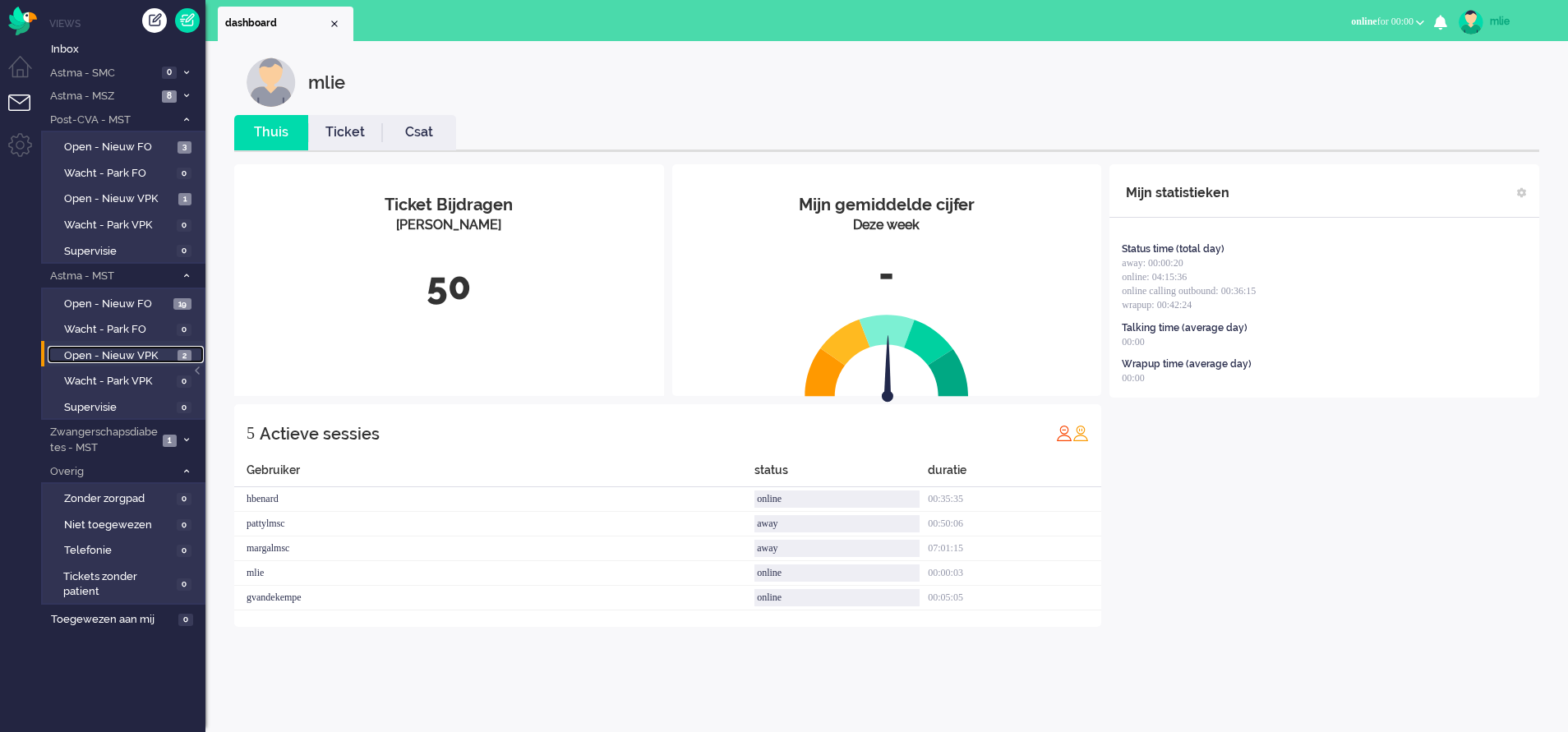
click at [122, 350] on span "Open - Nieuw VPK" at bounding box center [118, 356] width 109 height 15
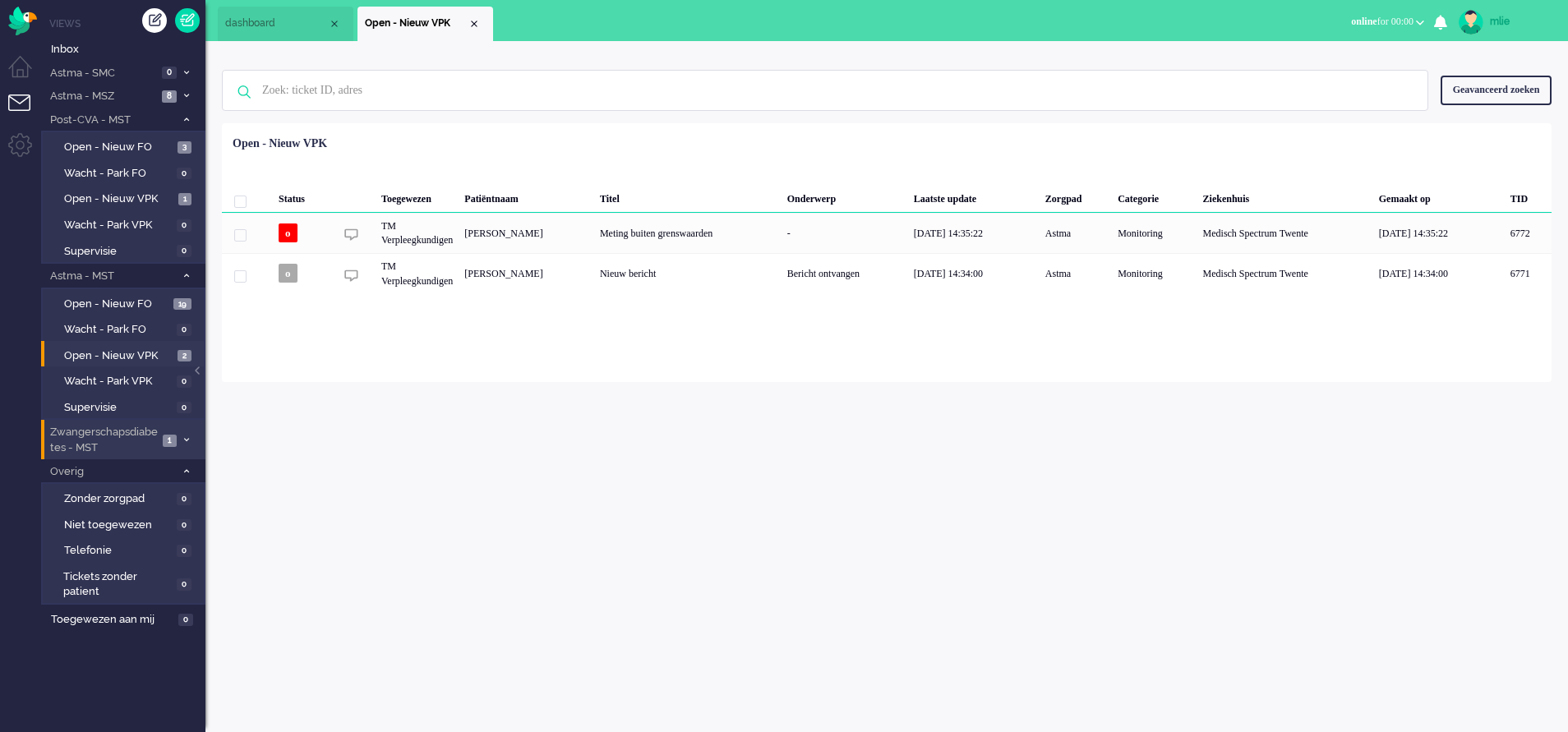
click at [172, 437] on span "1" at bounding box center [169, 441] width 14 height 13
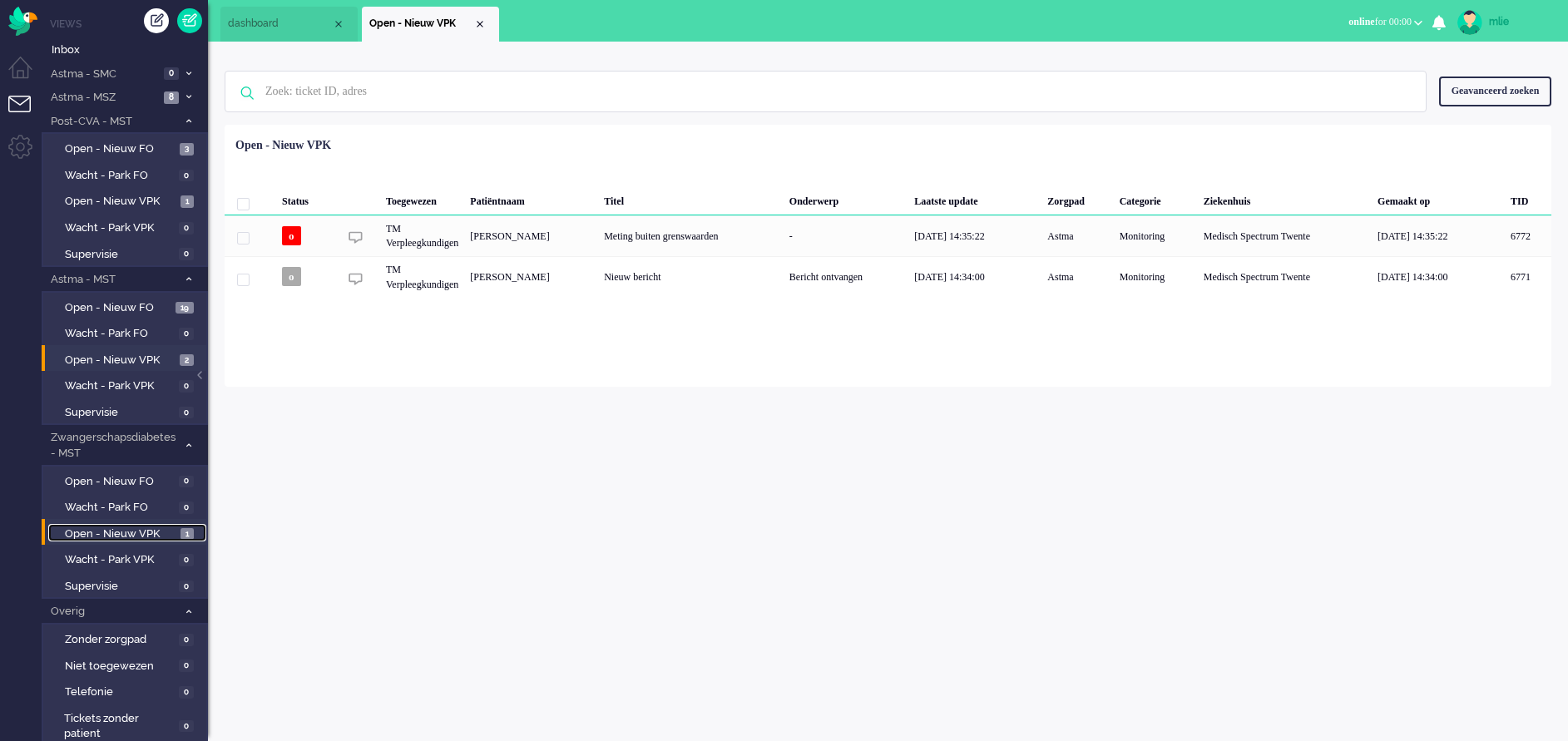
click at [133, 530] on span "Open - Nieuw VPK" at bounding box center [120, 533] width 112 height 15
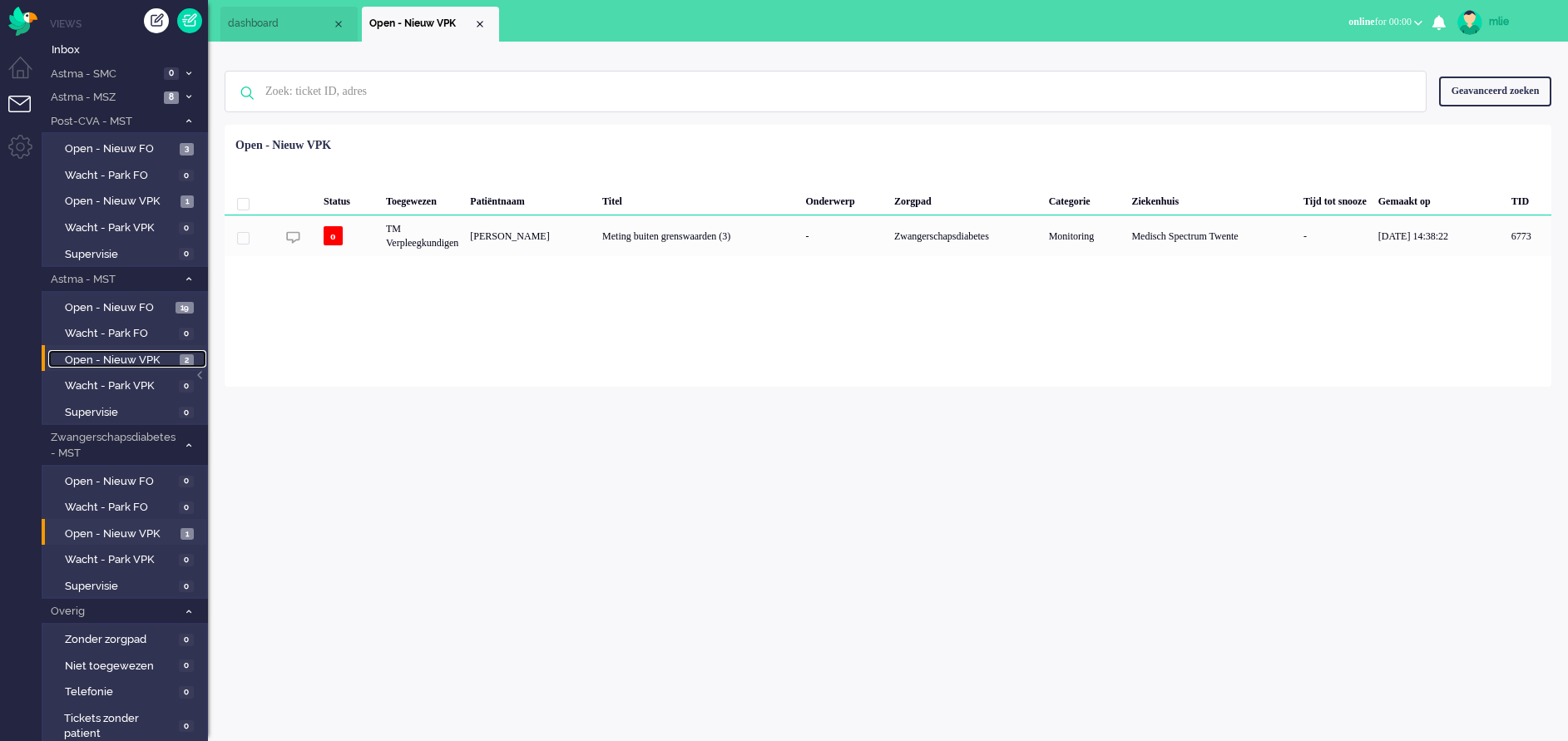
click at [163, 353] on span "Open - Nieuw VPK" at bounding box center [120, 360] width 111 height 15
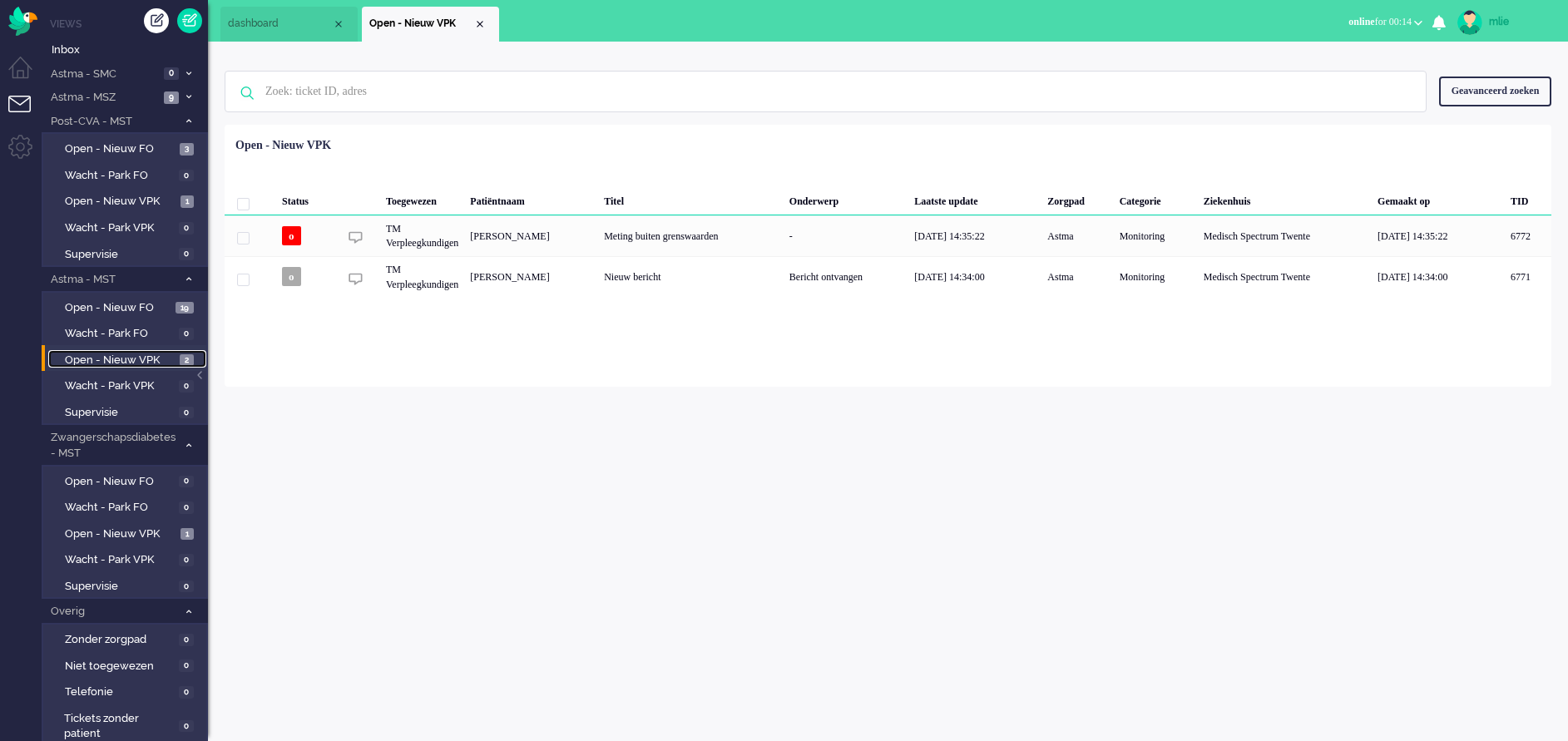
click at [85, 354] on span "Open - Nieuw VPK" at bounding box center [120, 360] width 111 height 15
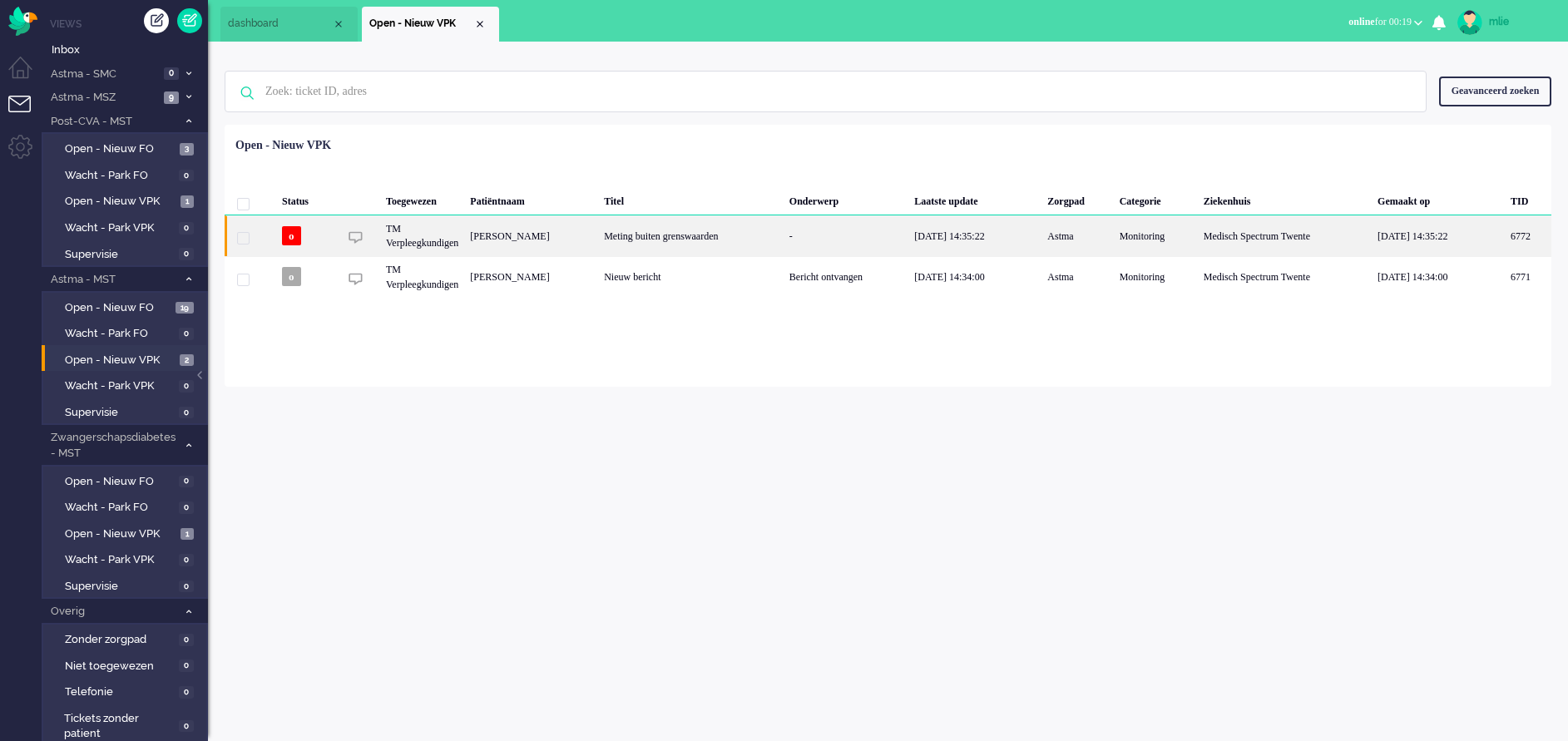
click at [877, 241] on div "-" at bounding box center [846, 235] width 125 height 41
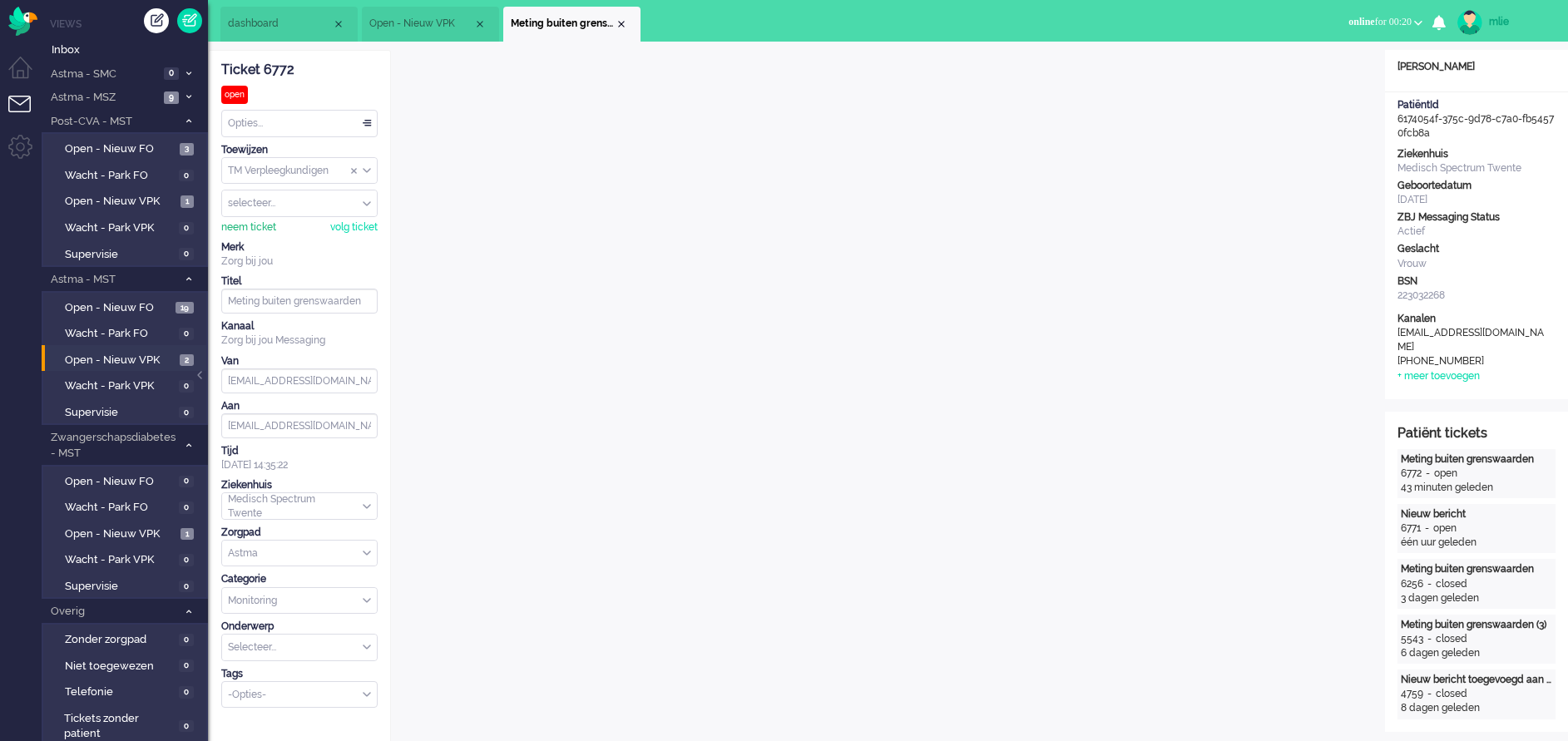
click at [246, 224] on div "neem ticket" at bounding box center [249, 228] width 54 height 15
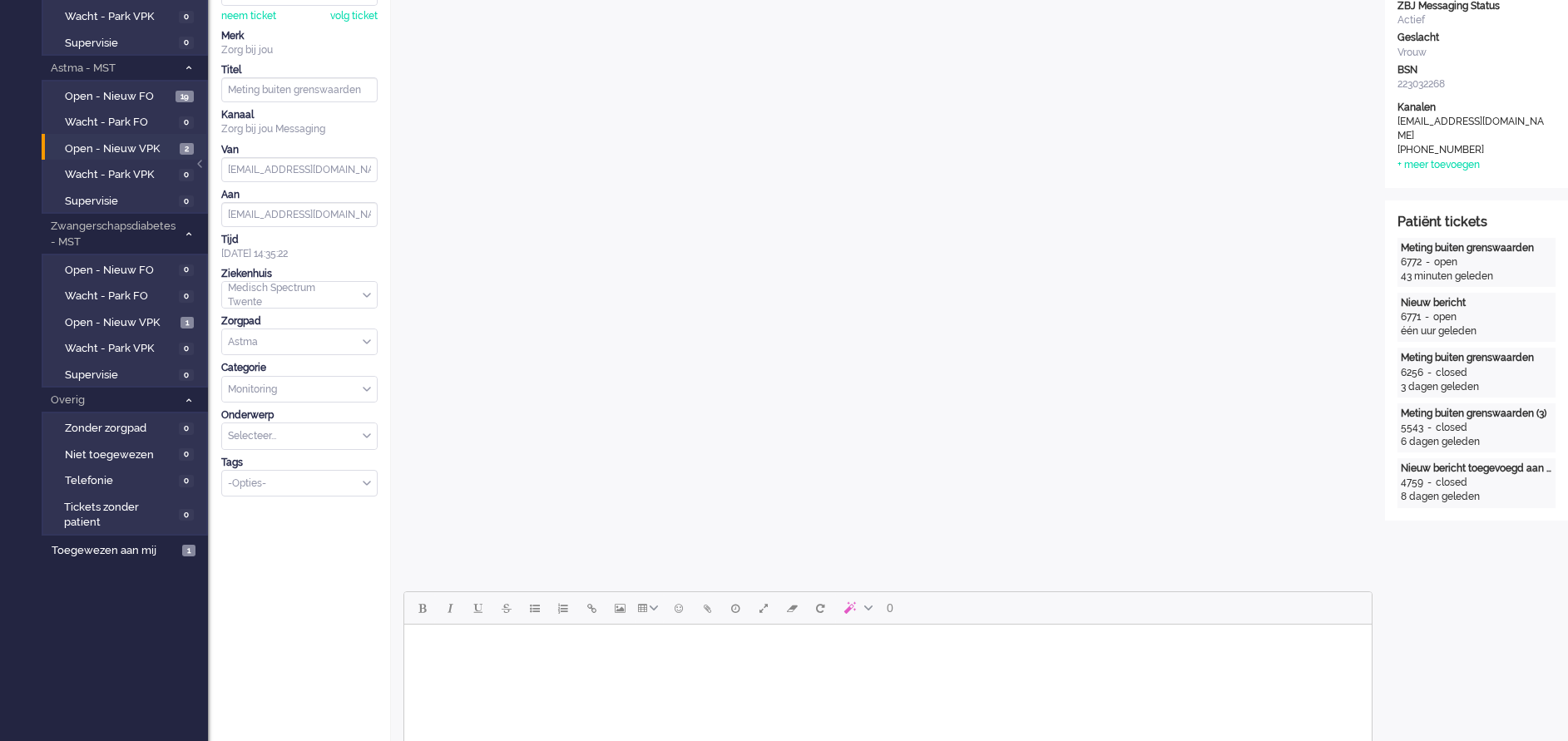
scroll to position [374, 0]
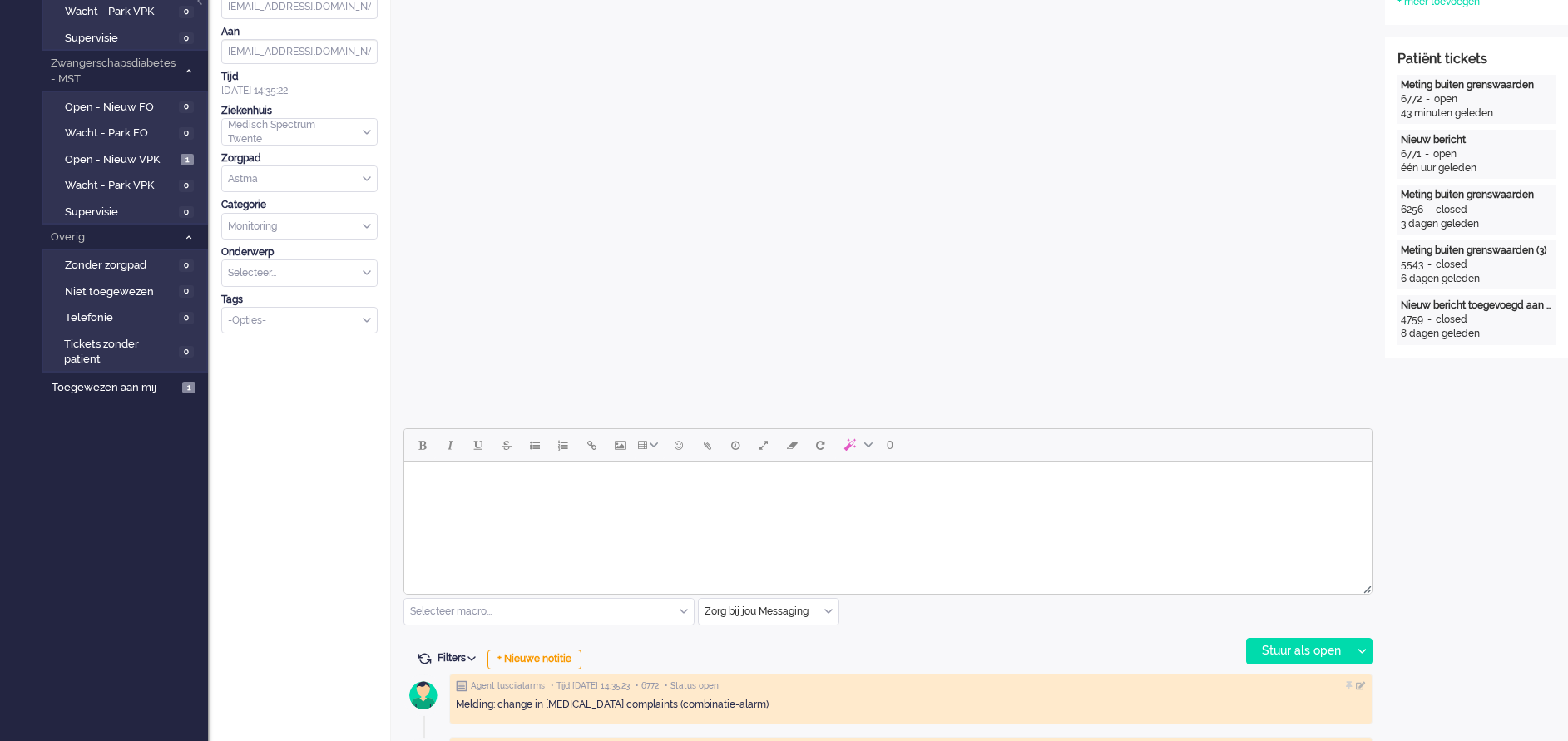
click at [683, 608] on div "Selecteer macro..." at bounding box center [548, 611] width 289 height 25
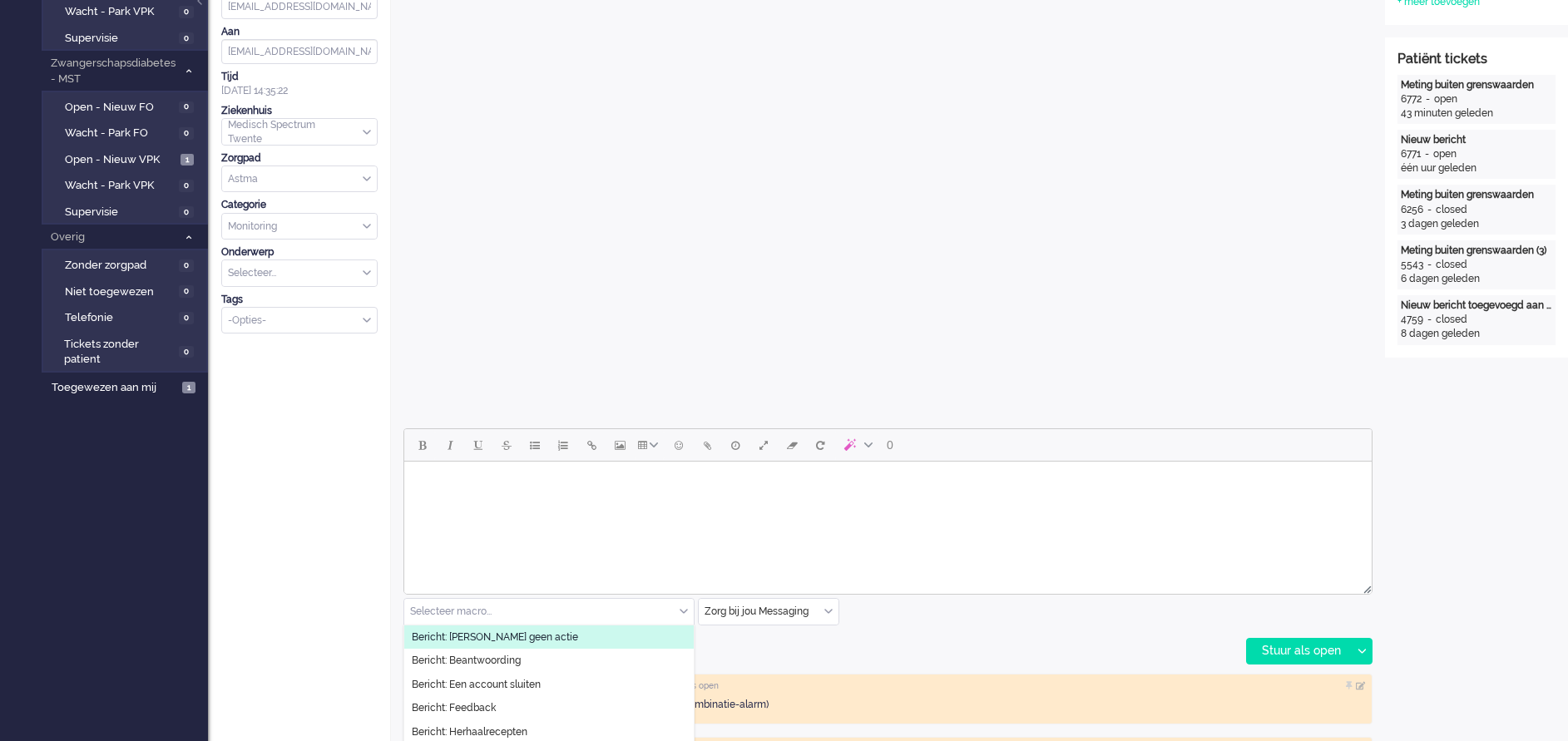
click at [583, 631] on li "Bericht: [PERSON_NAME] geen actie" at bounding box center [548, 637] width 289 height 24
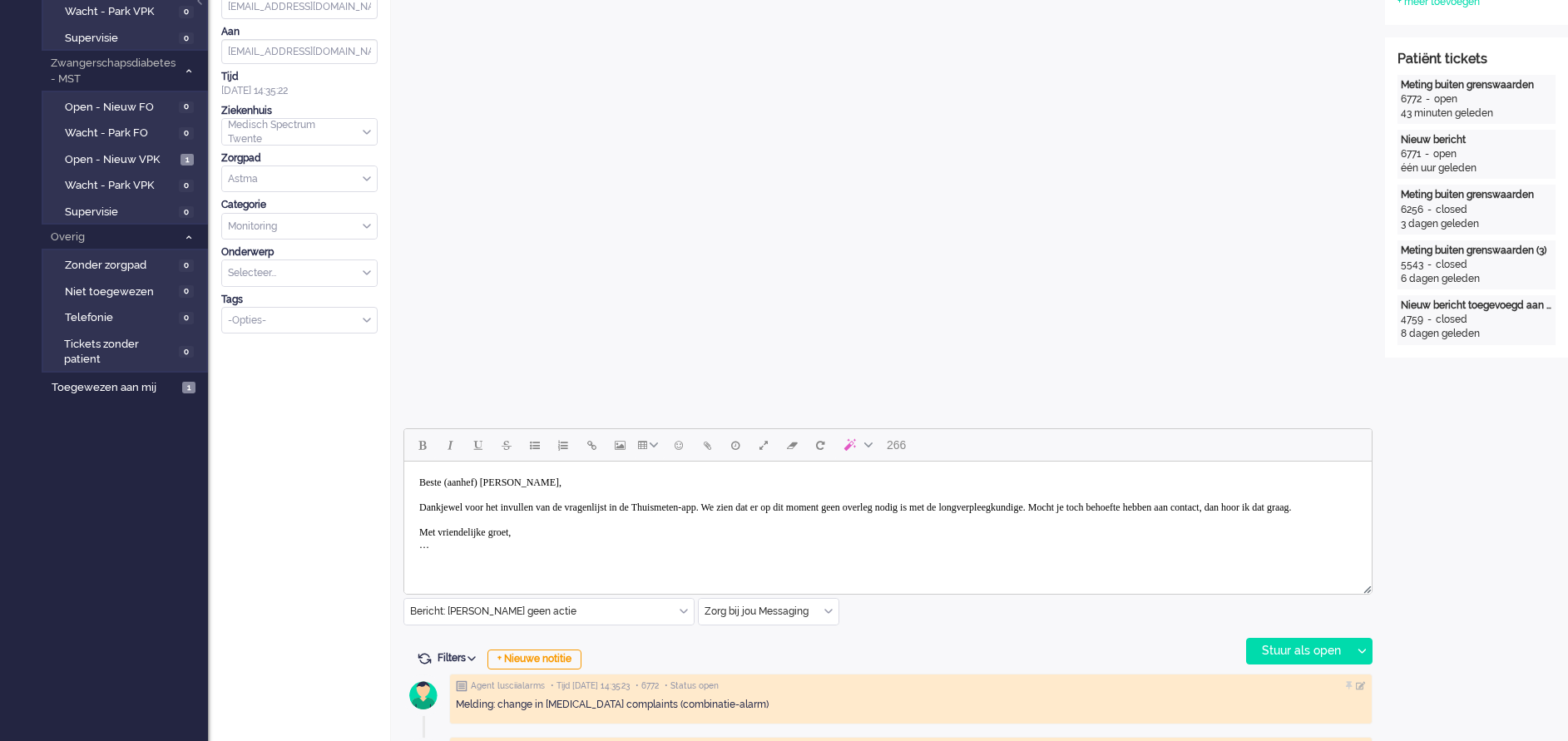
click at [493, 482] on body "Beste (aanhef) Snippert, Dankjewel voor het invullen van de vragenlijst in de T…" at bounding box center [887, 513] width 954 height 92
click at [775, 505] on body "Beste mw Snippert, Dankjewel voor het invullen van de vragenlijst in de Thuisme…" at bounding box center [887, 513] width 954 height 92
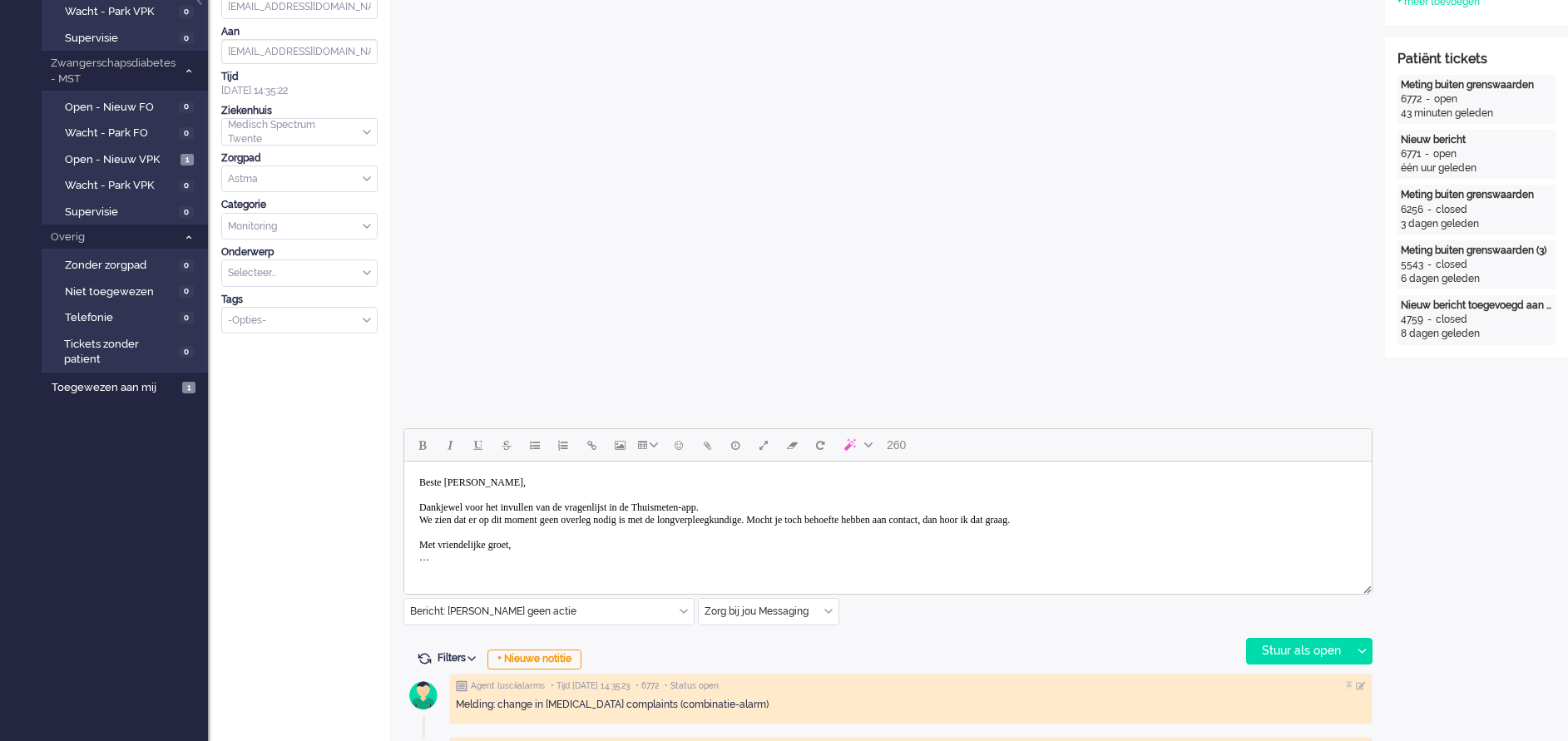
click at [835, 522] on body "Beste mw Snippert, Dankjewel voor het invullen van de vragenlijst in de Thuisme…" at bounding box center [887, 520] width 954 height 104
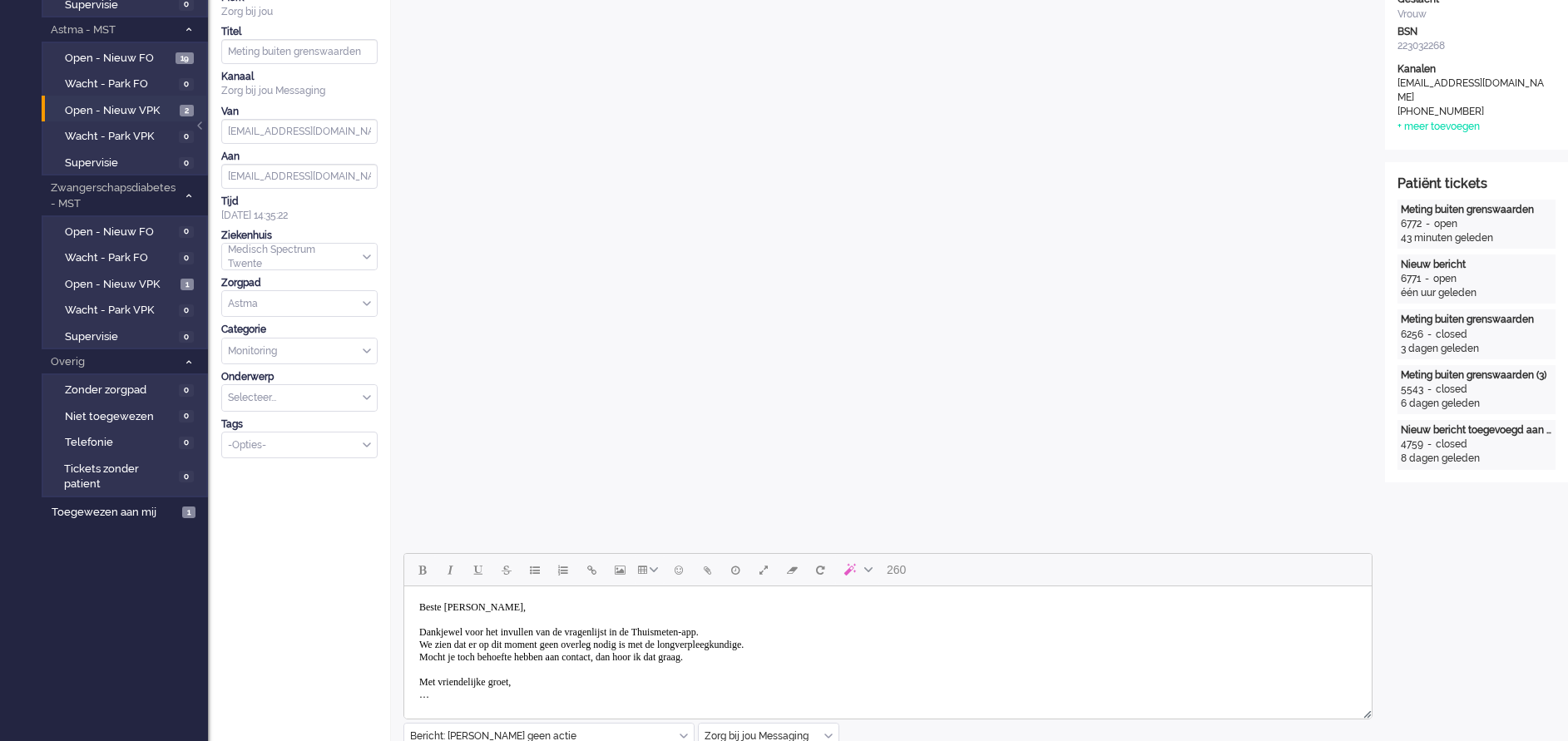
click at [773, 635] on body "Beste mw Snippert, Dankjewel voor het invullen van de vragenlijst in de Thuisme…" at bounding box center [887, 651] width 954 height 116
click at [872, 633] on body "Beste mw Snippert, Dankjewel voor het invullen van de vragenlijst in de Thuisme…" at bounding box center [887, 651] width 954 height 116
click at [774, 657] on body "Beste mw Snippert, Dankjewel voor het invullen van de vragenlijst in de Thuisme…" at bounding box center [887, 651] width 954 height 116
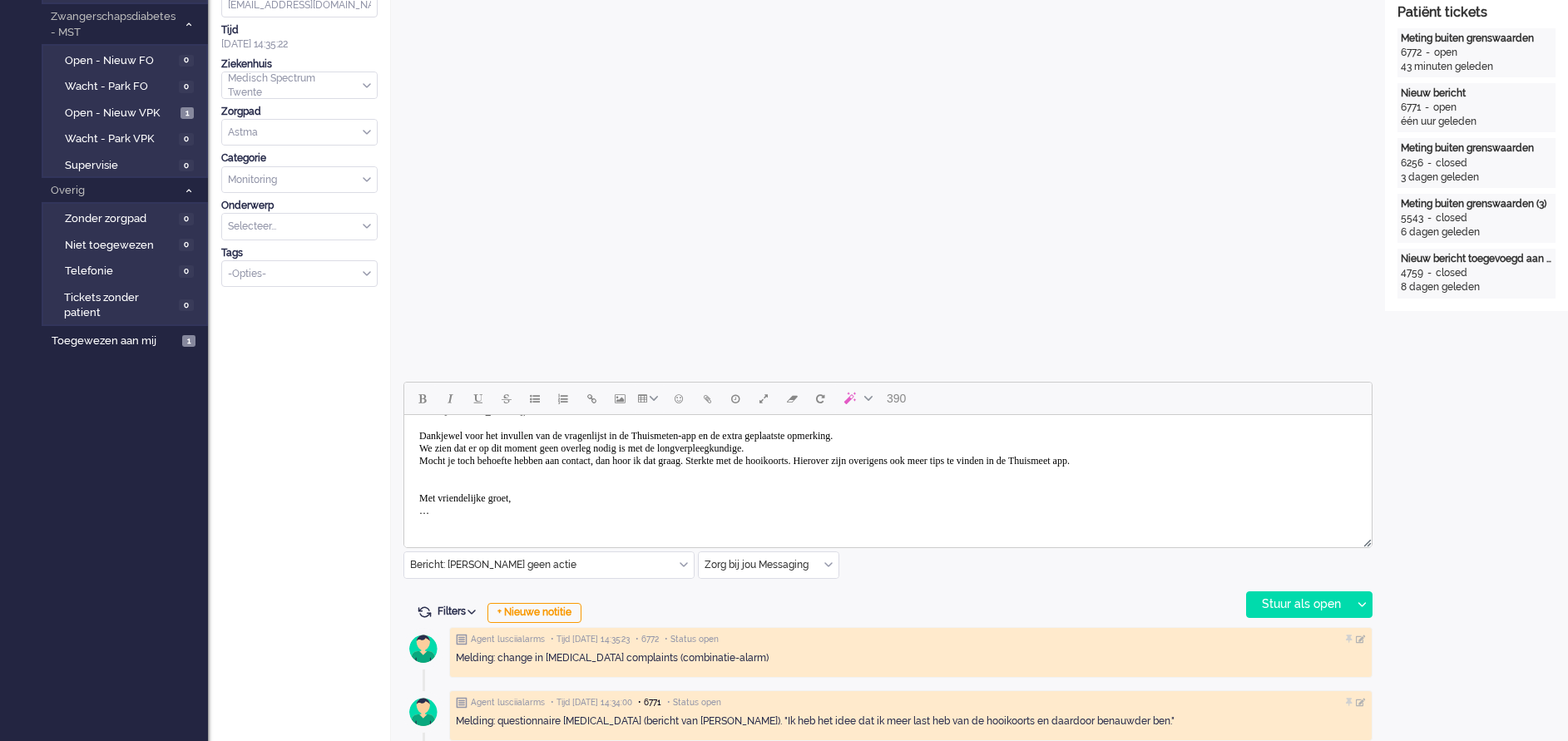
scroll to position [499, 0]
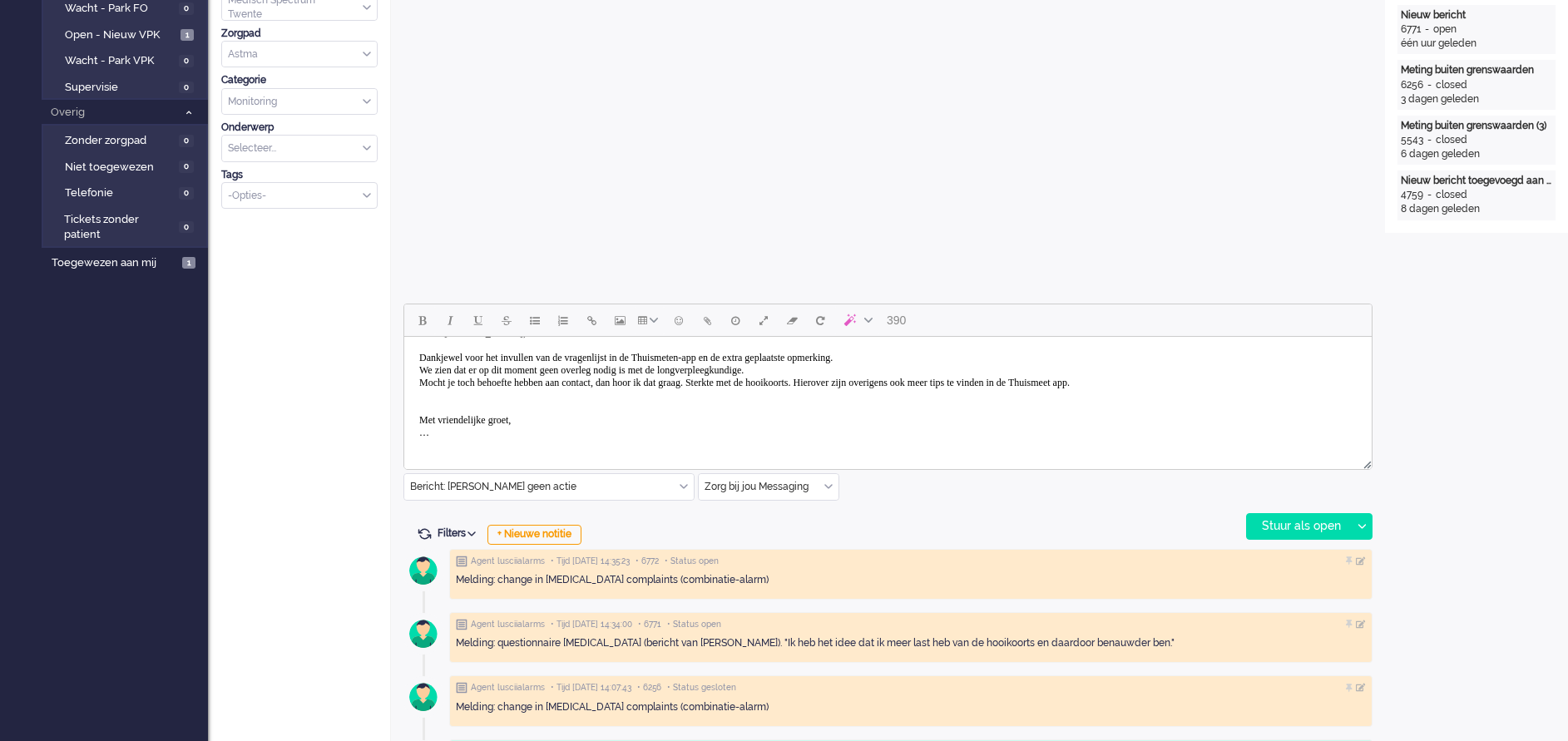
click at [436, 449] on html "Beste mw Snippert, Dankjewel voor het invullen van de vragenlijst in de Thuisme…" at bounding box center [887, 383] width 967 height 142
click at [1268, 518] on div "Stuur als open" at bounding box center [1298, 525] width 104 height 24
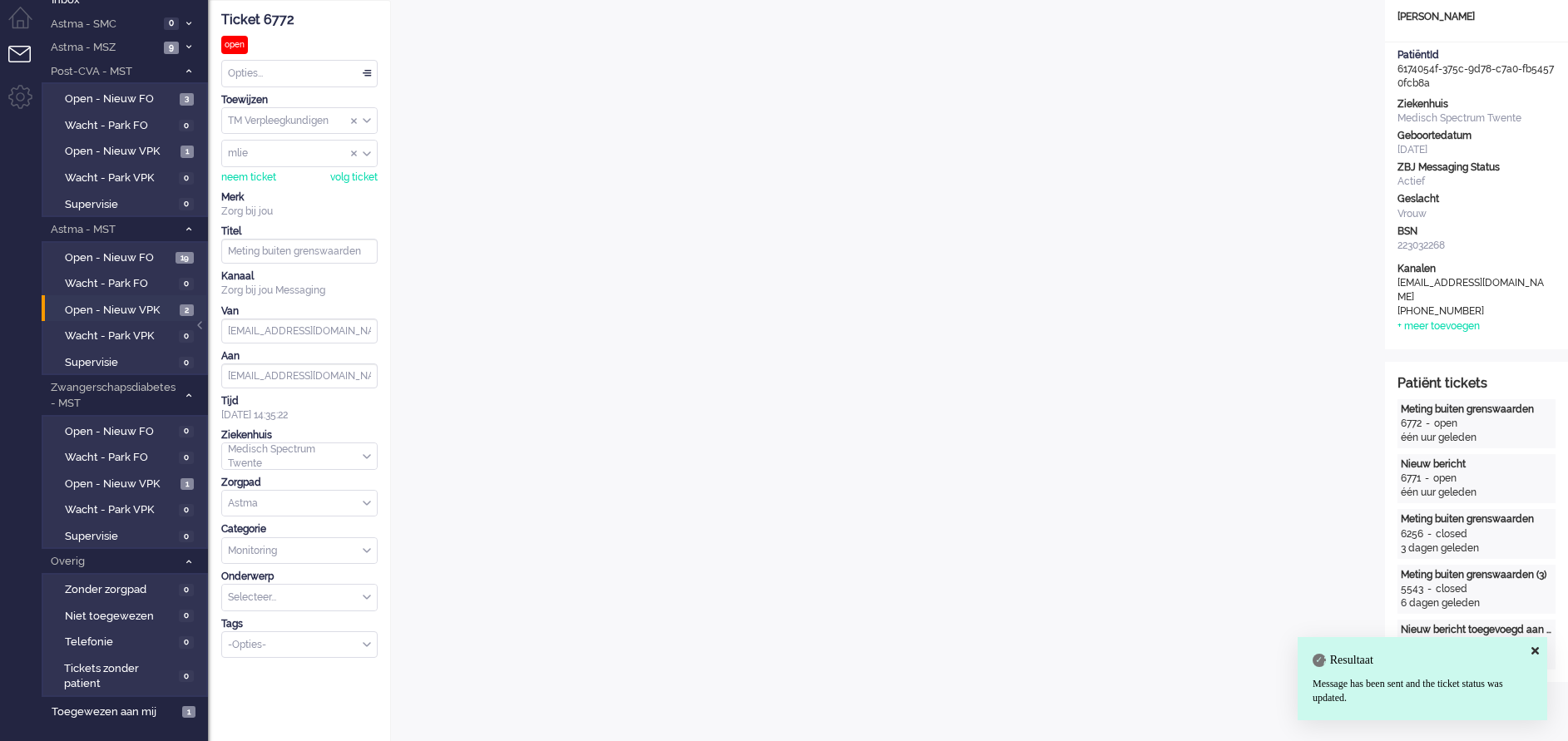
scroll to position [0, 0]
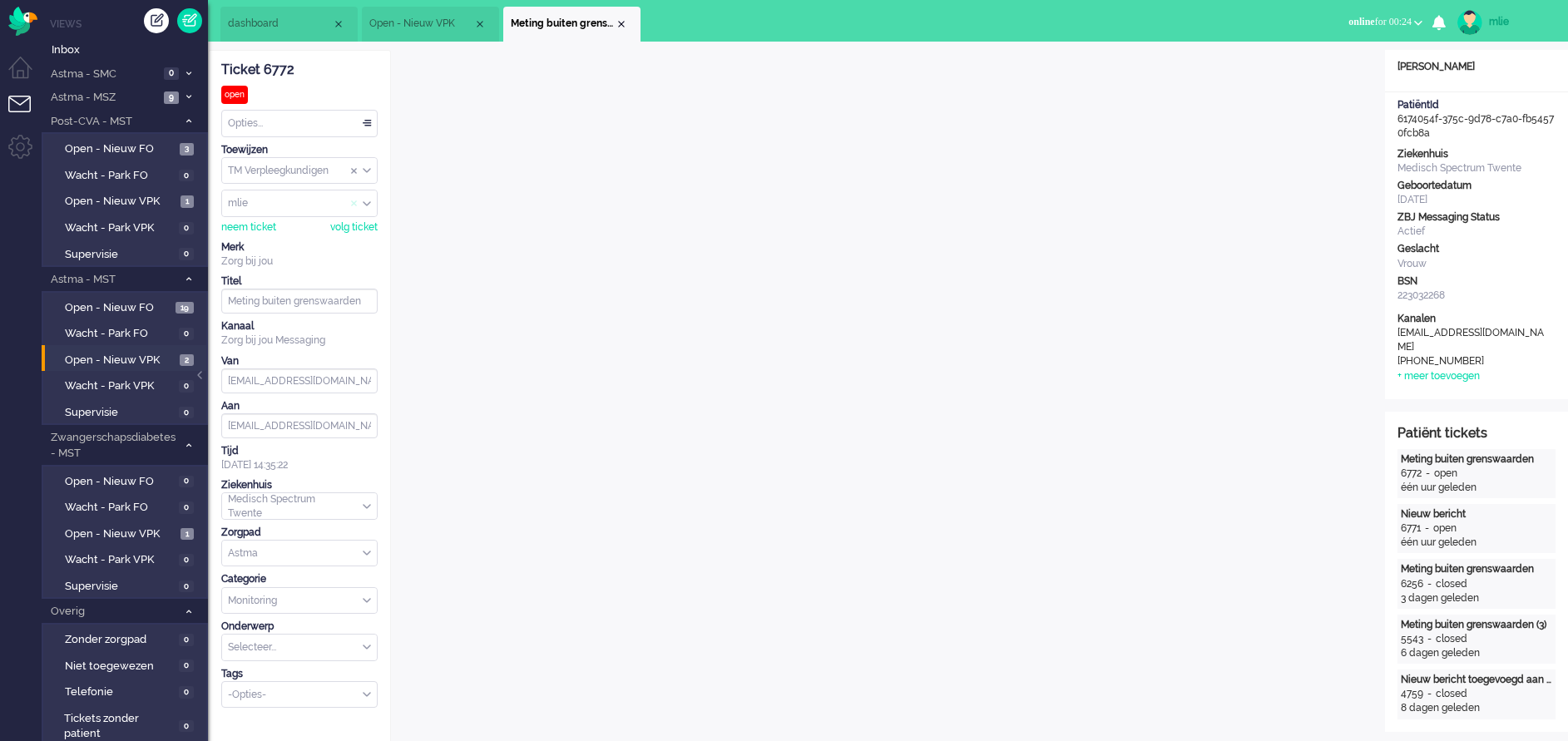
click at [351, 203] on span "Assign User" at bounding box center [354, 203] width 6 height 12
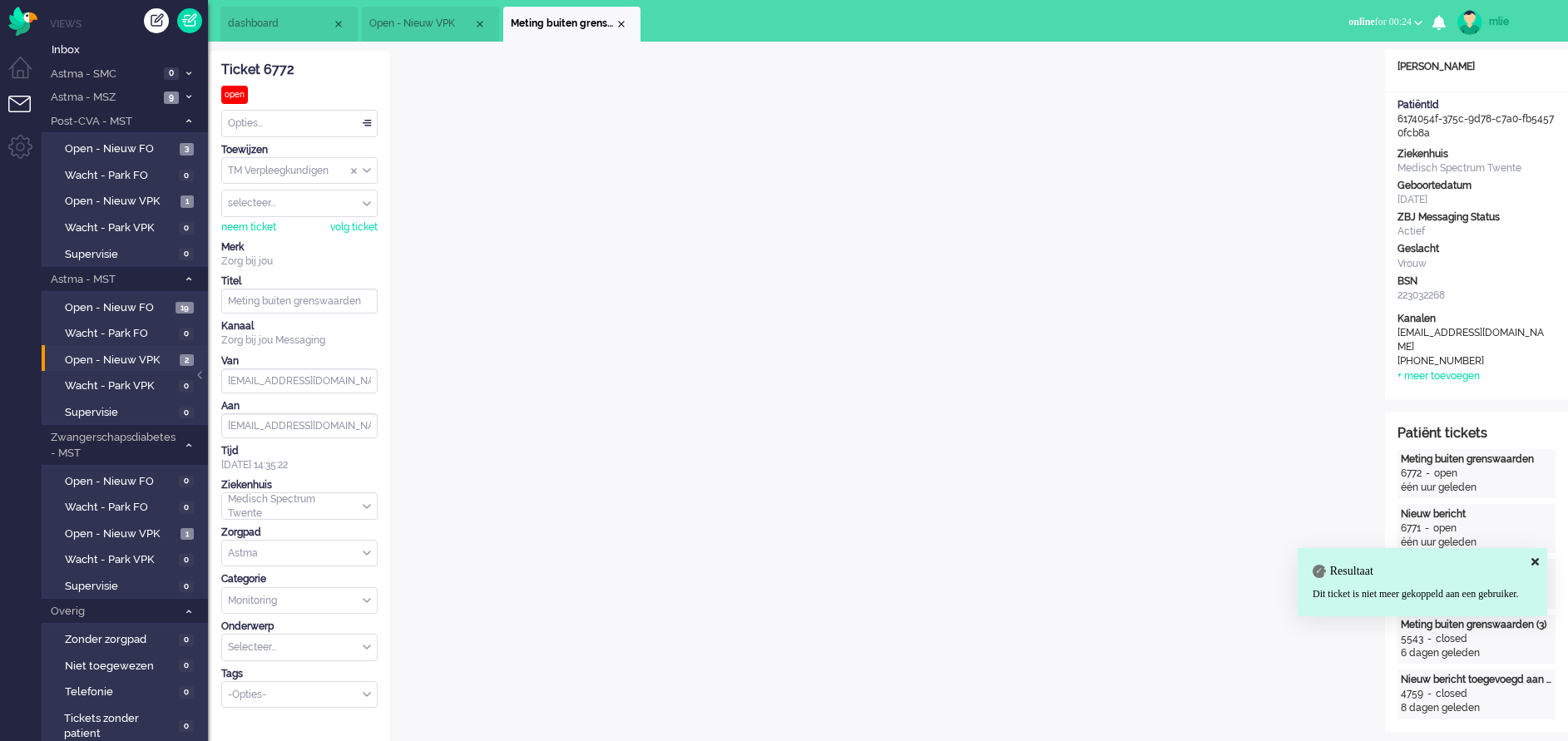
click at [367, 114] on div "Opties..." at bounding box center [299, 123] width 154 height 25
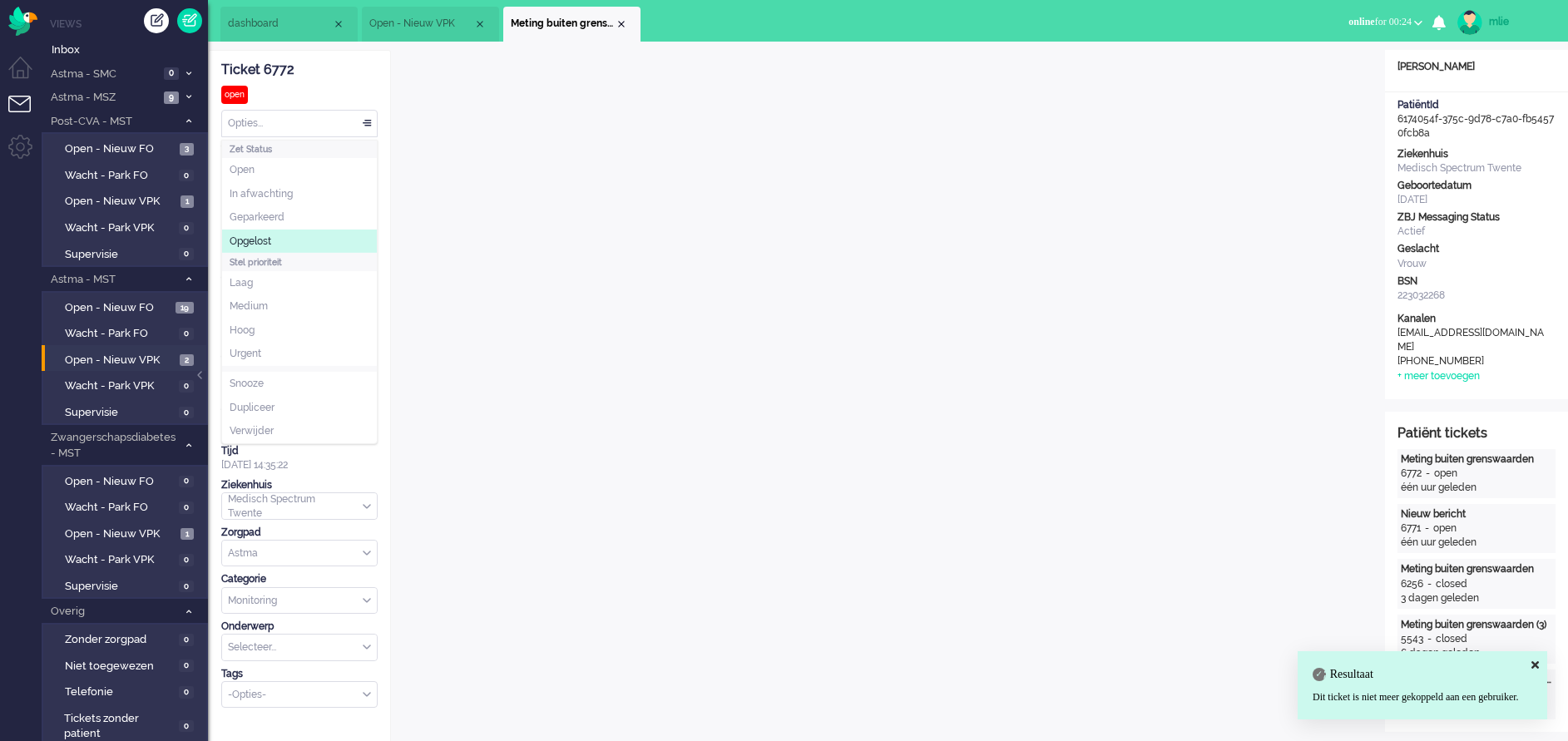
click at [276, 231] on li "Opgelost" at bounding box center [299, 241] width 154 height 24
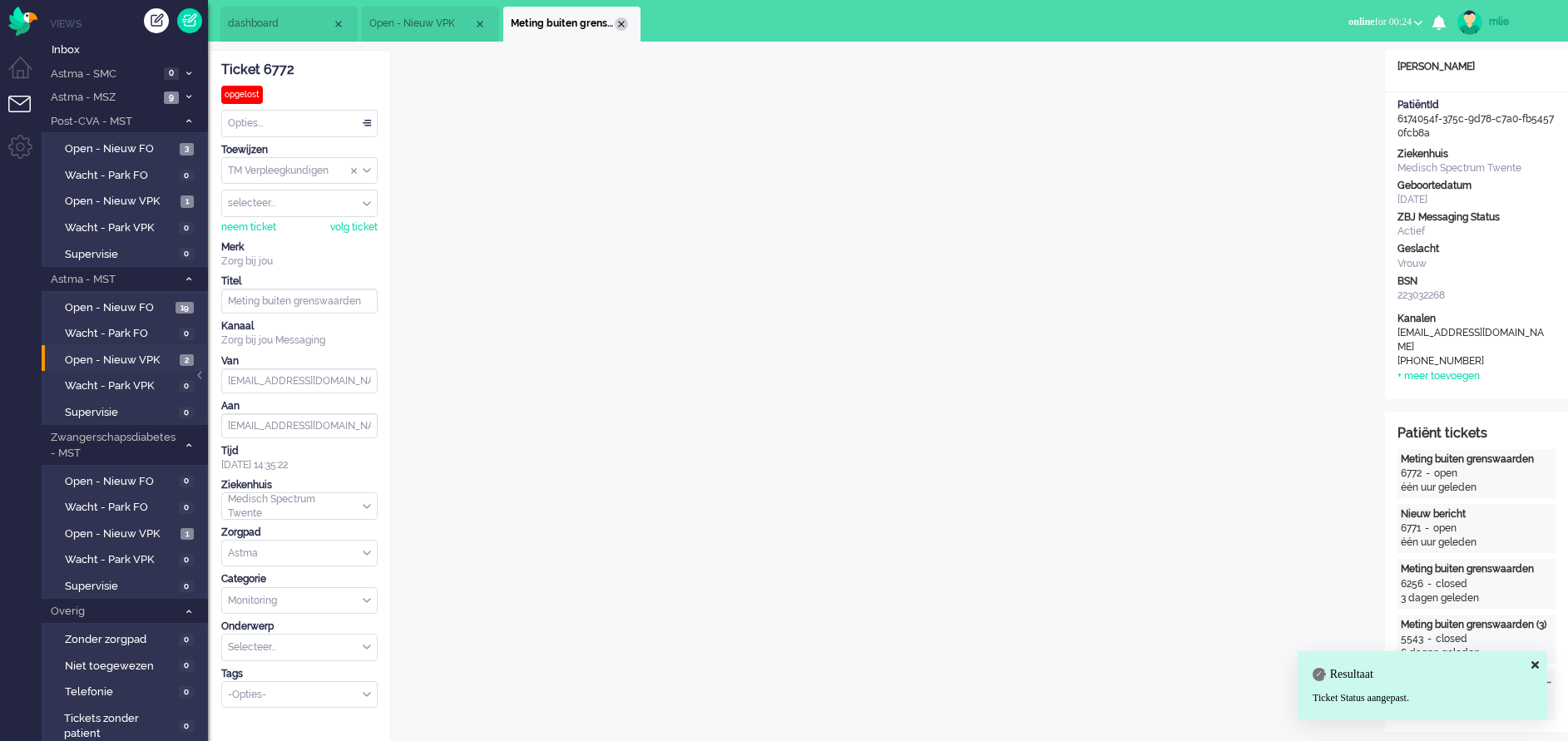
click at [621, 23] on div "Close tab" at bounding box center [621, 24] width 14 height 14
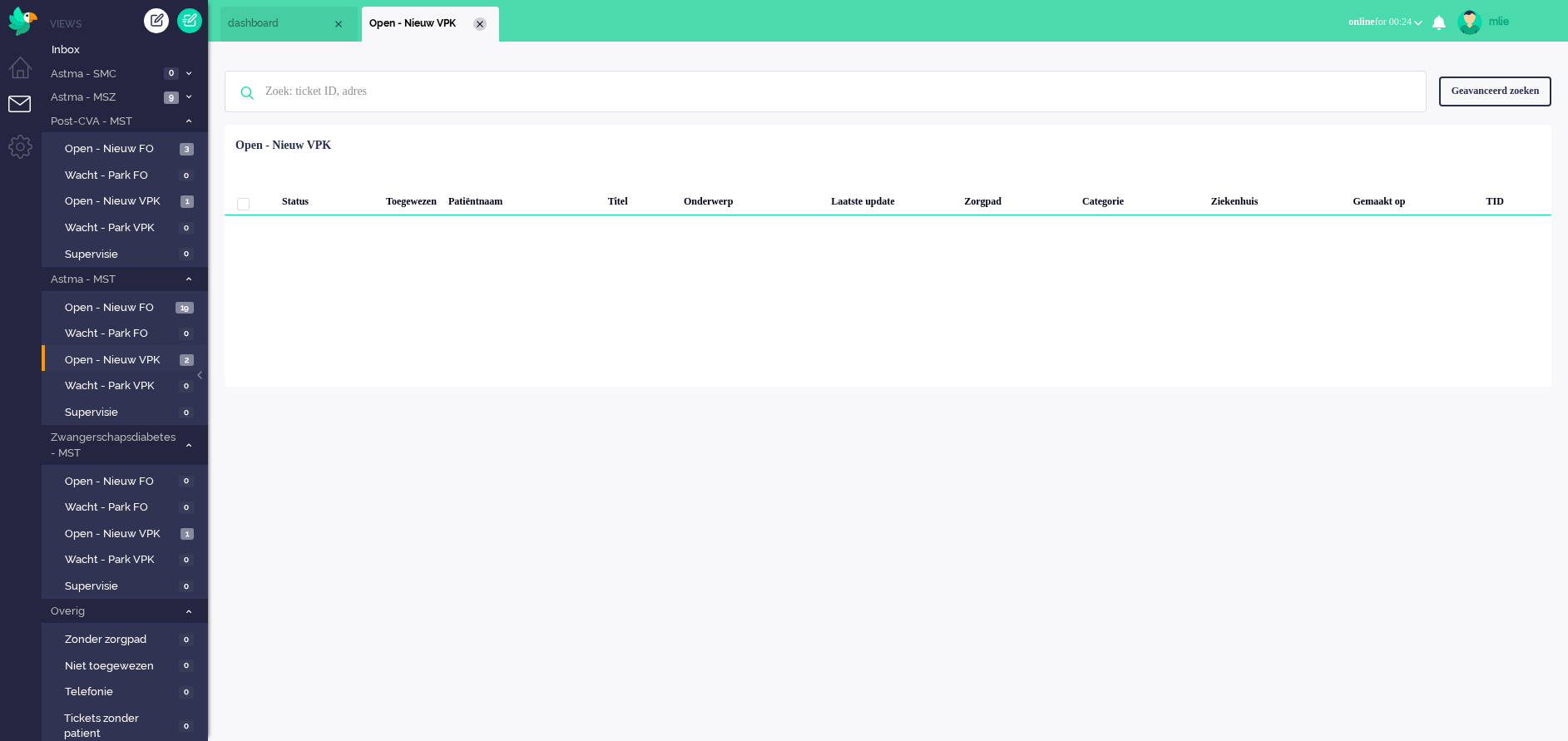
click at [484, 23] on div "Close tab" at bounding box center [480, 24] width 14 height 14
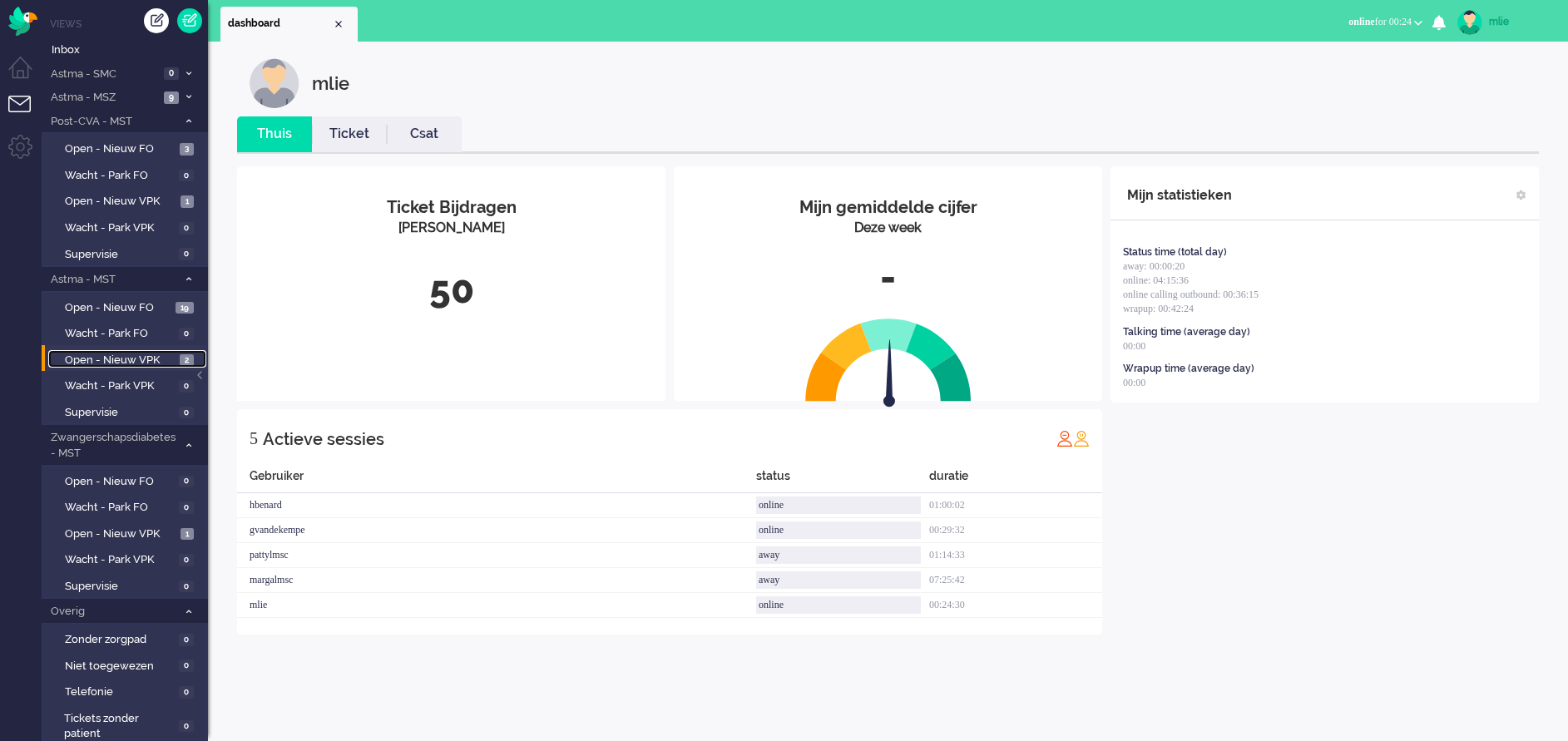
click at [82, 356] on span "Open - Nieuw VPK" at bounding box center [120, 360] width 111 height 15
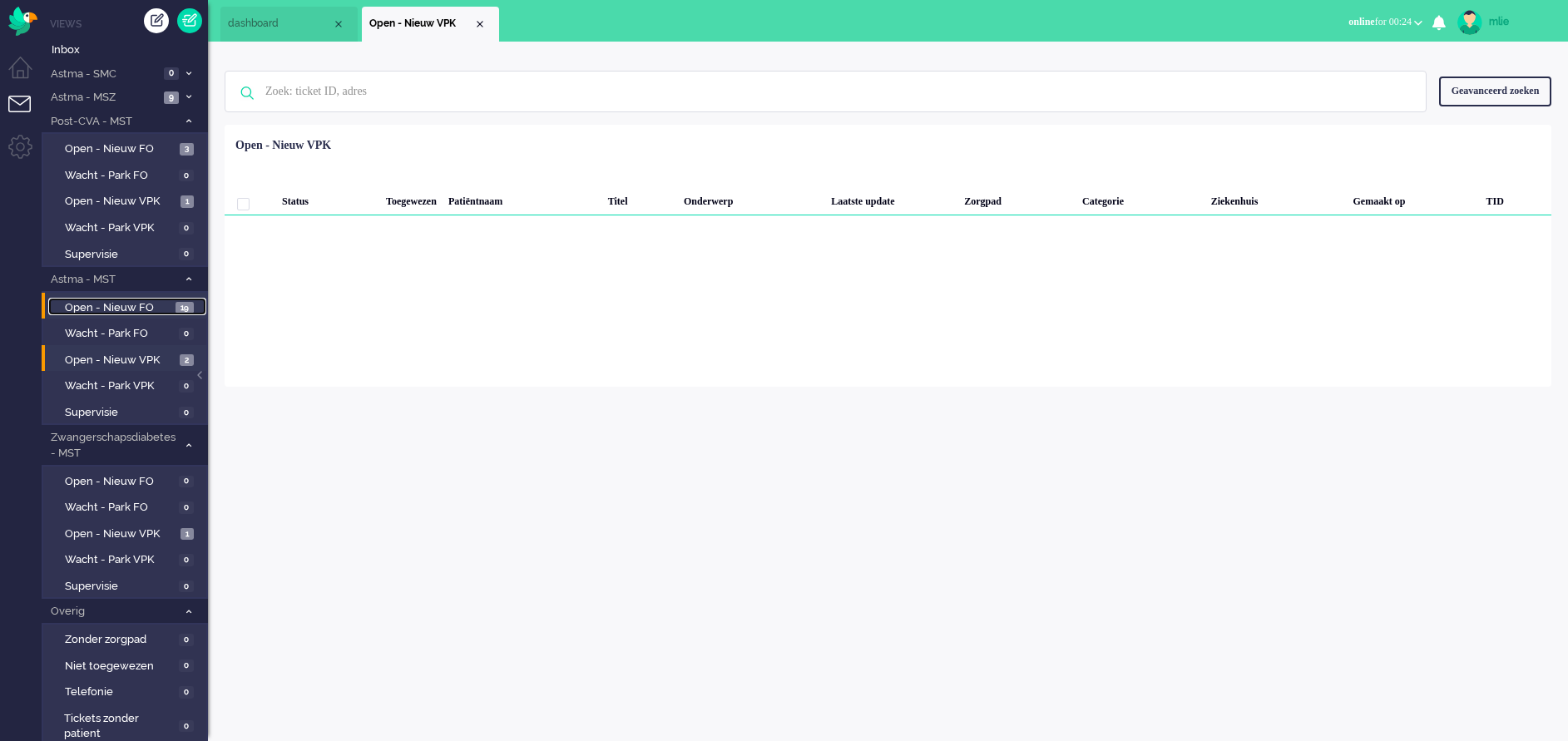
click at [118, 304] on span "Open - Nieuw FO" at bounding box center [117, 307] width 106 height 15
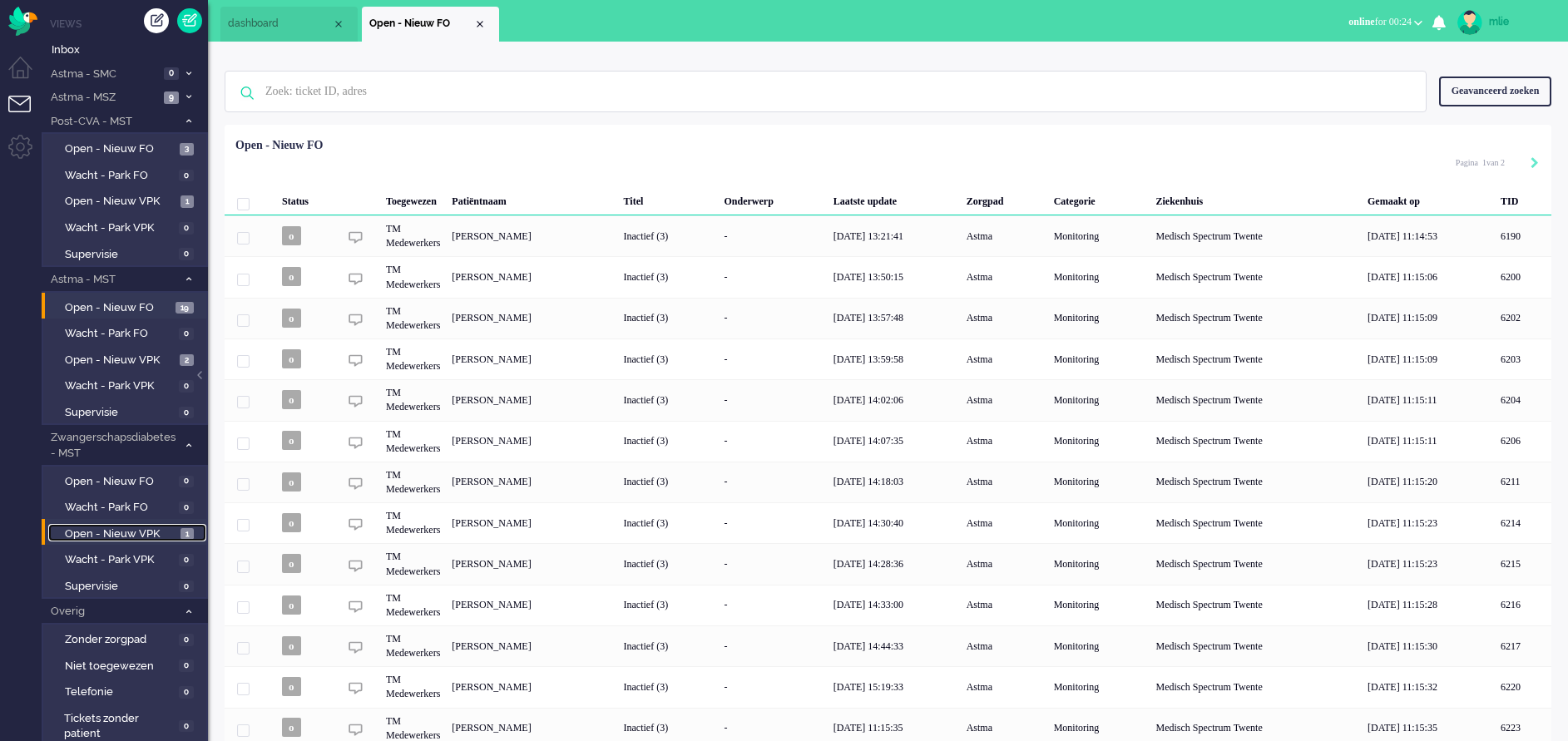
click at [99, 527] on span "Open - Nieuw VPK" at bounding box center [120, 533] width 112 height 15
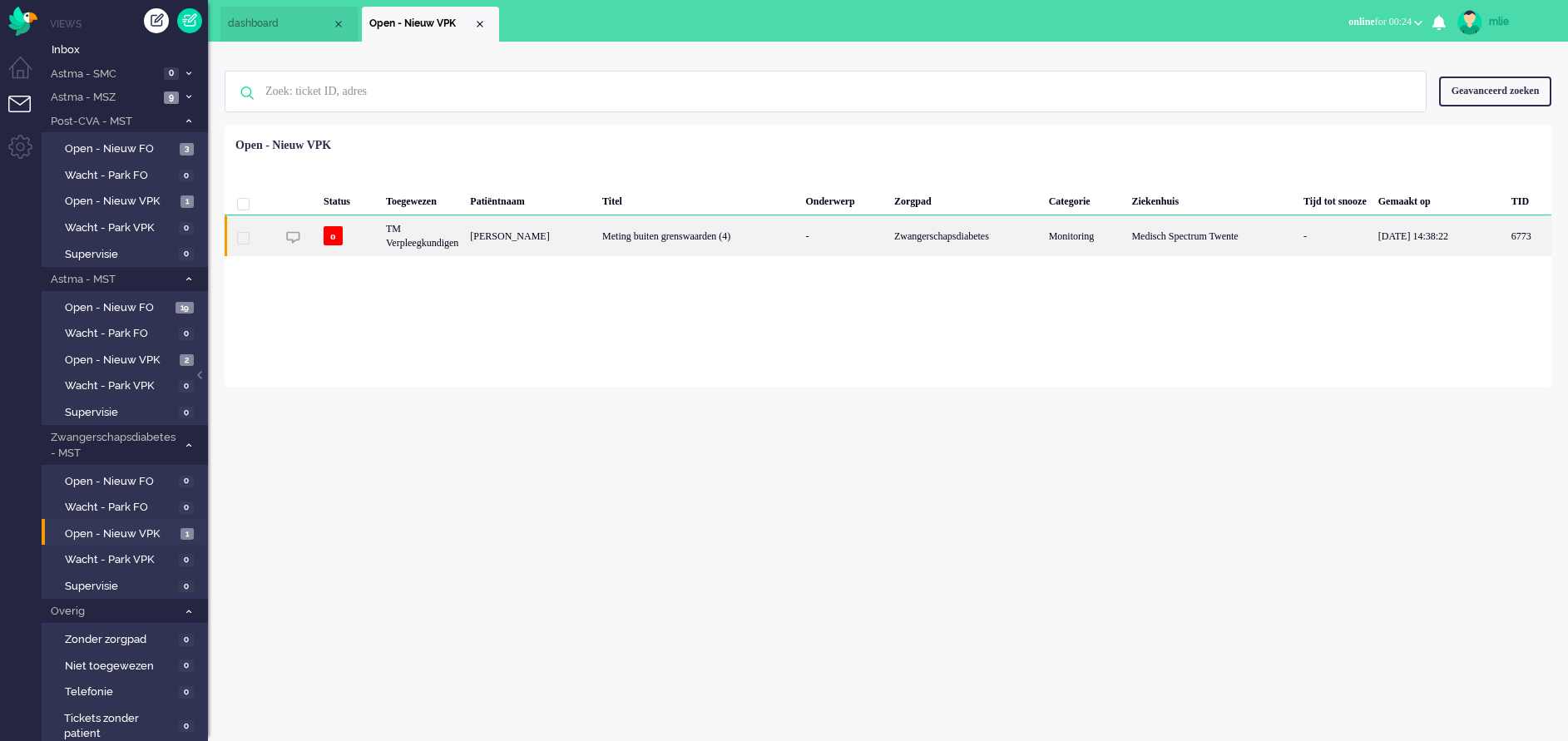
click at [762, 245] on div "Meting buiten grenswaarden (4)" at bounding box center [698, 235] width 203 height 41
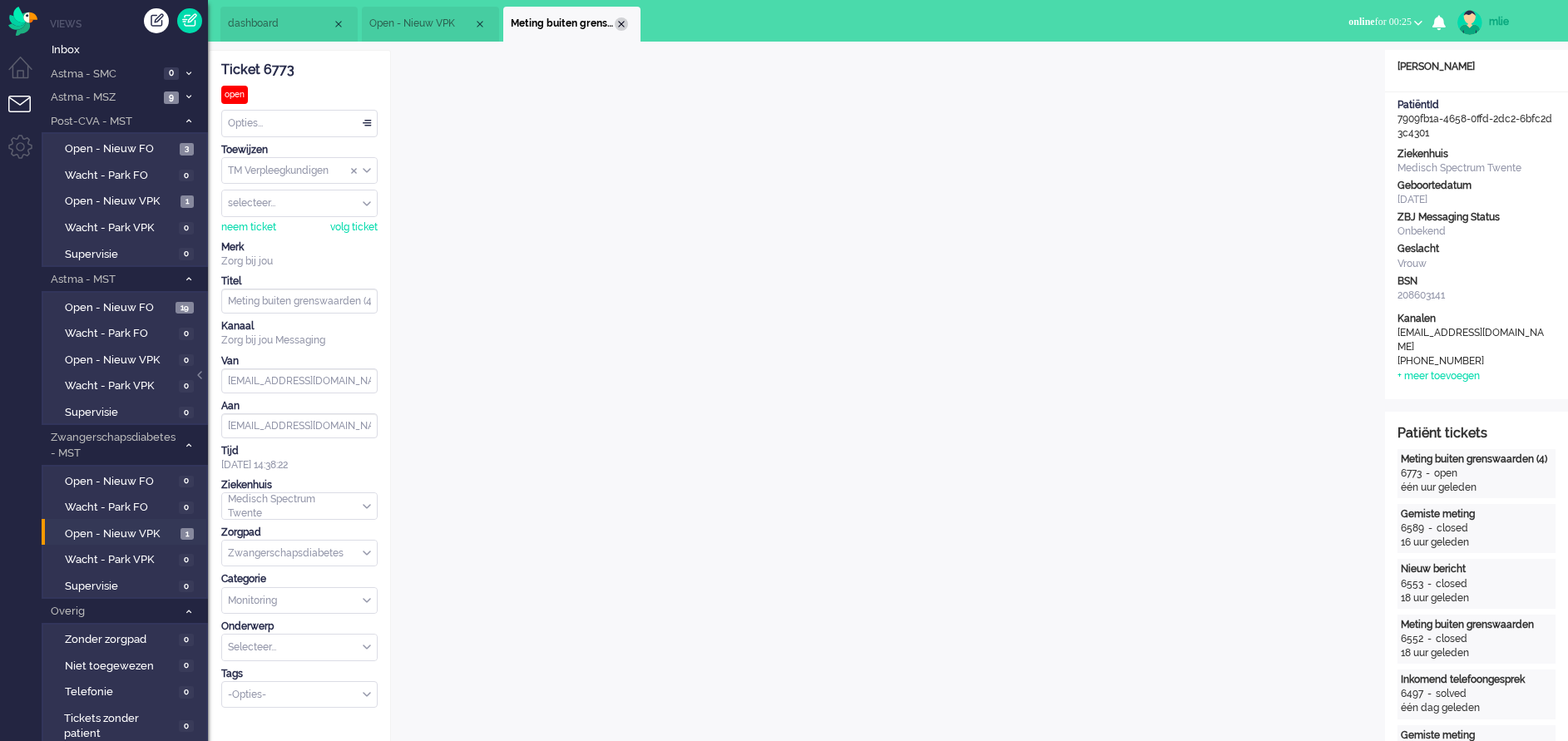
click at [619, 24] on div "Close tab" at bounding box center [621, 24] width 14 height 14
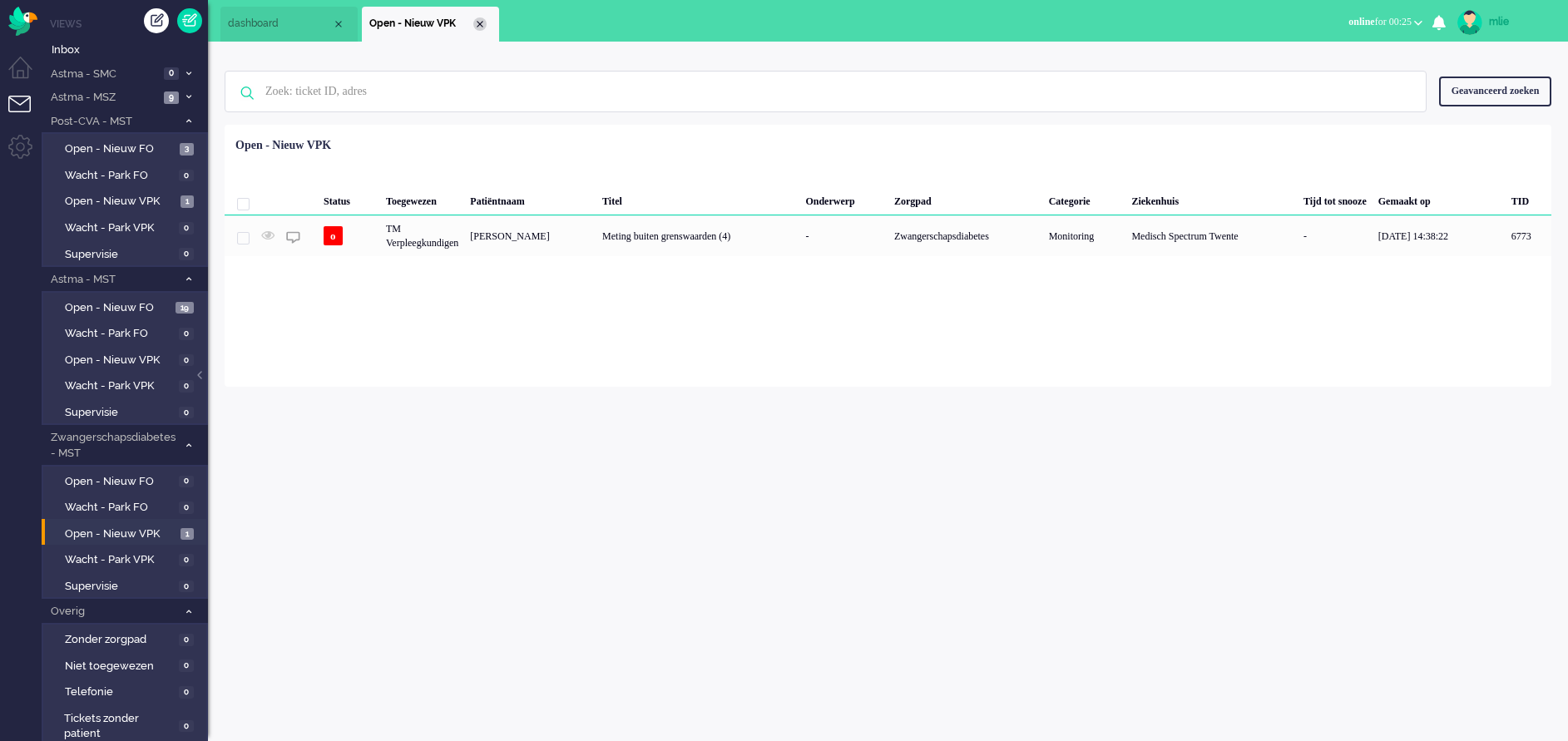
click at [483, 24] on div "Close tab" at bounding box center [480, 24] width 14 height 14
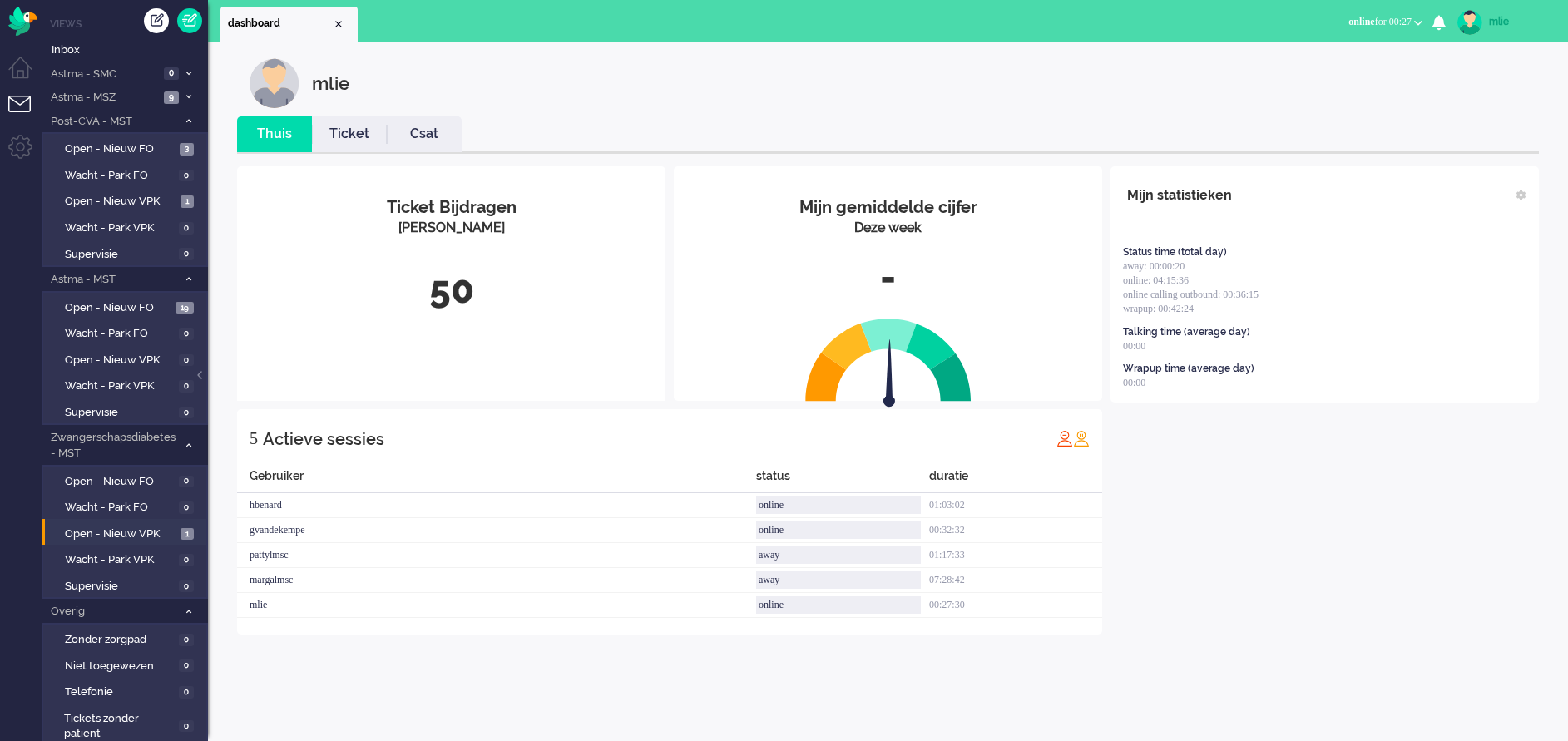
click at [344, 132] on link "Ticket" at bounding box center [349, 133] width 74 height 19
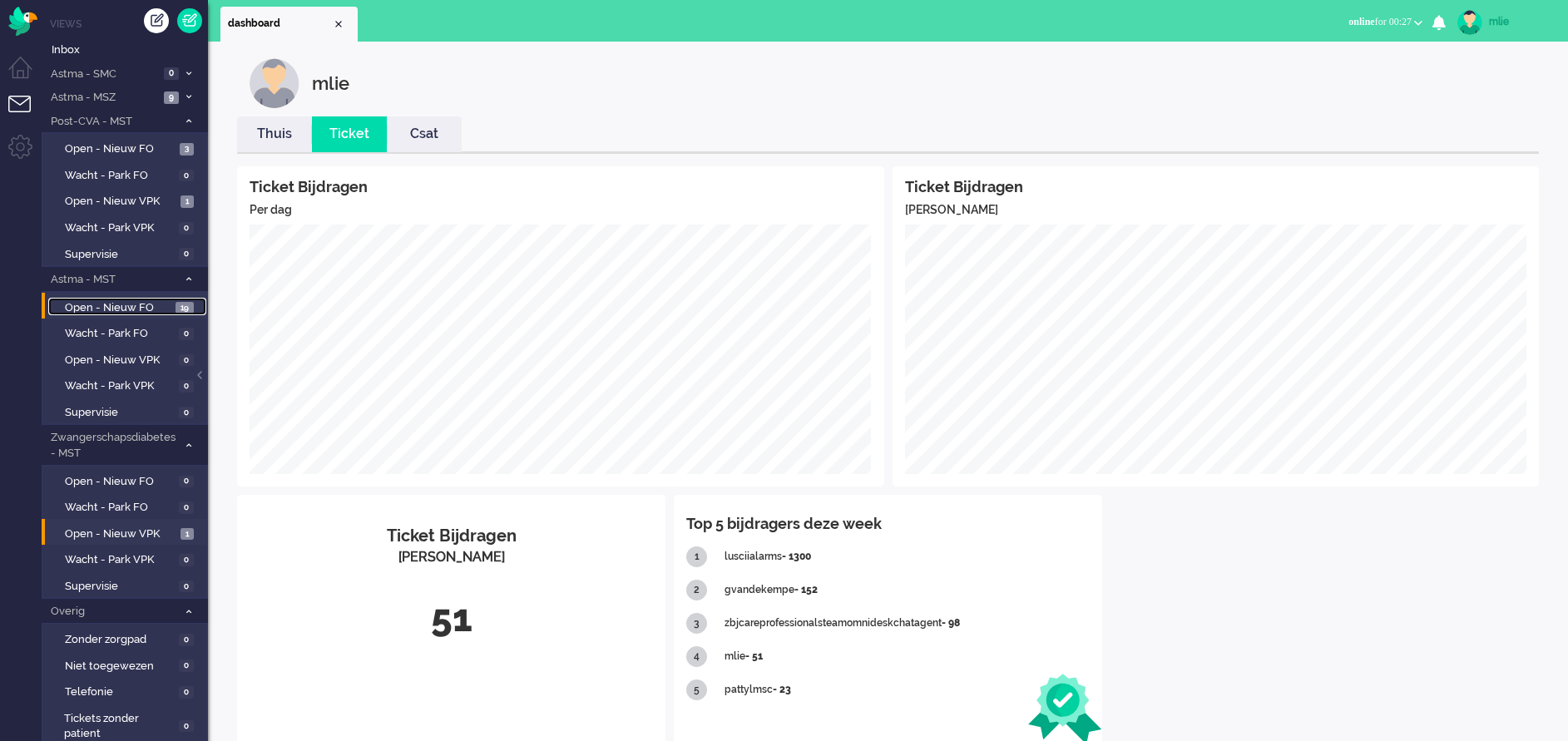
click at [121, 305] on span "Open - Nieuw FO" at bounding box center [117, 307] width 106 height 15
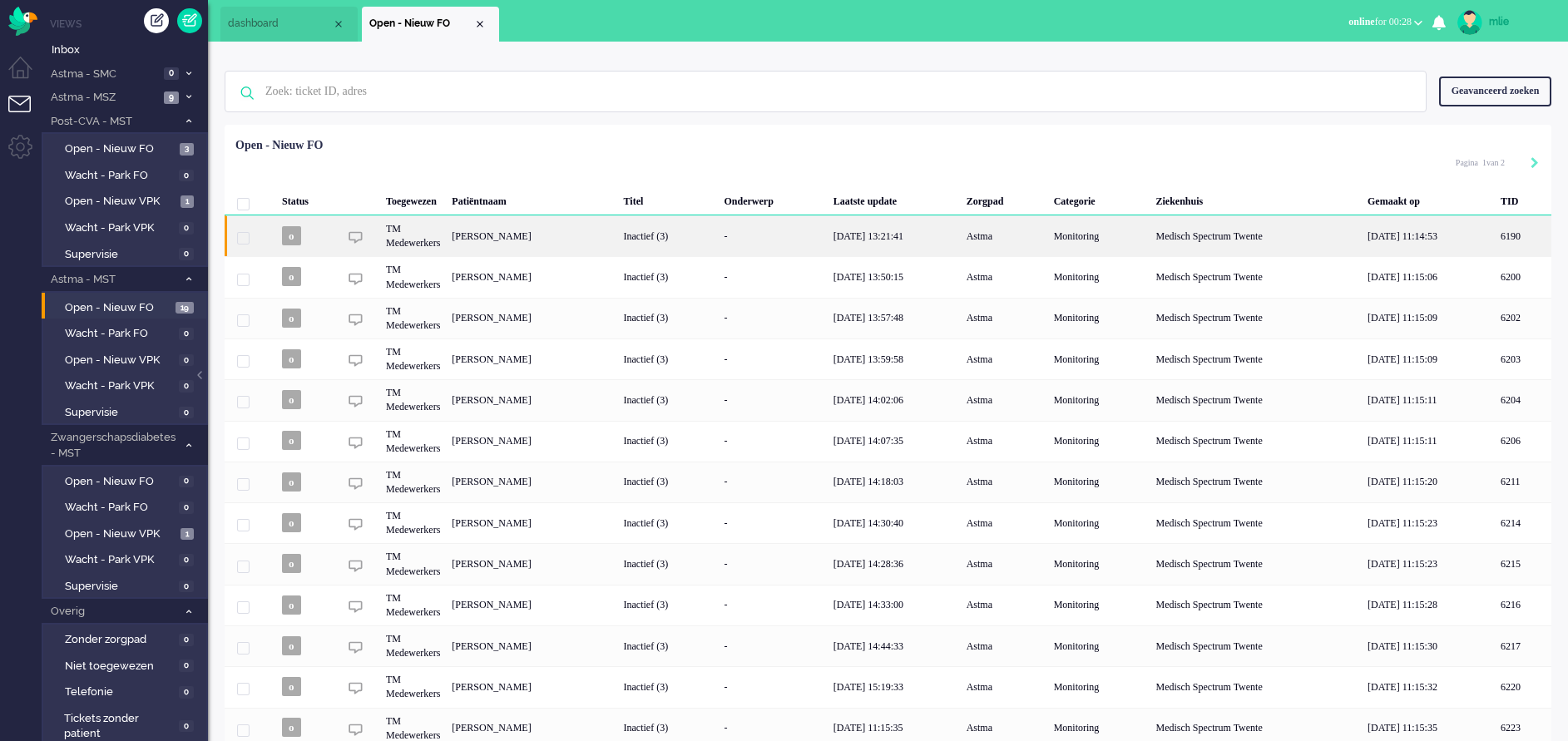
click at [828, 235] on div "-" at bounding box center [773, 235] width 109 height 41
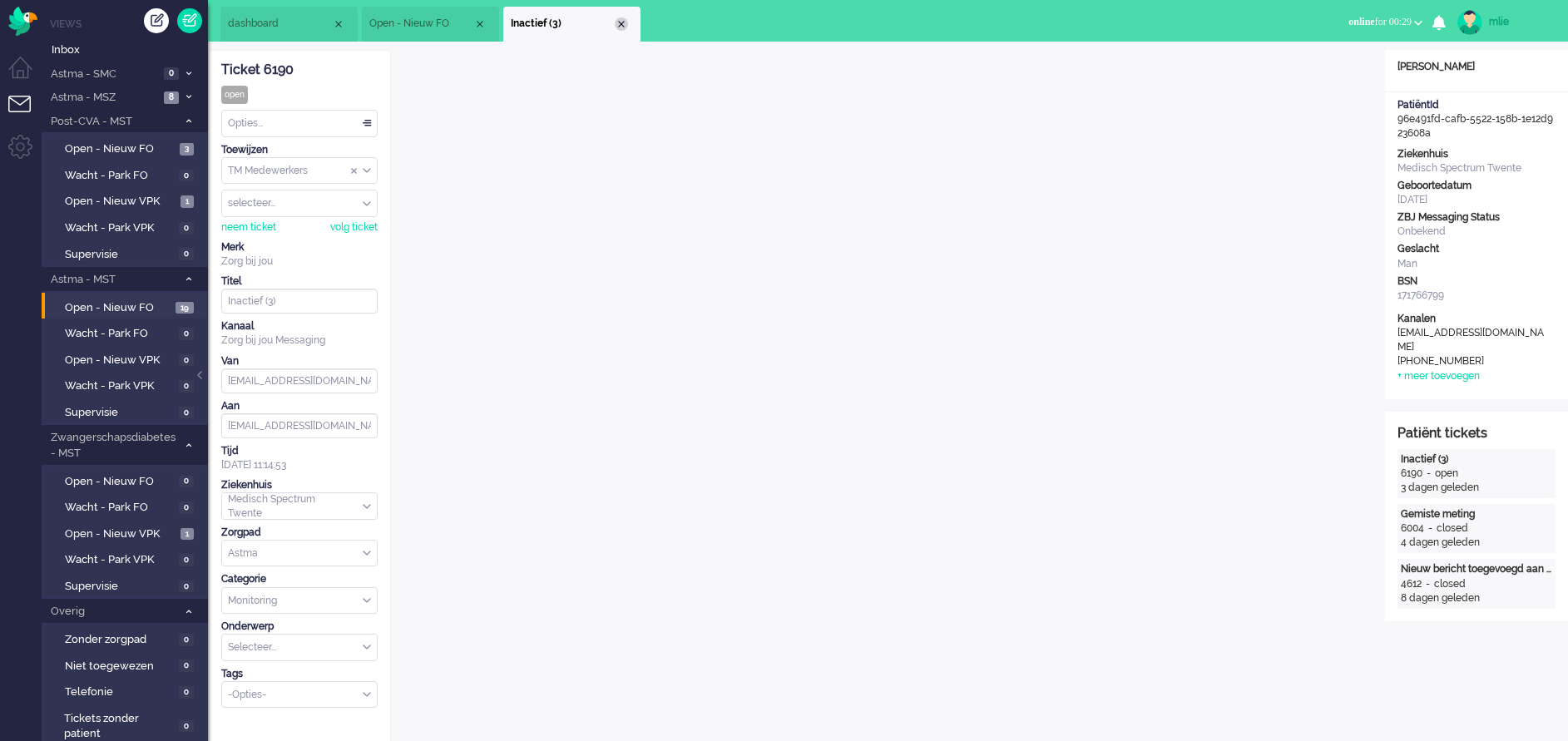
click at [623, 29] on div "Close tab" at bounding box center [621, 24] width 14 height 14
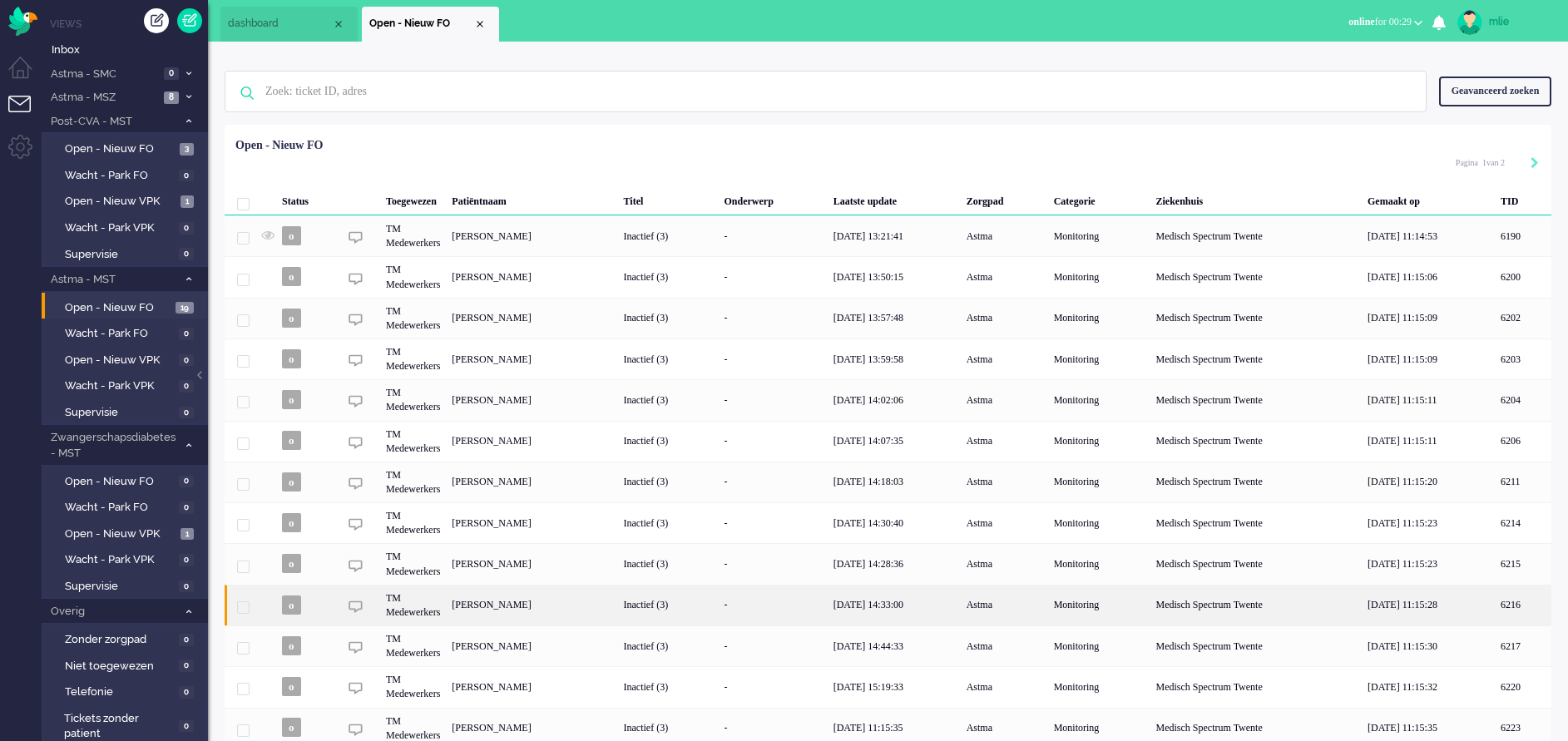
click at [719, 607] on div "Inactief (3)" at bounding box center [668, 604] width 101 height 41
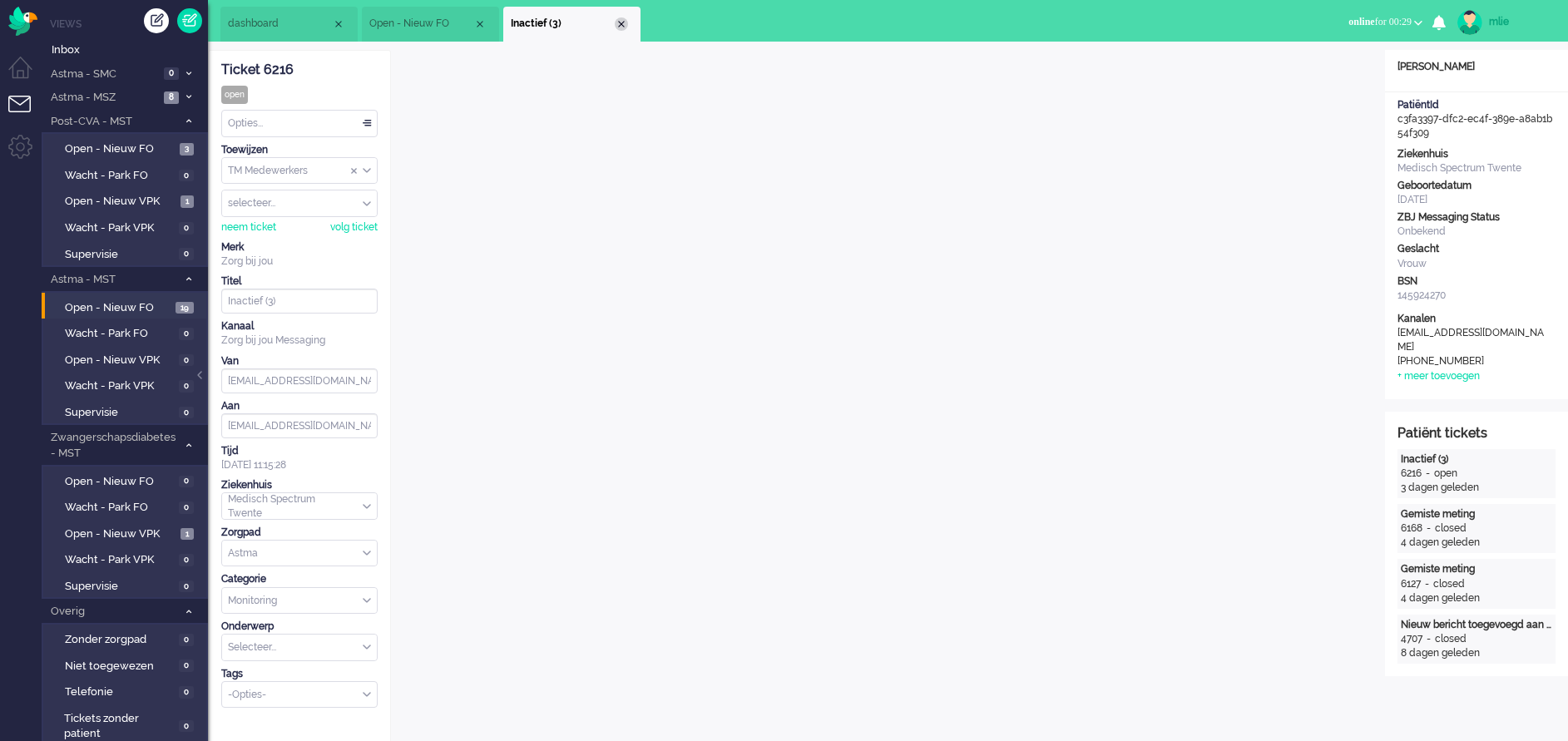
click at [622, 25] on div "Close tab" at bounding box center [621, 24] width 14 height 14
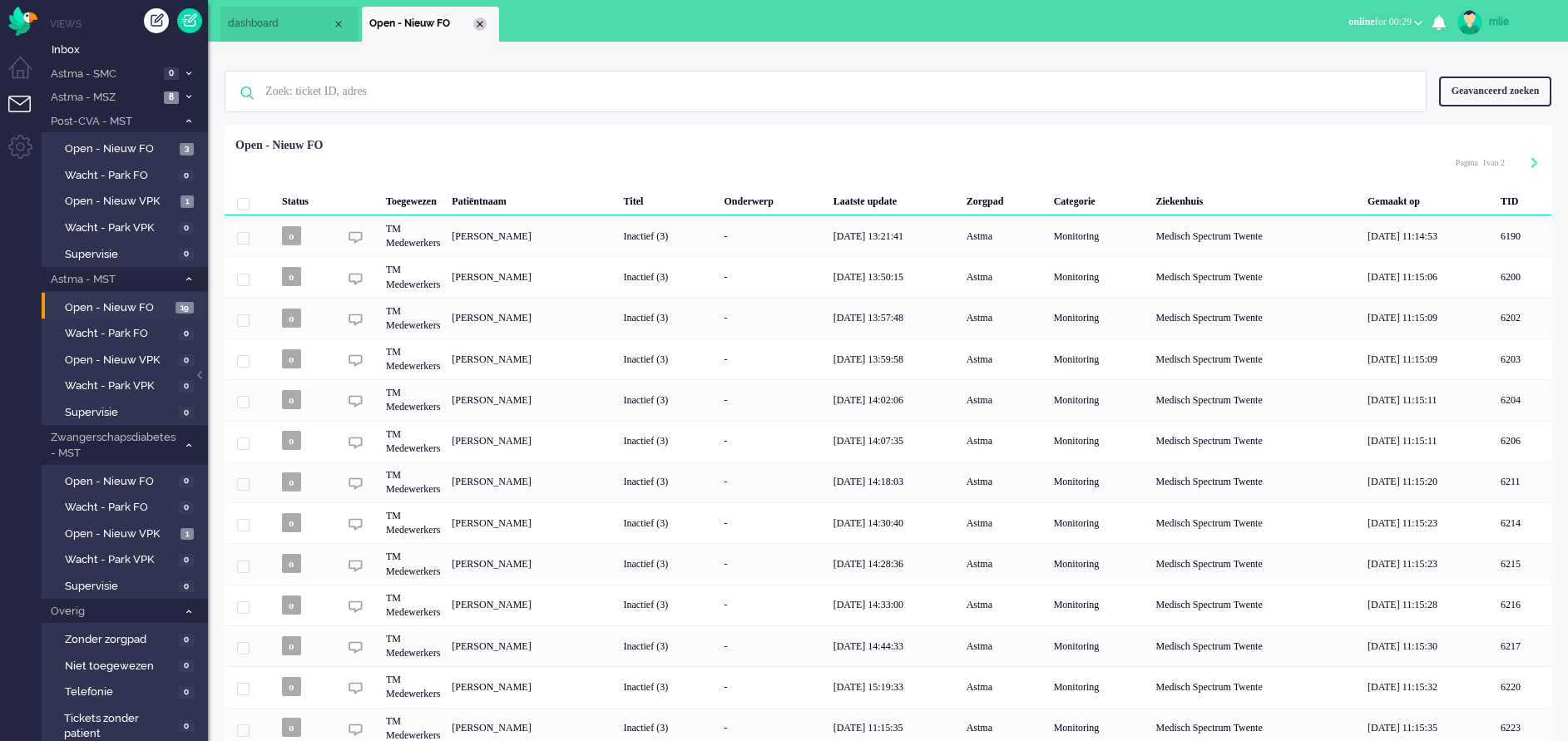
click at [481, 25] on div "Close tab" at bounding box center [480, 24] width 14 height 14
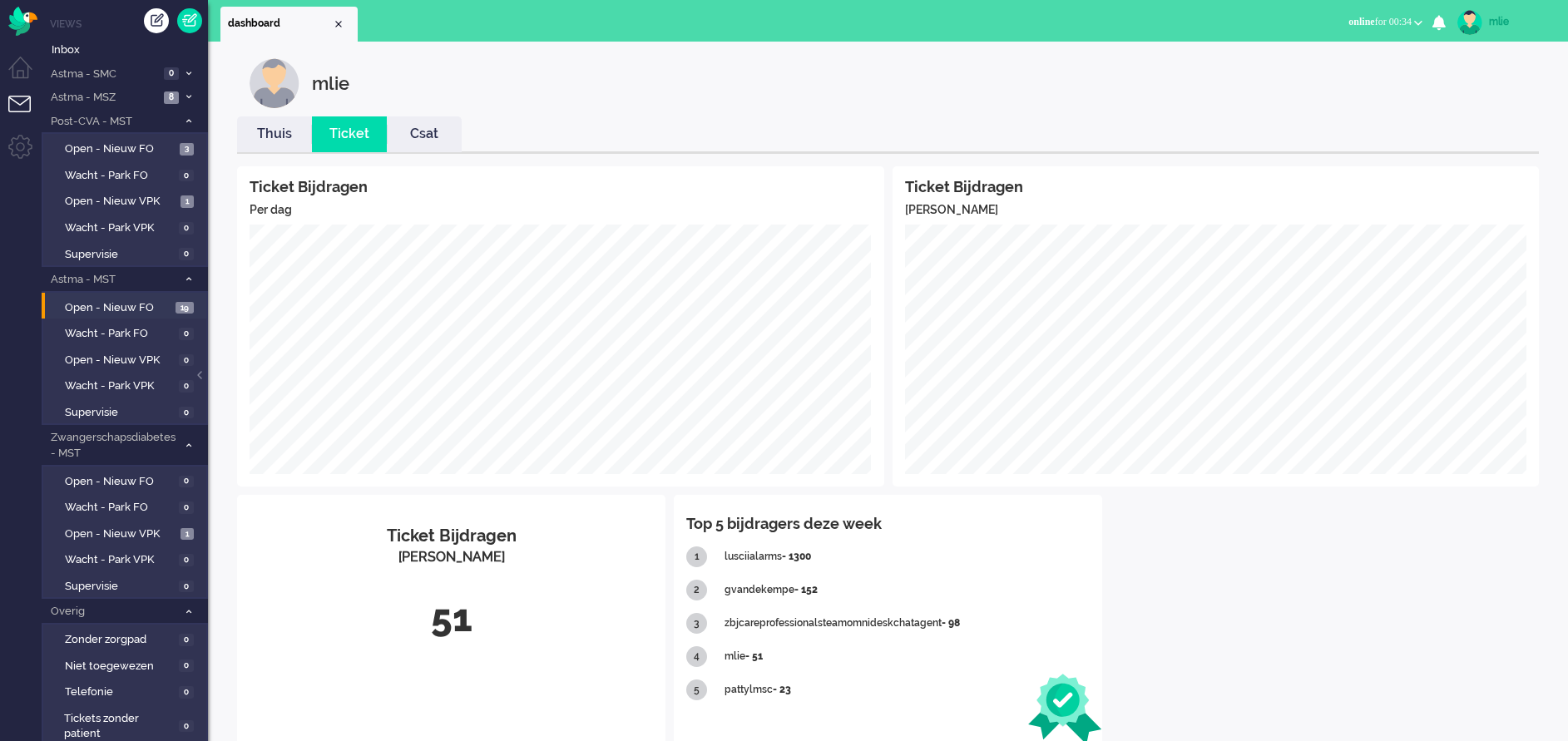
click at [274, 134] on link "Thuis" at bounding box center [274, 133] width 74 height 19
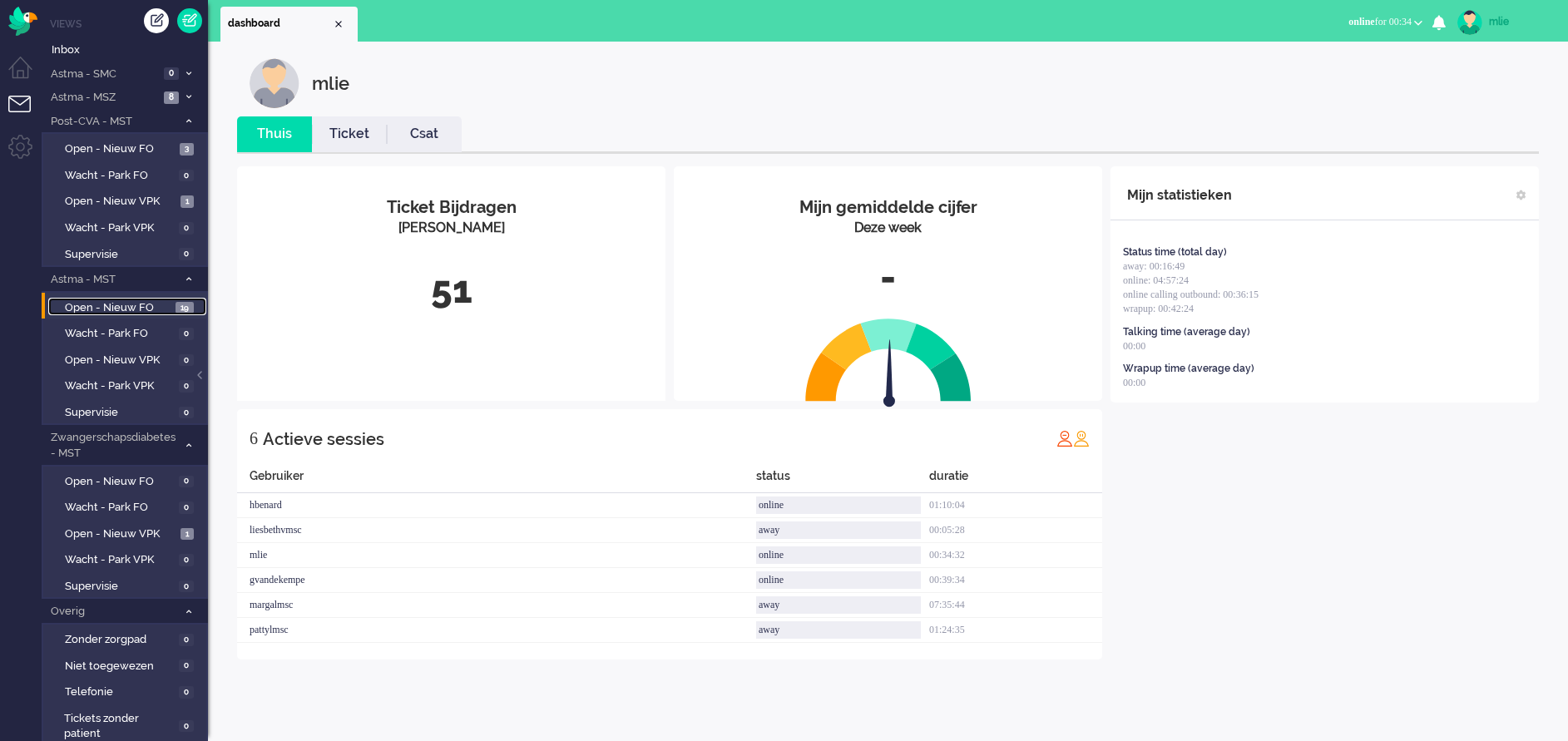
click at [119, 304] on span "Open - Nieuw FO" at bounding box center [117, 307] width 106 height 15
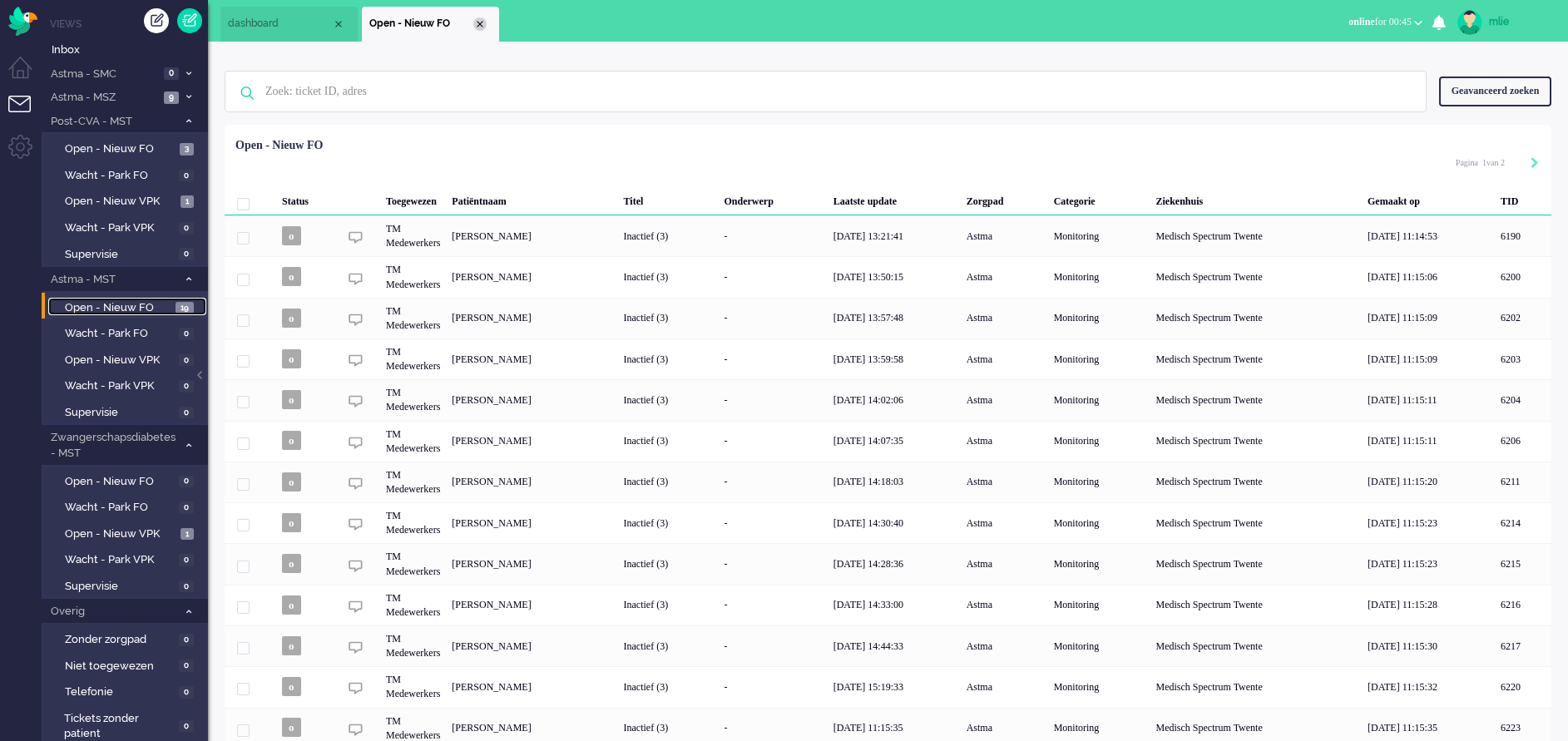
click at [485, 24] on div "Close tab" at bounding box center [480, 24] width 14 height 14
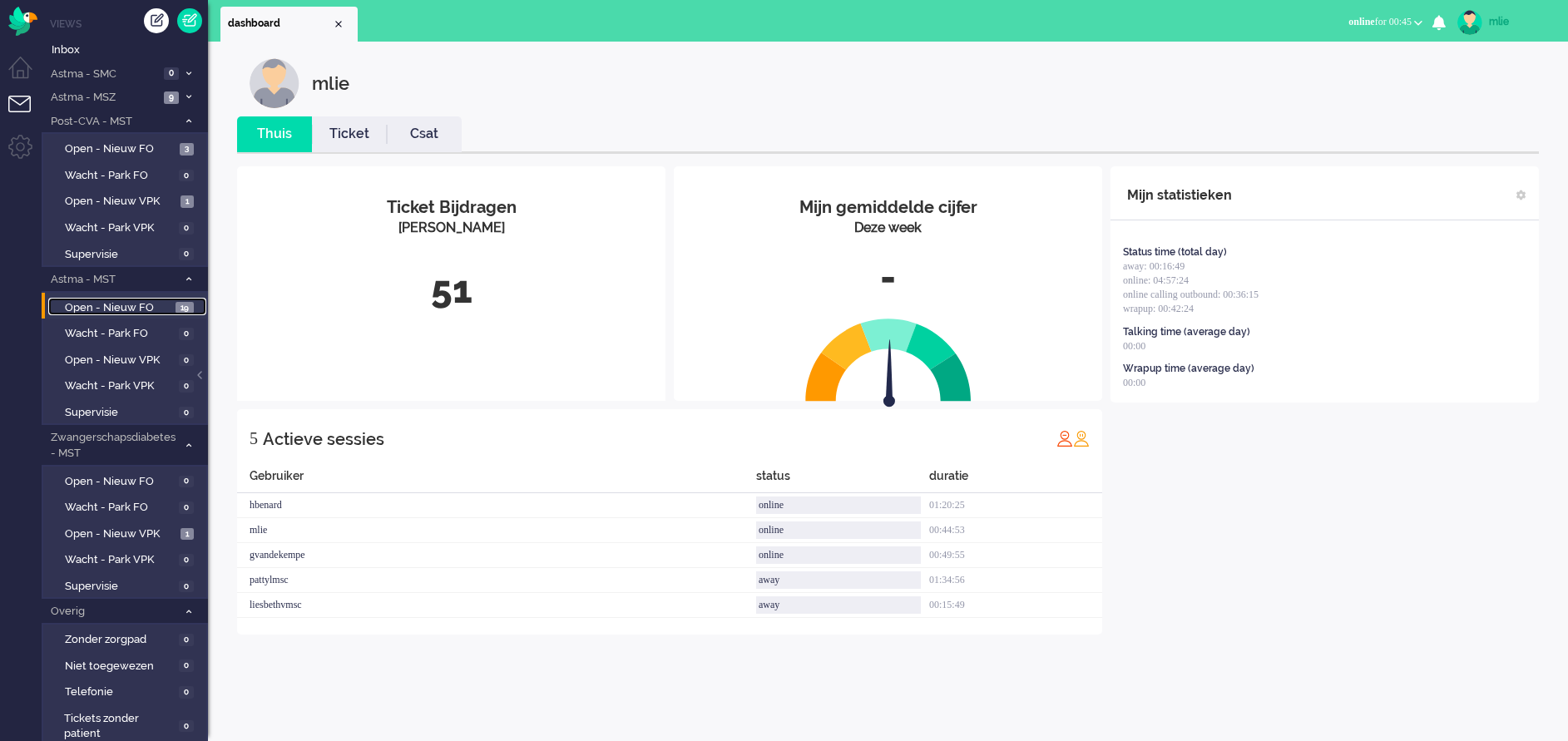
click at [116, 305] on span "Open - Nieuw FO" at bounding box center [117, 307] width 106 height 15
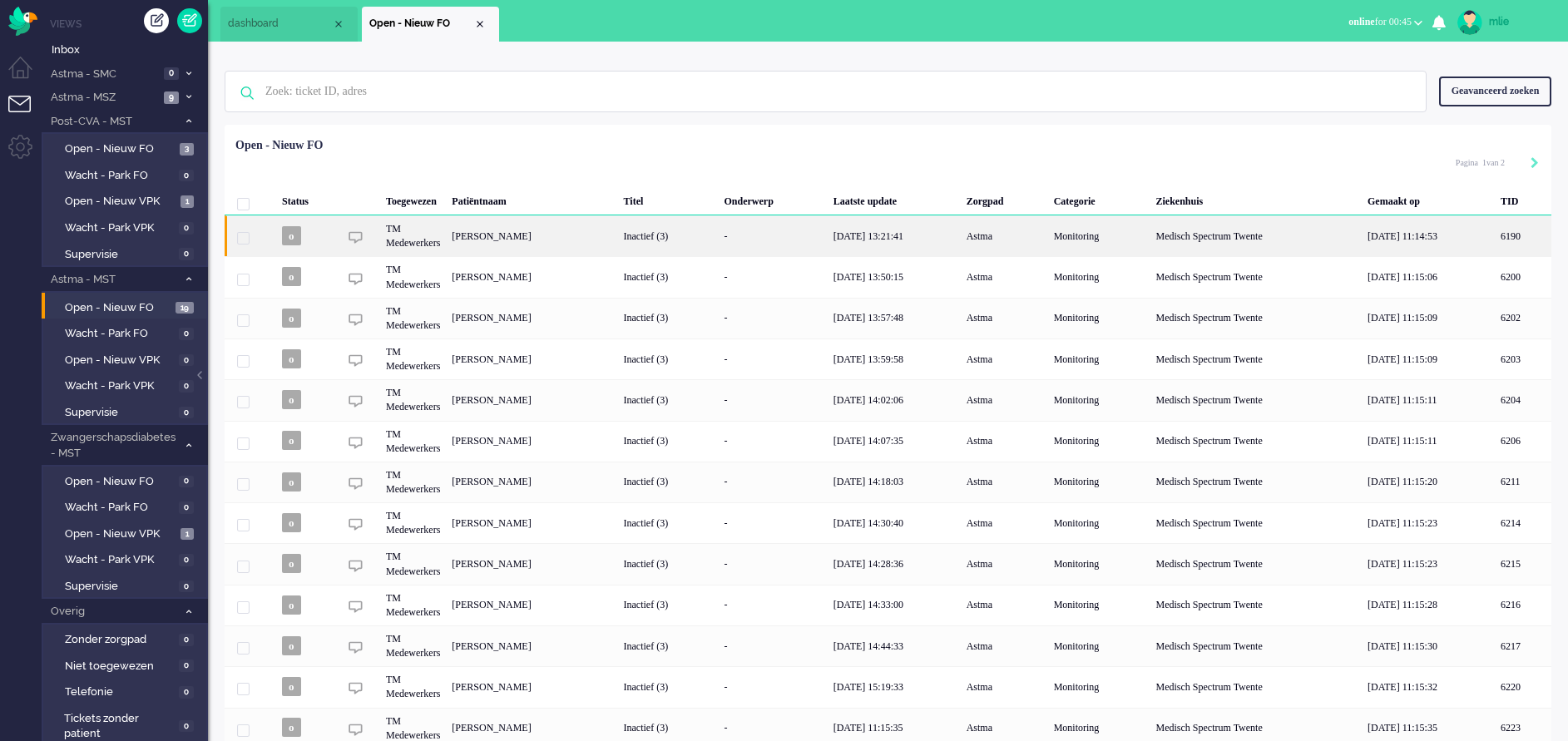
click at [828, 239] on div "-" at bounding box center [773, 235] width 109 height 41
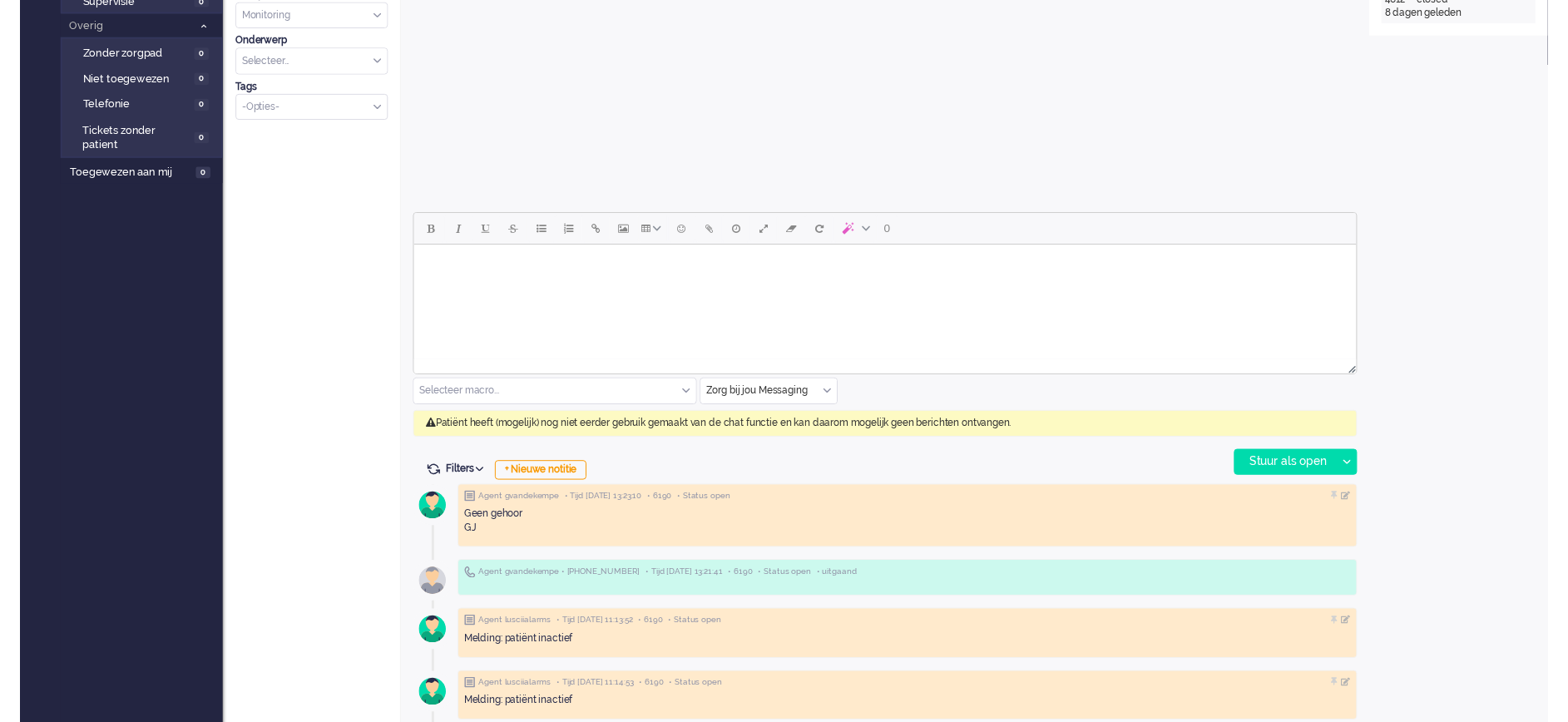
scroll to position [623, 0]
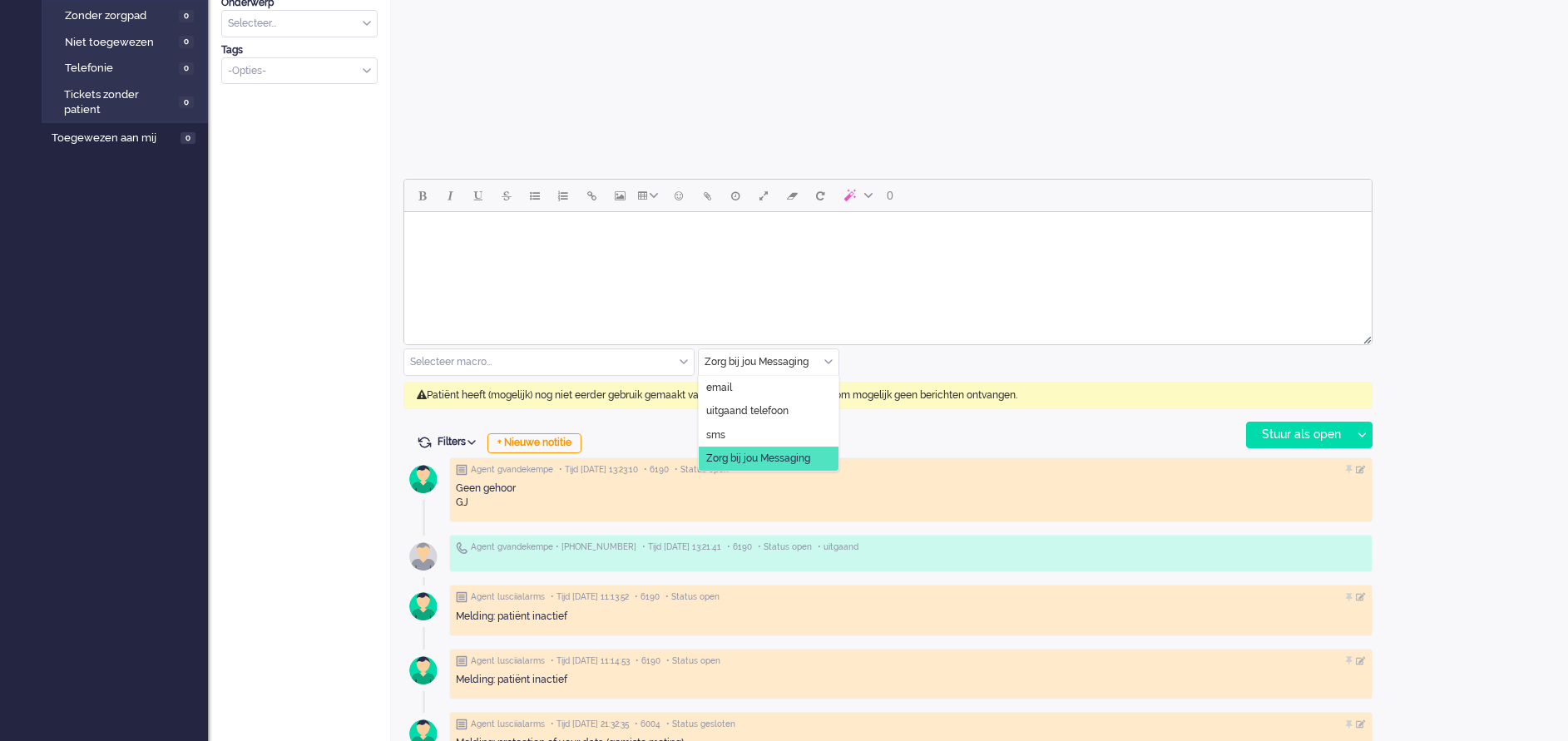
click at [828, 356] on div "Zorg bij jou Messaging" at bounding box center [769, 362] width 140 height 25
click at [783, 404] on li "uitgaand telefoon" at bounding box center [769, 411] width 140 height 24
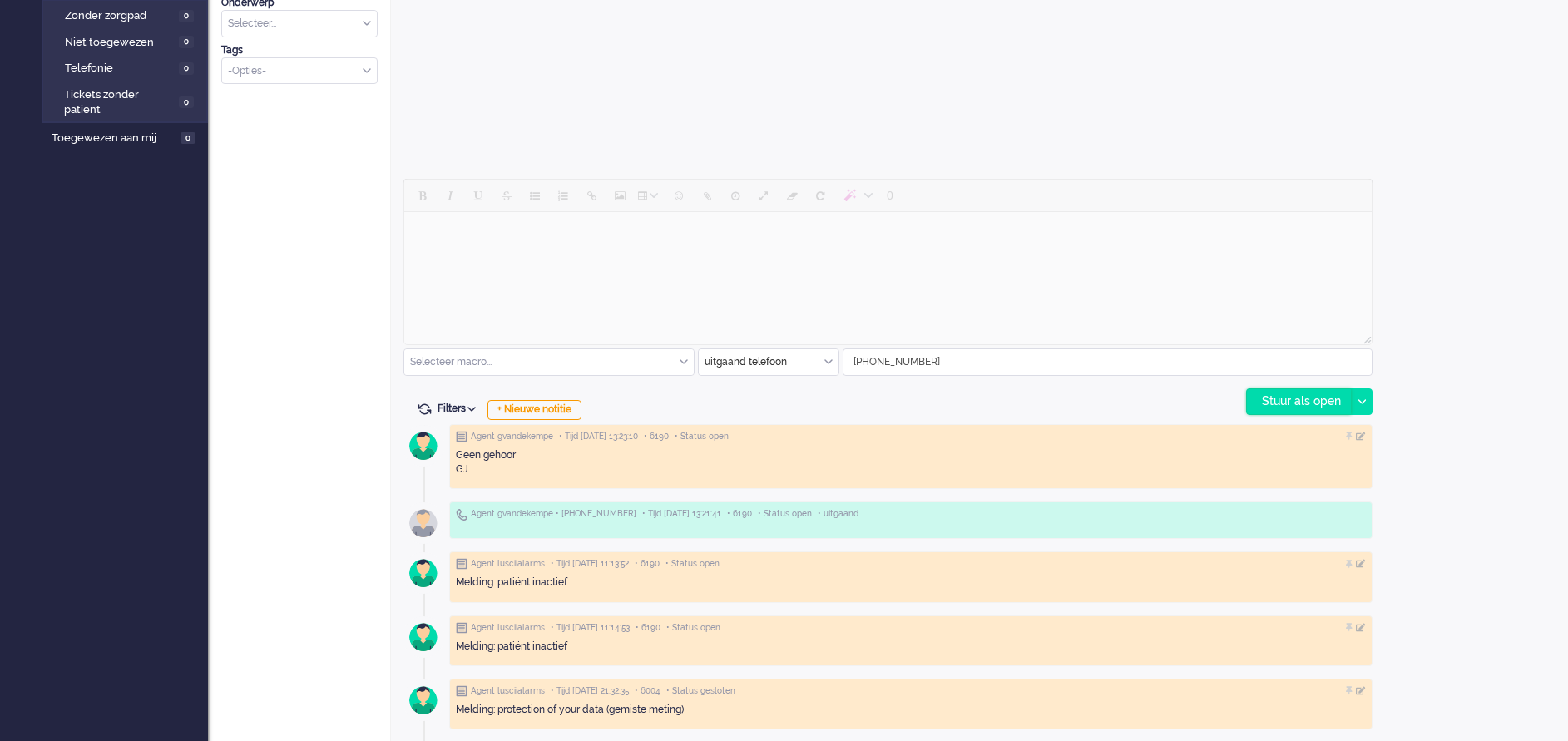
click at [1279, 402] on div "Stuur als open" at bounding box center [1298, 401] width 104 height 24
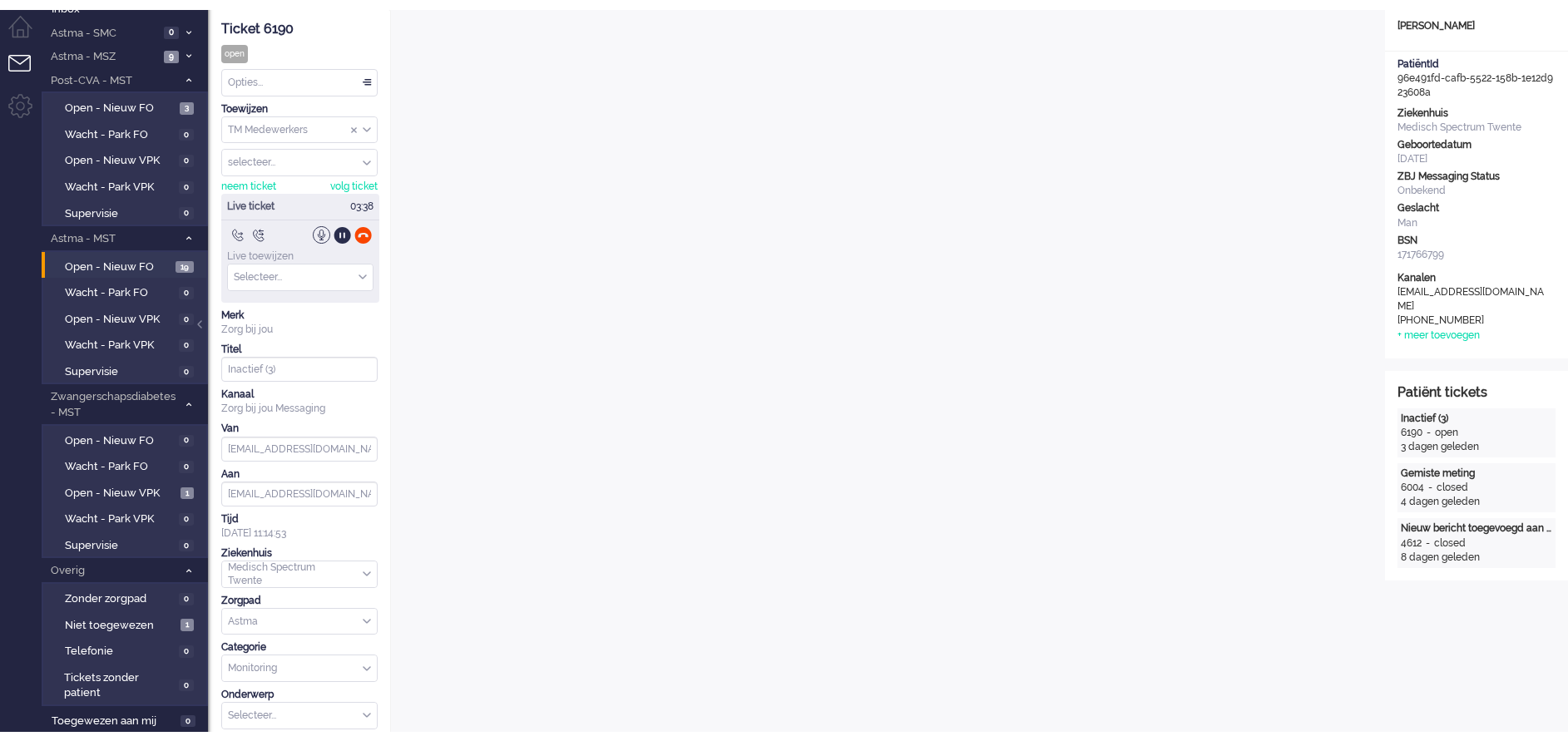
scroll to position [0, 0]
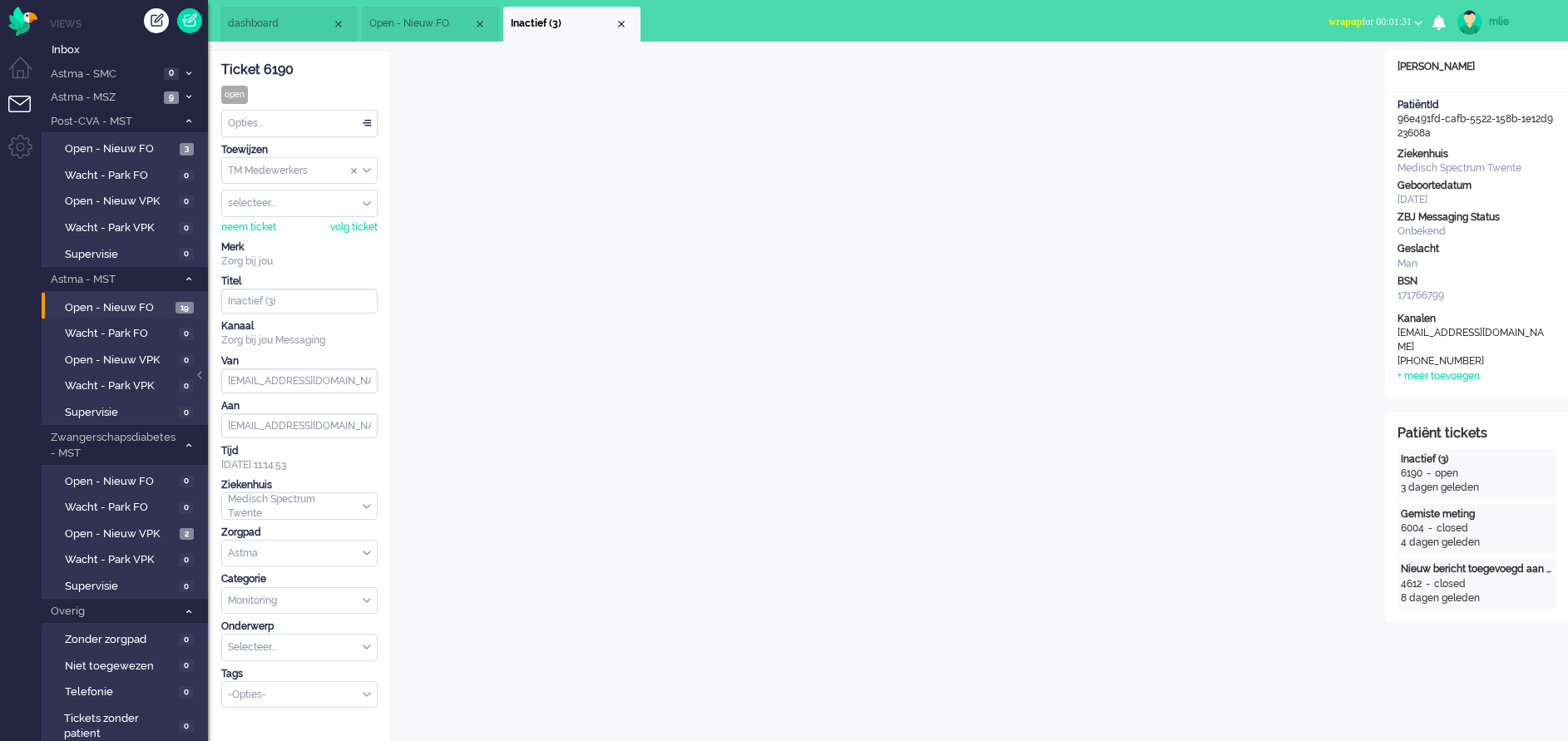
click at [1331, 16] on span "wrapup" at bounding box center [1345, 21] width 34 height 12
click at [1298, 70] on label "Online" at bounding box center [1353, 74] width 132 height 15
click at [625, 29] on div "Close tab" at bounding box center [621, 24] width 14 height 14
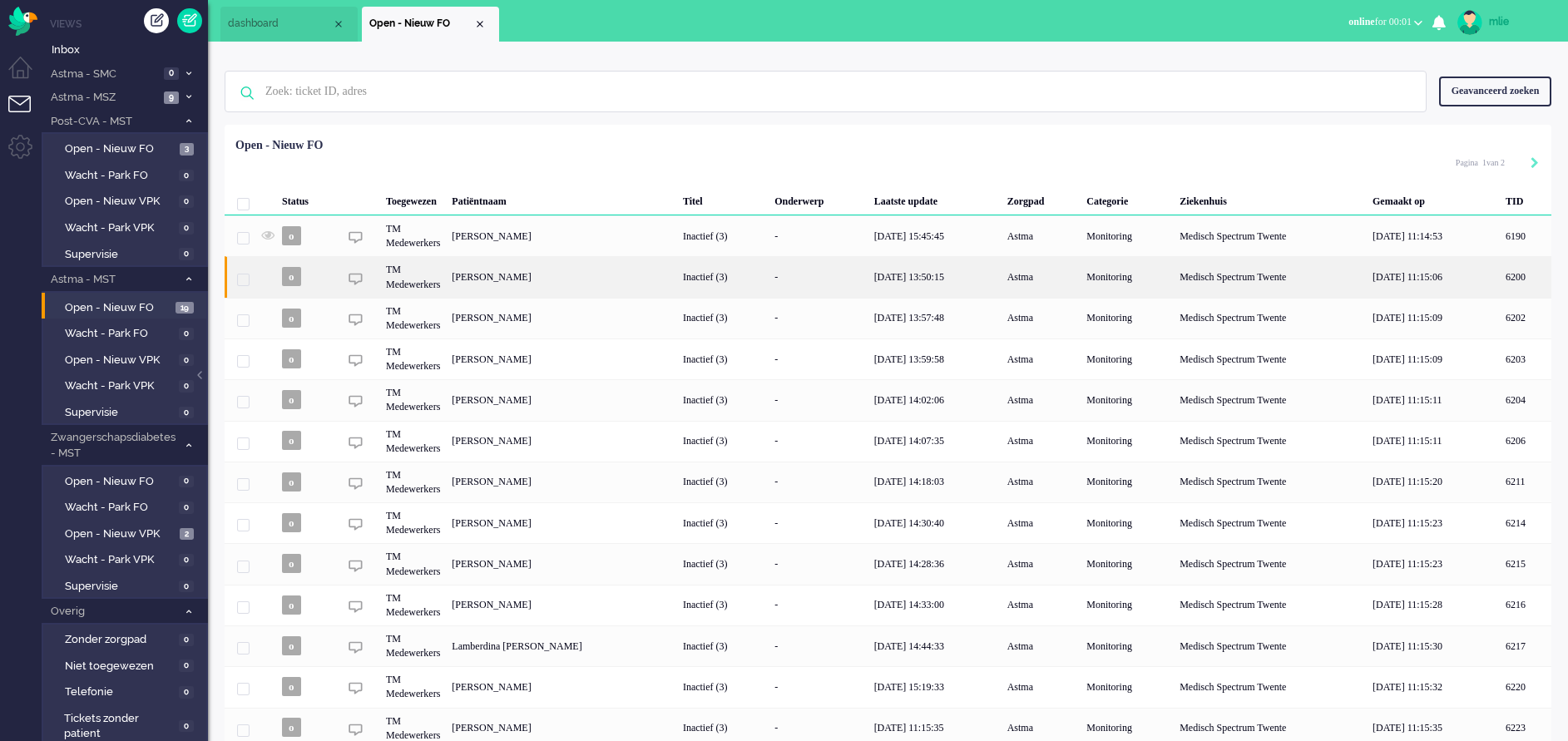
click at [769, 276] on div "Inactief (3)" at bounding box center [722, 276] width 92 height 41
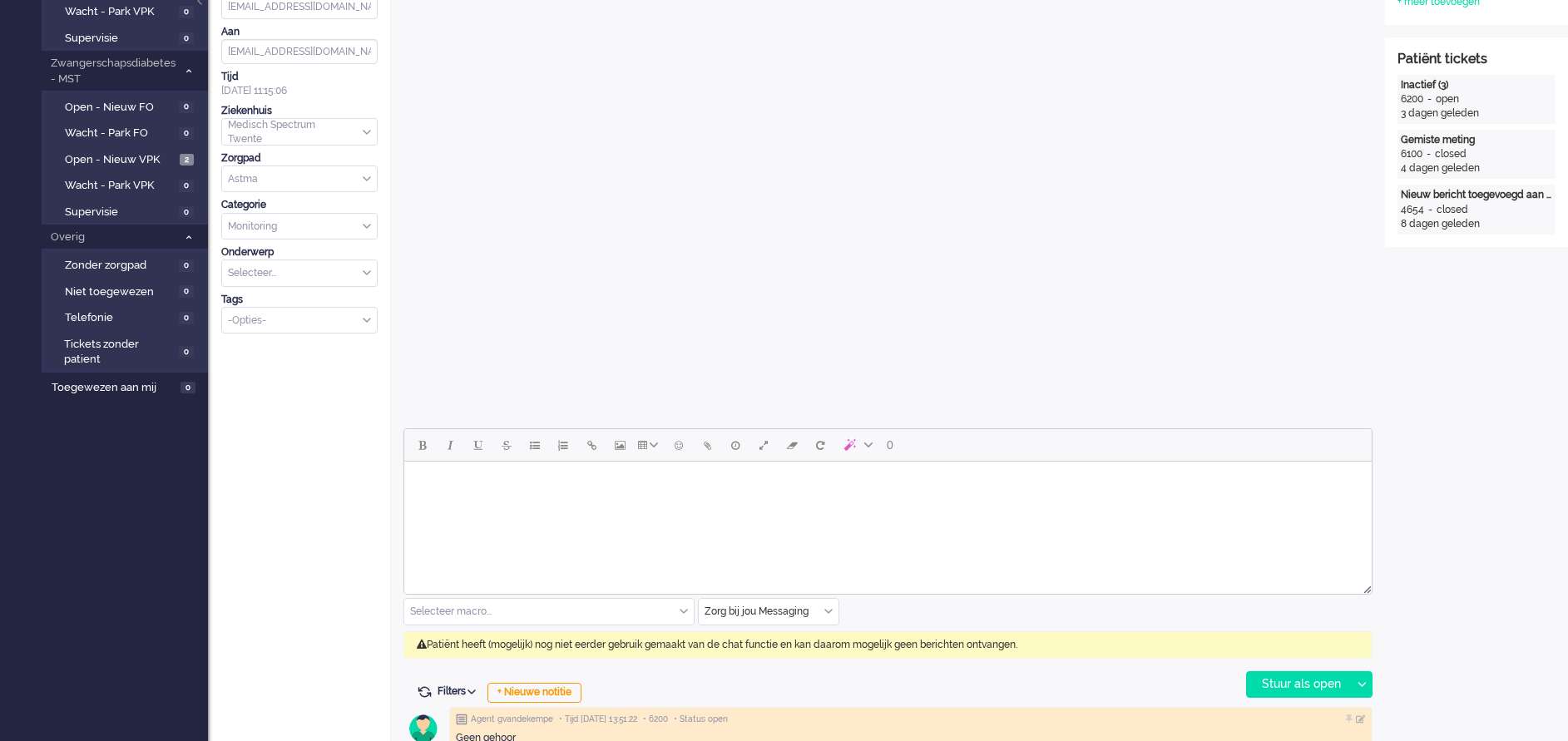
scroll to position [499, 0]
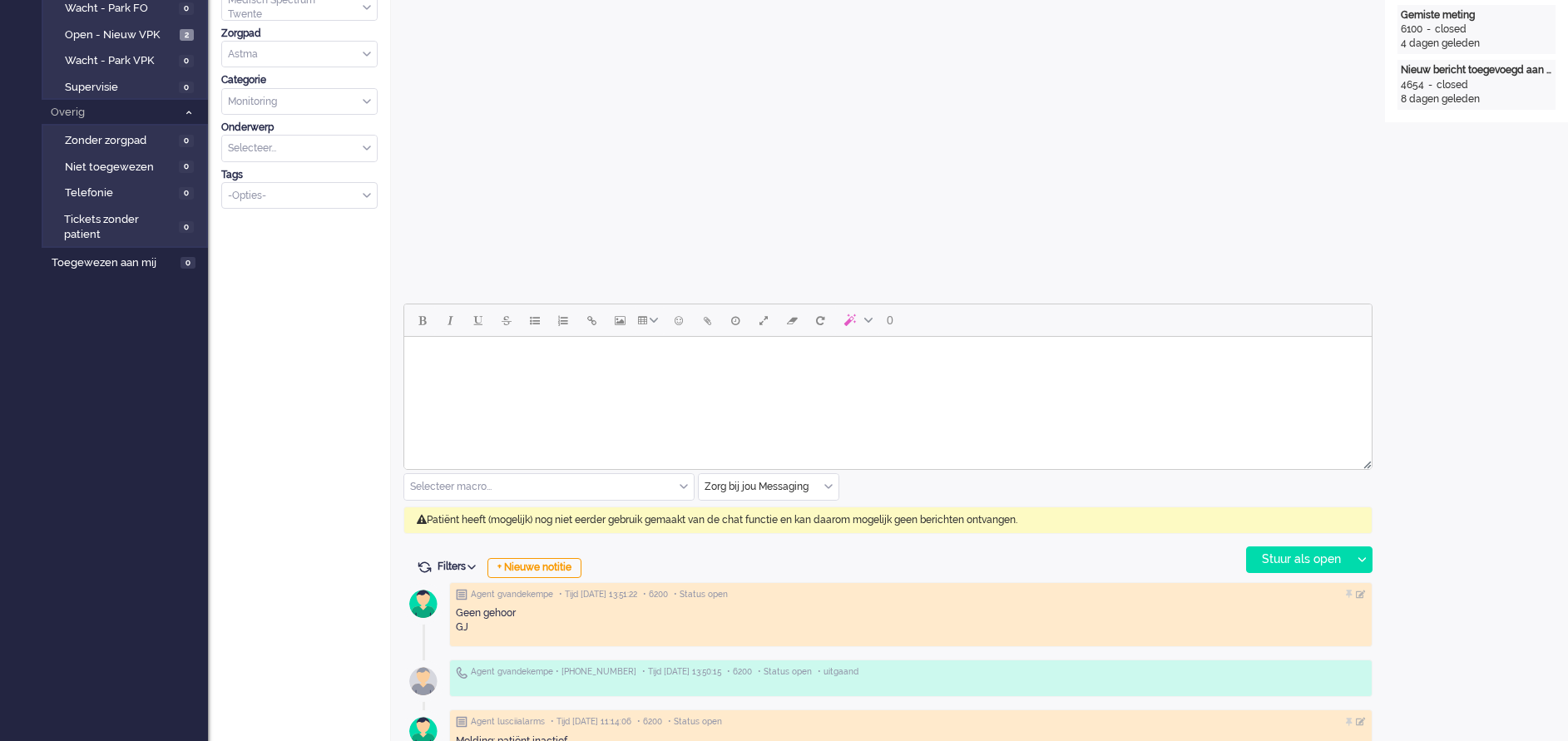
click at [828, 483] on div "Zorg bij jou Messaging" at bounding box center [769, 486] width 140 height 25
click at [791, 534] on li "uitgaand telefoon" at bounding box center [769, 535] width 140 height 24
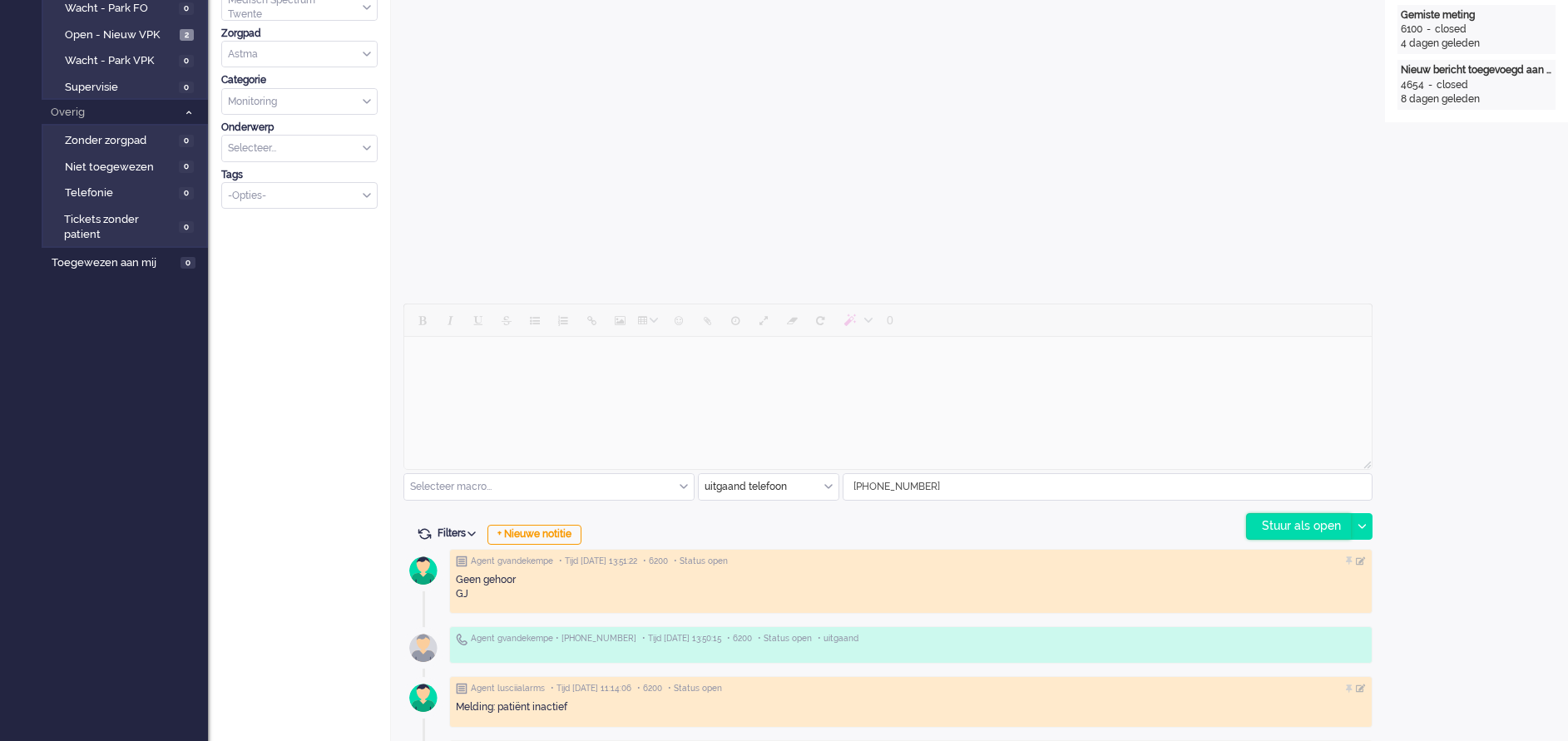
click at [1305, 523] on div "Stuur als open" at bounding box center [1298, 525] width 104 height 24
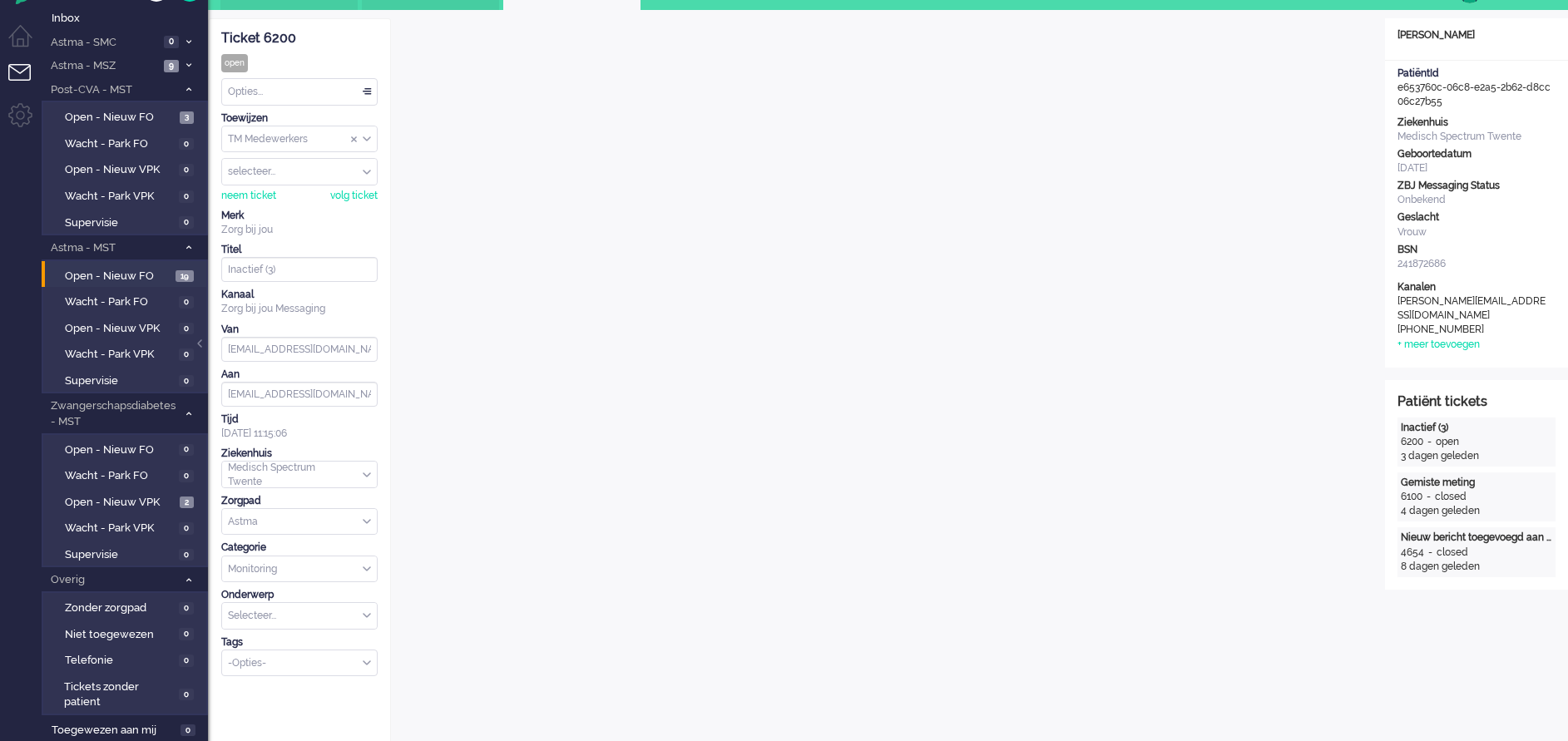
scroll to position [0, 0]
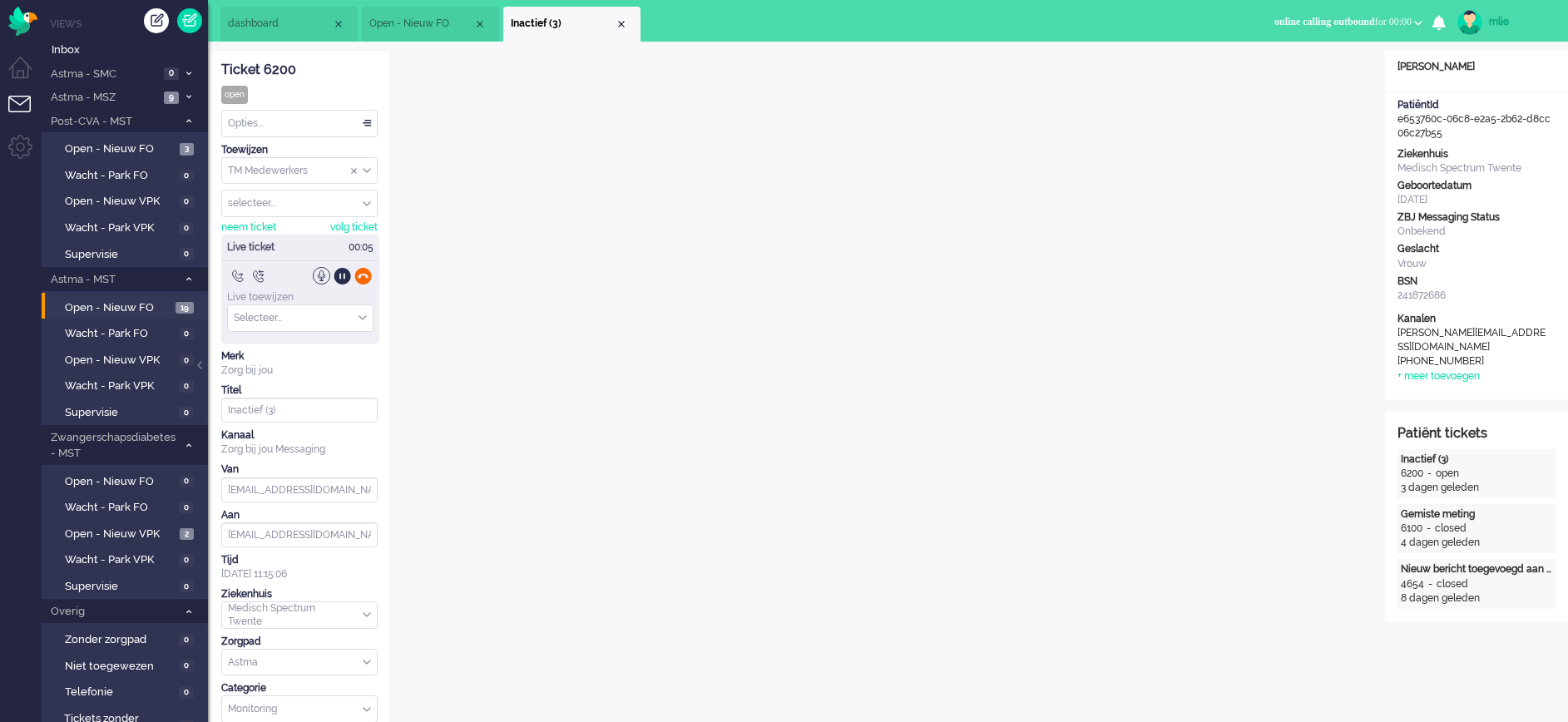
click at [362, 273] on div at bounding box center [362, 275] width 17 height 17
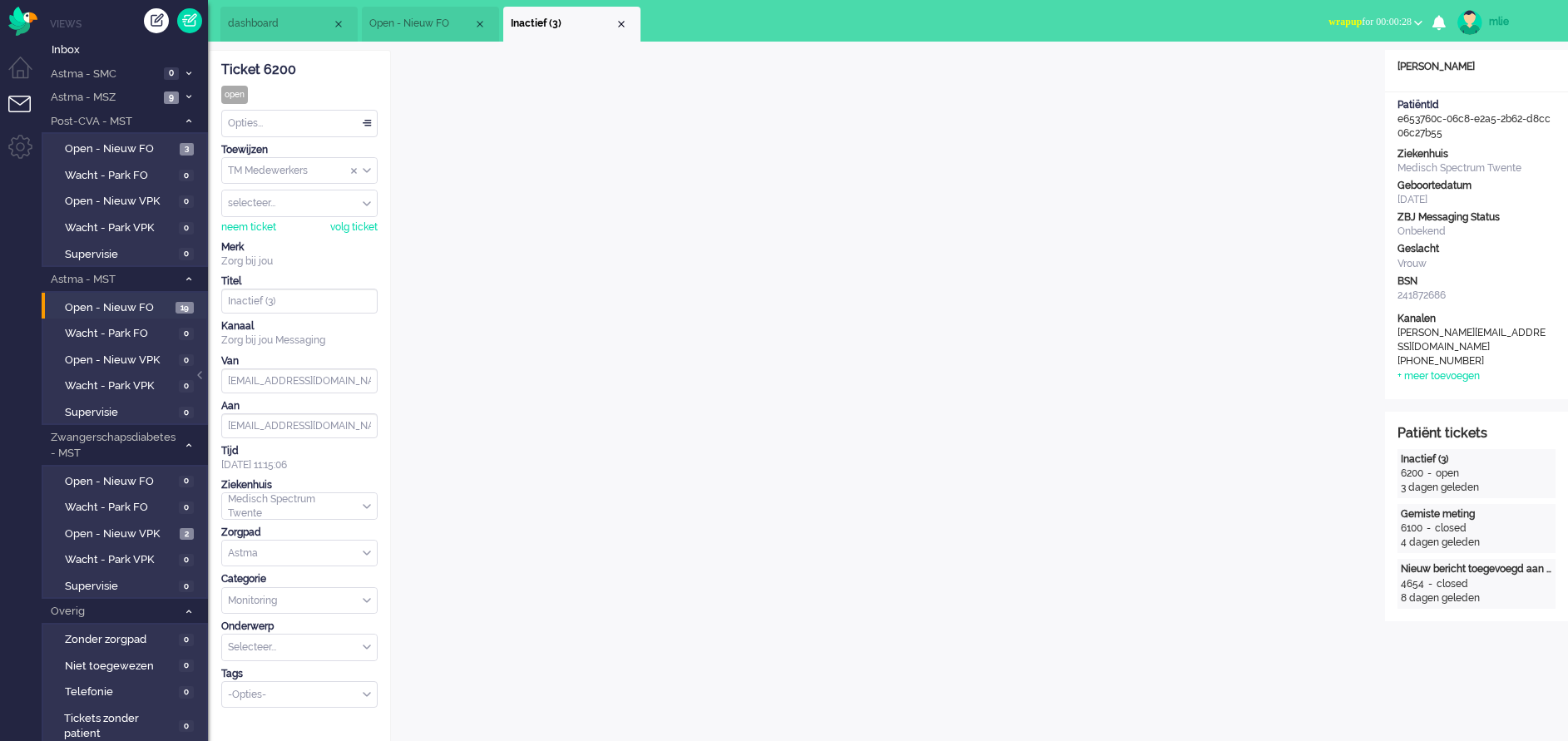
click at [1328, 20] on span "wrapup" at bounding box center [1345, 21] width 34 height 12
click at [1300, 77] on label "Online" at bounding box center [1353, 74] width 132 height 15
click at [254, 18] on span "dashboard" at bounding box center [279, 24] width 104 height 15
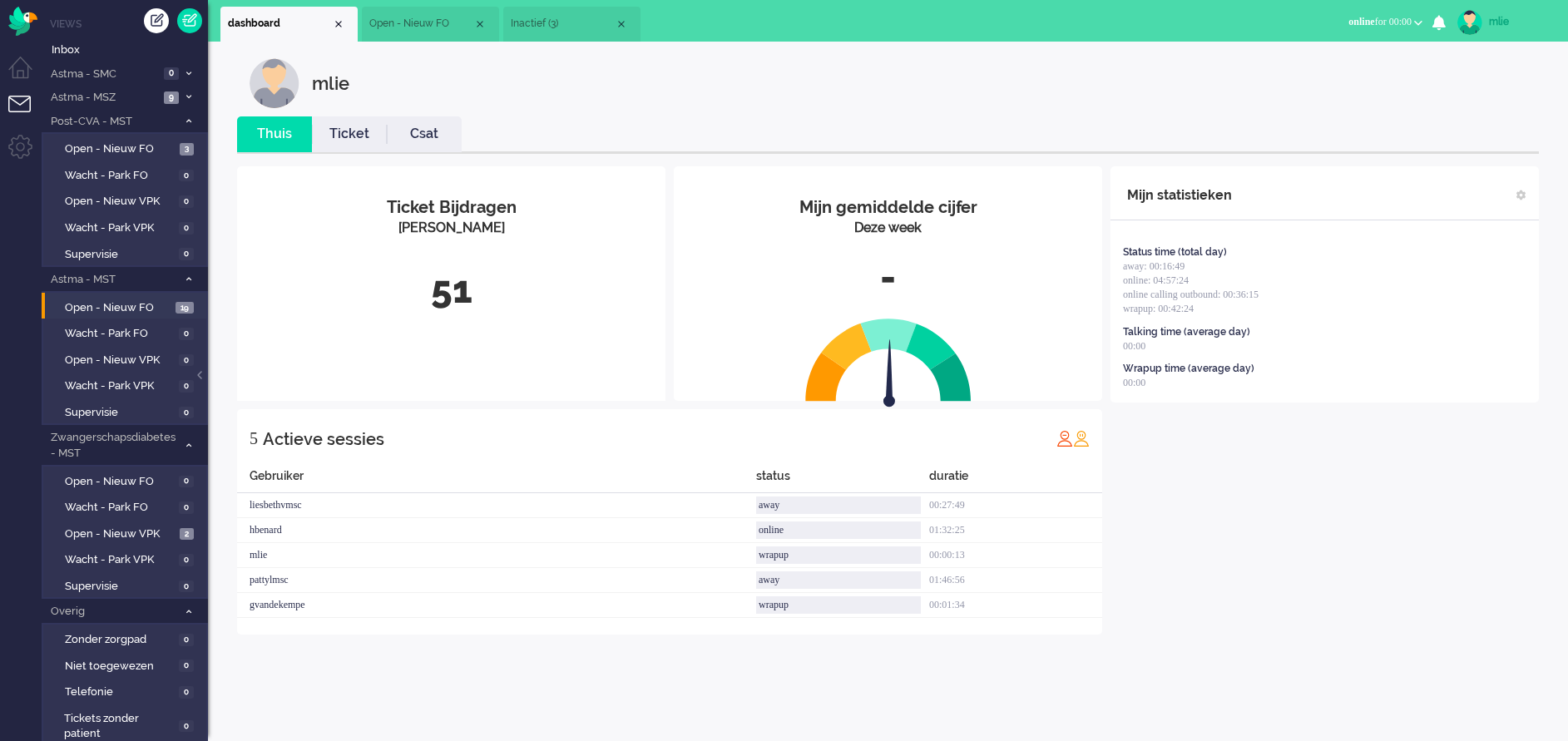
click at [349, 132] on link "Ticket" at bounding box center [349, 133] width 74 height 19
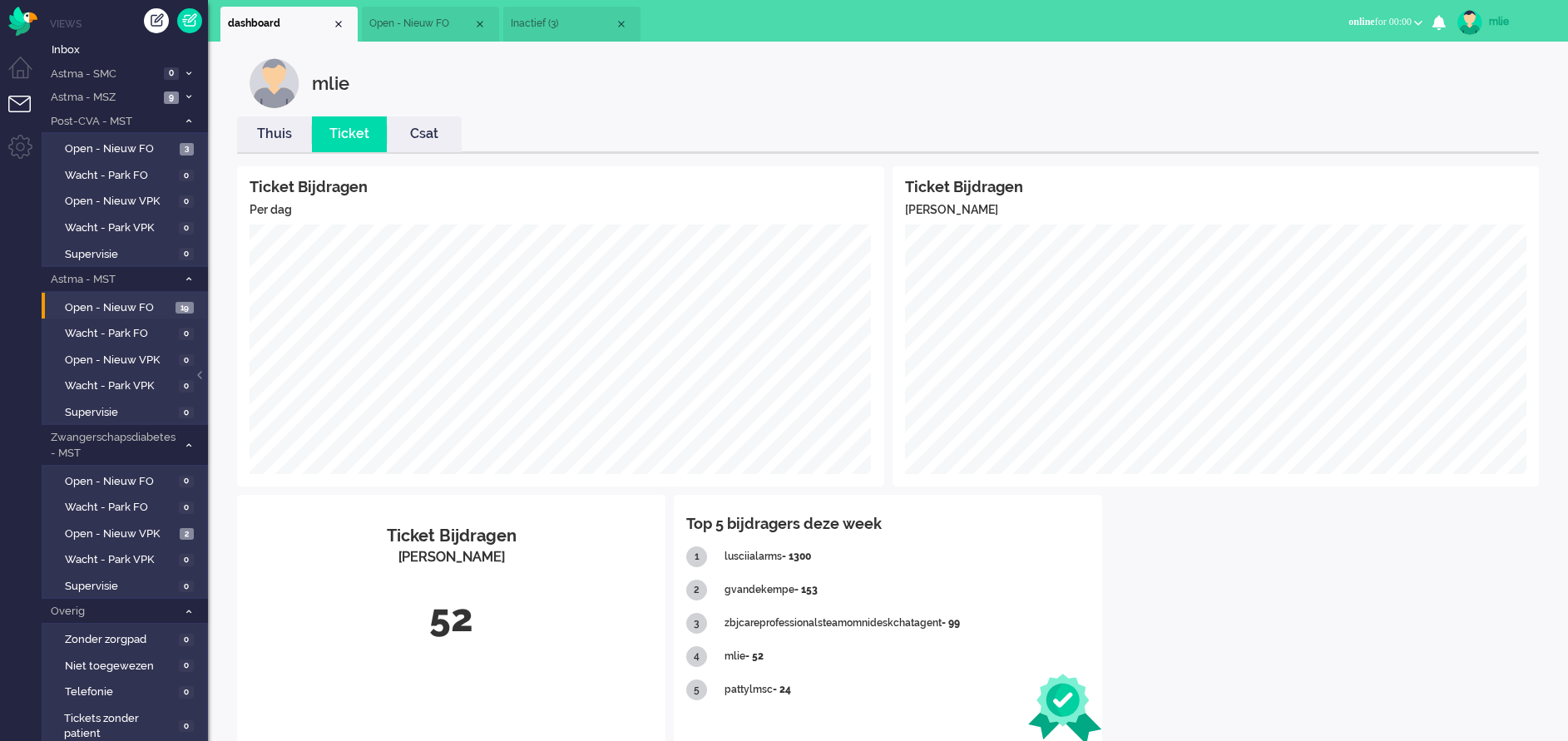
click at [284, 139] on link "Thuis" at bounding box center [274, 133] width 74 height 19
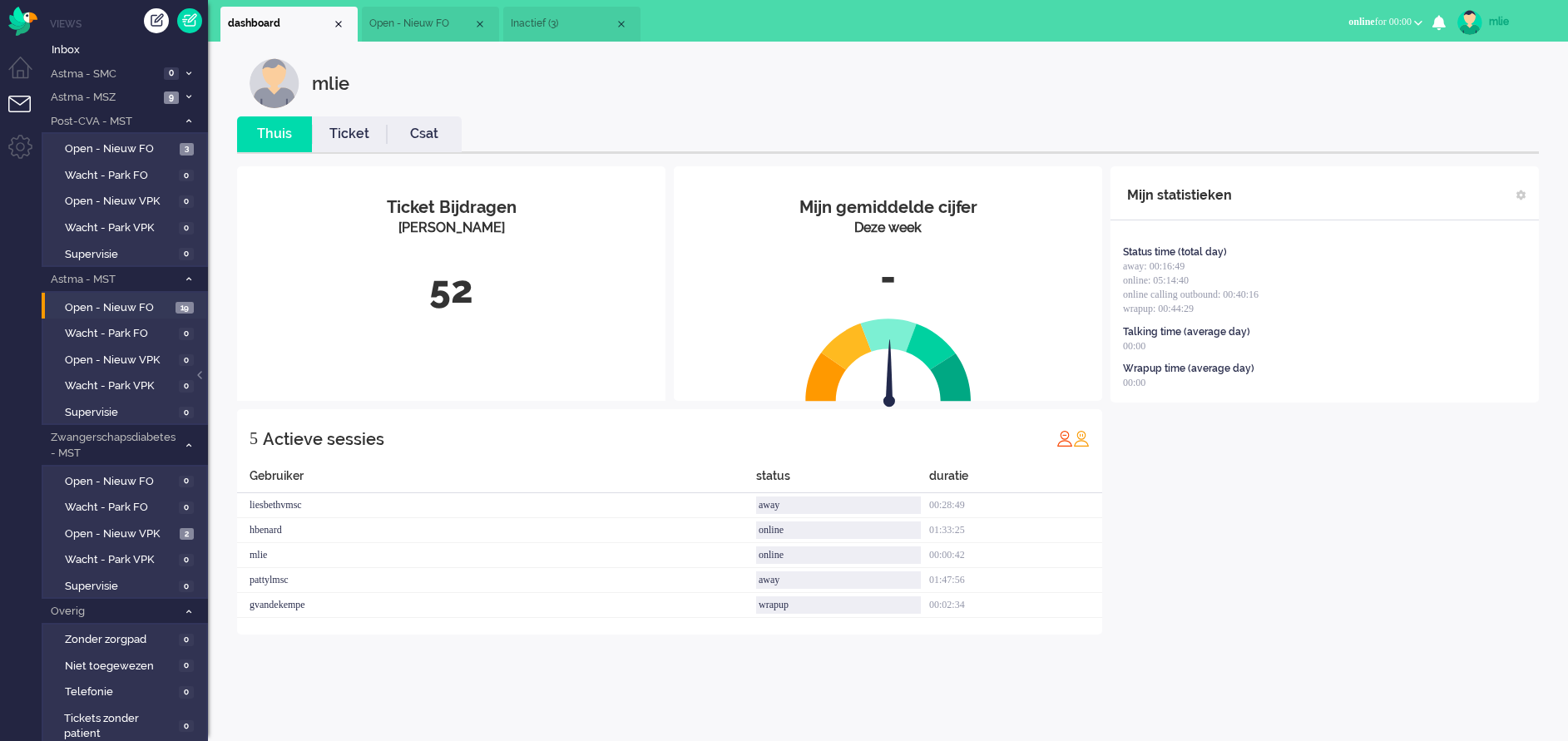
click at [577, 27] on span "Inactief (3)" at bounding box center [563, 24] width 104 height 15
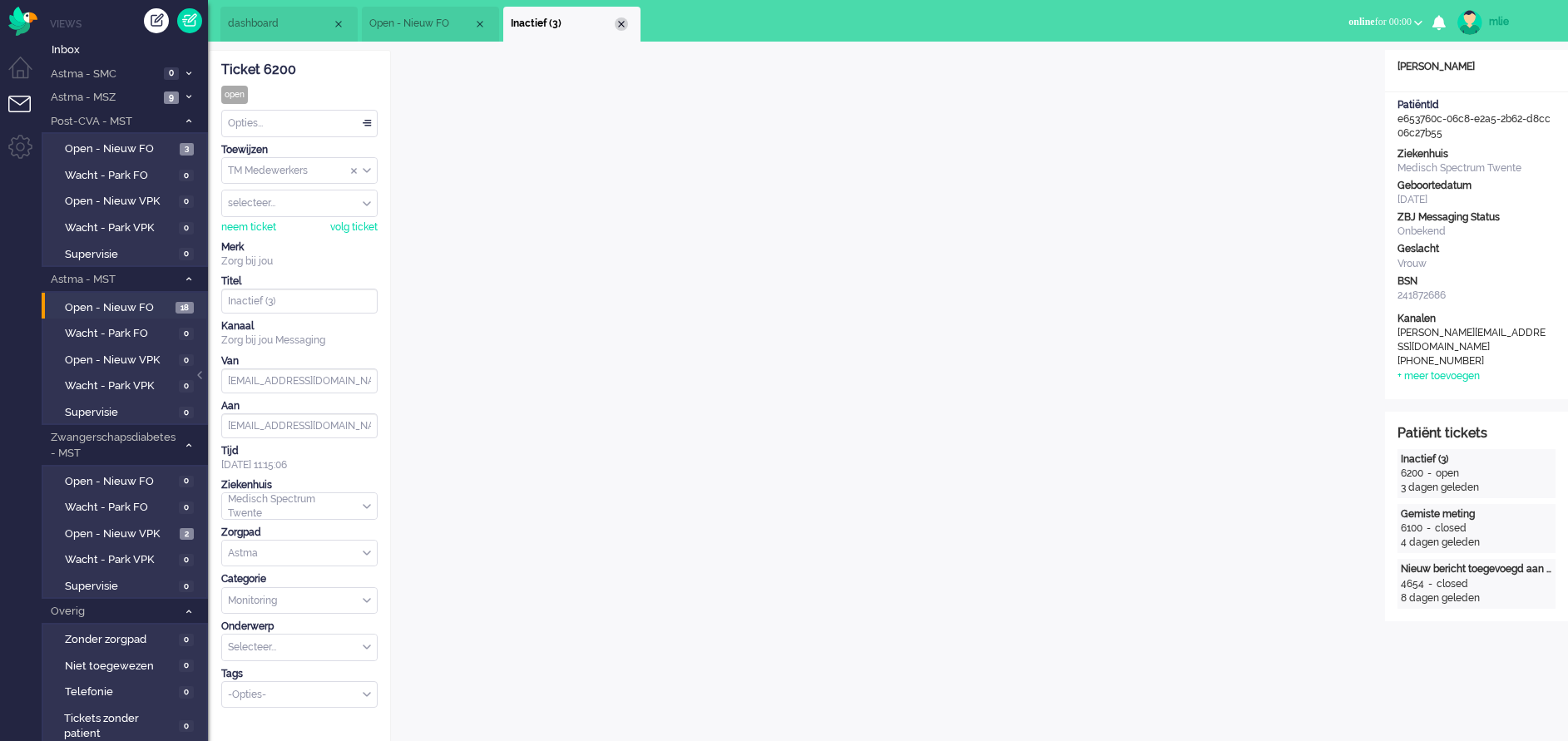
click at [622, 19] on div "Close tab" at bounding box center [621, 24] width 14 height 14
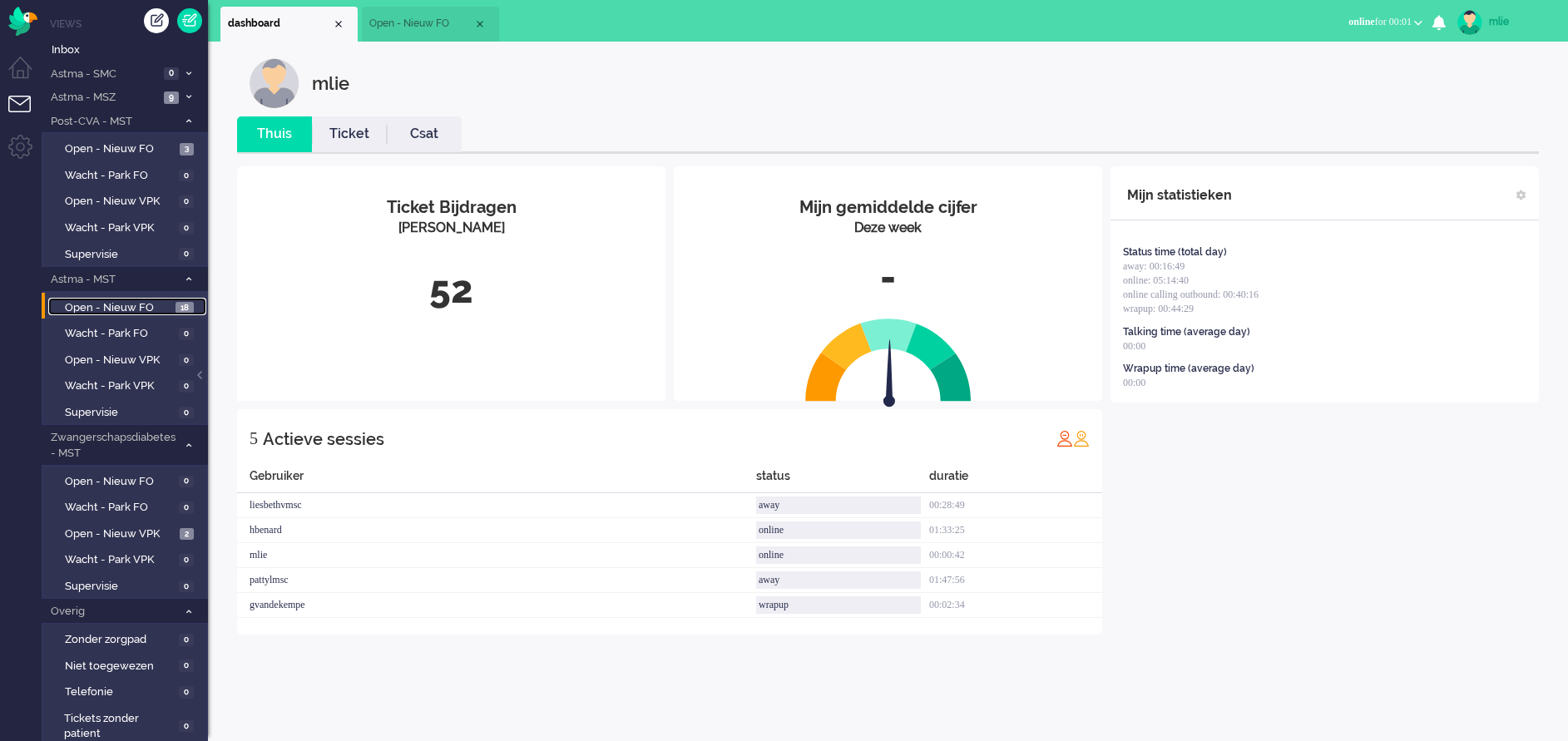
click at [106, 307] on span "Open - Nieuw FO" at bounding box center [117, 307] width 106 height 15
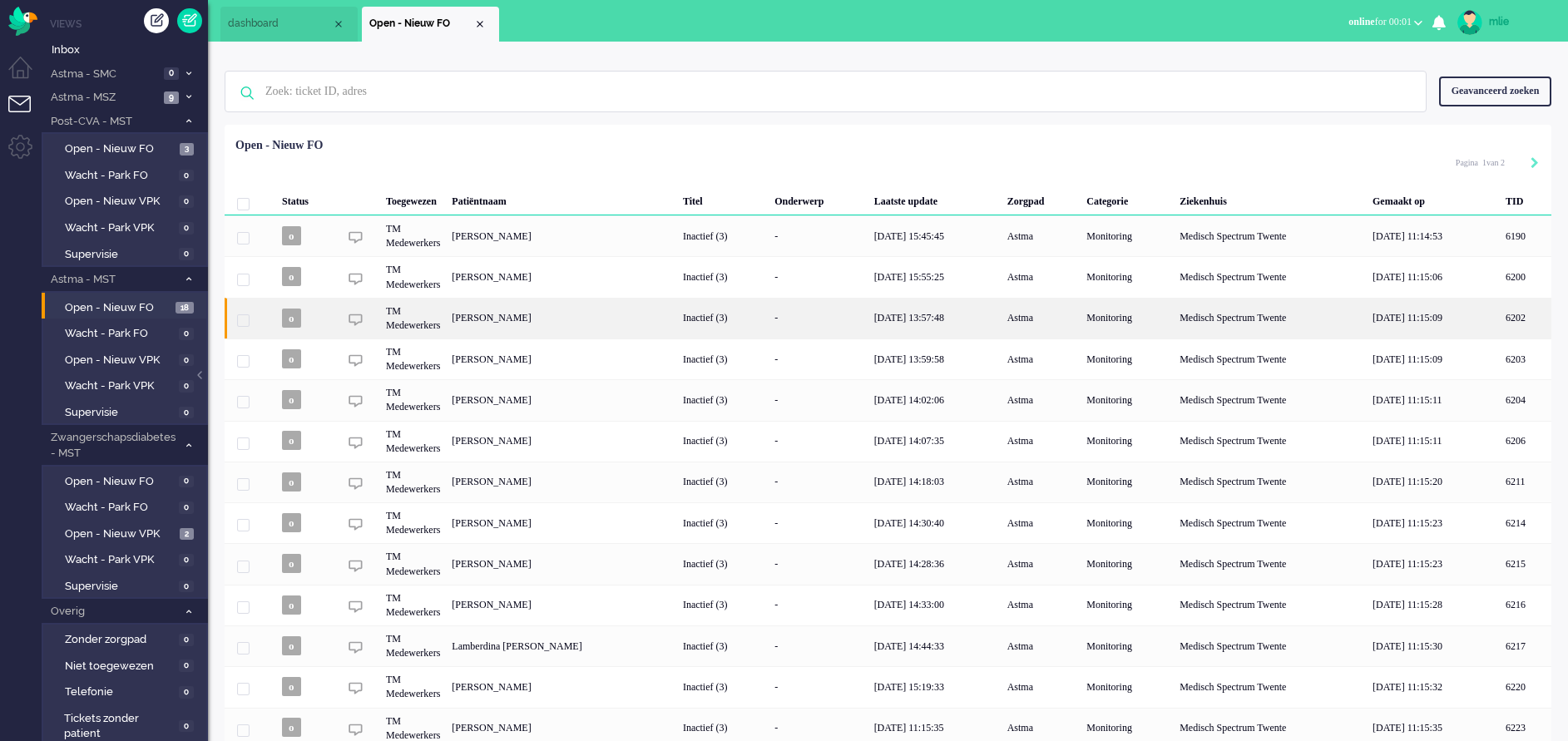
click at [823, 316] on div "-" at bounding box center [818, 317] width 100 height 41
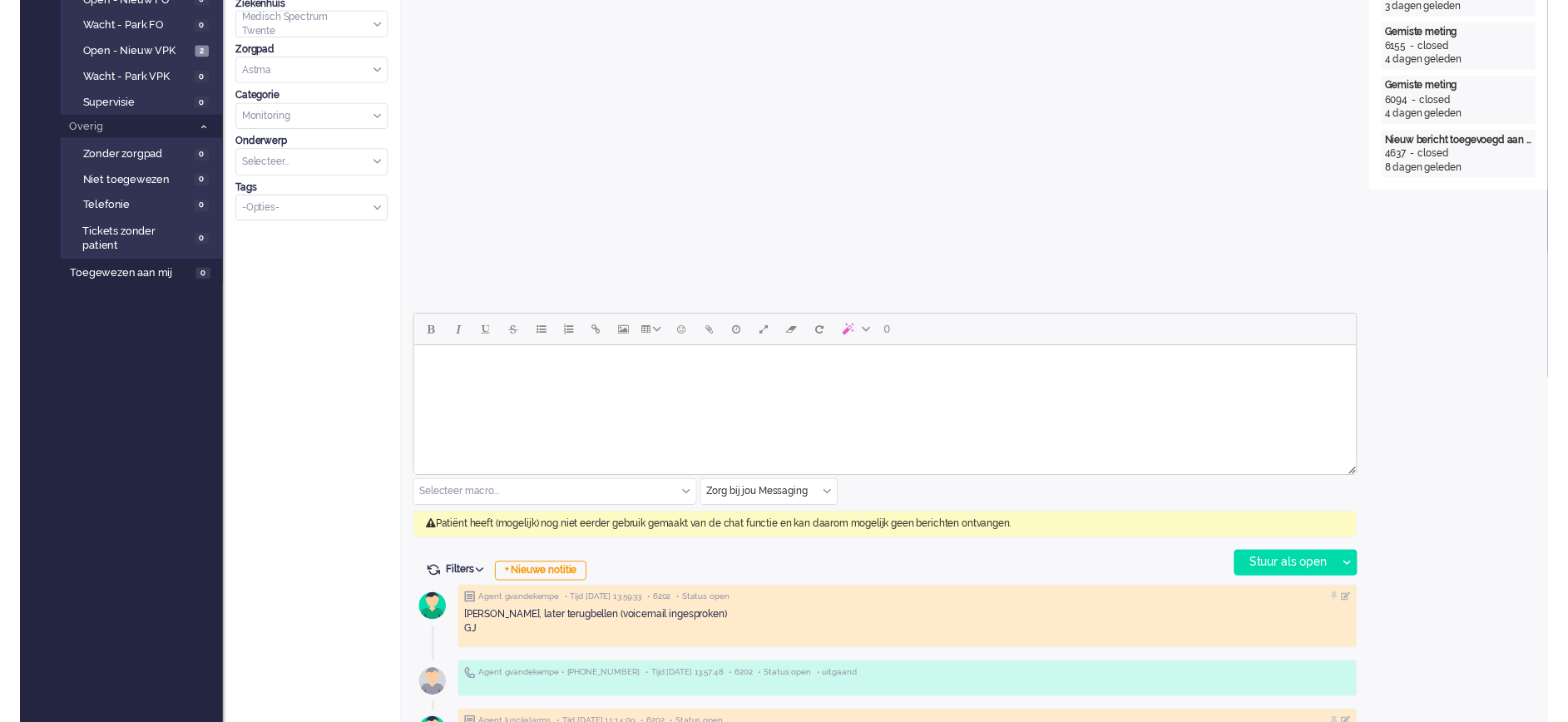
scroll to position [529, 0]
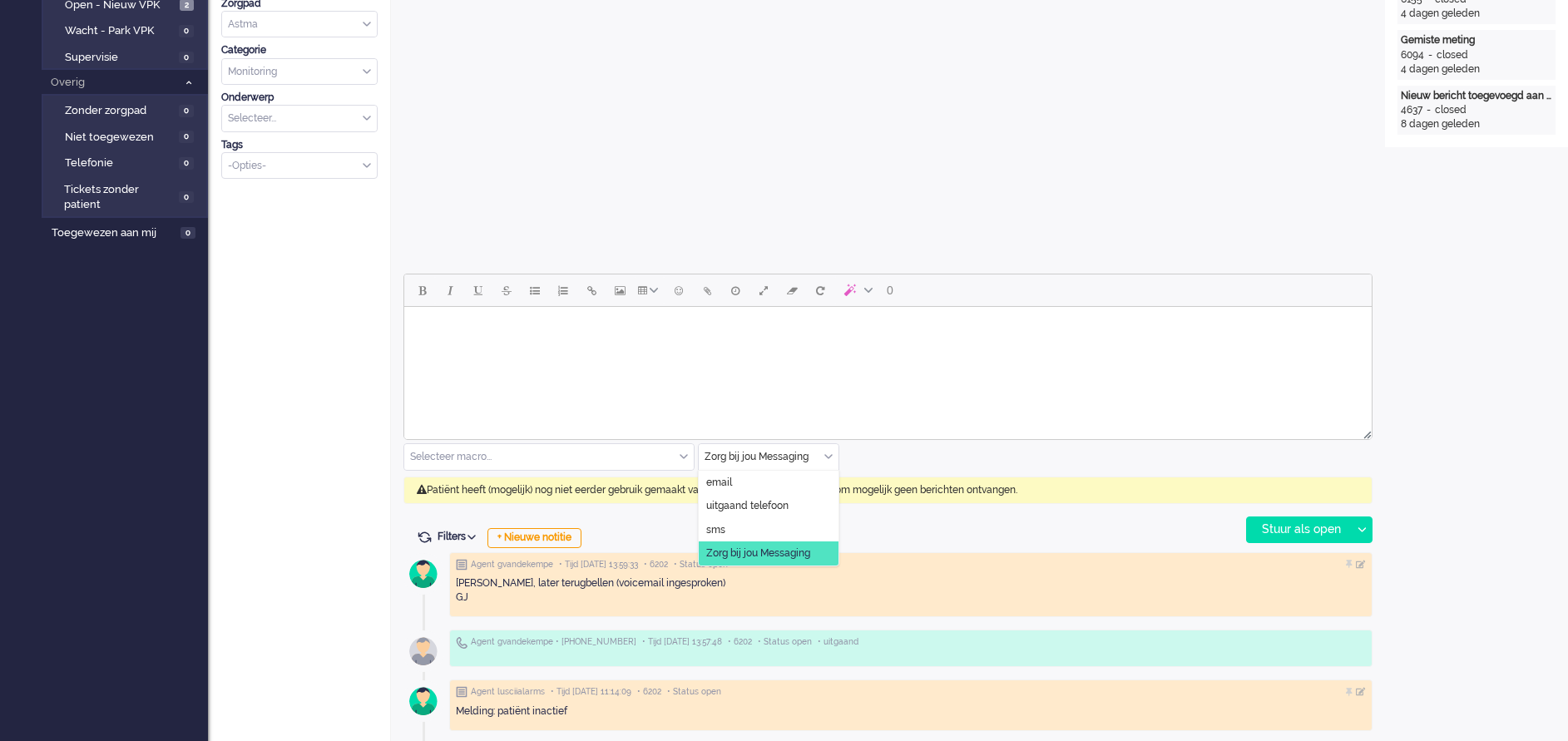
click at [827, 453] on div "Zorg bij jou Messaging" at bounding box center [769, 456] width 140 height 25
click at [768, 502] on span "uitgaand telefoon" at bounding box center [747, 506] width 83 height 15
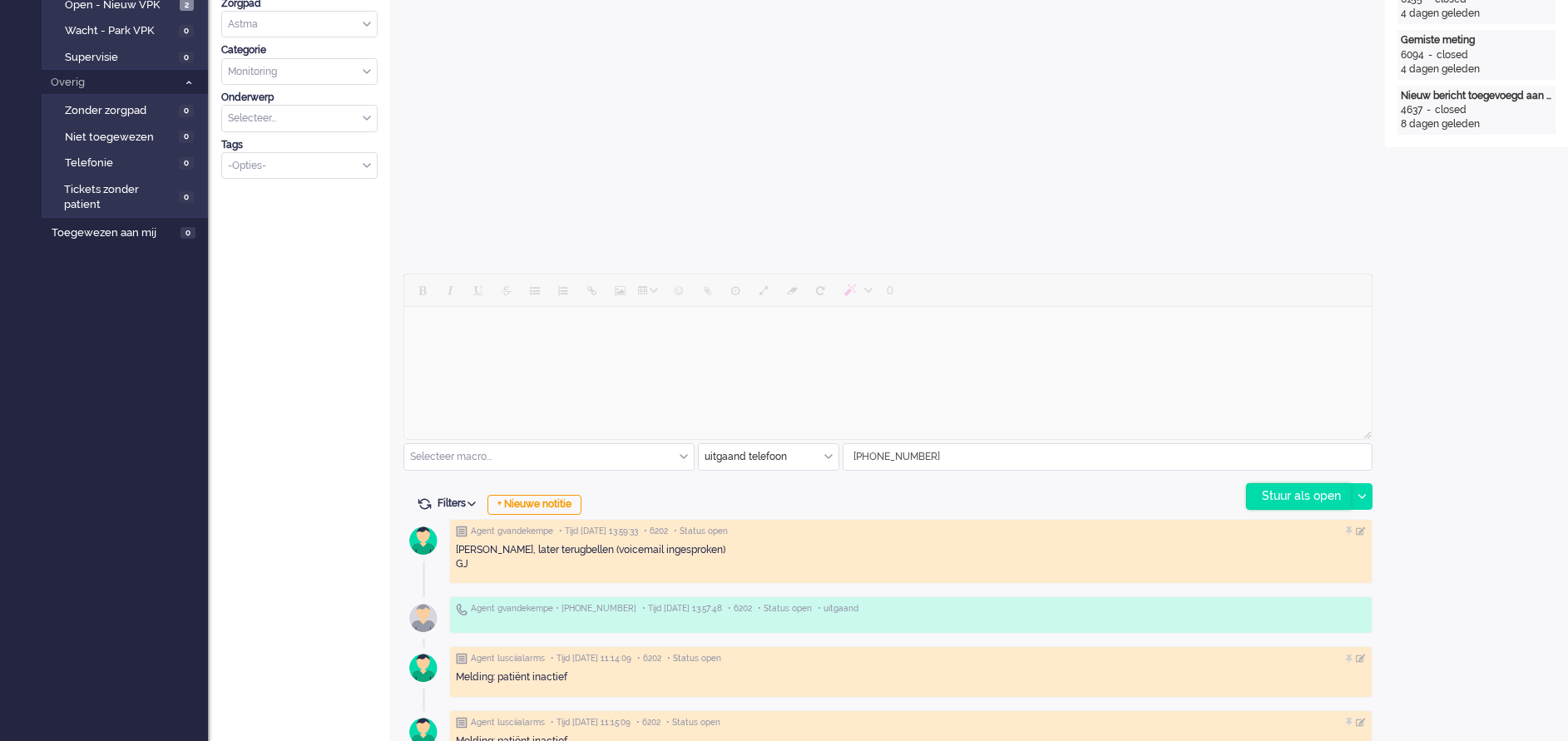
click at [1290, 488] on div "Stuur als open" at bounding box center [1298, 495] width 104 height 24
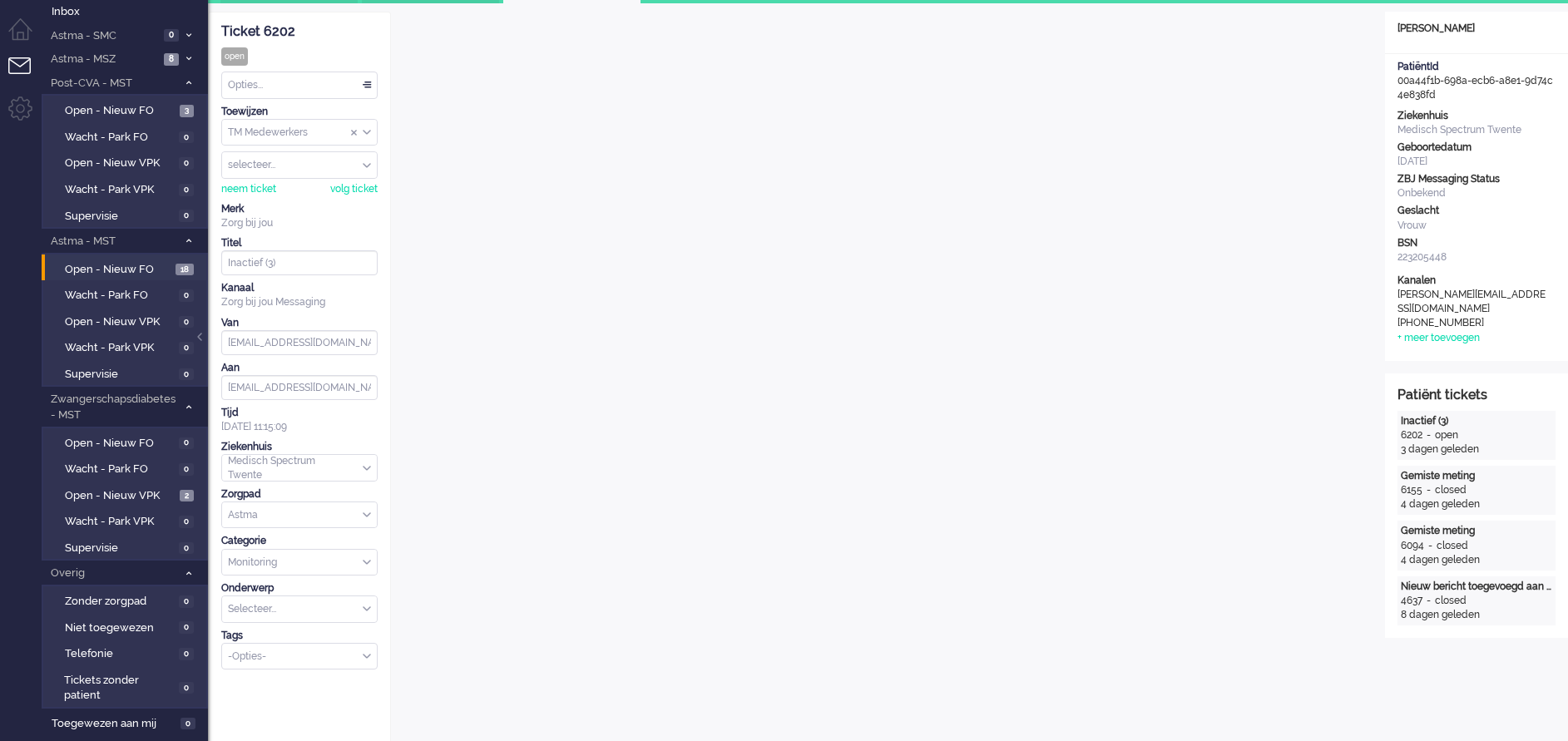
scroll to position [0, 0]
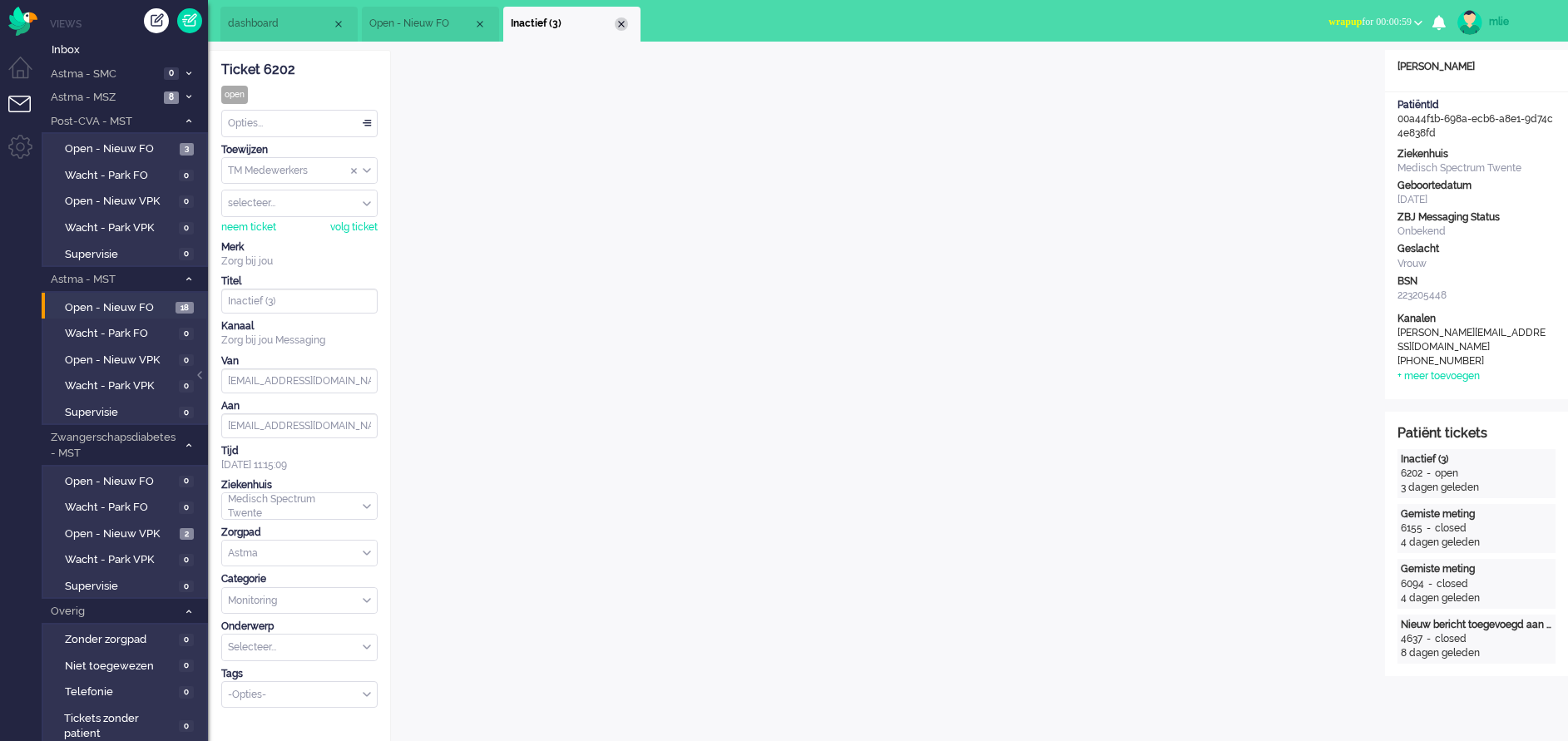
click at [623, 24] on div "Close tab" at bounding box center [621, 24] width 14 height 14
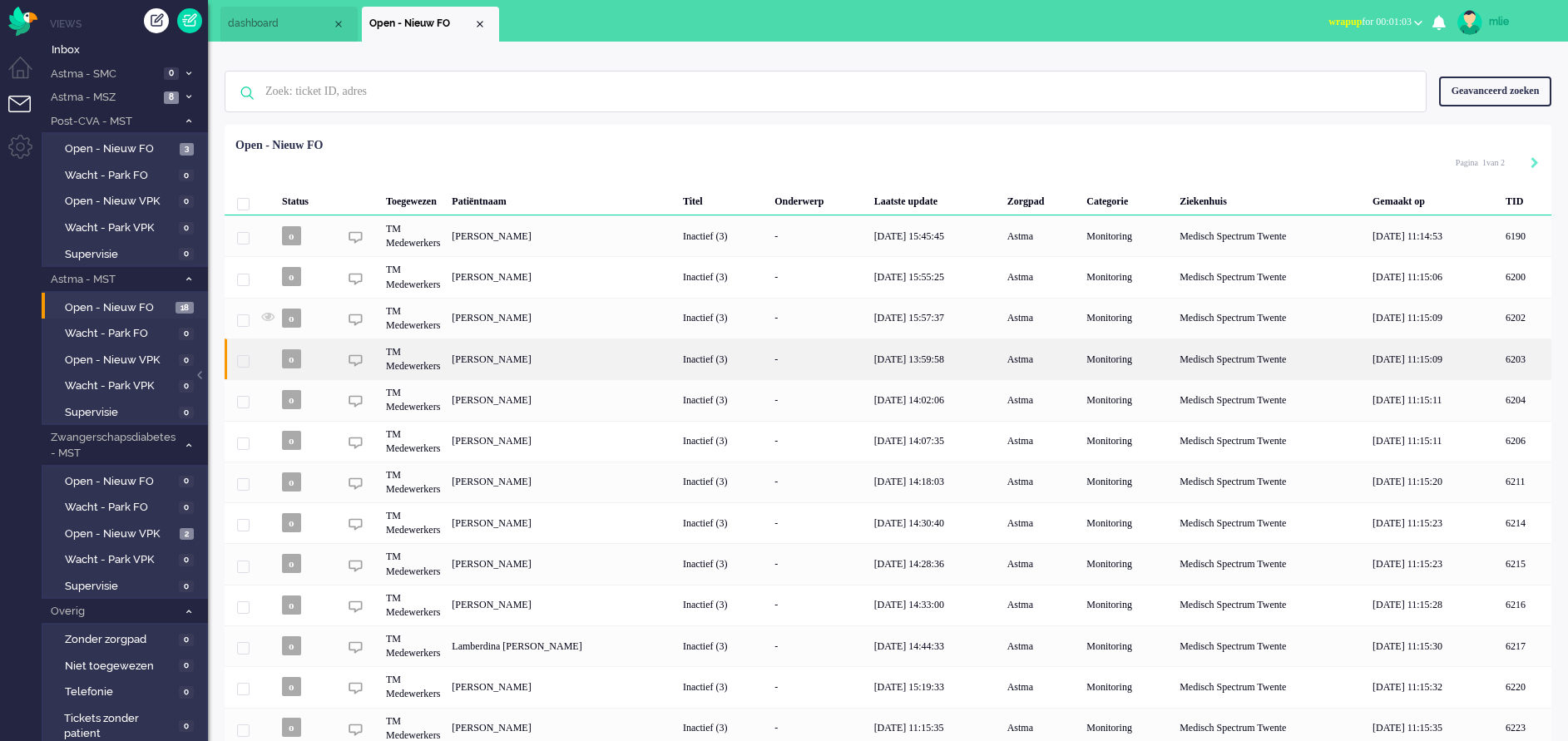
click at [812, 361] on div "-" at bounding box center [818, 358] width 100 height 41
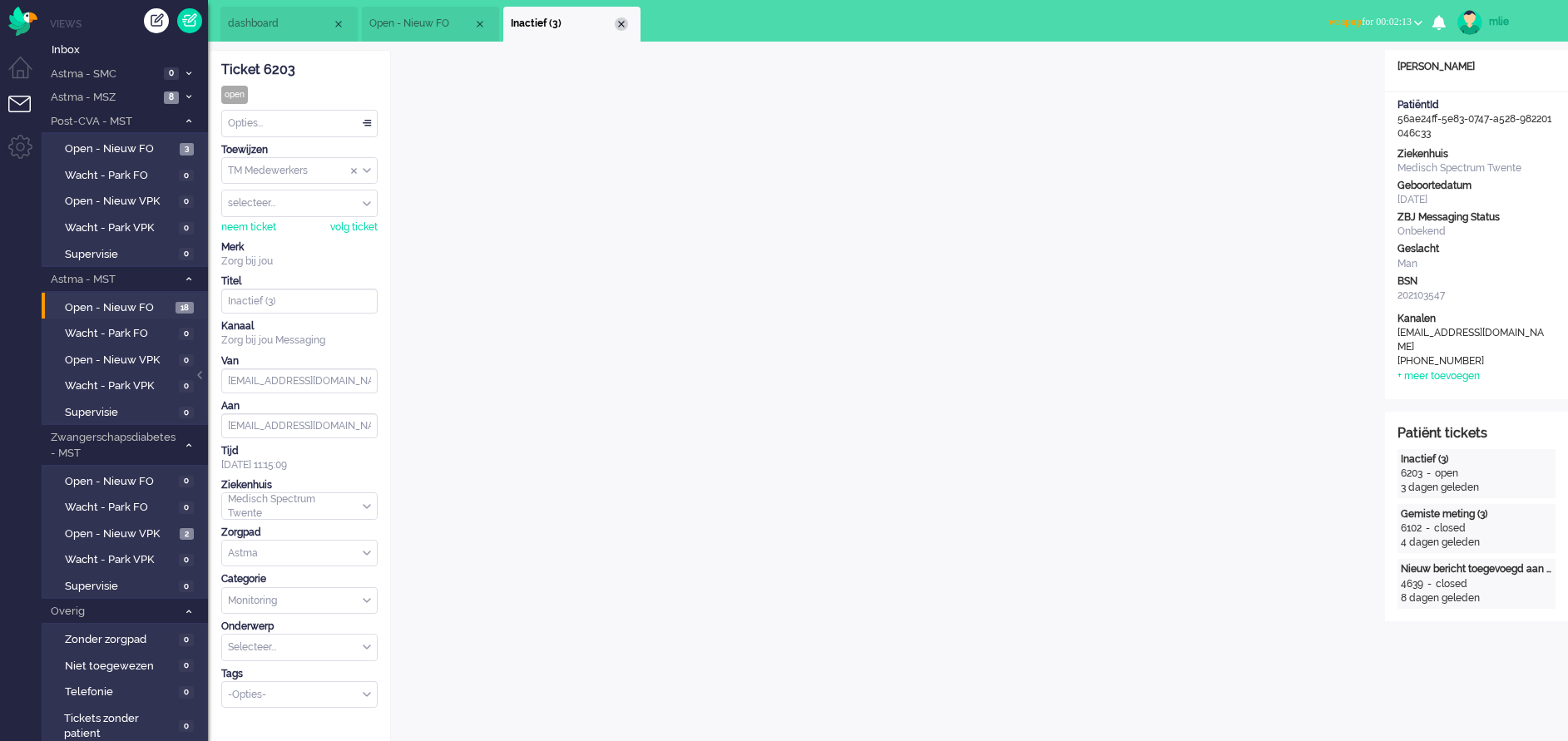
click at [614, 24] on div "Close tab" at bounding box center [621, 24] width 14 height 14
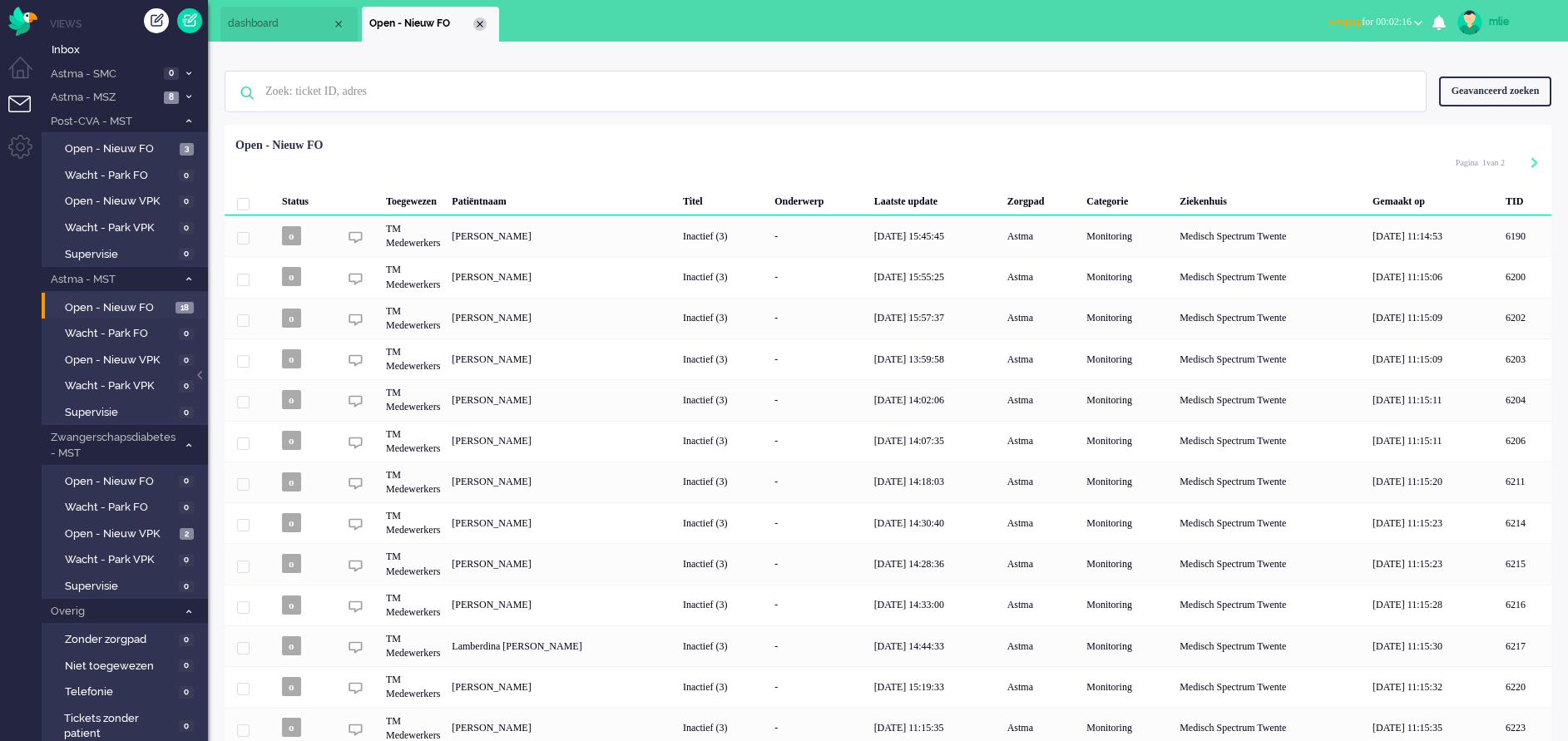
click at [485, 24] on div "Close tab" at bounding box center [480, 24] width 14 height 14
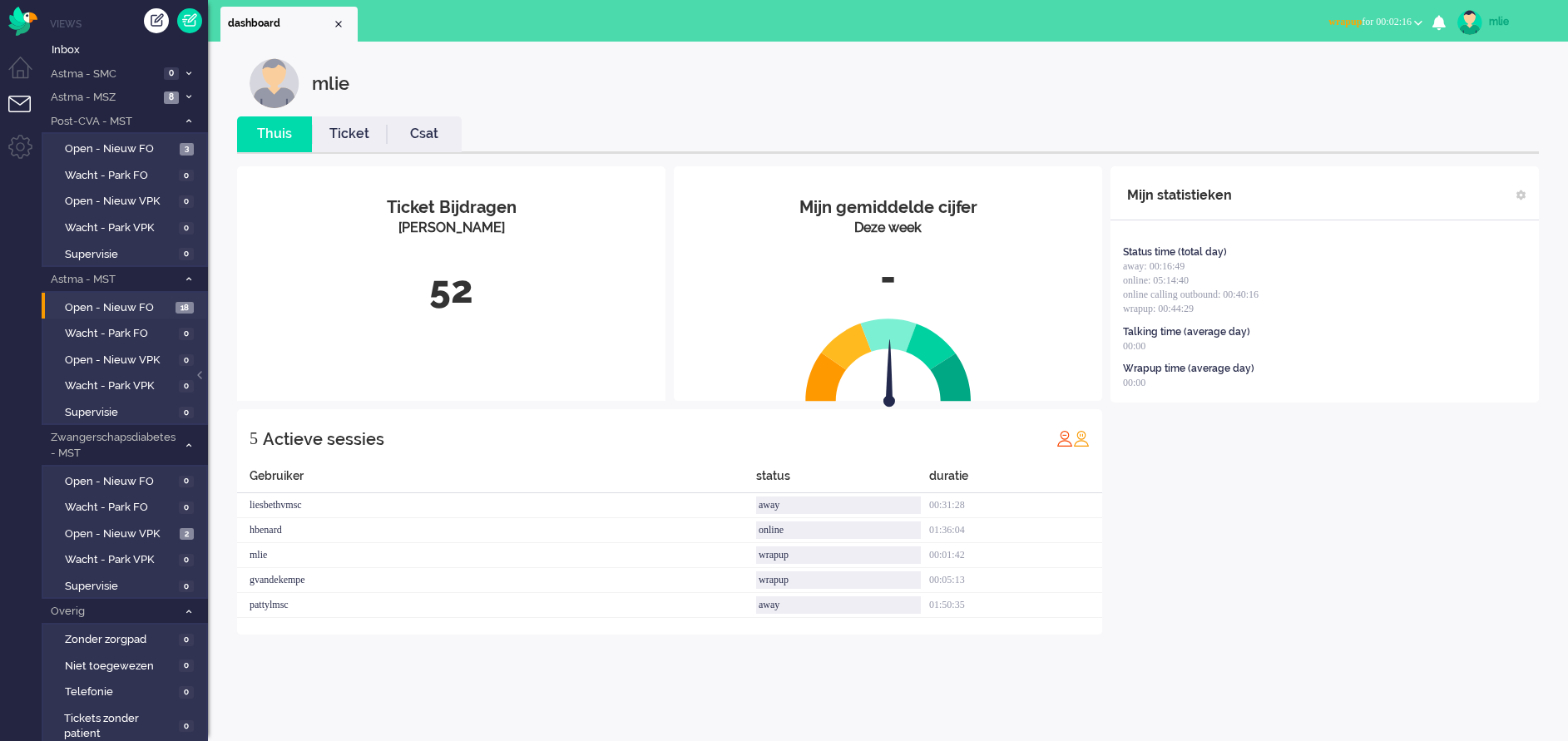
click at [358, 132] on link "Ticket" at bounding box center [349, 133] width 74 height 19
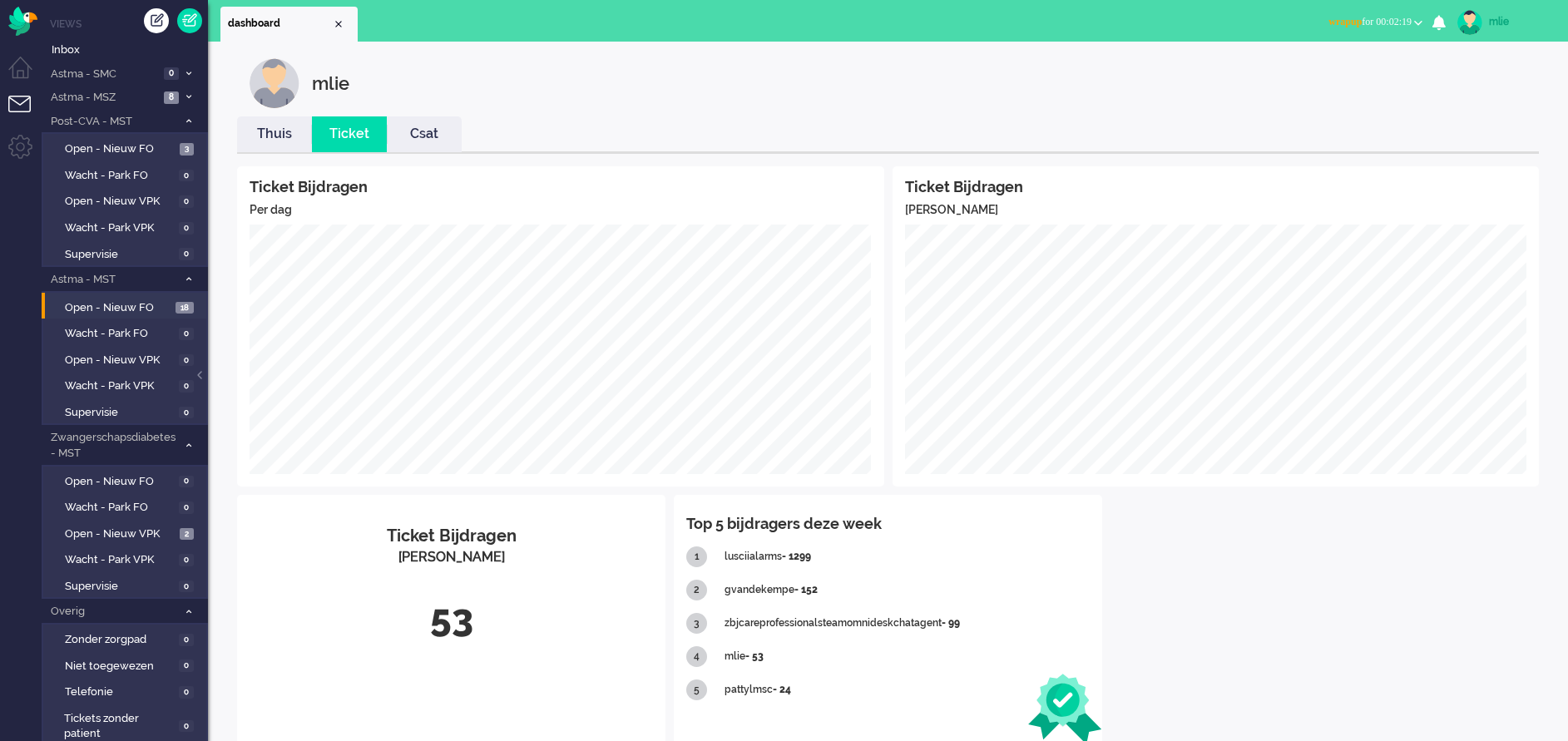
click at [268, 138] on link "Thuis" at bounding box center [274, 133] width 74 height 19
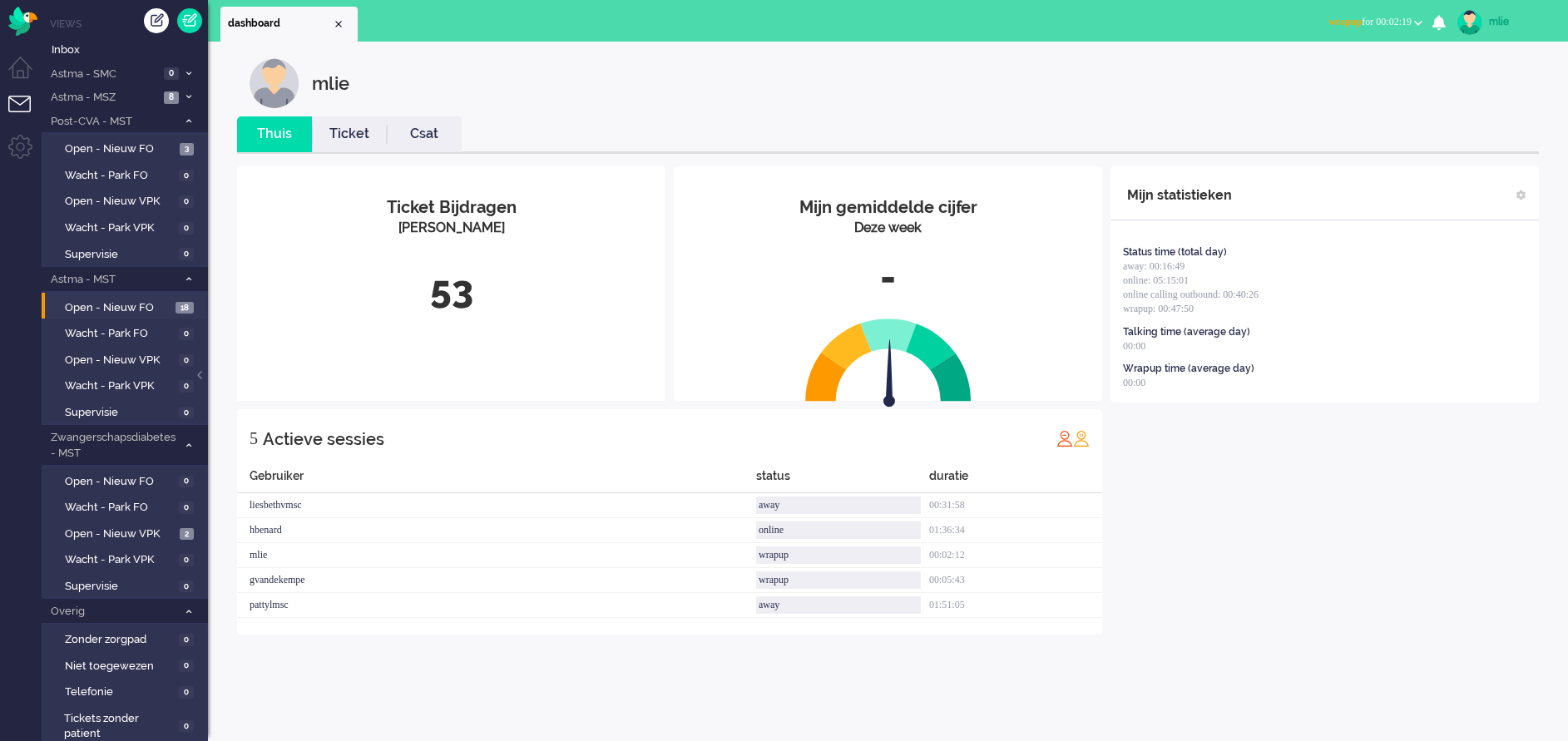
click at [363, 129] on link "Ticket" at bounding box center [349, 133] width 74 height 19
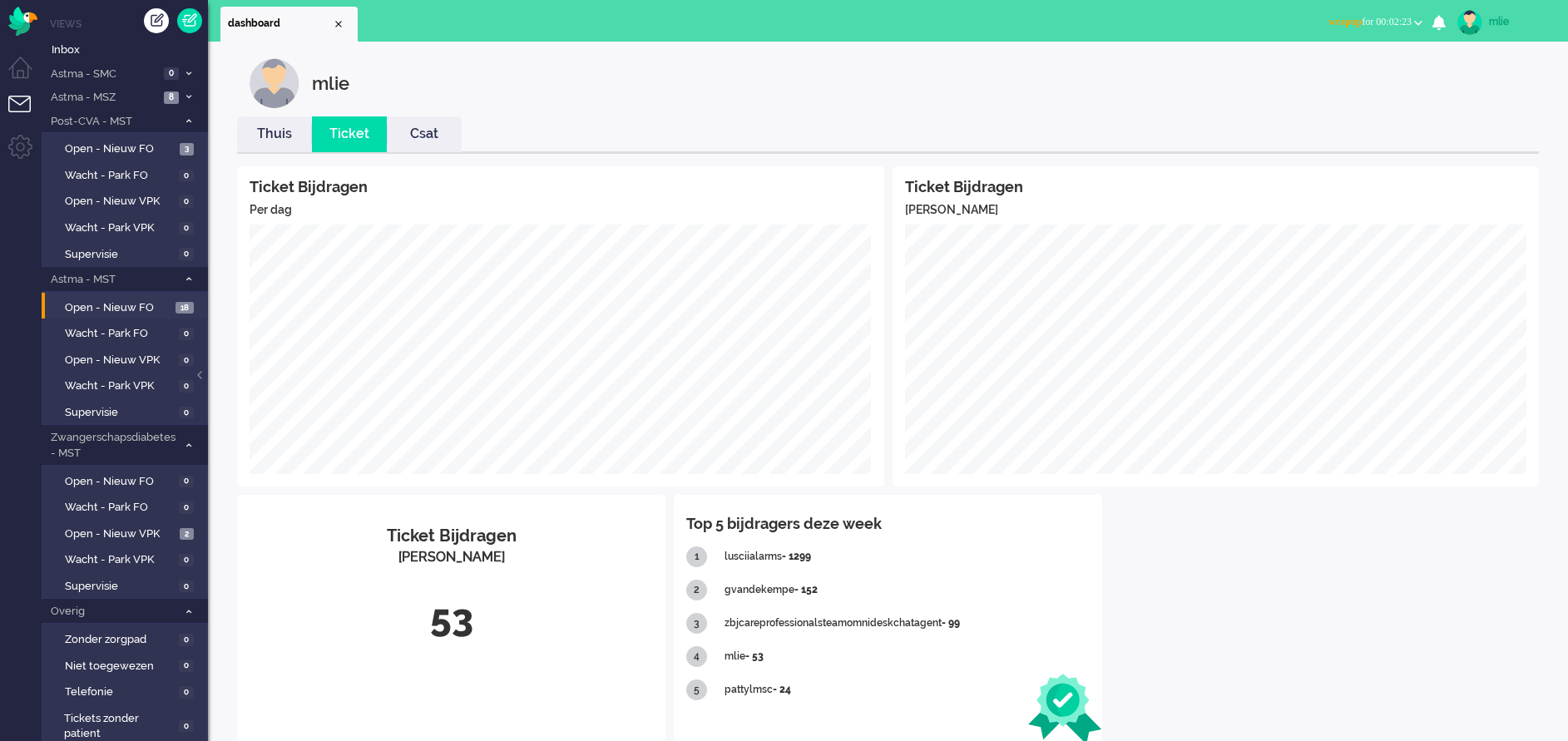
click at [1333, 20] on span "wrapup" at bounding box center [1345, 21] width 34 height 12
click at [1315, 75] on label "Online" at bounding box center [1353, 74] width 132 height 15
click at [1504, 18] on div "mlie" at bounding box center [1520, 22] width 63 height 16
click at [1479, 134] on link "Uitloggen" at bounding box center [1501, 133] width 114 height 16
